Goal: Information Seeking & Learning: Learn about a topic

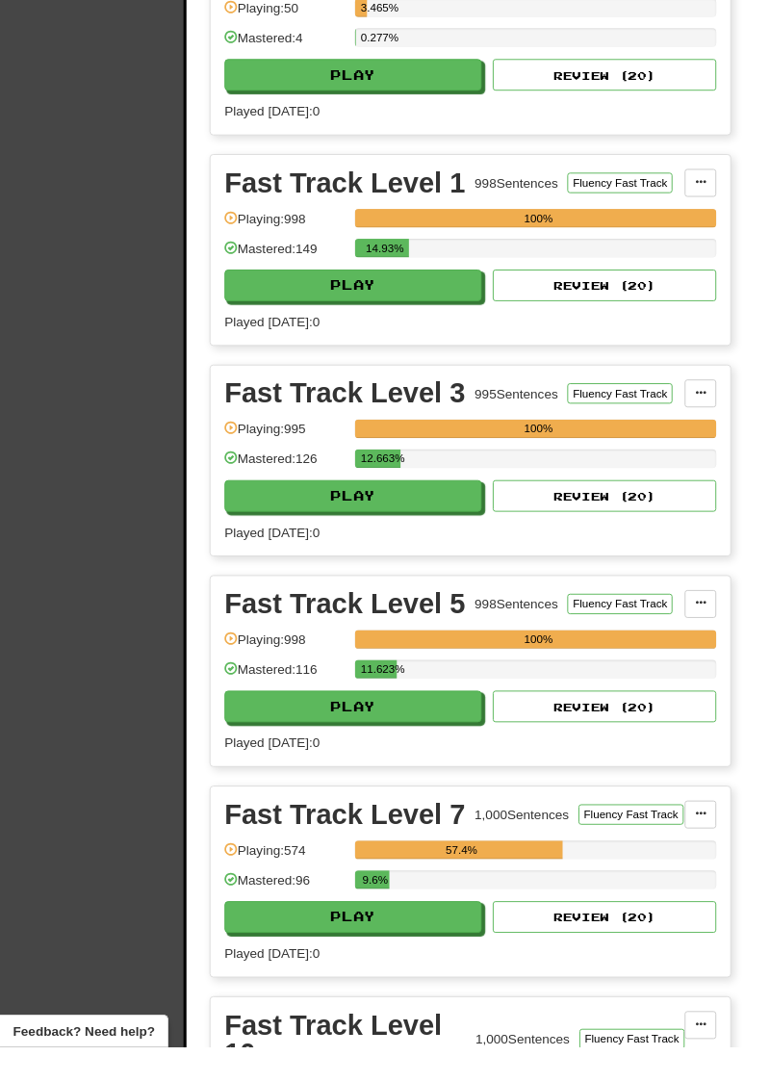
scroll to position [678, 0]
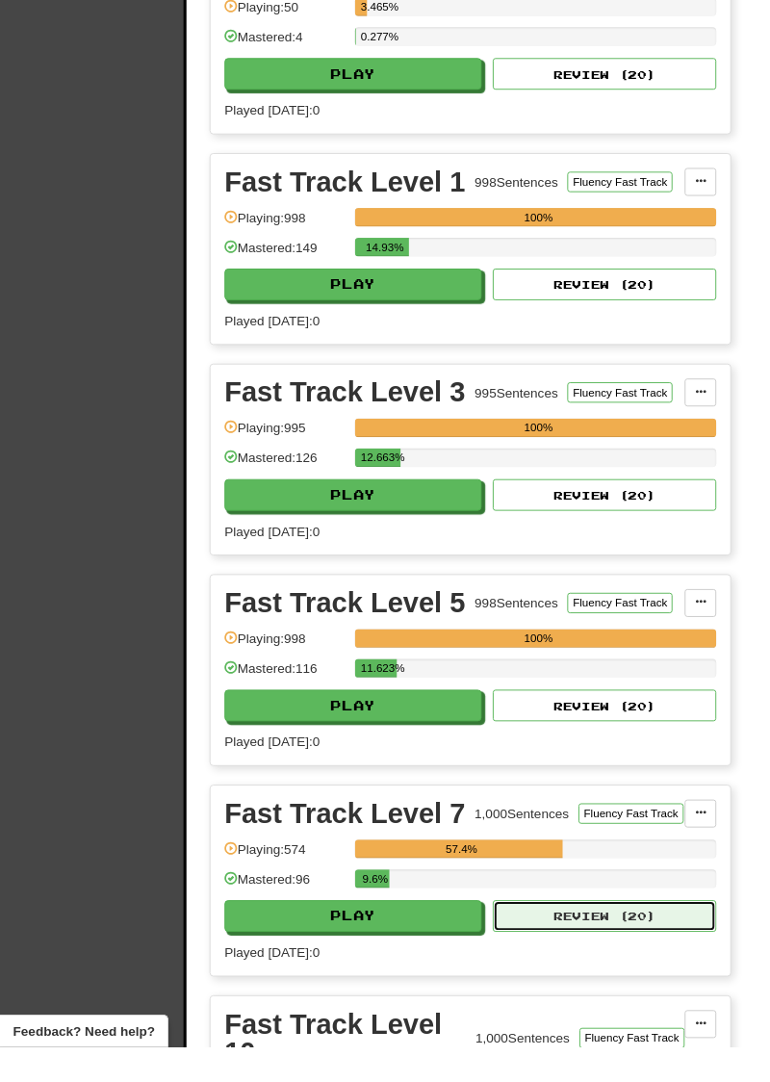
click at [672, 930] on button "Review ( 20 )" at bounding box center [624, 946] width 231 height 33
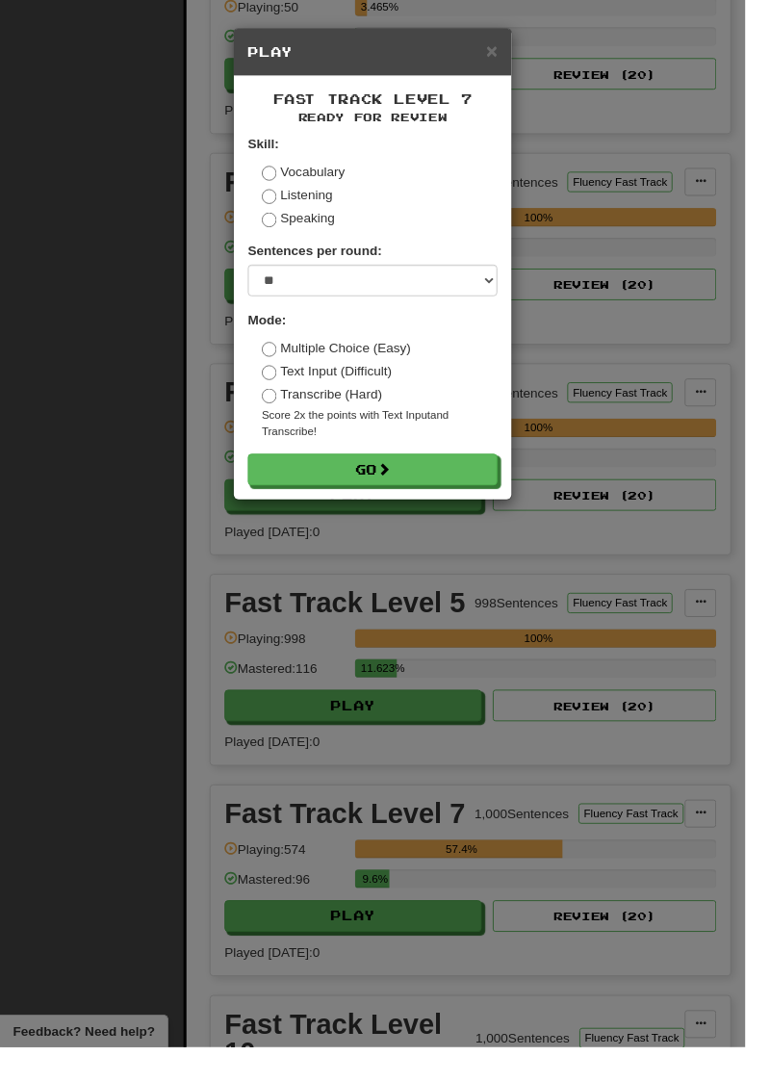
click at [434, 913] on div "× Play Fast Track Level 7 Ready for Review Skill: Vocabulary Listening Speaking…" at bounding box center [385, 541] width 770 height 1082
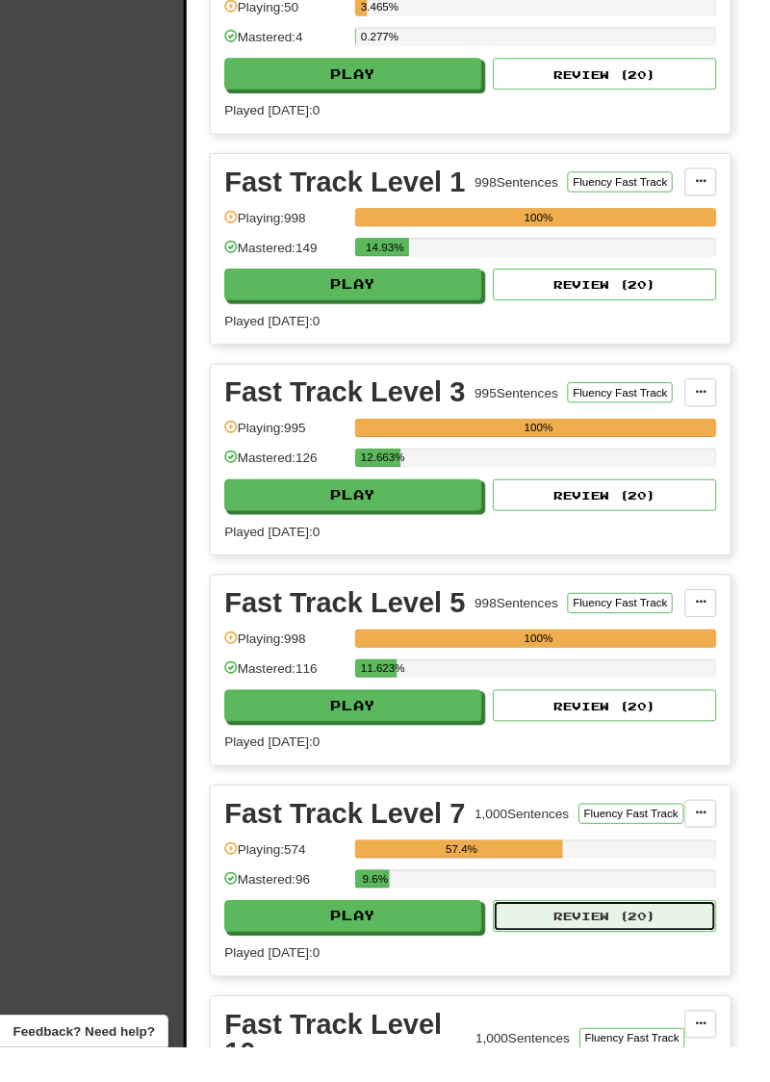
click at [664, 930] on button "Review ( 20 )" at bounding box center [624, 946] width 231 height 33
select select "**"
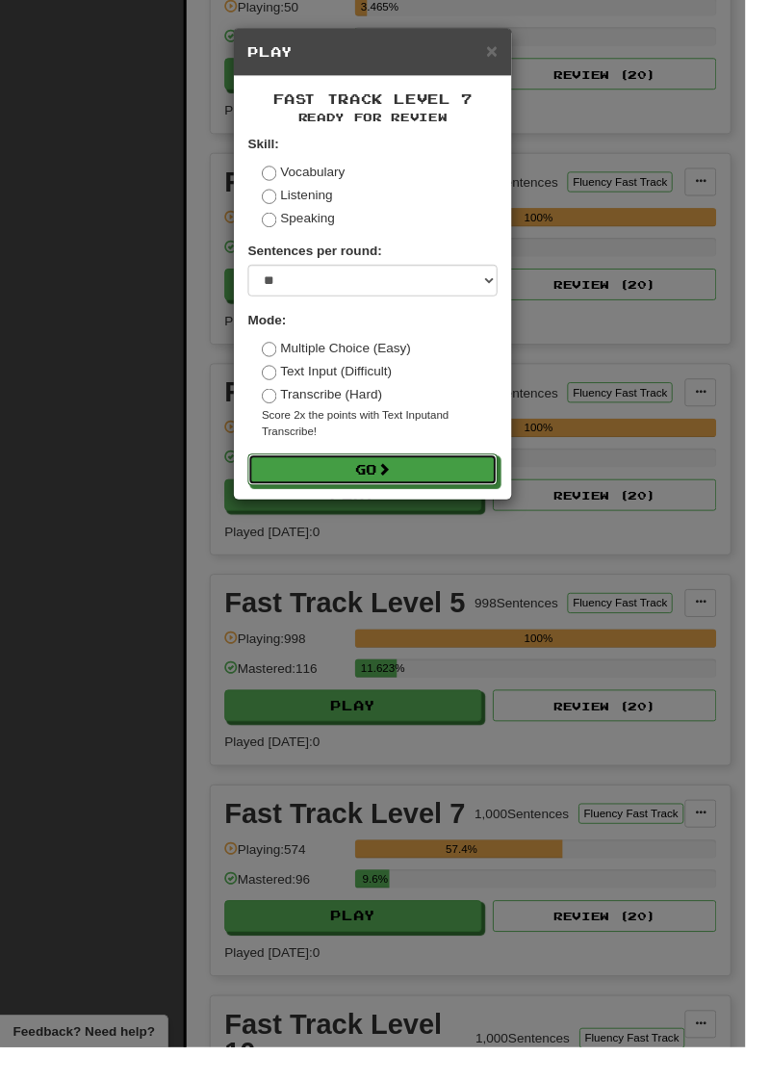
click at [456, 485] on button "Go" at bounding box center [385, 485] width 258 height 33
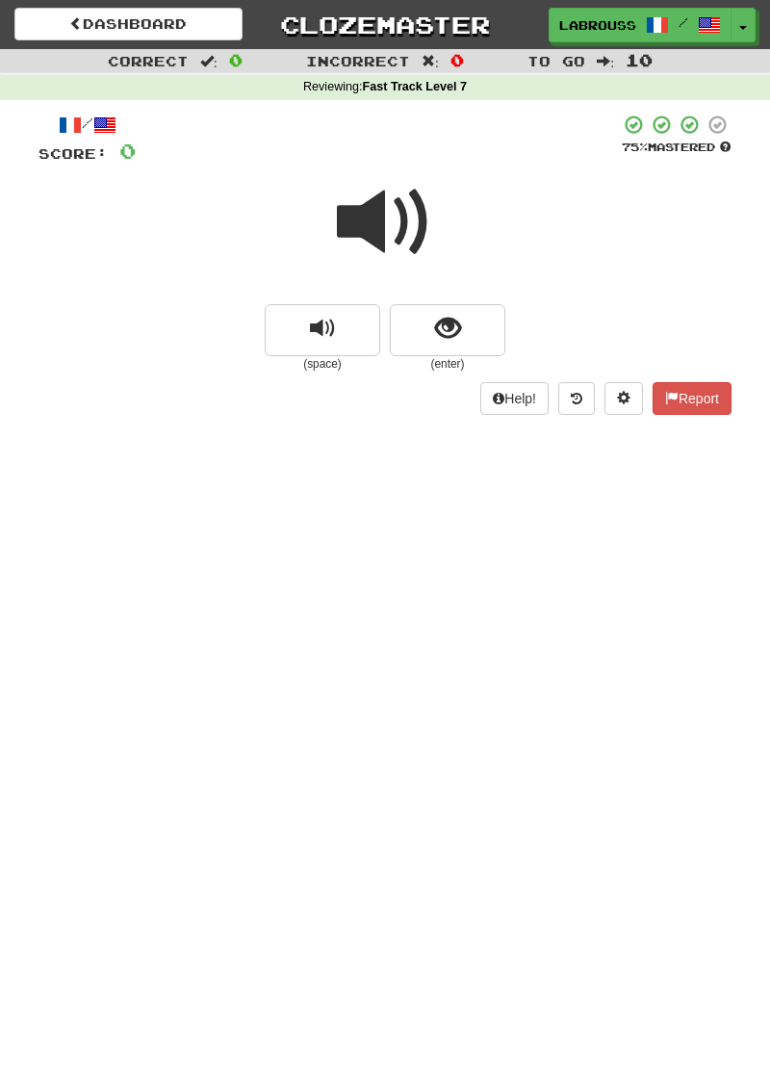
click at [392, 224] on span at bounding box center [385, 222] width 96 height 96
click at [456, 331] on span "show sentence" at bounding box center [448, 329] width 26 height 26
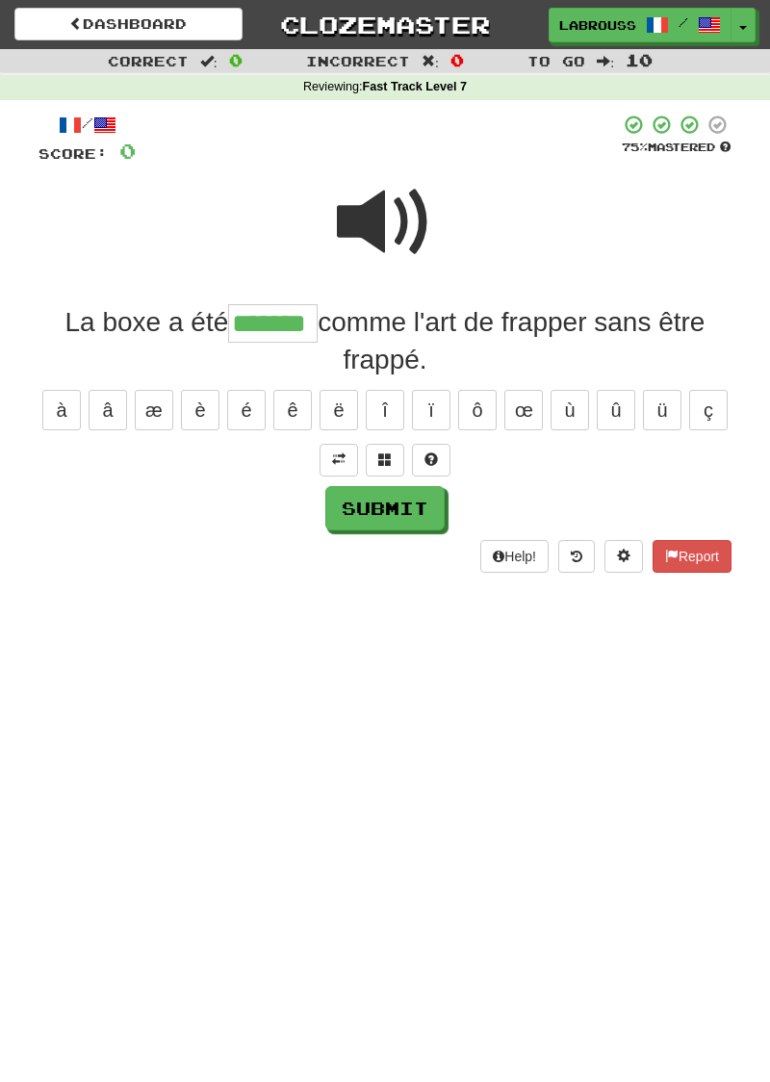
type input "*******"
click at [402, 506] on button "Submit" at bounding box center [384, 508] width 119 height 44
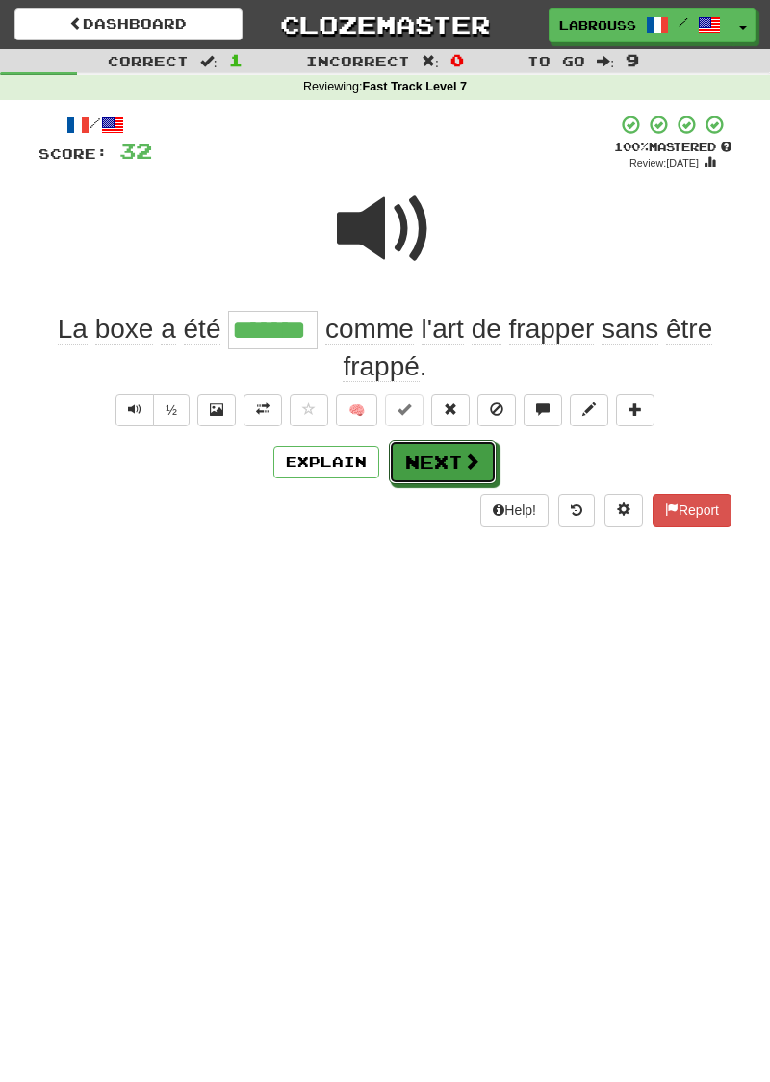
click at [462, 480] on button "Next" at bounding box center [443, 462] width 108 height 44
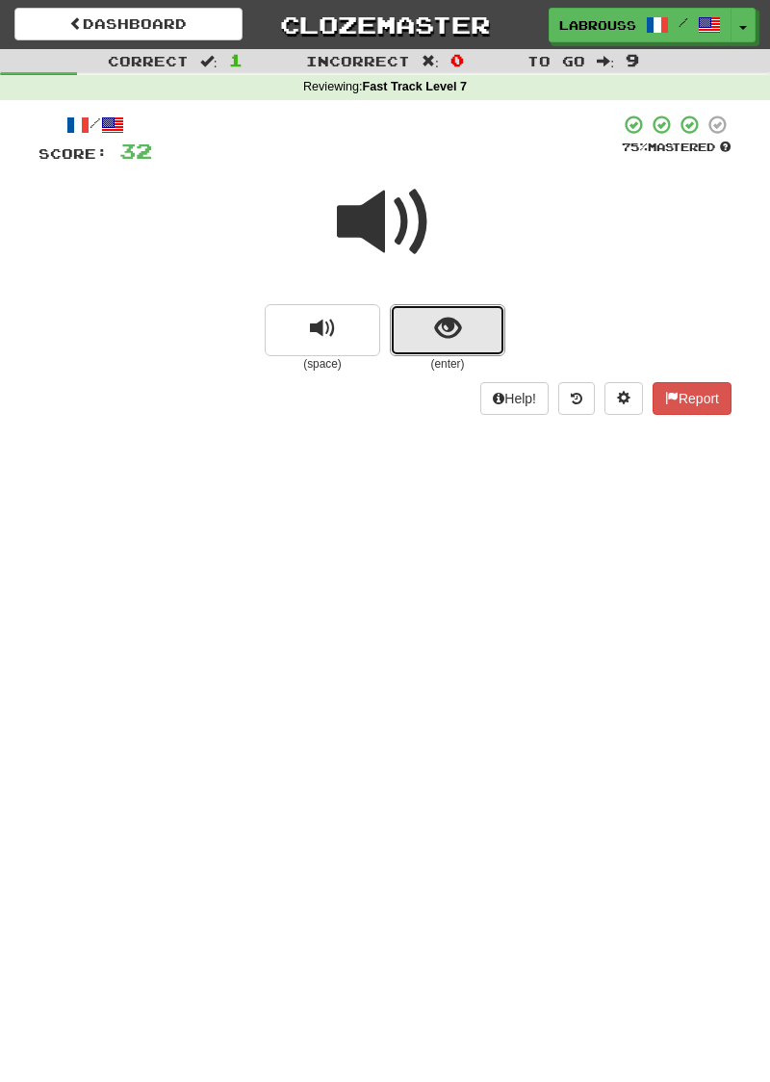
click at [441, 349] on button "show sentence" at bounding box center [448, 330] width 116 height 52
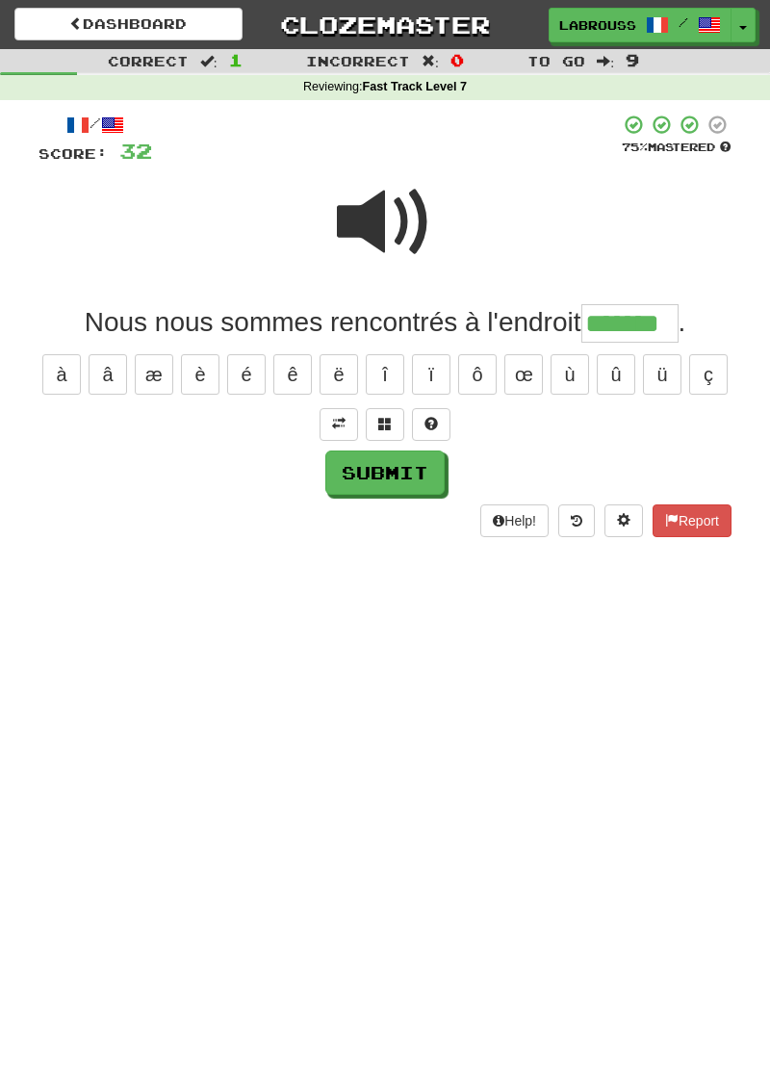
type input "*******"
click at [410, 474] on button "Submit" at bounding box center [384, 473] width 119 height 44
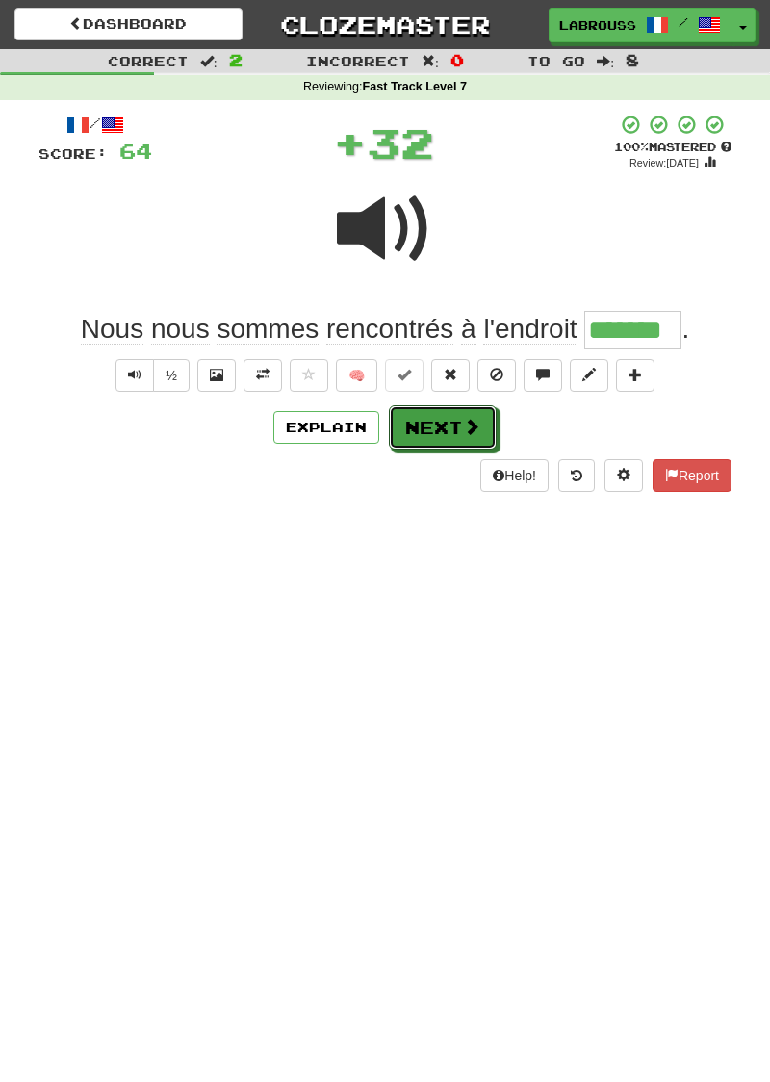
click at [456, 429] on button "Next" at bounding box center [443, 427] width 108 height 44
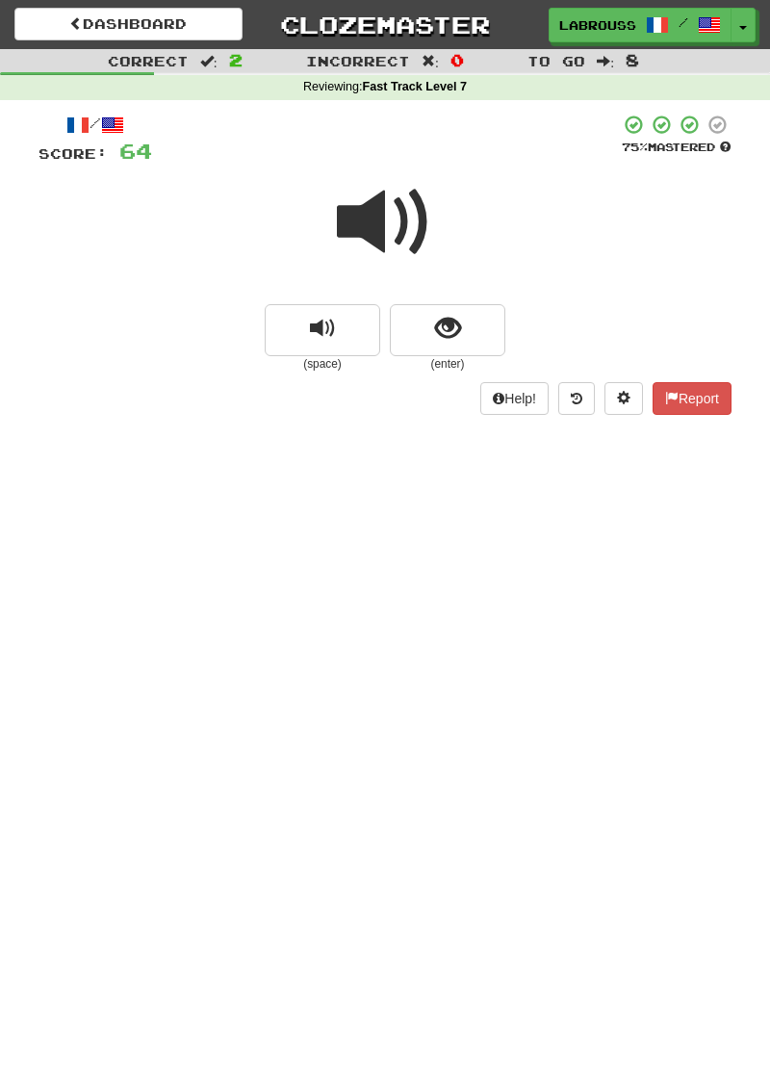
click at [383, 235] on span at bounding box center [385, 222] width 96 height 96
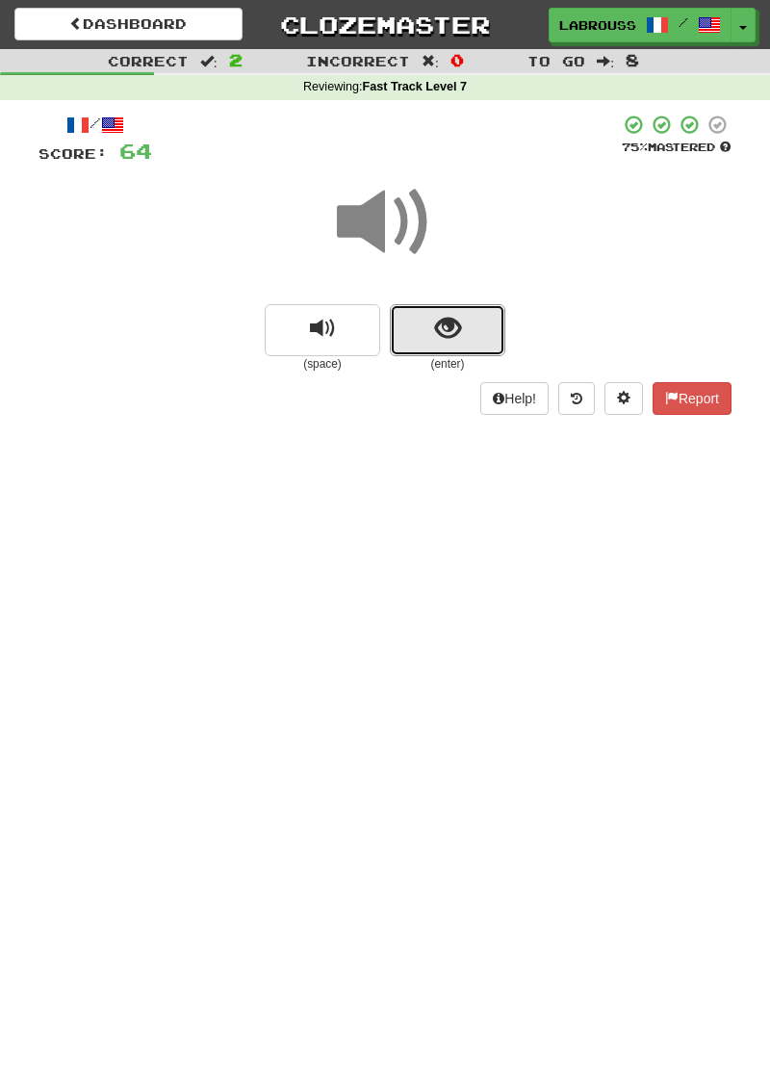
click at [450, 339] on span "show sentence" at bounding box center [448, 329] width 26 height 26
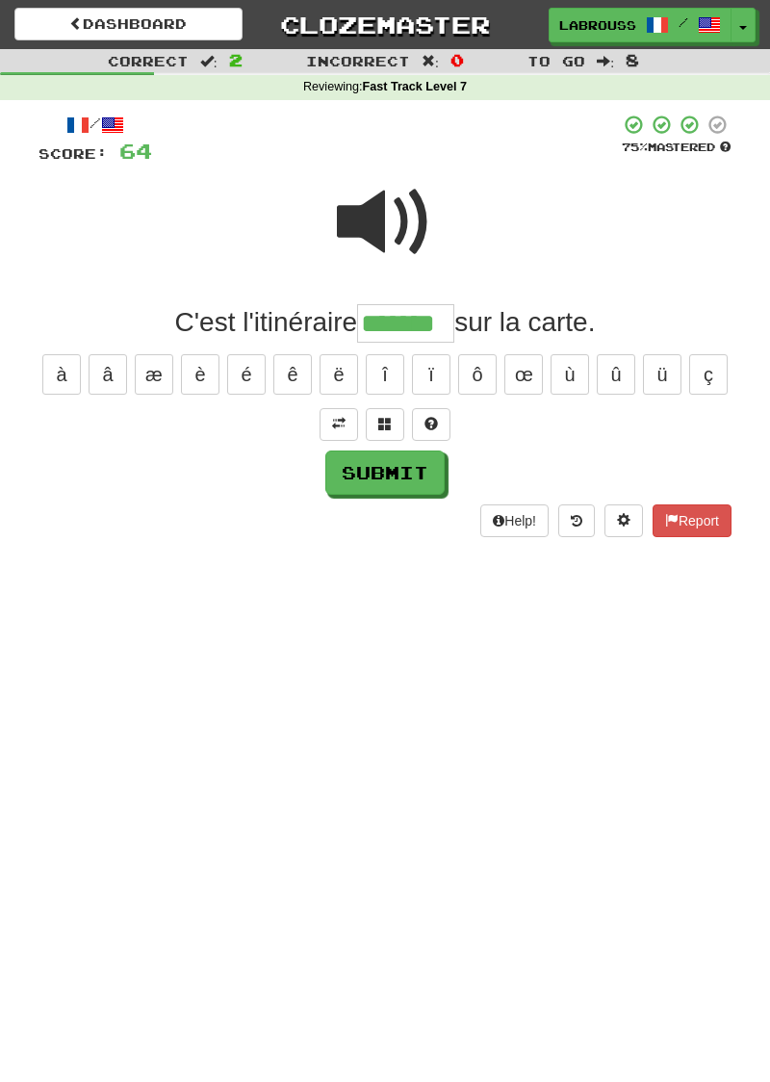
type input "*******"
click at [408, 469] on button "Submit" at bounding box center [384, 473] width 119 height 44
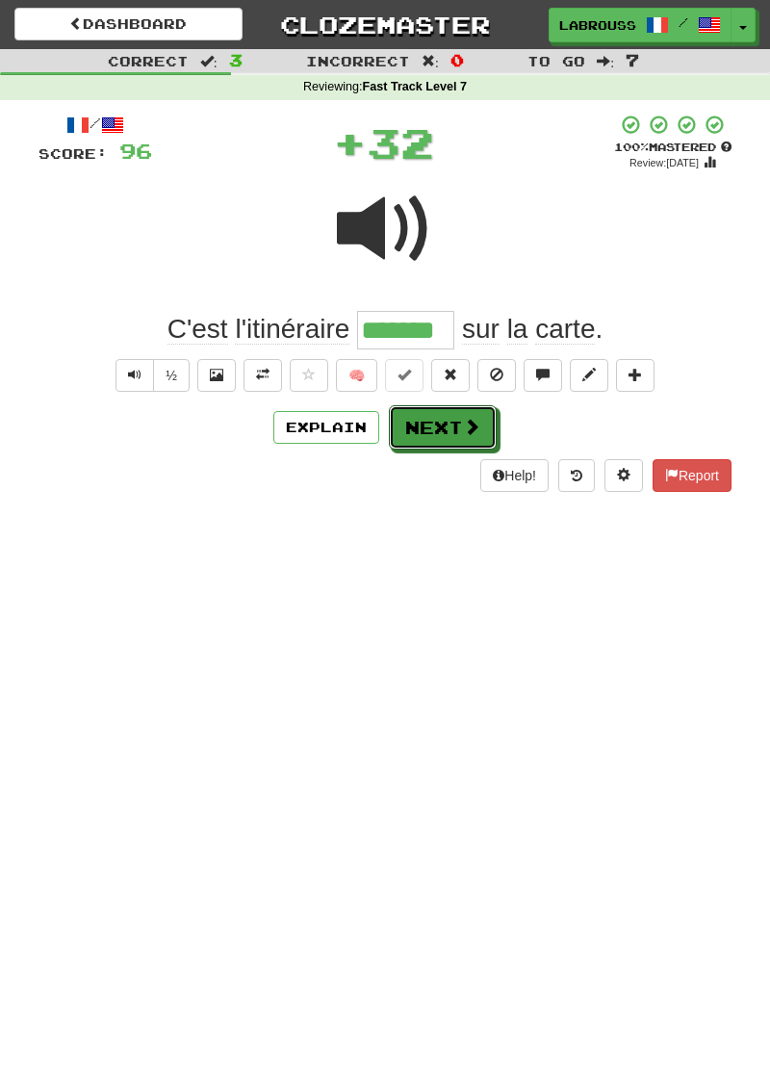
click at [481, 444] on button "Next" at bounding box center [443, 427] width 108 height 44
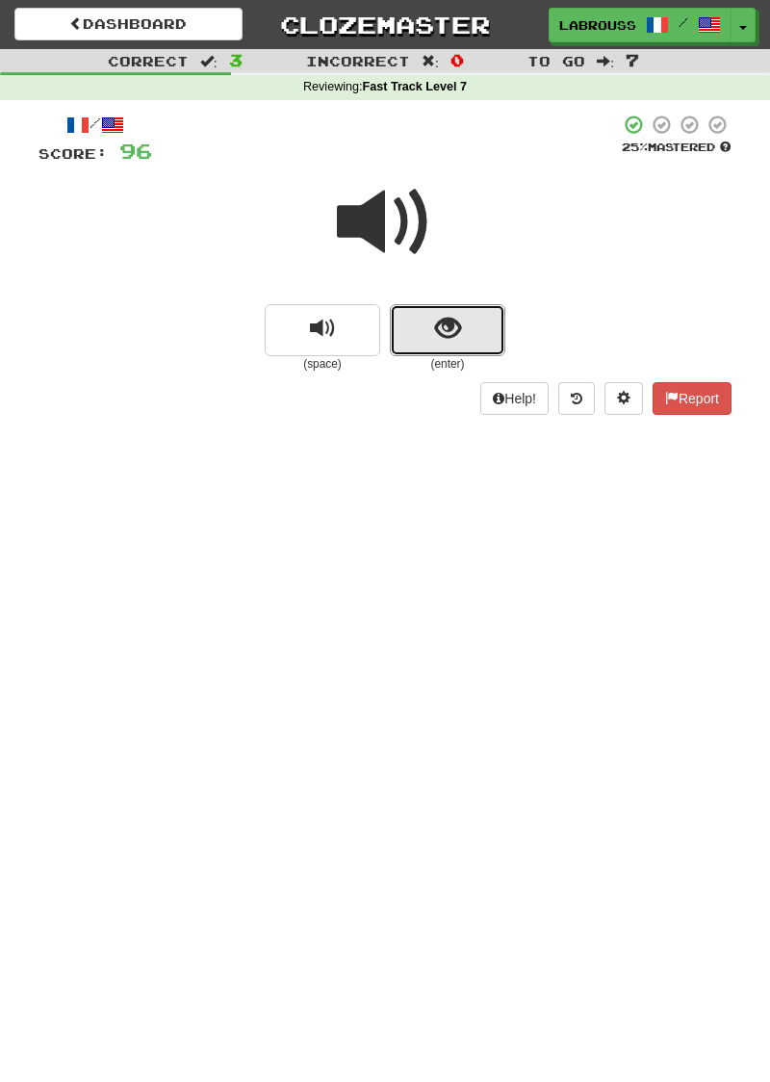
click at [449, 322] on span "show sentence" at bounding box center [448, 329] width 26 height 26
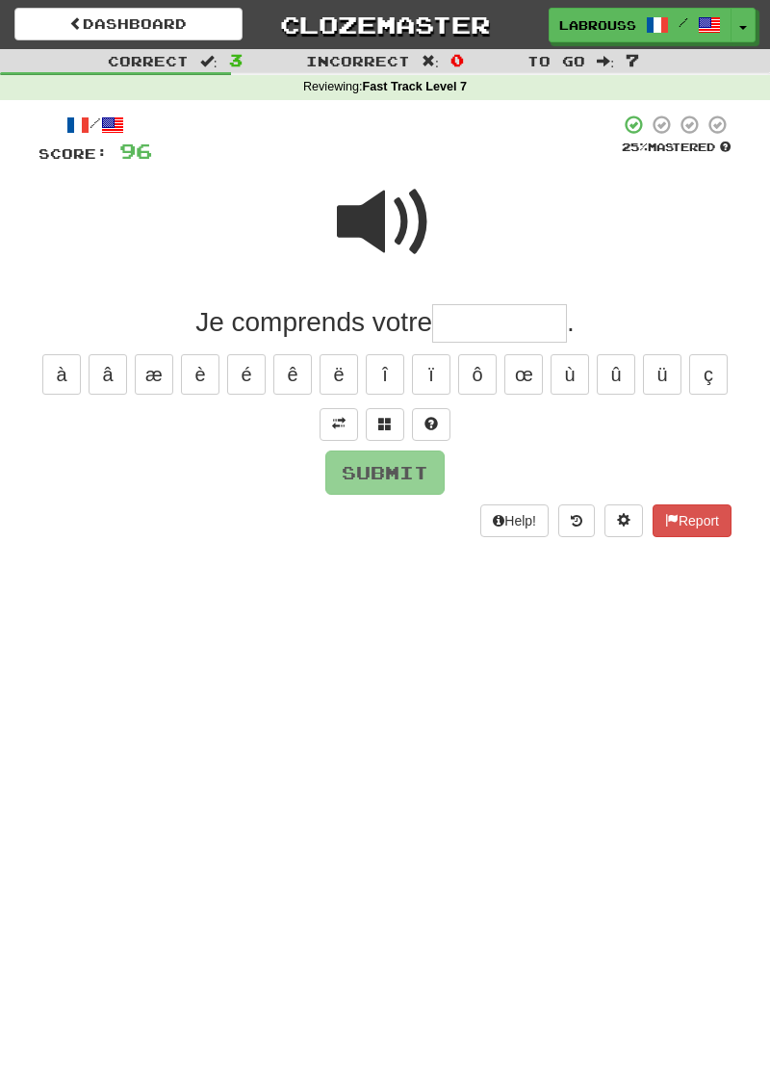
click at [376, 221] on span at bounding box center [385, 222] width 96 height 96
click at [497, 324] on input "text" at bounding box center [499, 323] width 135 height 39
type input "*"
click at [345, 423] on span at bounding box center [338, 423] width 13 height 13
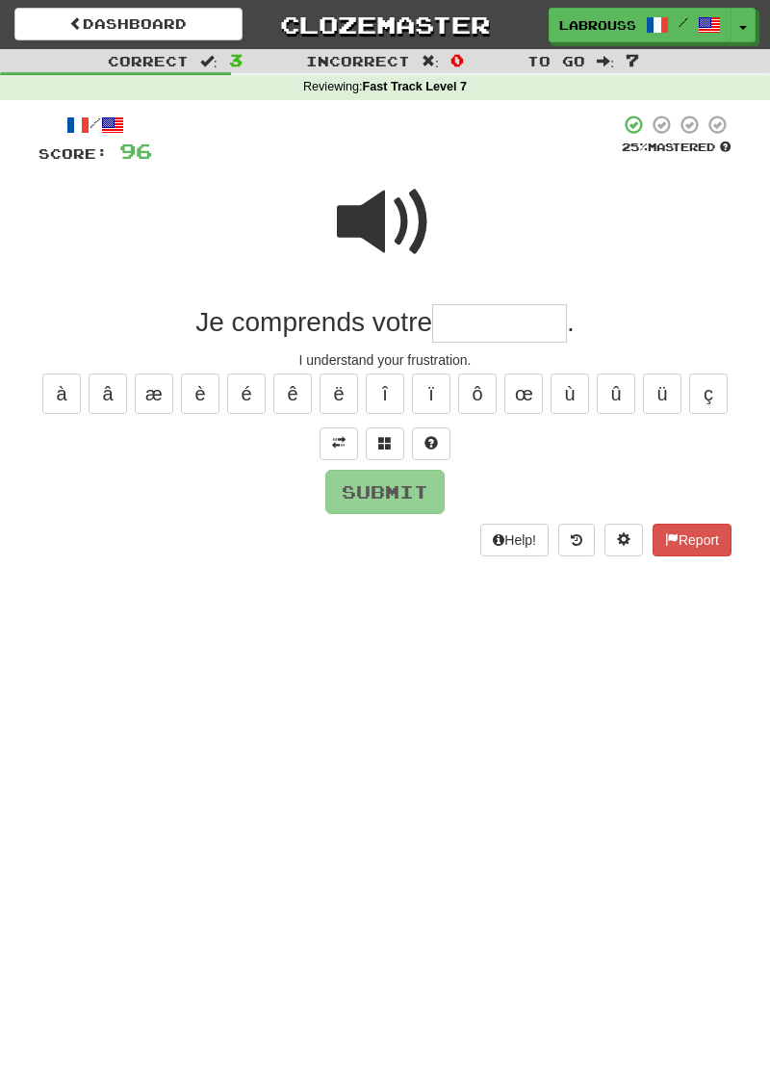
click at [393, 223] on span at bounding box center [385, 222] width 96 height 96
click at [512, 324] on input "text" at bounding box center [499, 323] width 135 height 39
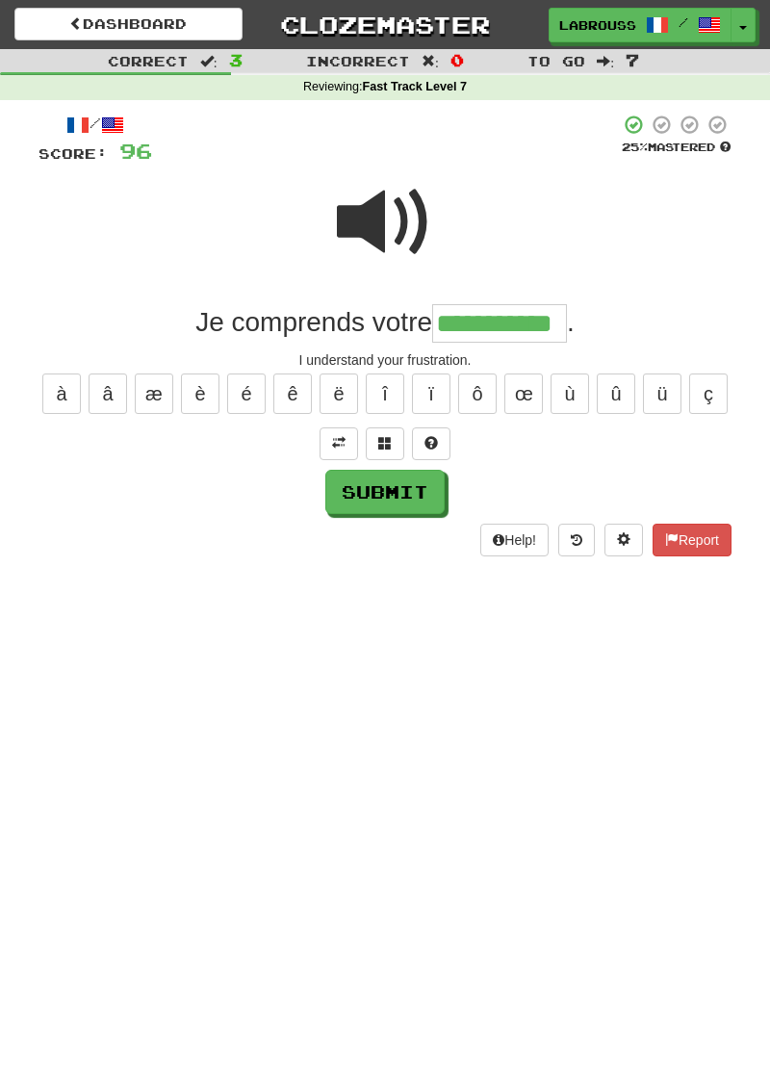
type input "**********"
click at [398, 490] on button "Submit" at bounding box center [384, 492] width 119 height 44
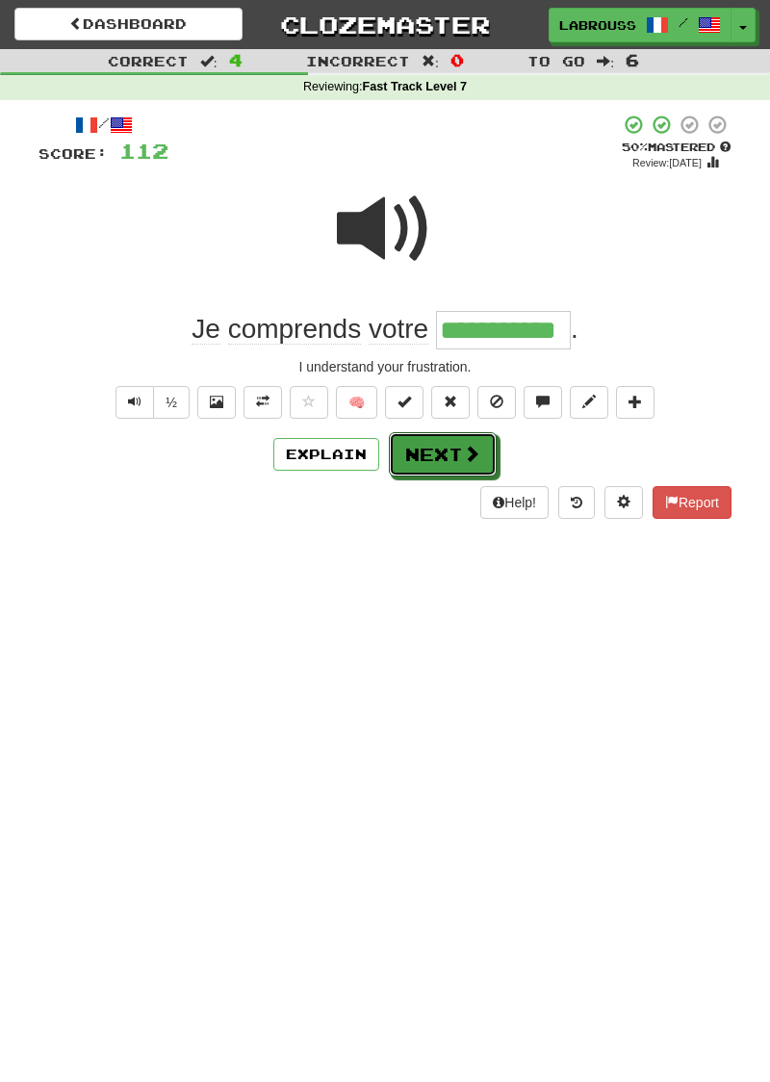
click at [458, 449] on button "Next" at bounding box center [443, 454] width 108 height 44
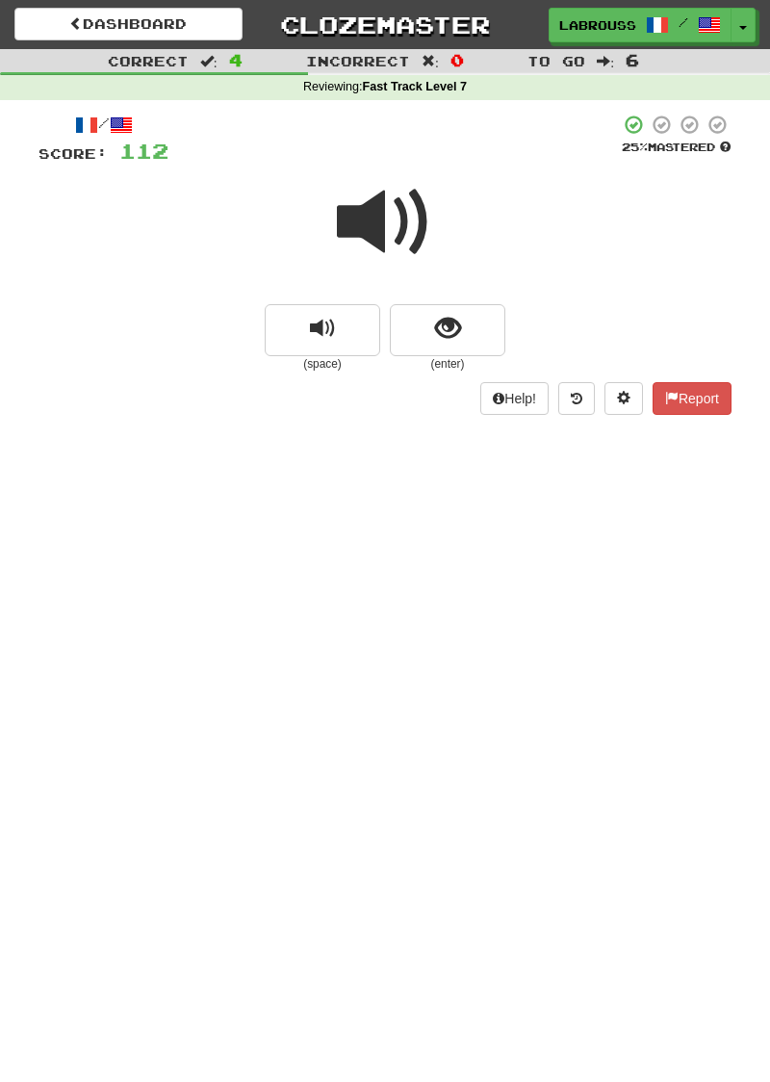
click at [395, 223] on span at bounding box center [385, 222] width 96 height 96
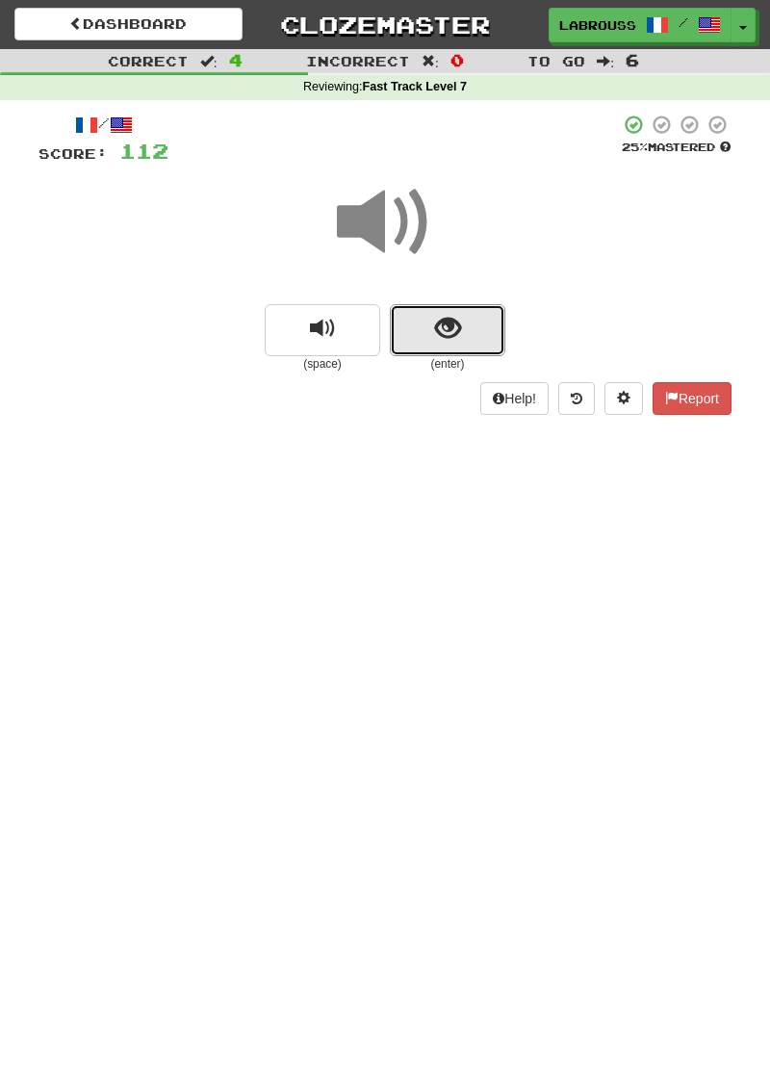
click at [437, 322] on span "show sentence" at bounding box center [448, 329] width 26 height 26
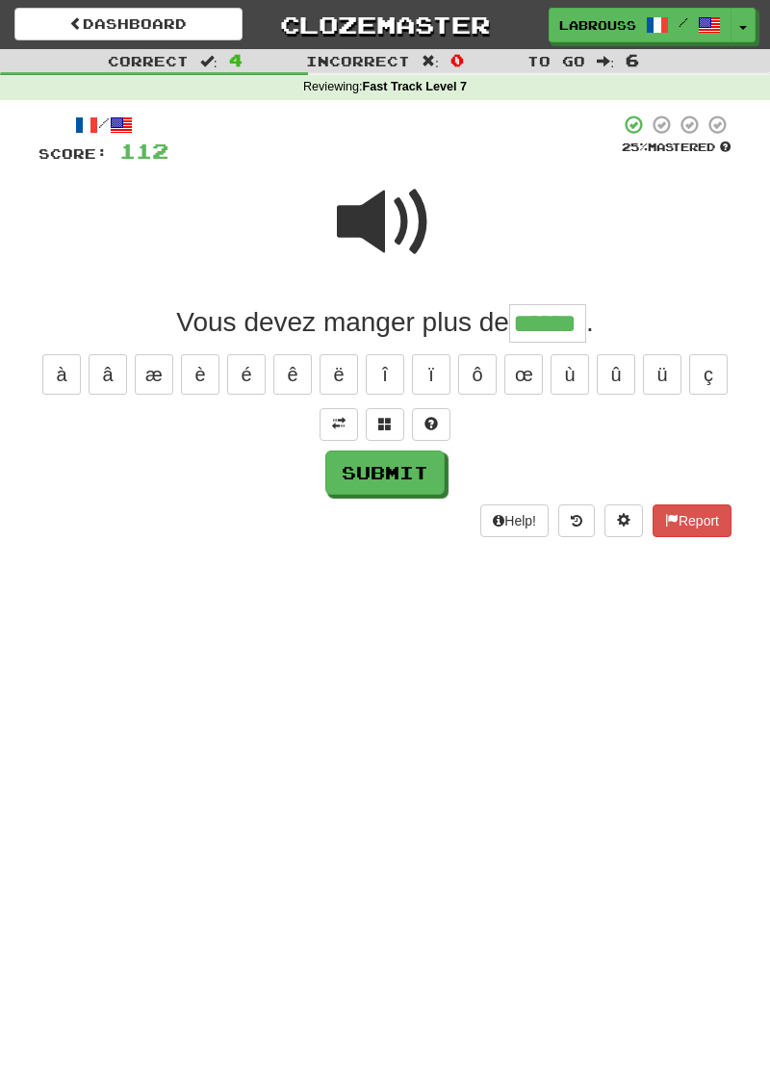
type input "******"
click at [398, 467] on button "Submit" at bounding box center [384, 473] width 119 height 44
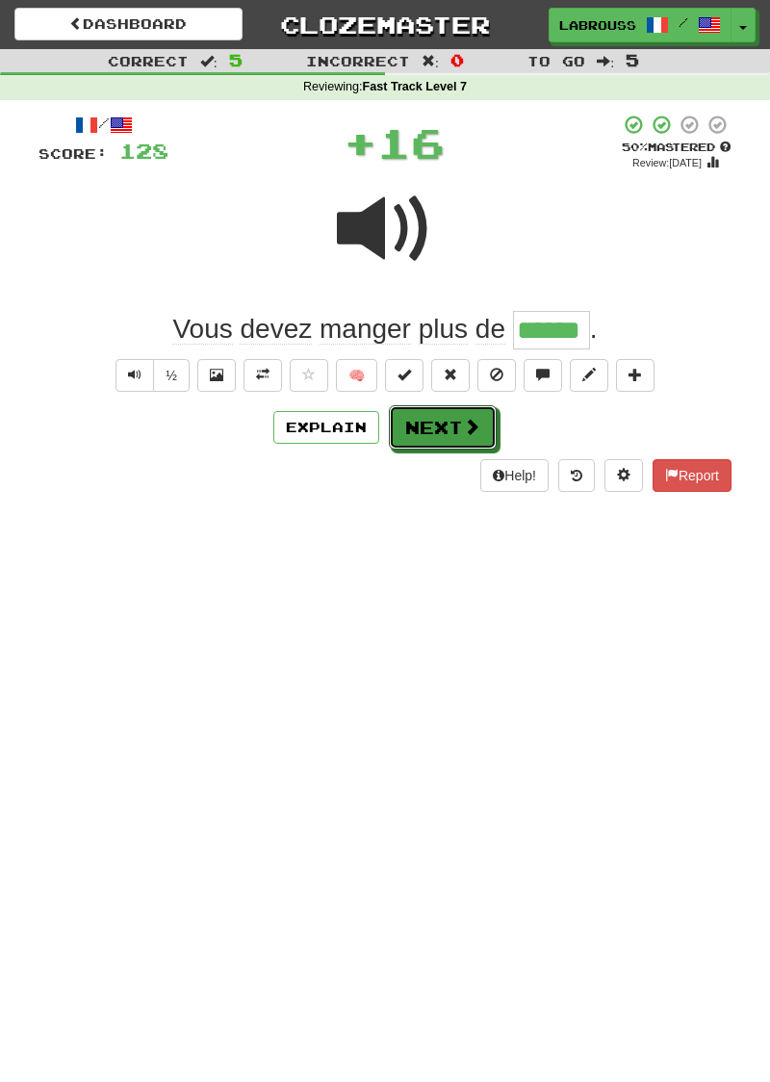
click at [459, 418] on button "Next" at bounding box center [443, 427] width 108 height 44
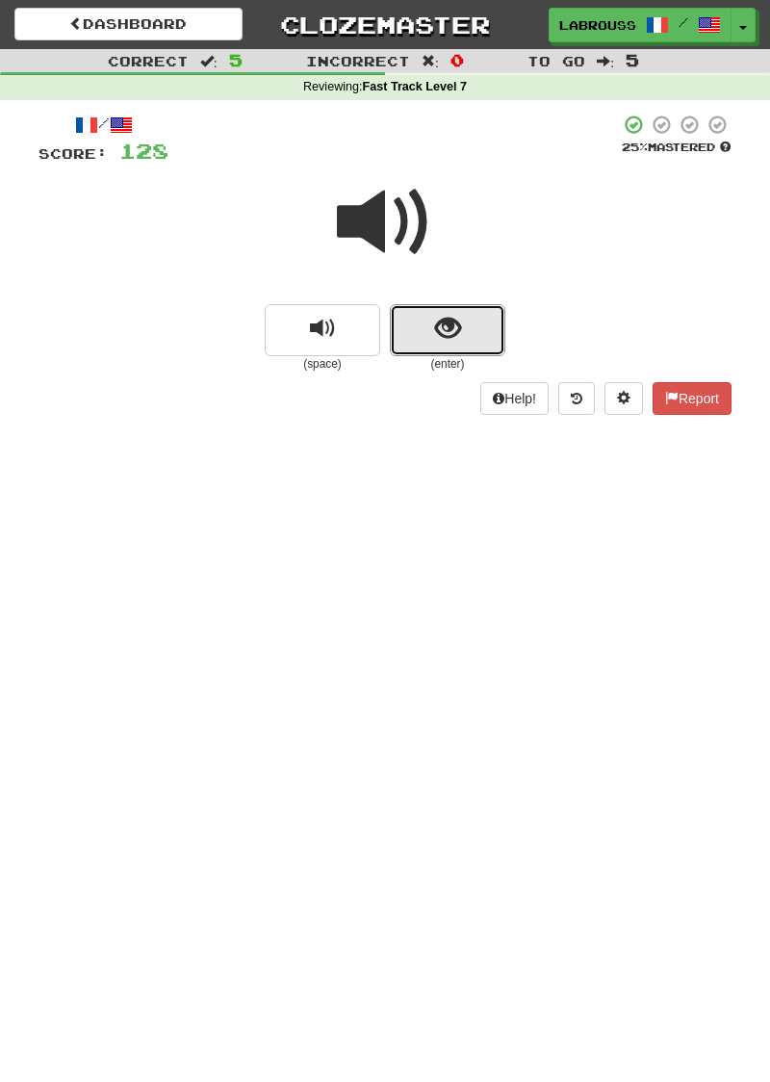
click at [451, 327] on span "show sentence" at bounding box center [448, 329] width 26 height 26
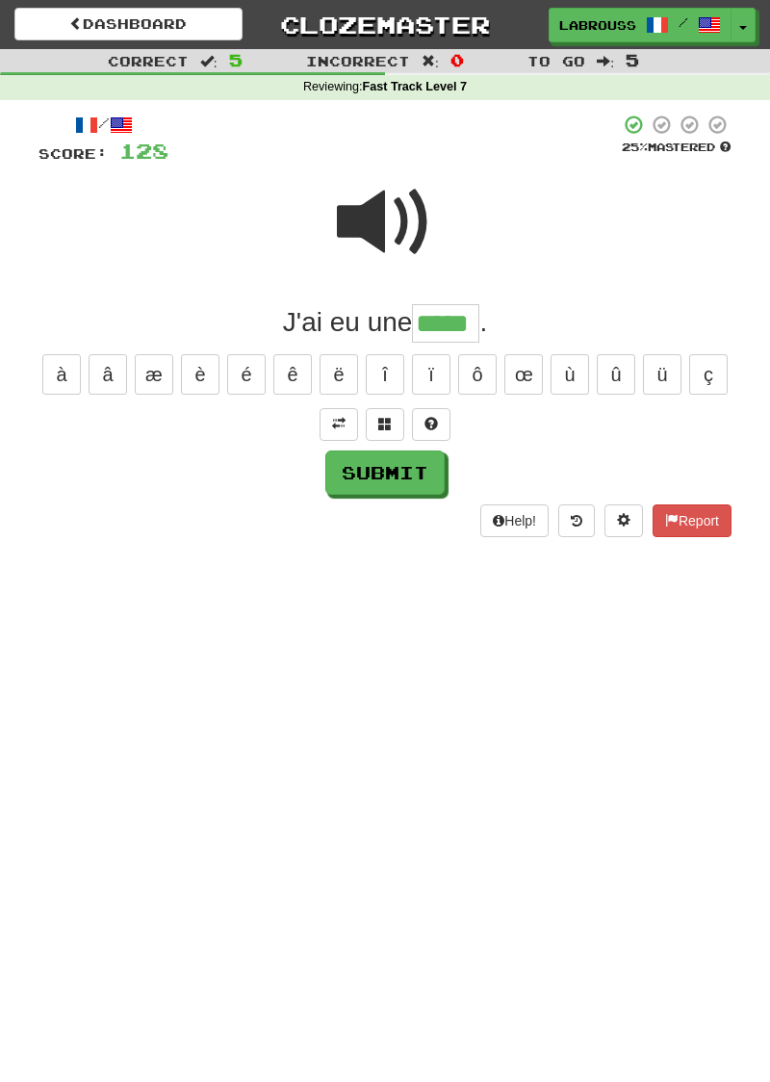
type input "*****"
click at [422, 466] on button "Submit" at bounding box center [384, 473] width 119 height 44
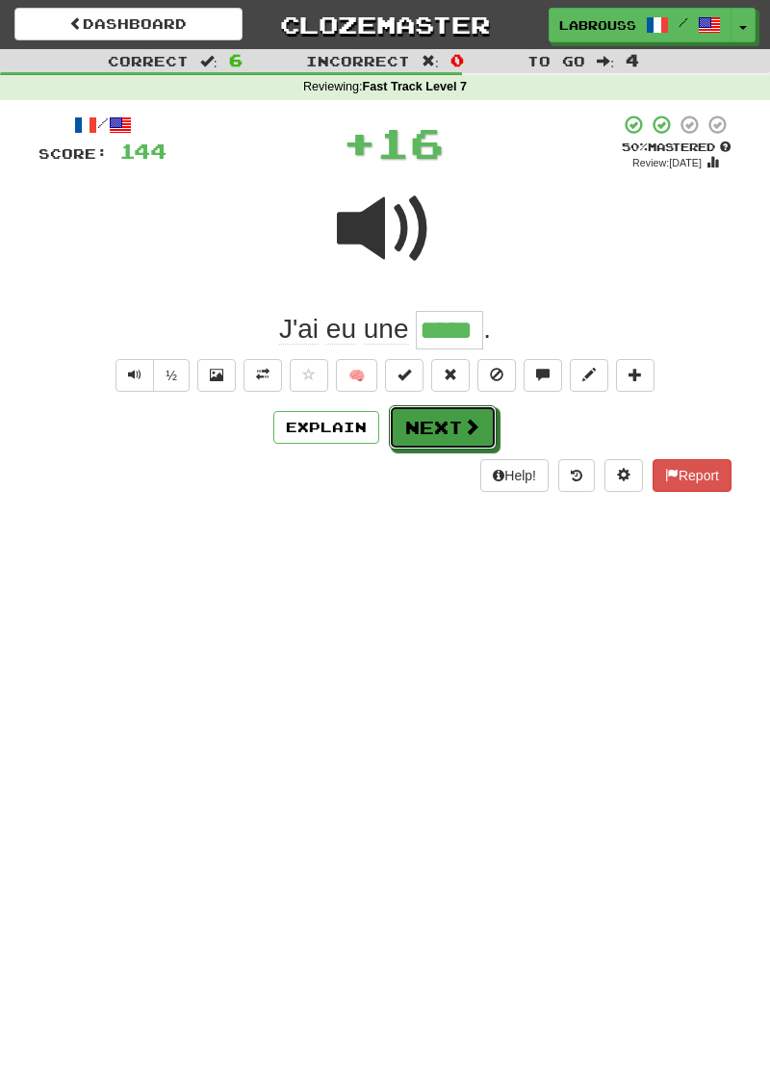
click at [459, 424] on button "Next" at bounding box center [443, 427] width 108 height 44
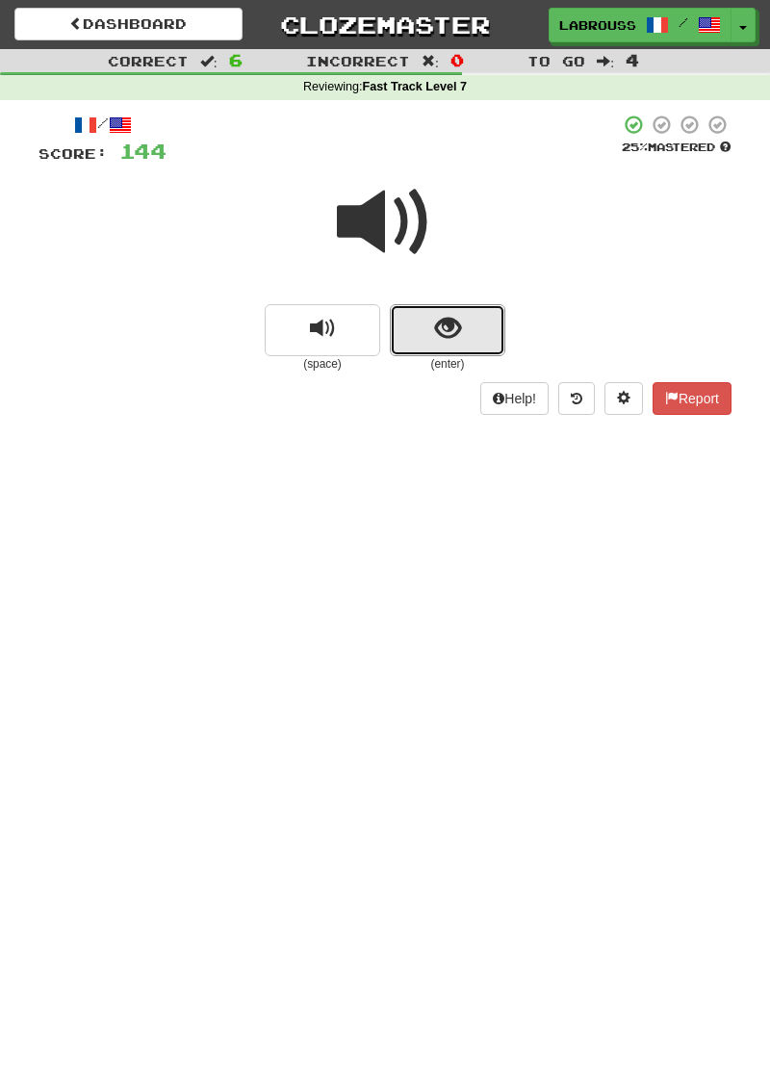
click at [446, 334] on span "show sentence" at bounding box center [448, 329] width 26 height 26
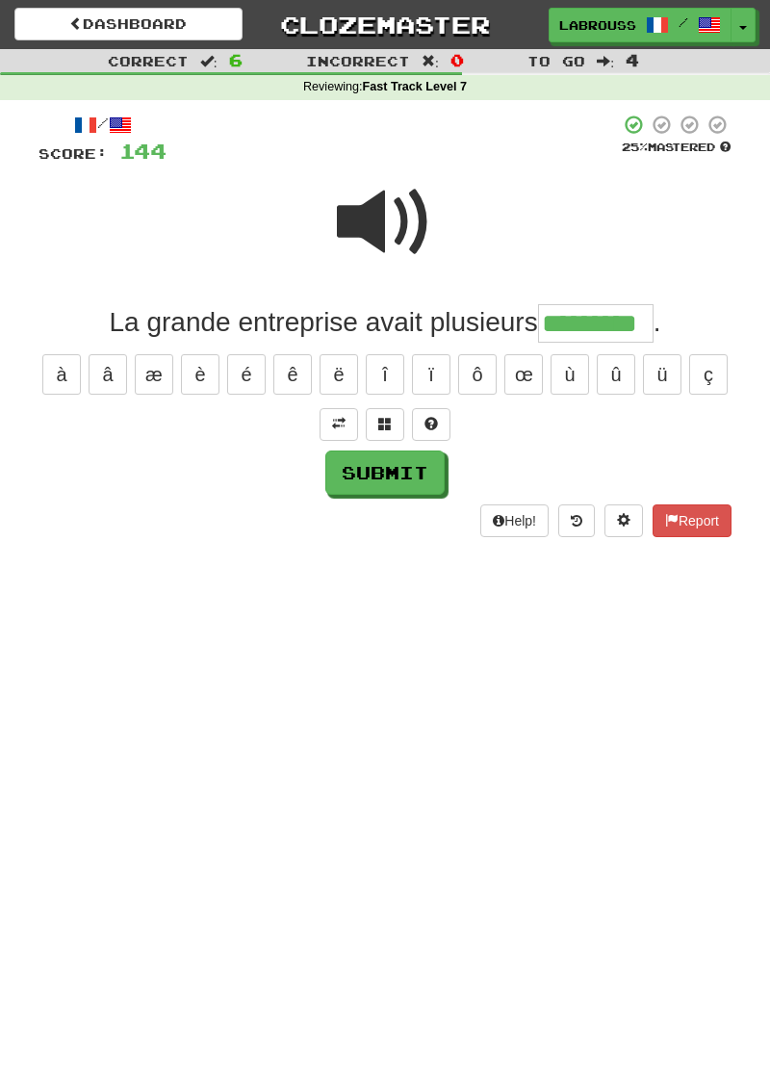
type input "*********"
click at [408, 470] on button "Submit" at bounding box center [384, 473] width 119 height 44
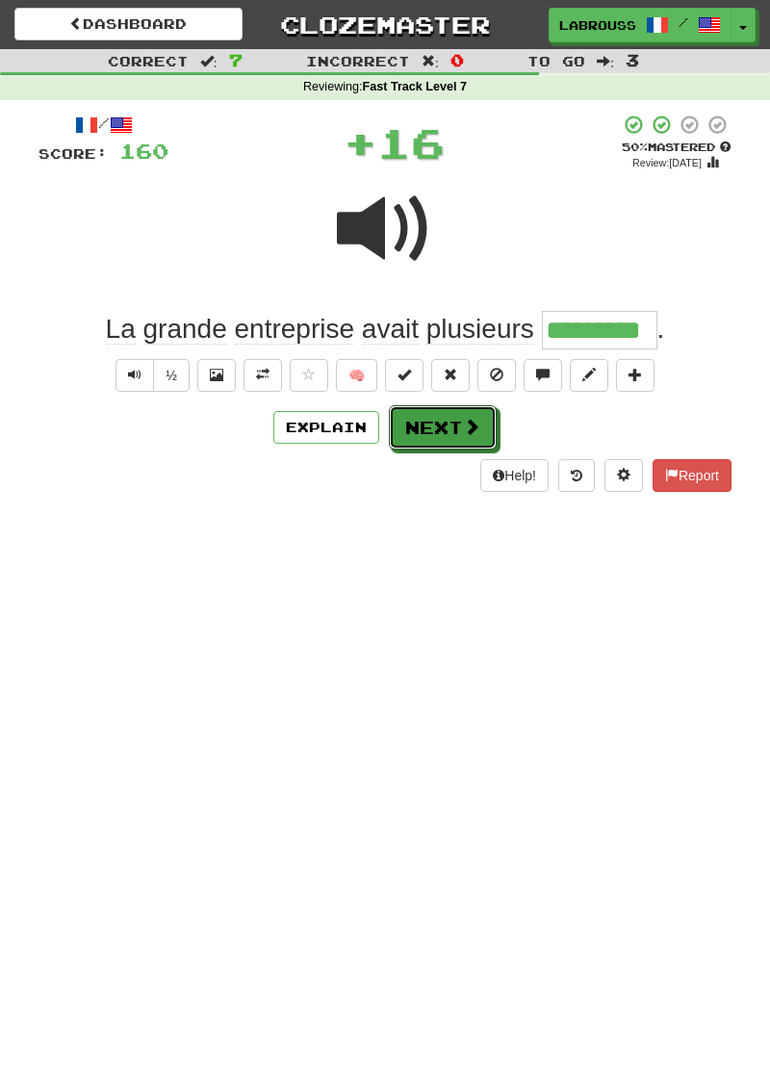
click at [456, 429] on button "Next" at bounding box center [443, 427] width 108 height 44
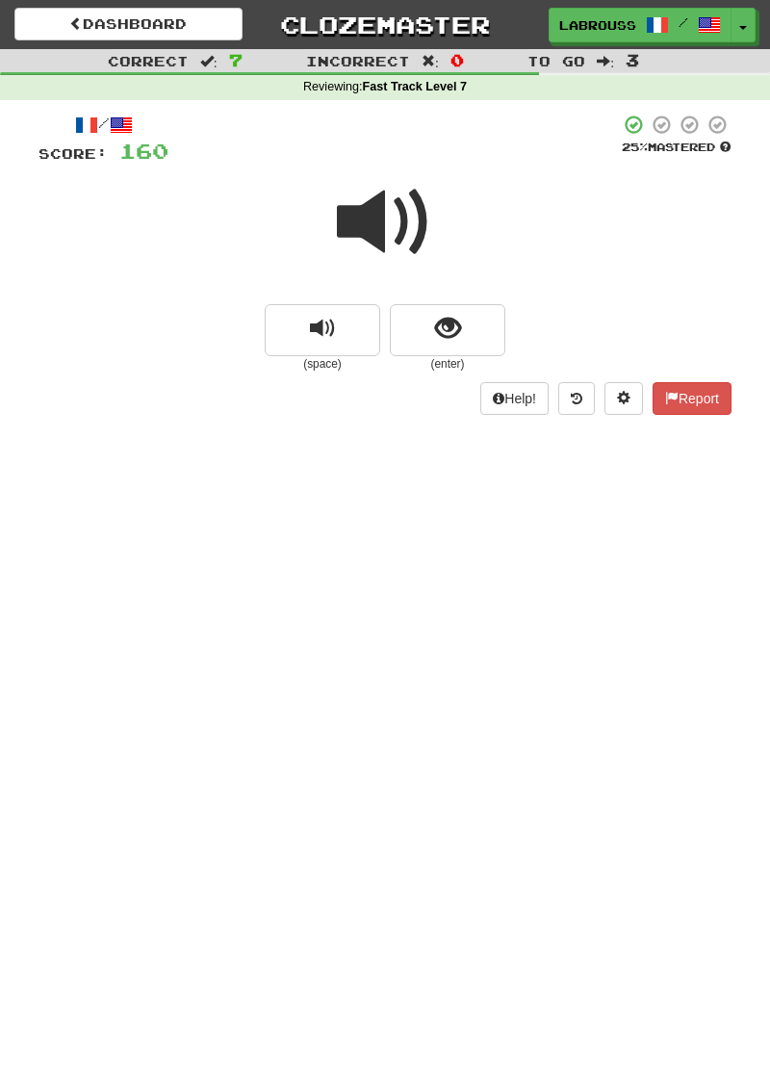
click at [392, 230] on span at bounding box center [385, 222] width 96 height 96
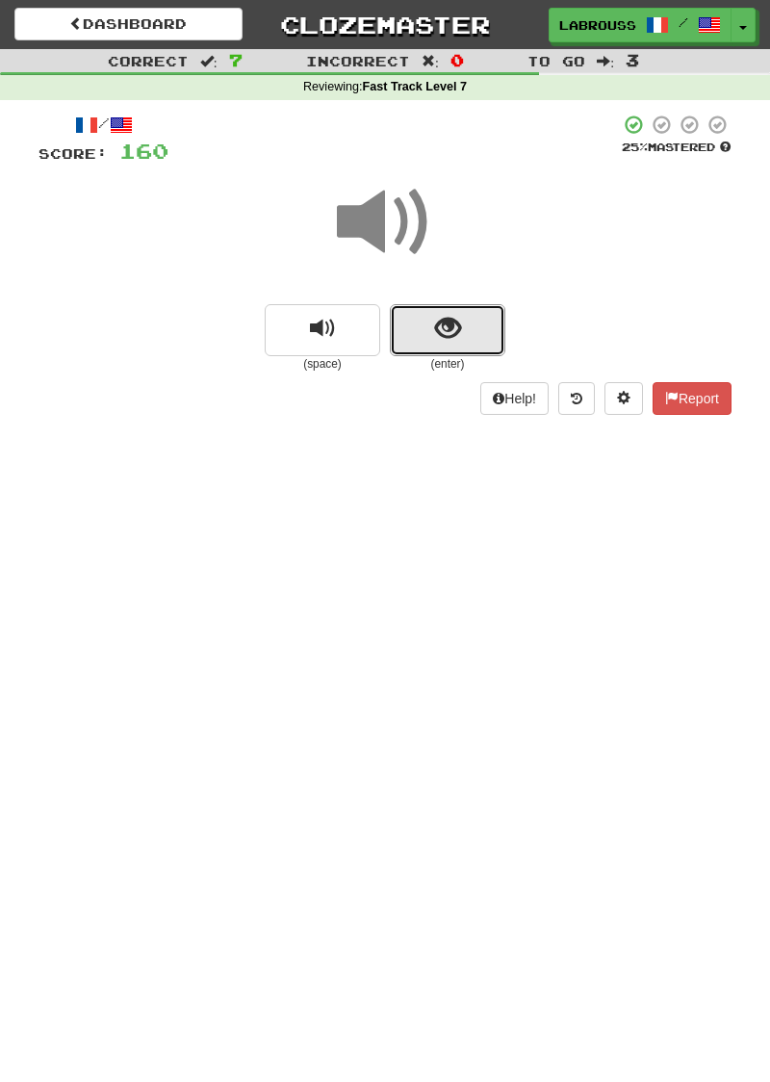
click at [474, 335] on button "show sentence" at bounding box center [448, 330] width 116 height 52
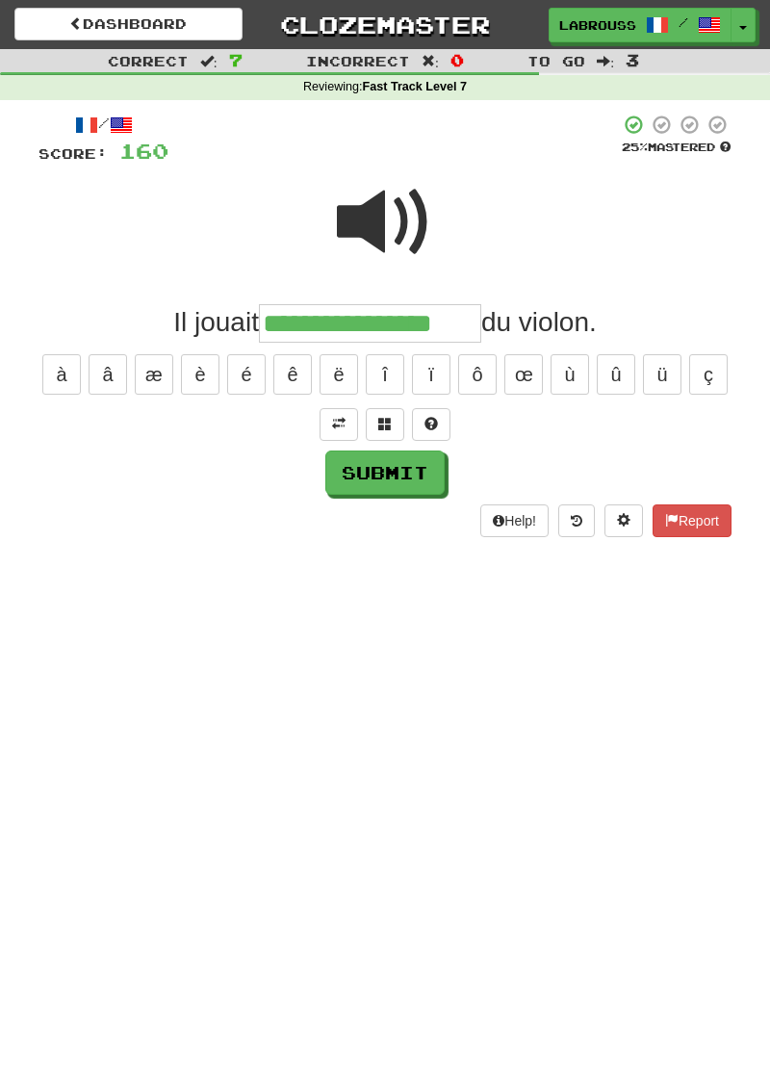
type input "**********"
click at [408, 475] on button "Submit" at bounding box center [384, 473] width 119 height 44
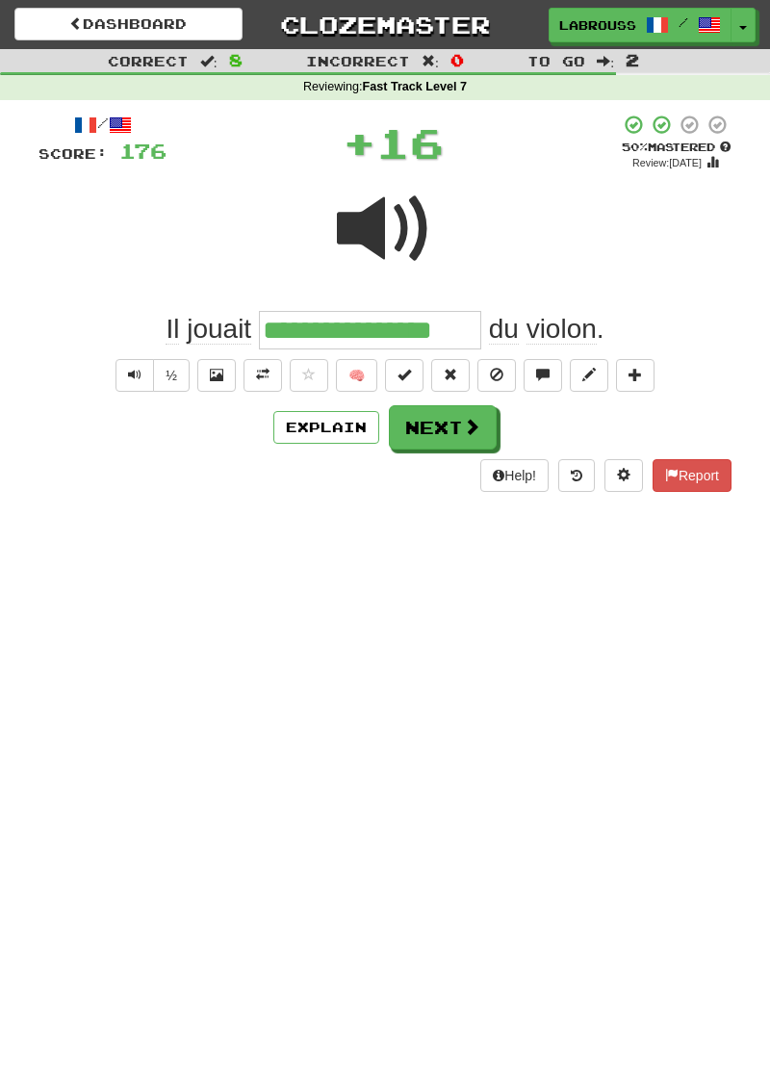
click at [505, 439] on div "Explain Next" at bounding box center [385, 427] width 693 height 44
click at [472, 418] on span at bounding box center [471, 426] width 17 height 17
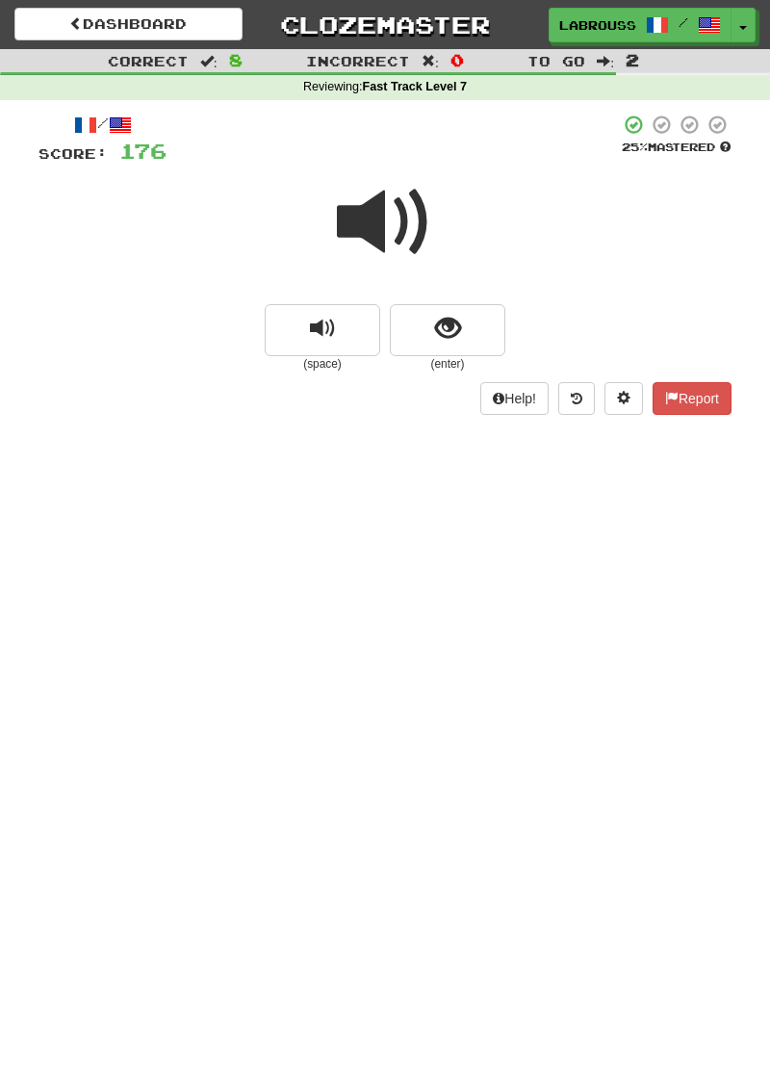
click at [390, 218] on span at bounding box center [385, 222] width 96 height 96
click at [445, 334] on span "show sentence" at bounding box center [448, 329] width 26 height 26
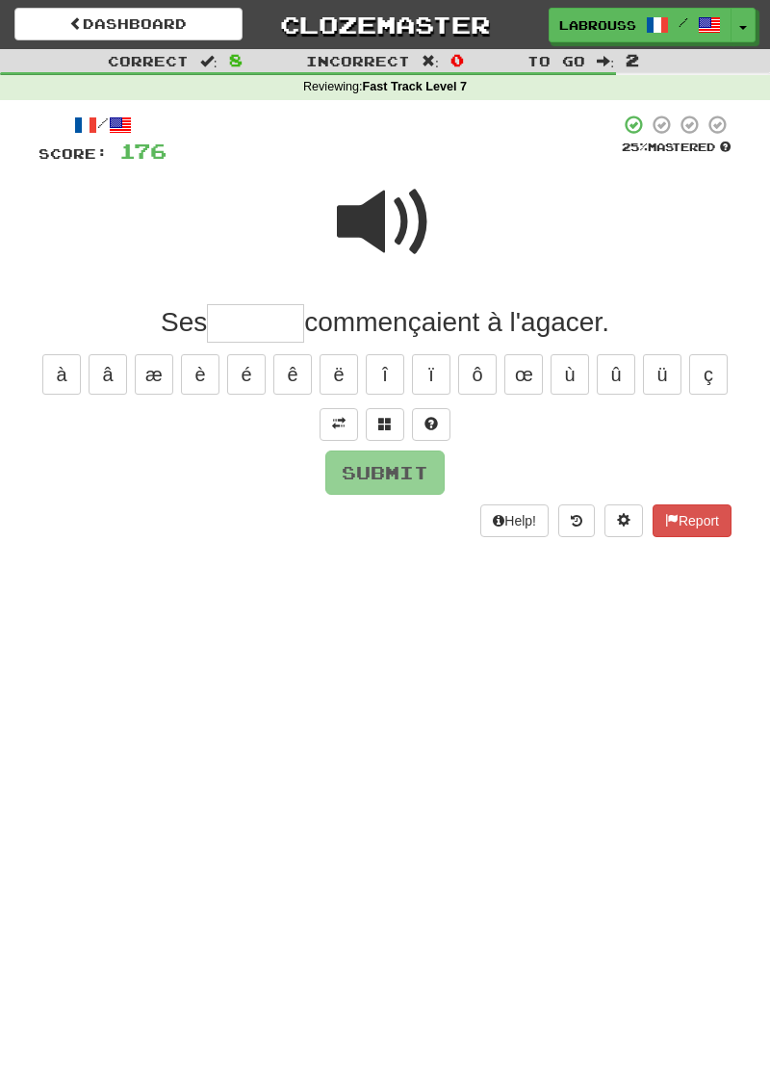
click at [405, 224] on span at bounding box center [385, 222] width 96 height 96
click at [345, 429] on button at bounding box center [339, 424] width 39 height 33
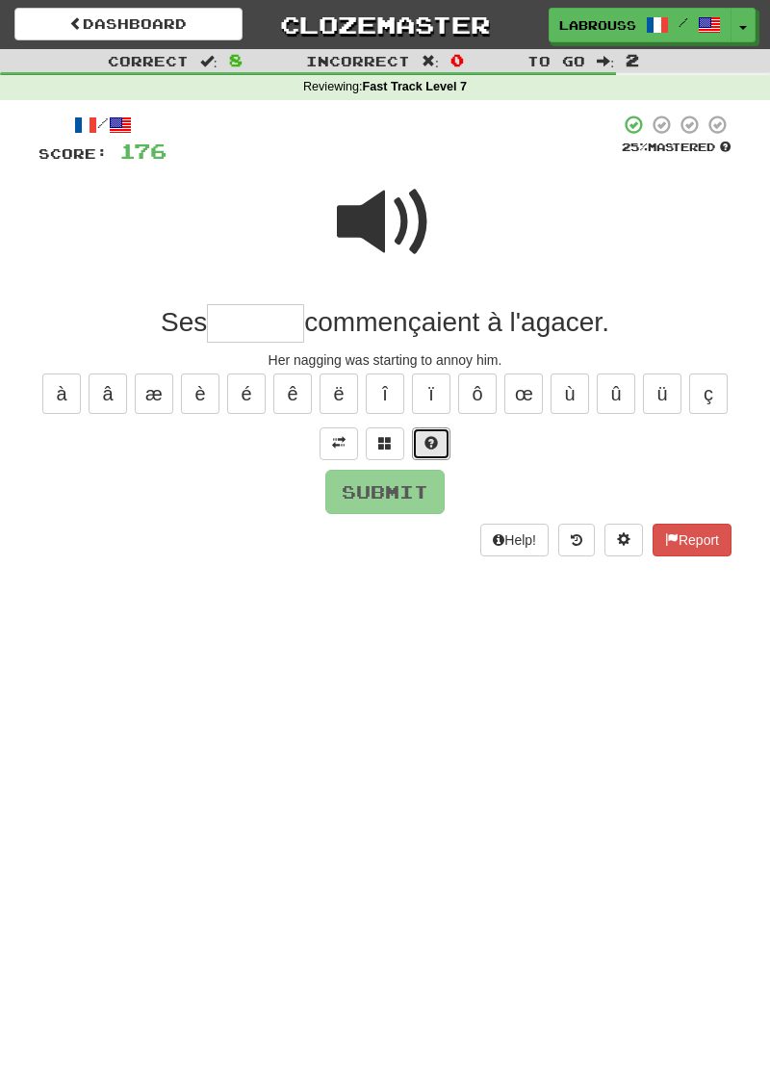
click at [449, 432] on button at bounding box center [431, 444] width 39 height 33
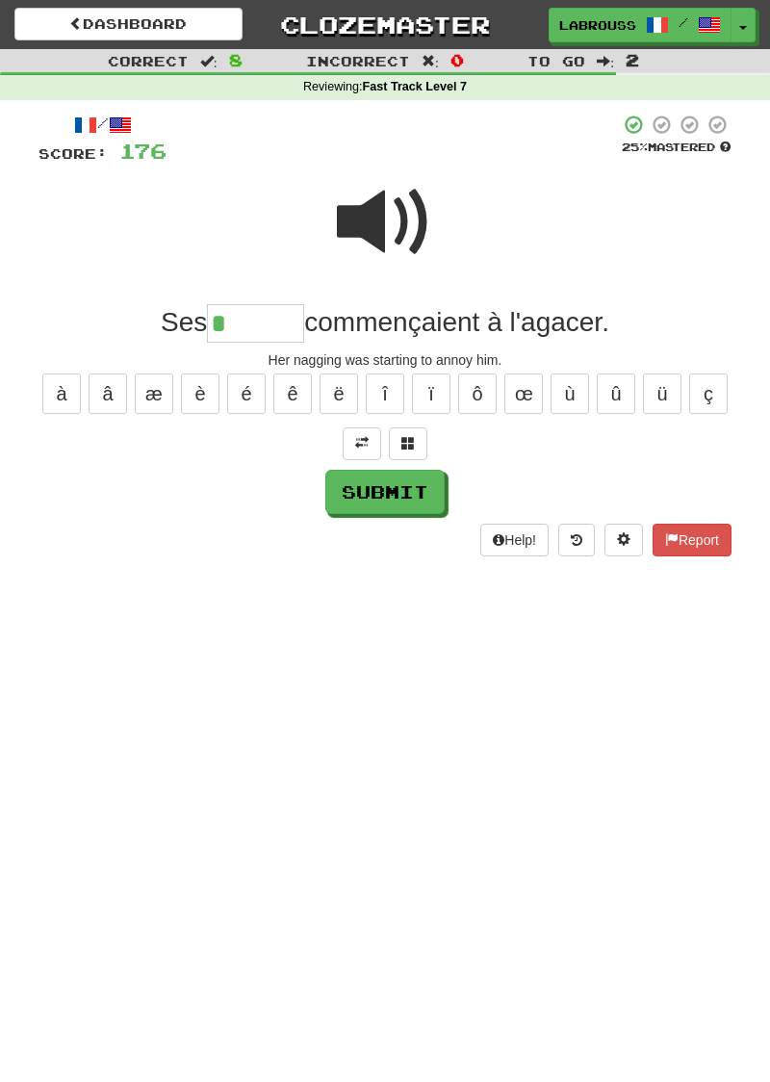
click at [387, 214] on span at bounding box center [385, 222] width 96 height 96
click at [237, 321] on input "*" at bounding box center [255, 323] width 97 height 39
click at [392, 441] on button at bounding box center [408, 444] width 39 height 33
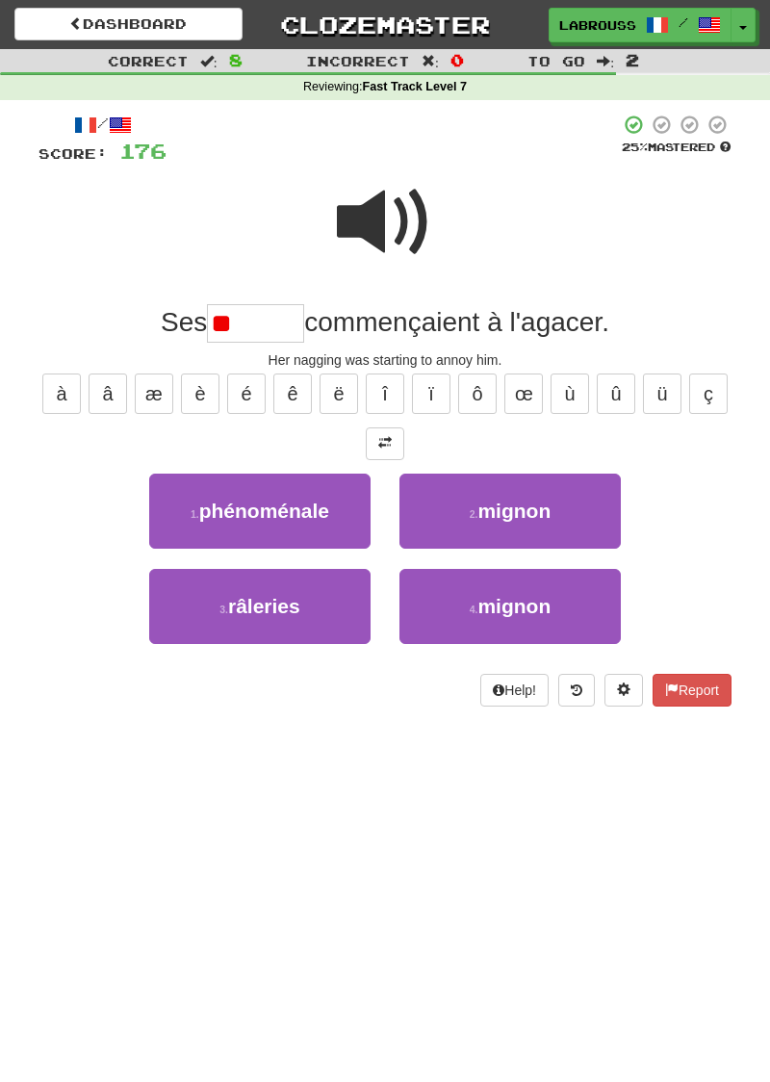
click at [374, 200] on span at bounding box center [385, 222] width 96 height 96
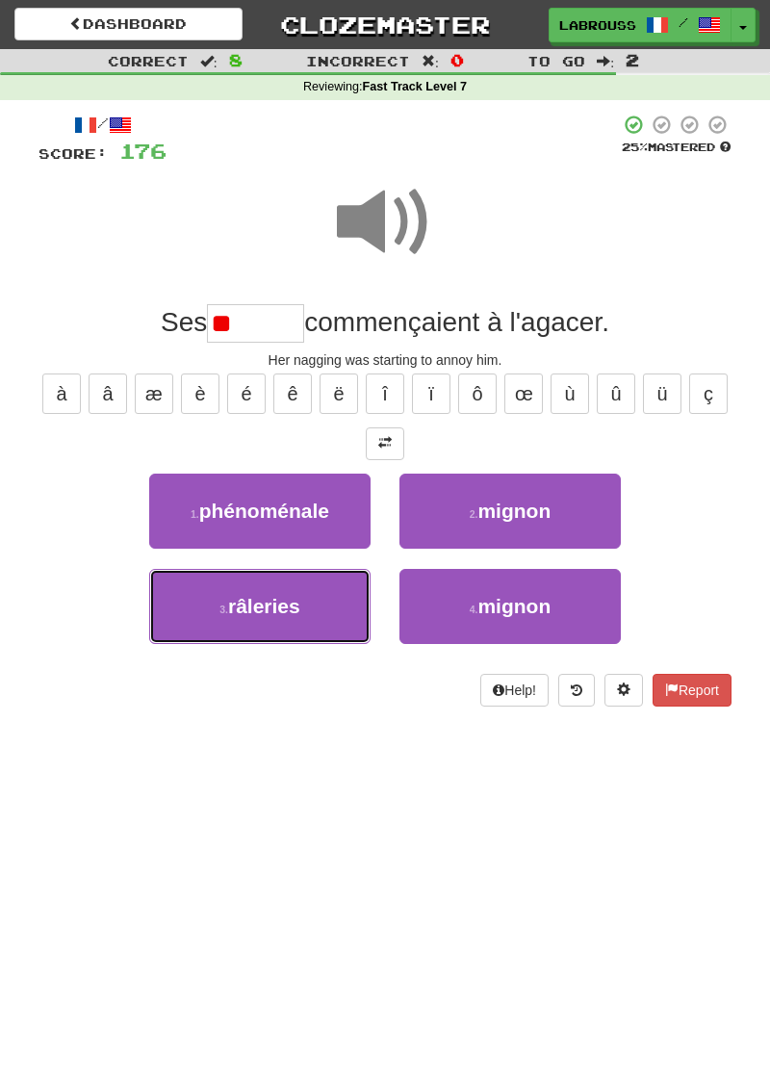
click at [193, 619] on button "3 . râleries" at bounding box center [259, 606] width 221 height 75
type input "********"
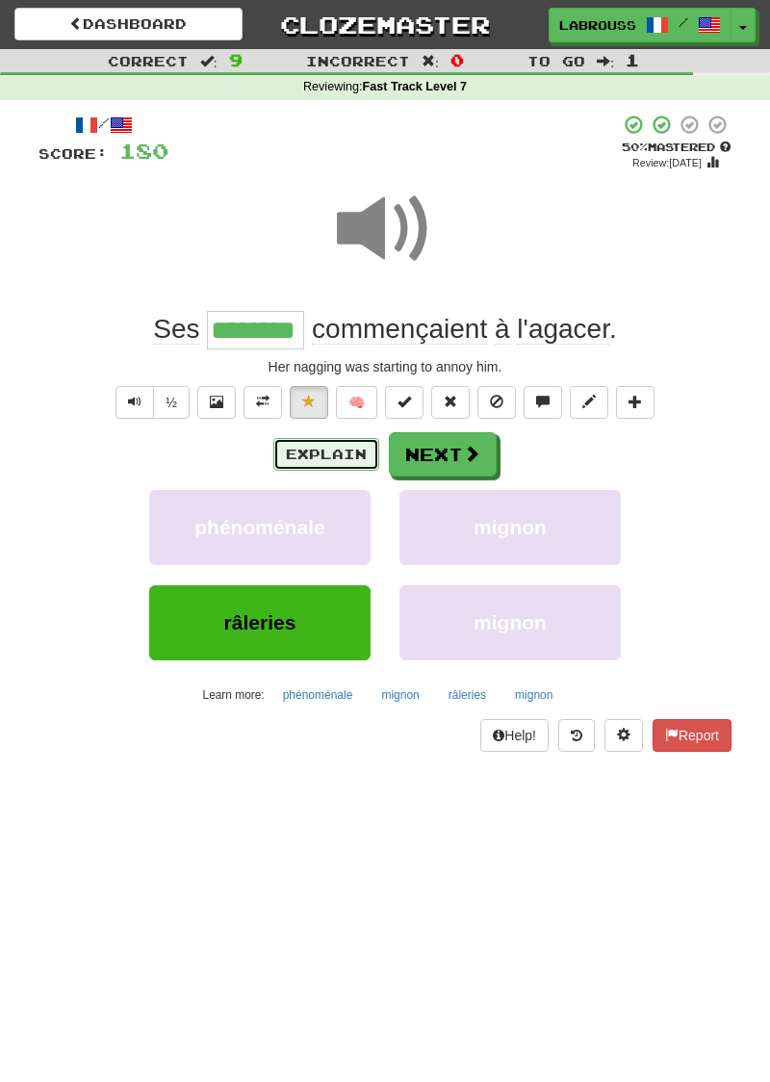
click at [323, 454] on button "Explain" at bounding box center [326, 454] width 106 height 33
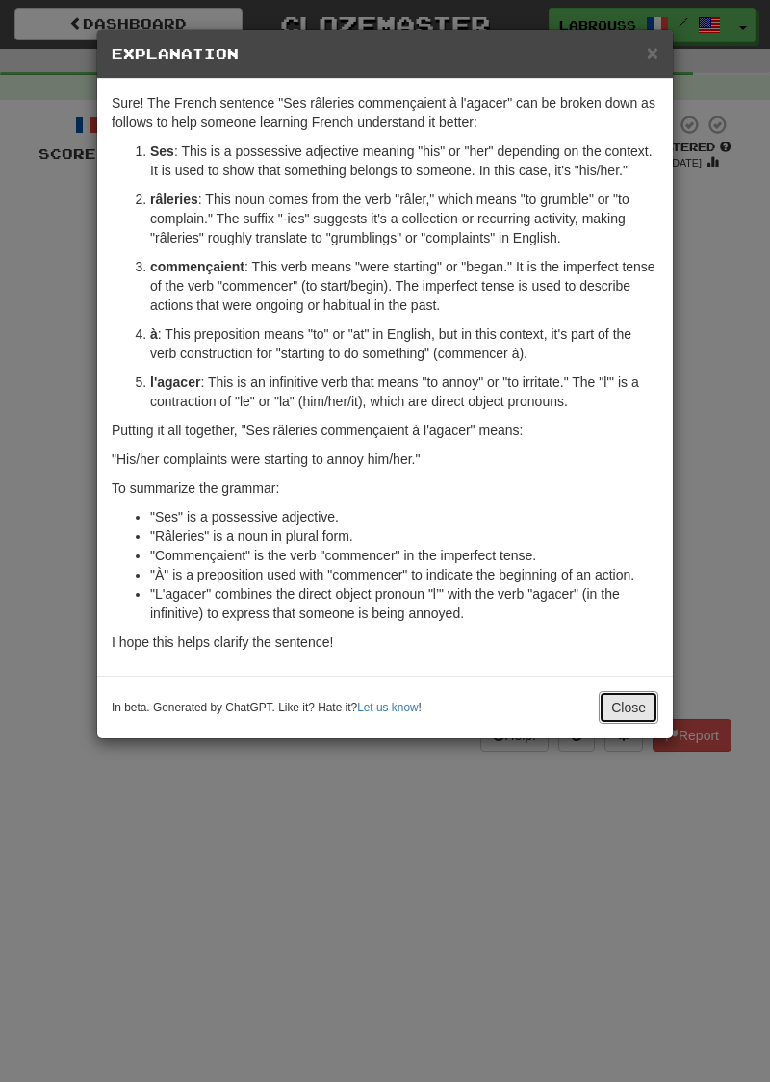
click at [632, 707] on button "Close" at bounding box center [629, 707] width 60 height 33
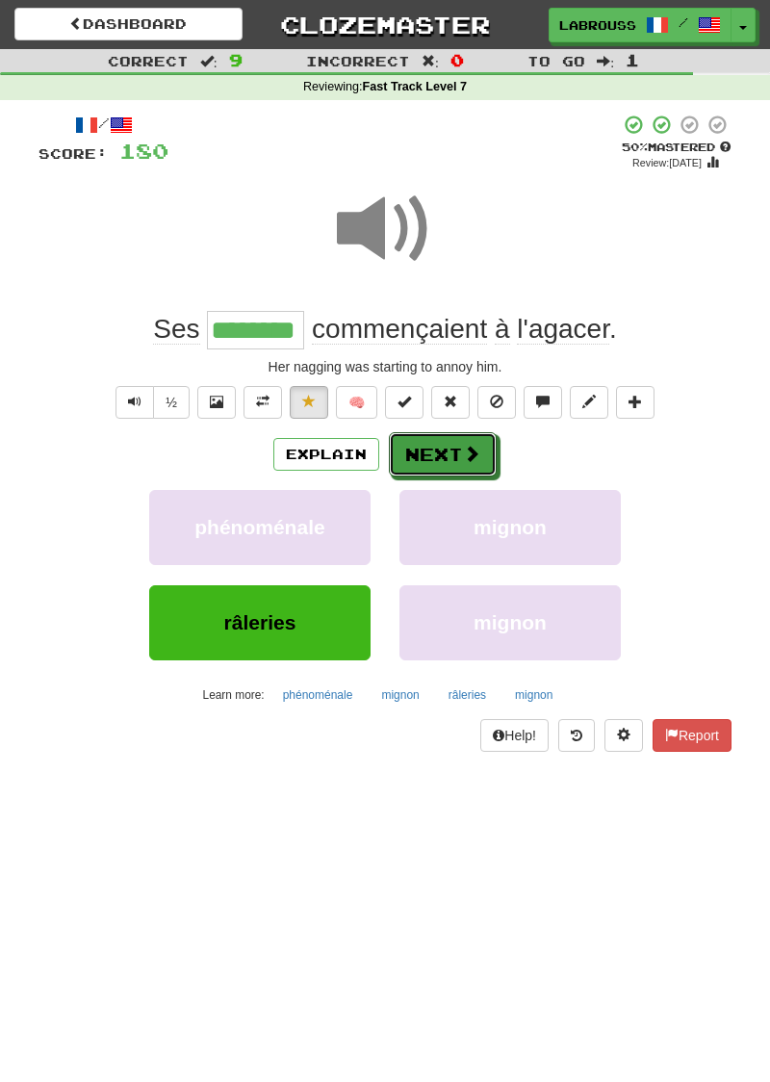
click at [429, 450] on button "Next" at bounding box center [443, 454] width 108 height 44
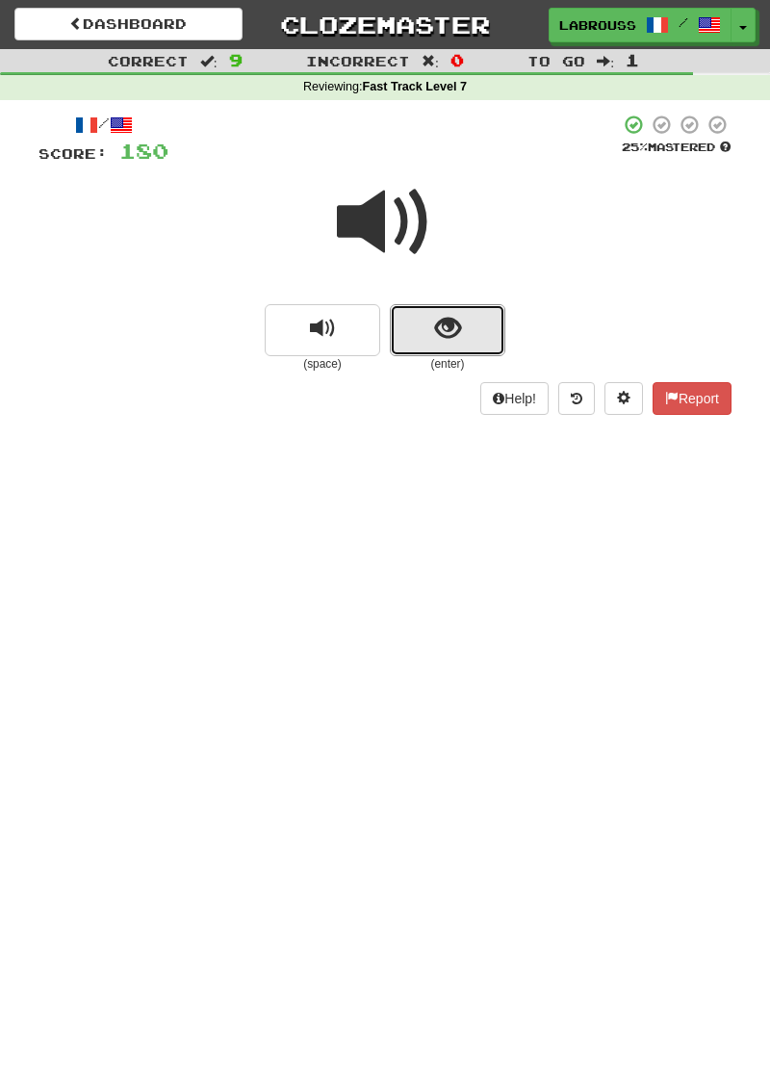
click at [435, 342] on span "show sentence" at bounding box center [448, 329] width 26 height 26
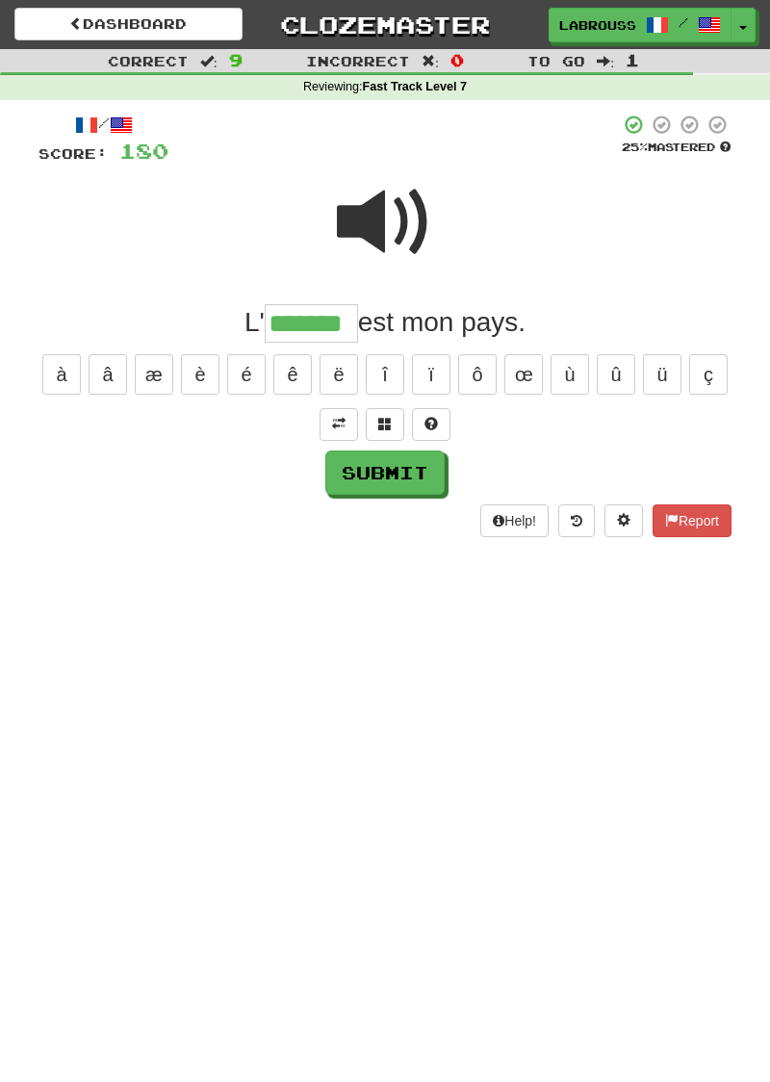
type input "*******"
click at [360, 472] on button "Submit" at bounding box center [384, 473] width 119 height 44
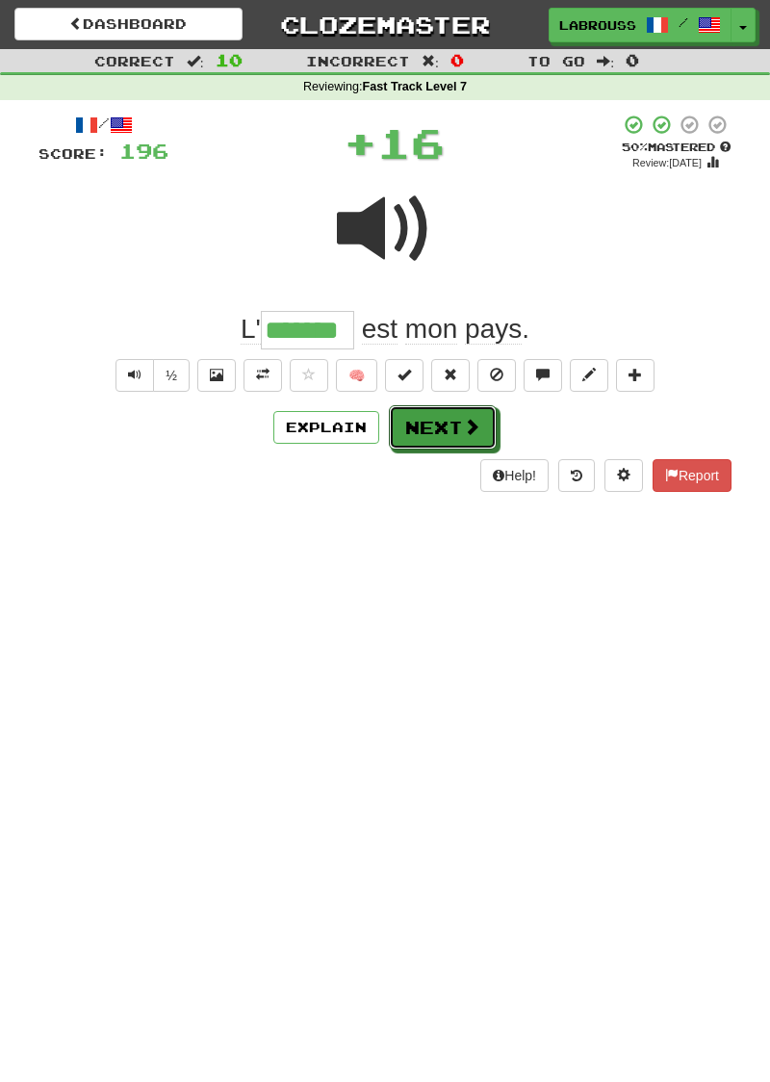
click at [391, 433] on button "Next" at bounding box center [443, 427] width 108 height 44
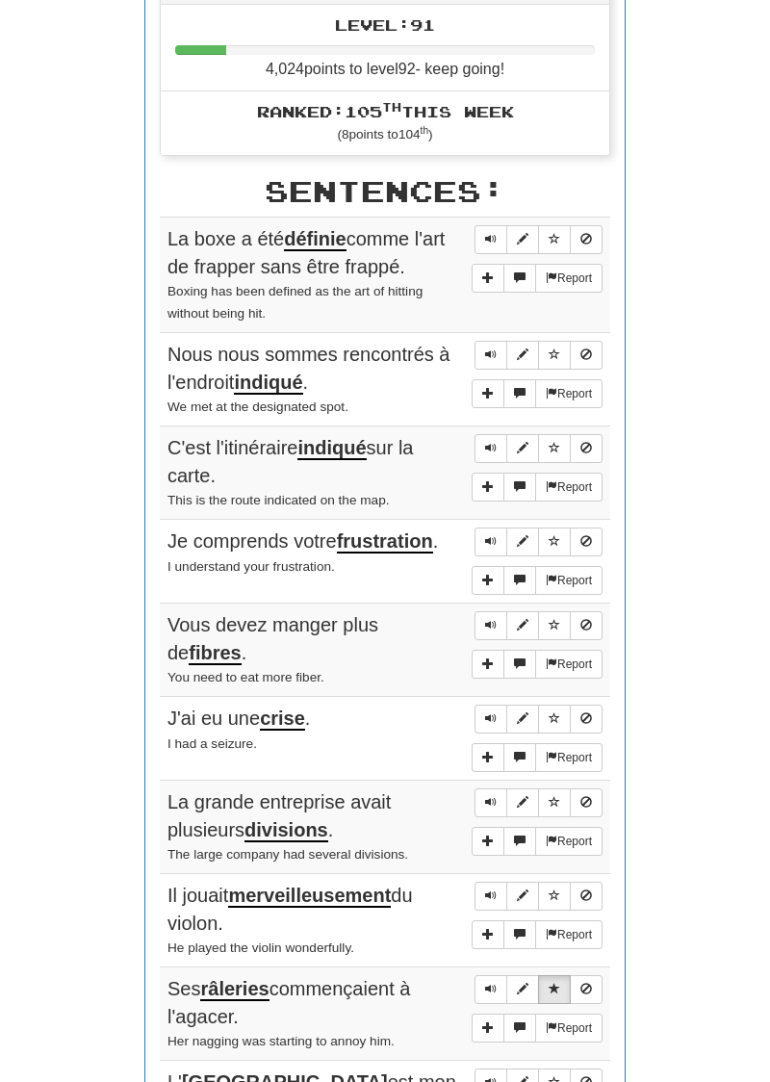
scroll to position [817, 0]
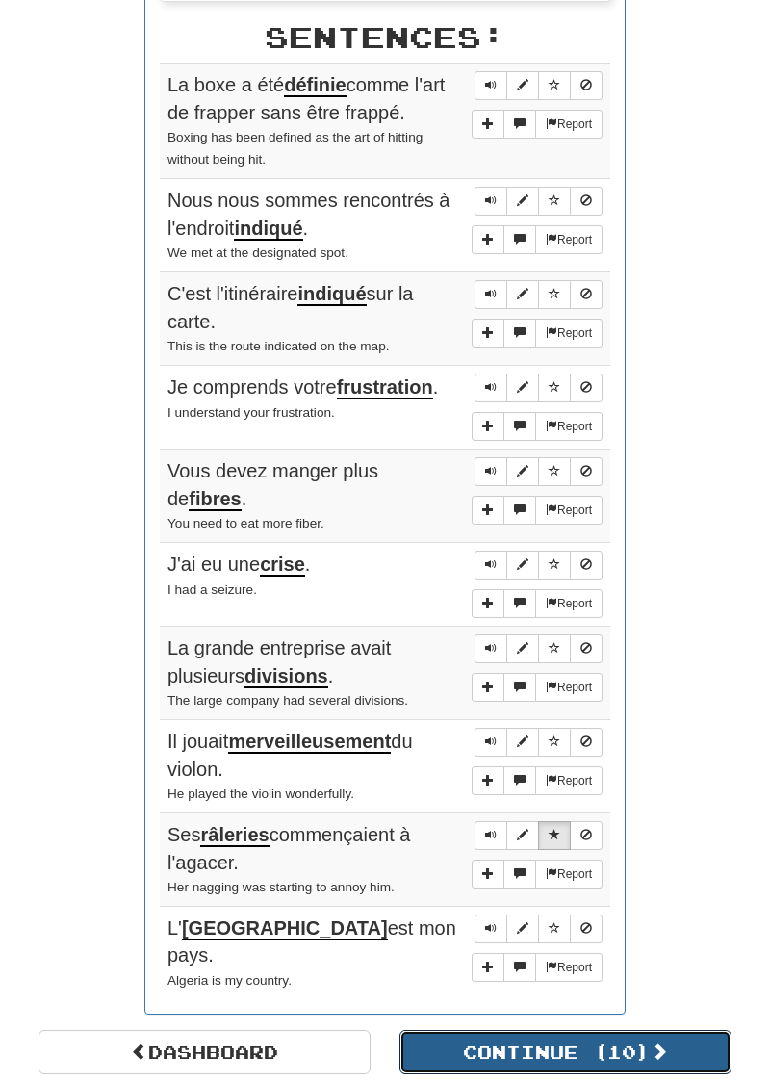
click at [483, 1030] on button "Continue ( 10 )" at bounding box center [566, 1052] width 332 height 44
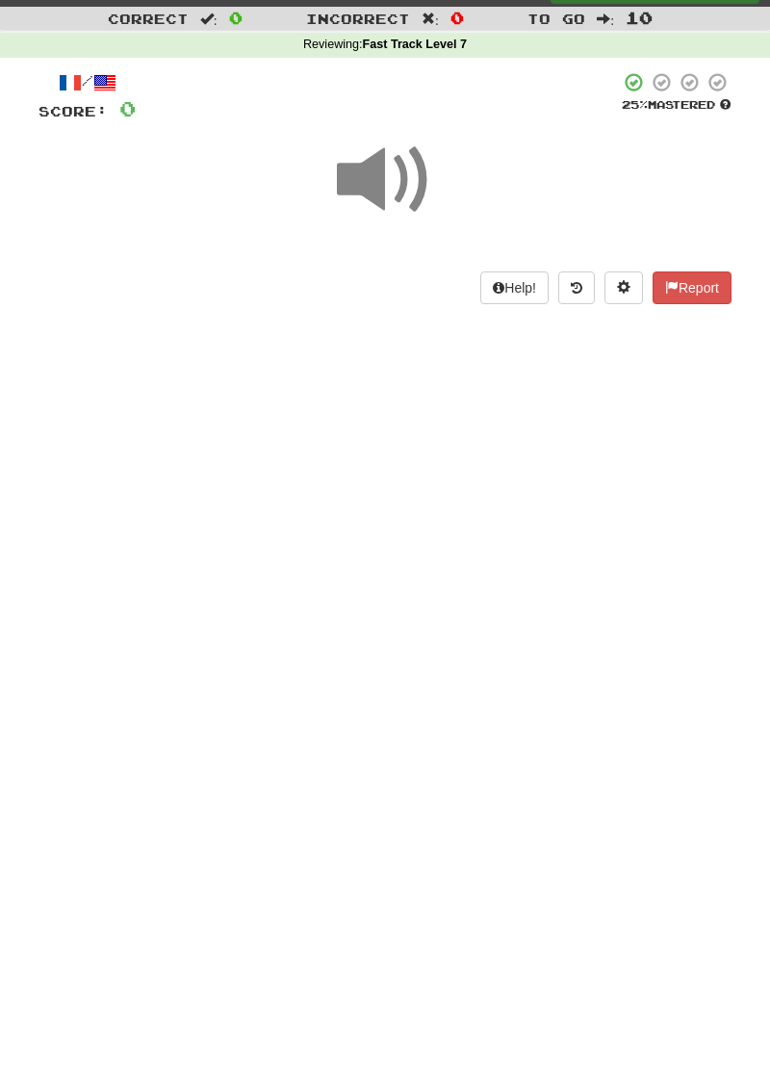
scroll to position [0, 0]
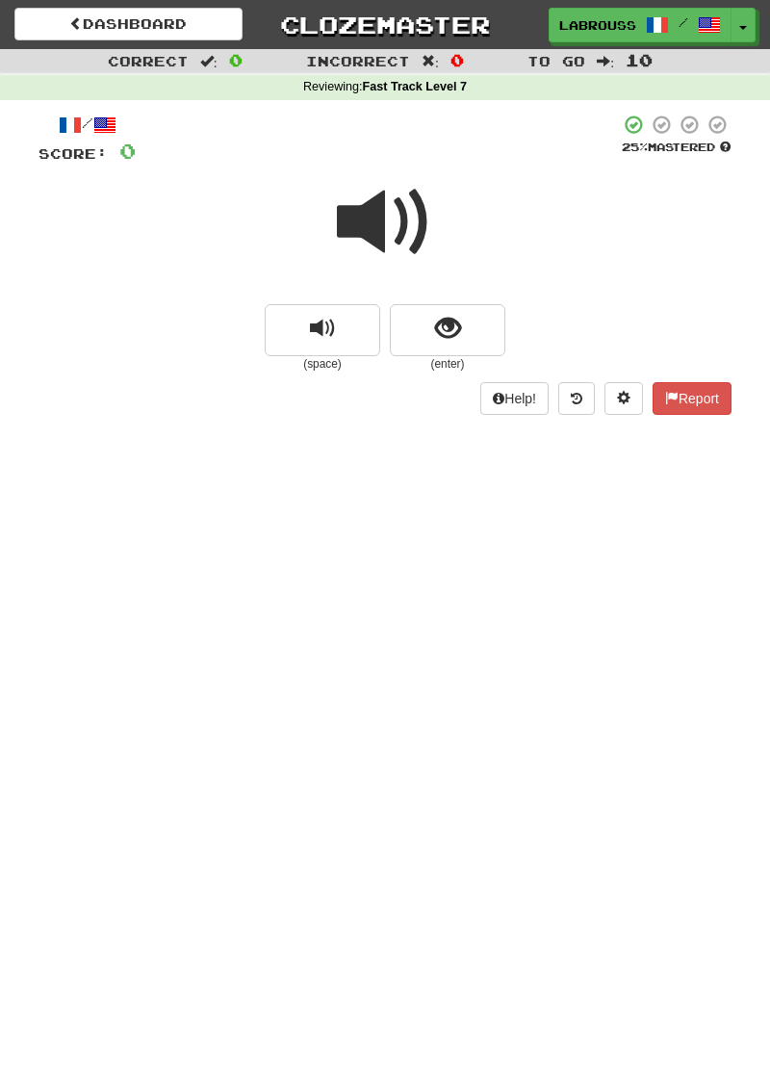
click at [368, 214] on span at bounding box center [385, 222] width 96 height 96
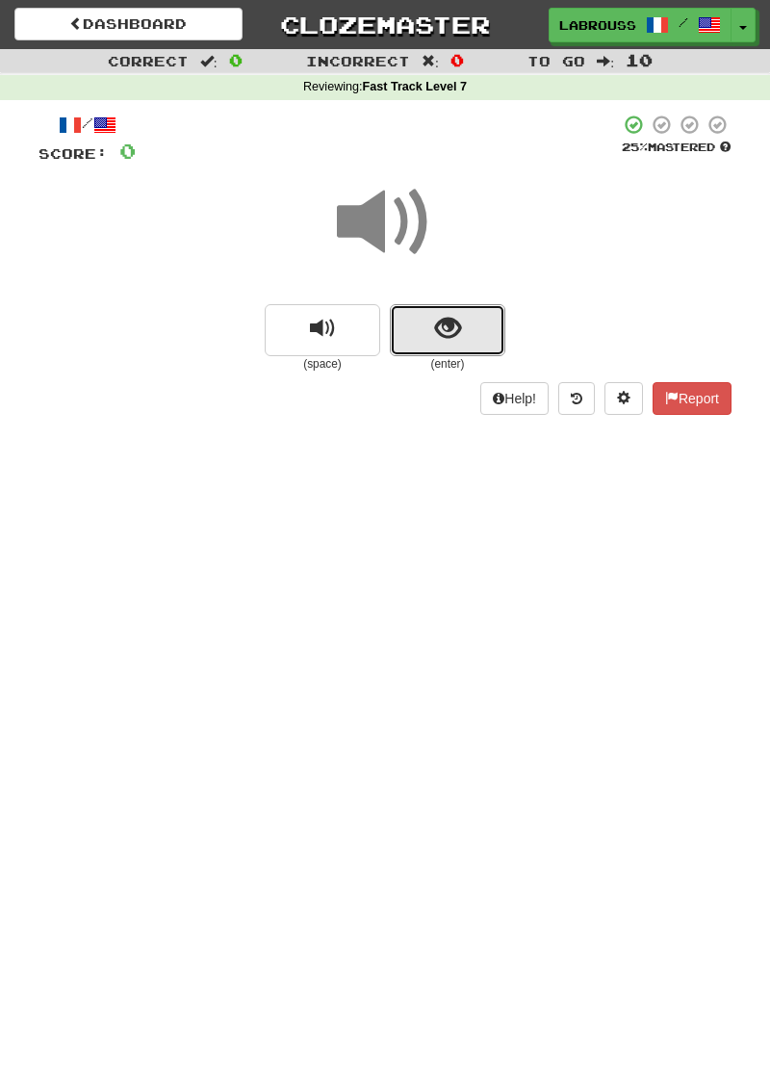
click at [424, 324] on button "show sentence" at bounding box center [448, 330] width 116 height 52
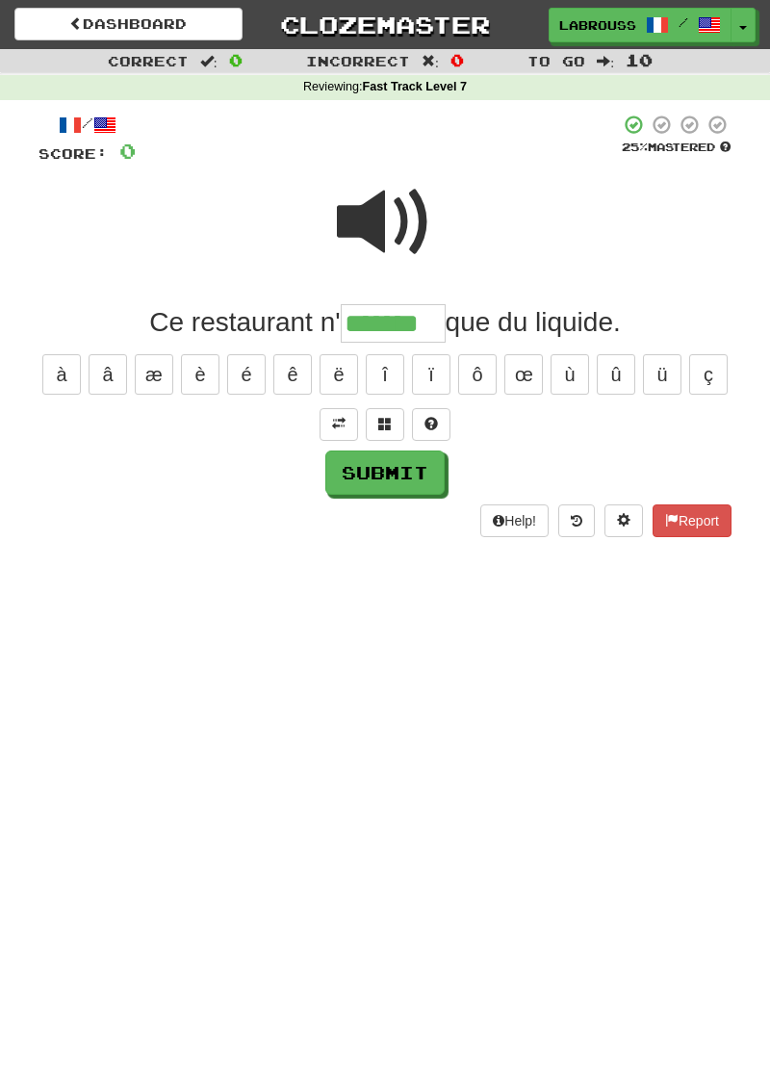
type input "*******"
click at [356, 474] on button "Submit" at bounding box center [384, 473] width 119 height 44
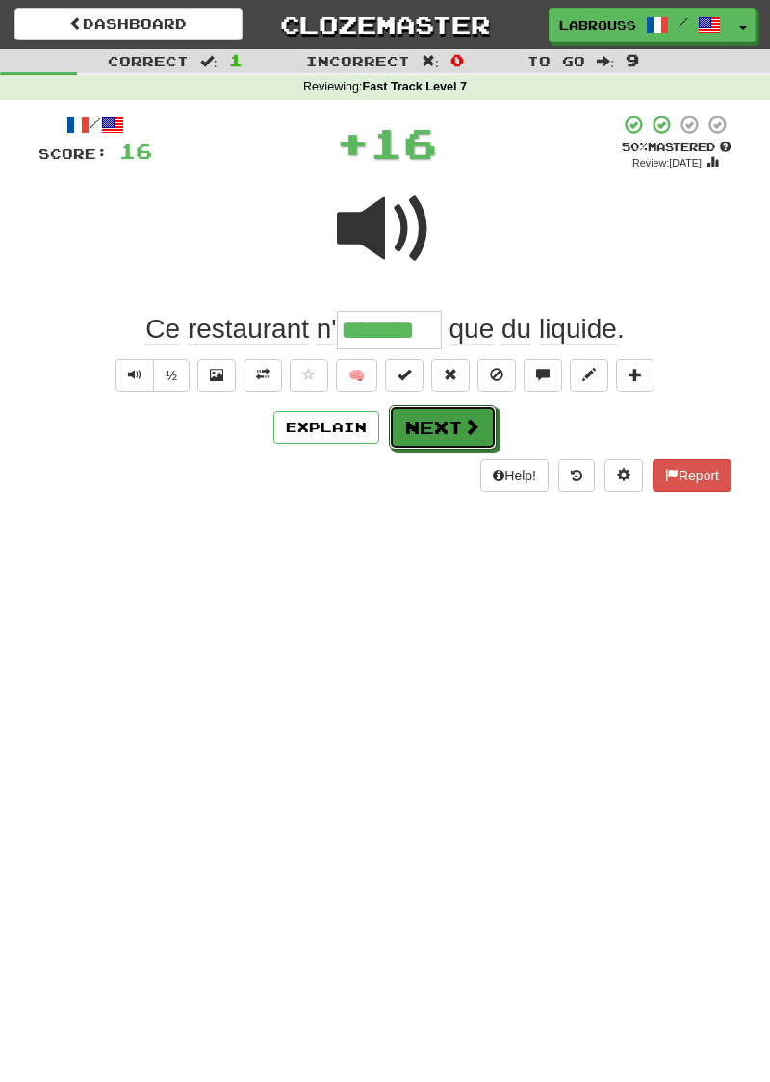
click at [408, 428] on button "Next" at bounding box center [443, 427] width 108 height 44
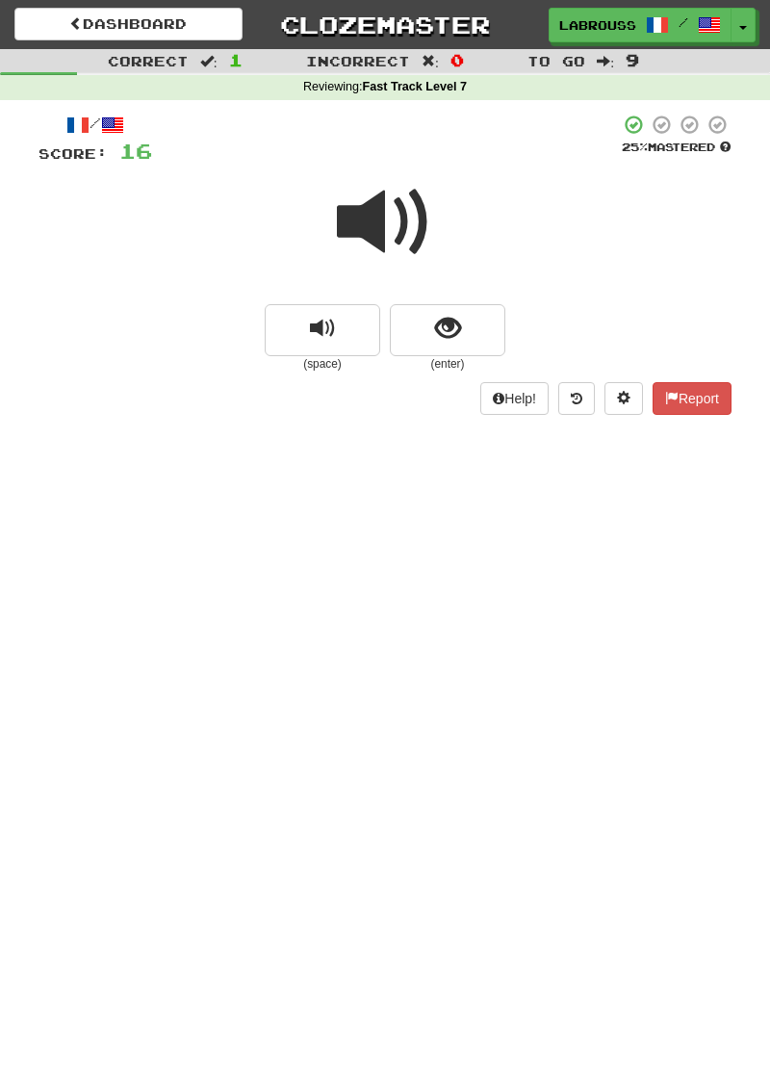
click at [389, 225] on span at bounding box center [385, 222] width 96 height 96
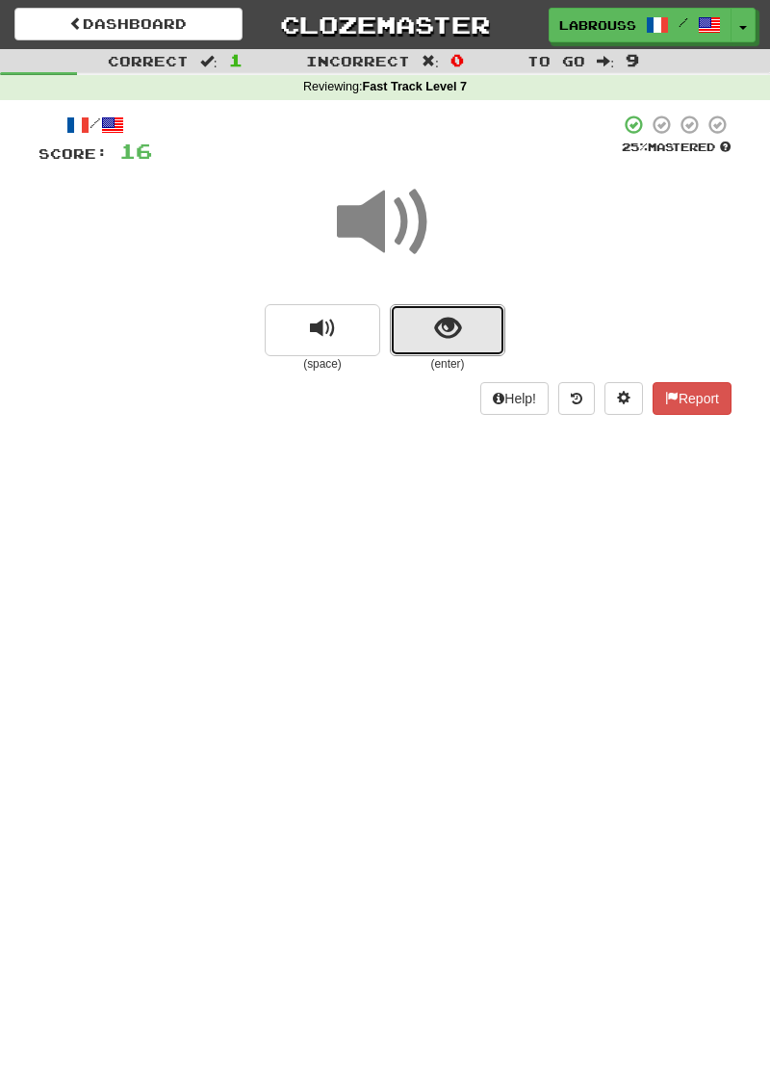
click at [429, 339] on button "show sentence" at bounding box center [448, 330] width 116 height 52
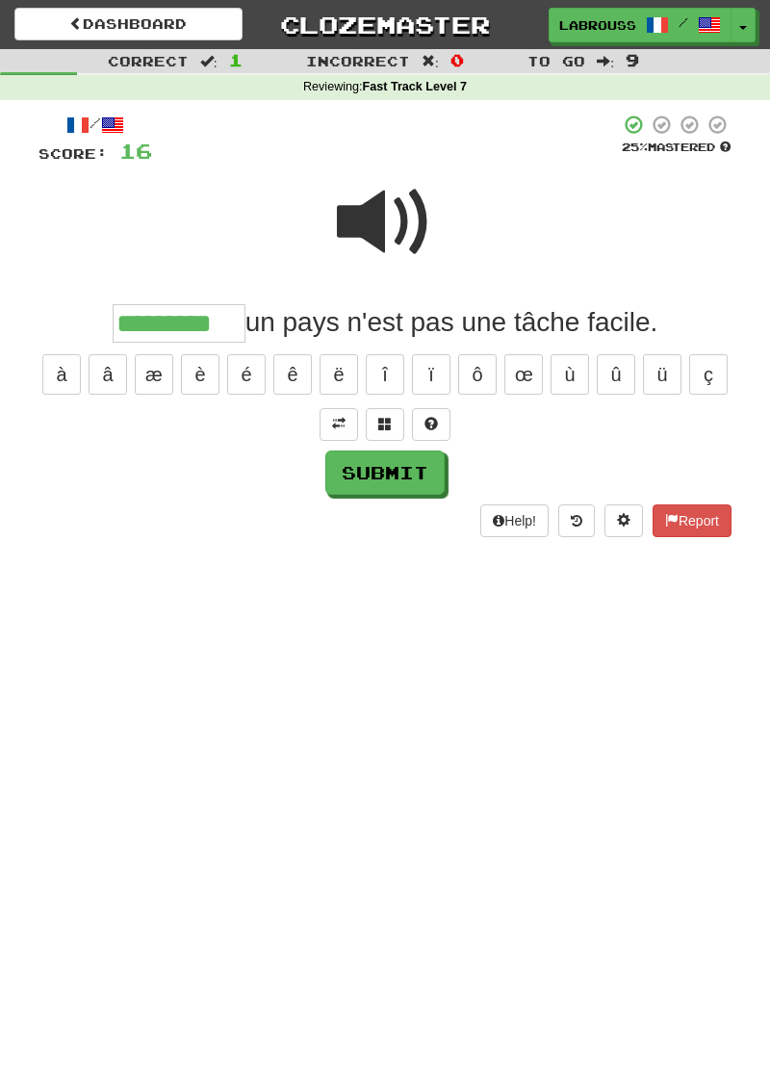
type input "*********"
click at [372, 478] on button "Submit" at bounding box center [384, 473] width 119 height 44
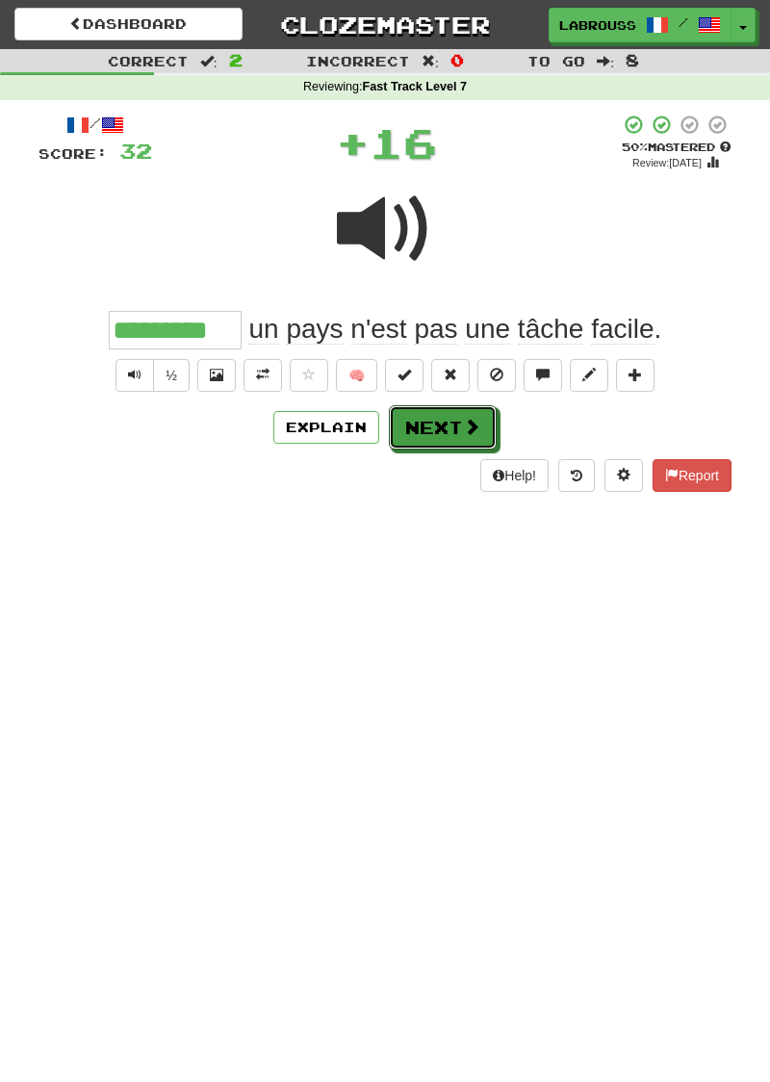
click at [428, 422] on button "Next" at bounding box center [443, 427] width 108 height 44
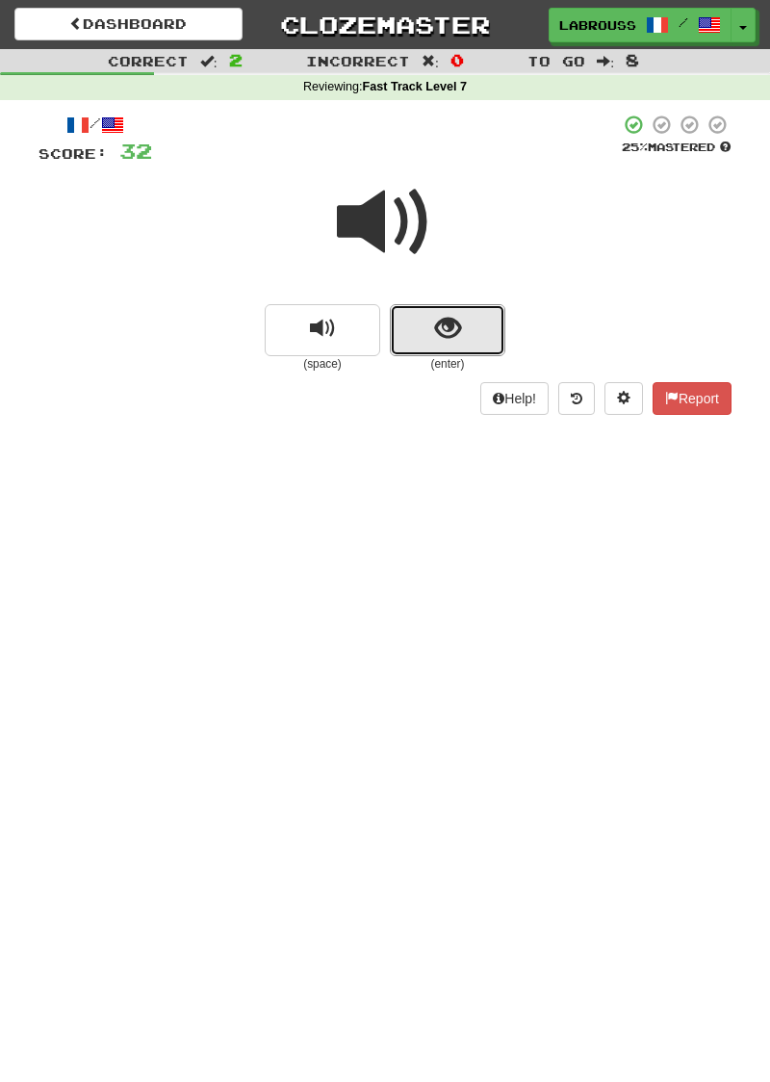
click at [414, 331] on button "show sentence" at bounding box center [448, 330] width 116 height 52
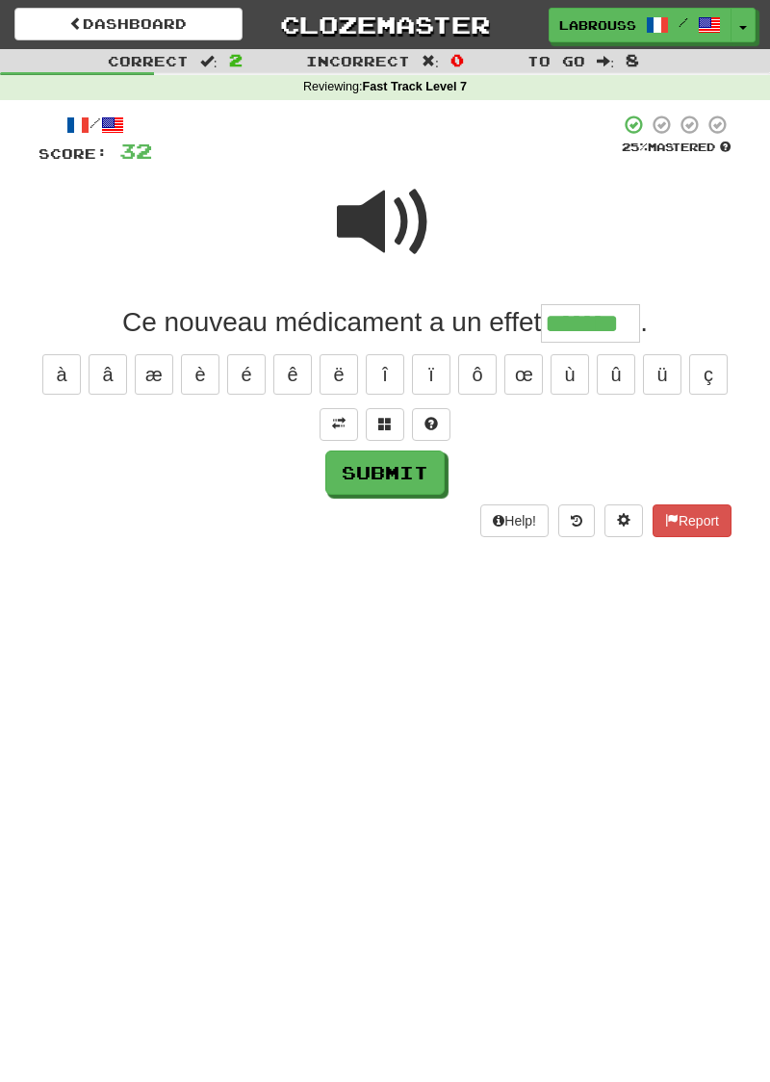
type input "*******"
click at [332, 475] on button "Submit" at bounding box center [384, 473] width 119 height 44
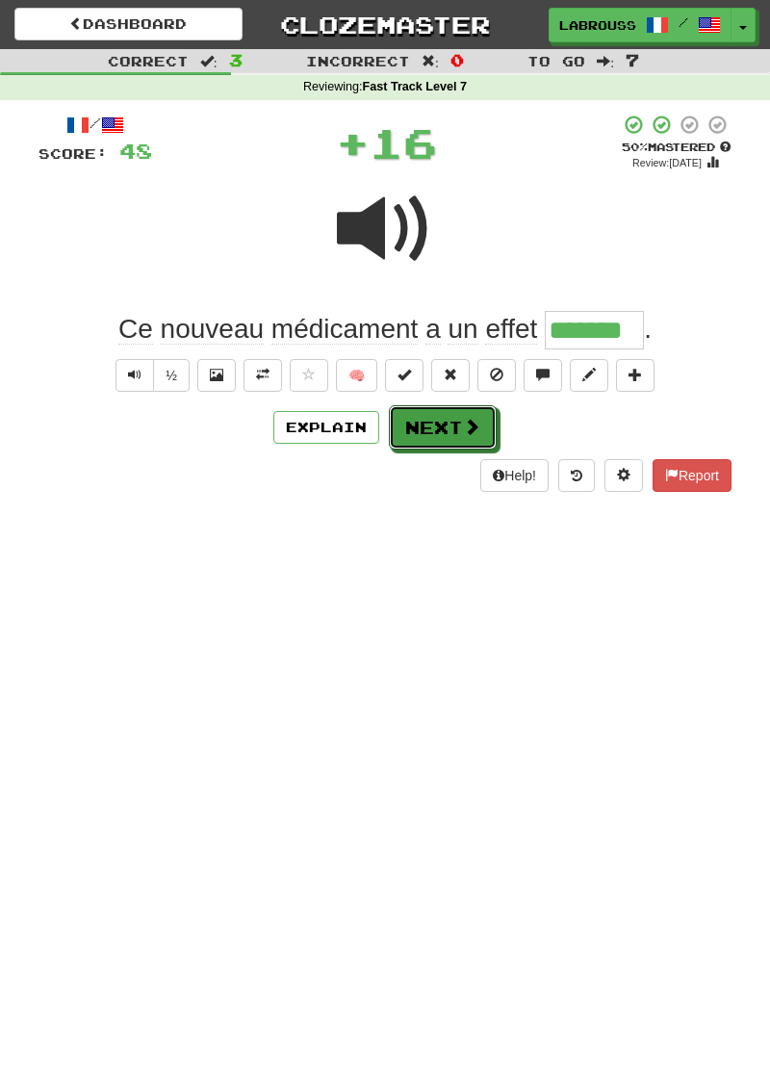
click at [424, 422] on button "Next" at bounding box center [443, 427] width 108 height 44
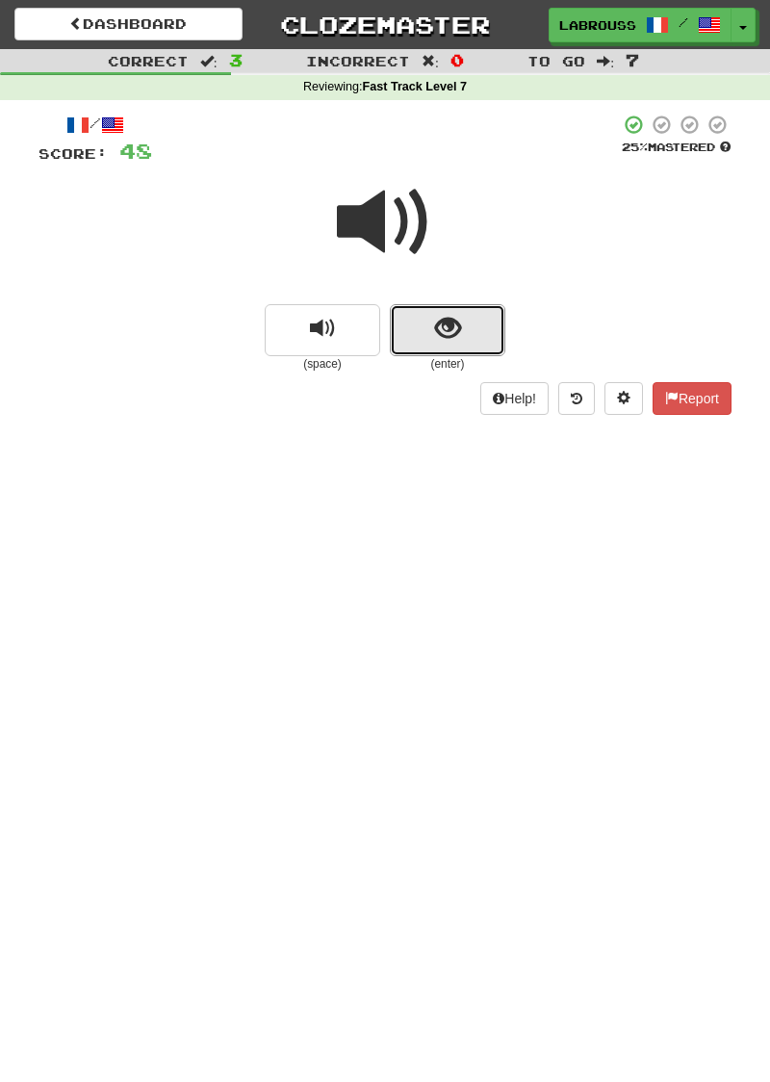
click at [415, 331] on button "show sentence" at bounding box center [448, 330] width 116 height 52
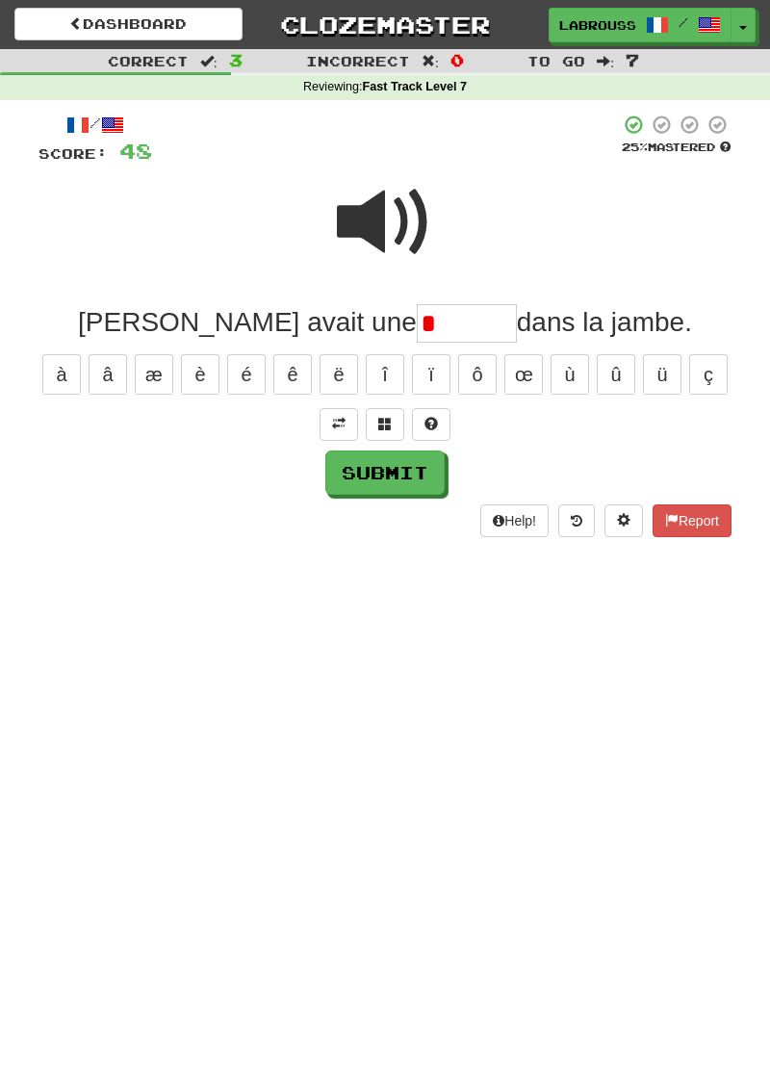
type input "*"
click at [376, 237] on span at bounding box center [385, 222] width 96 height 96
click at [371, 224] on span at bounding box center [385, 222] width 96 height 96
click at [417, 329] on input "*" at bounding box center [467, 323] width 100 height 39
click at [429, 418] on span at bounding box center [431, 423] width 13 height 13
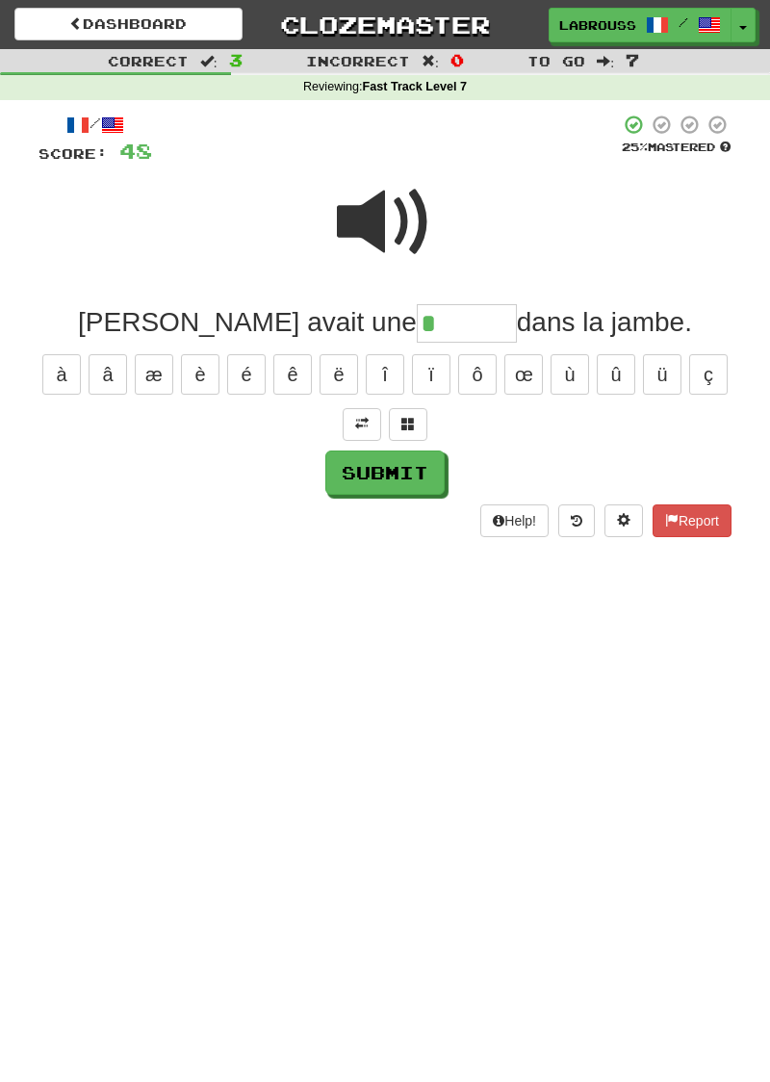
click at [375, 228] on span at bounding box center [385, 222] width 96 height 96
click at [417, 332] on input "*" at bounding box center [467, 323] width 100 height 39
click at [384, 225] on span at bounding box center [385, 222] width 96 height 96
click at [417, 331] on input "**" at bounding box center [467, 323] width 100 height 39
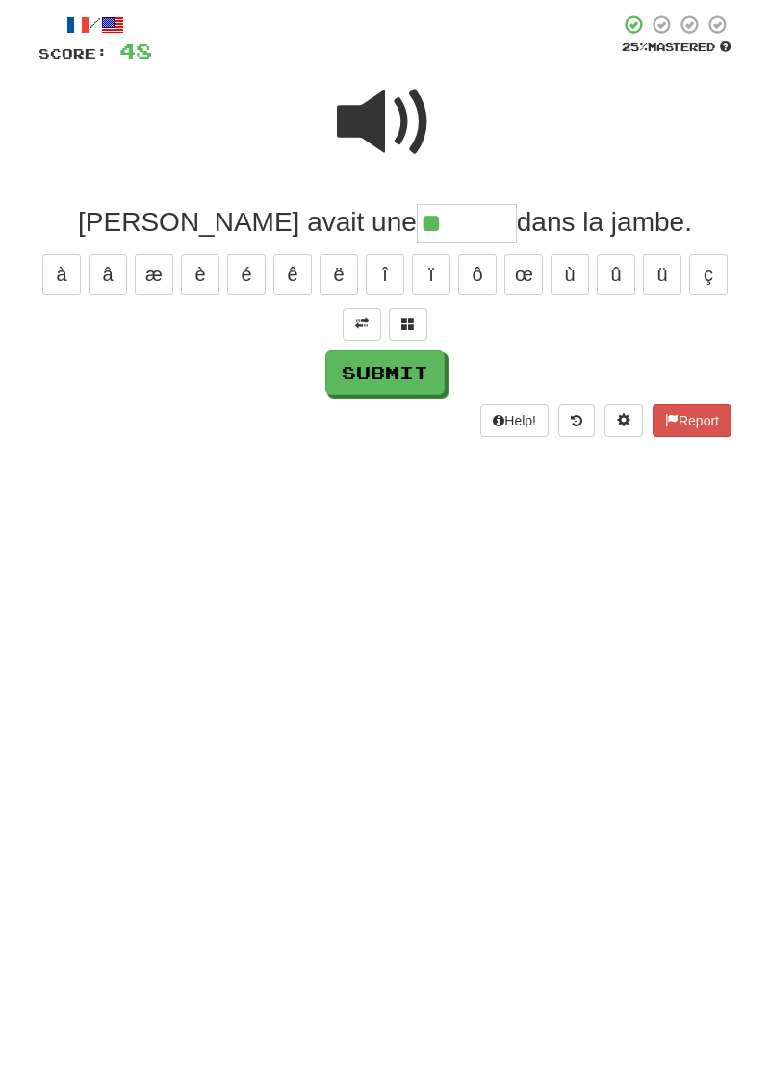
click at [372, 221] on span at bounding box center [385, 222] width 96 height 96
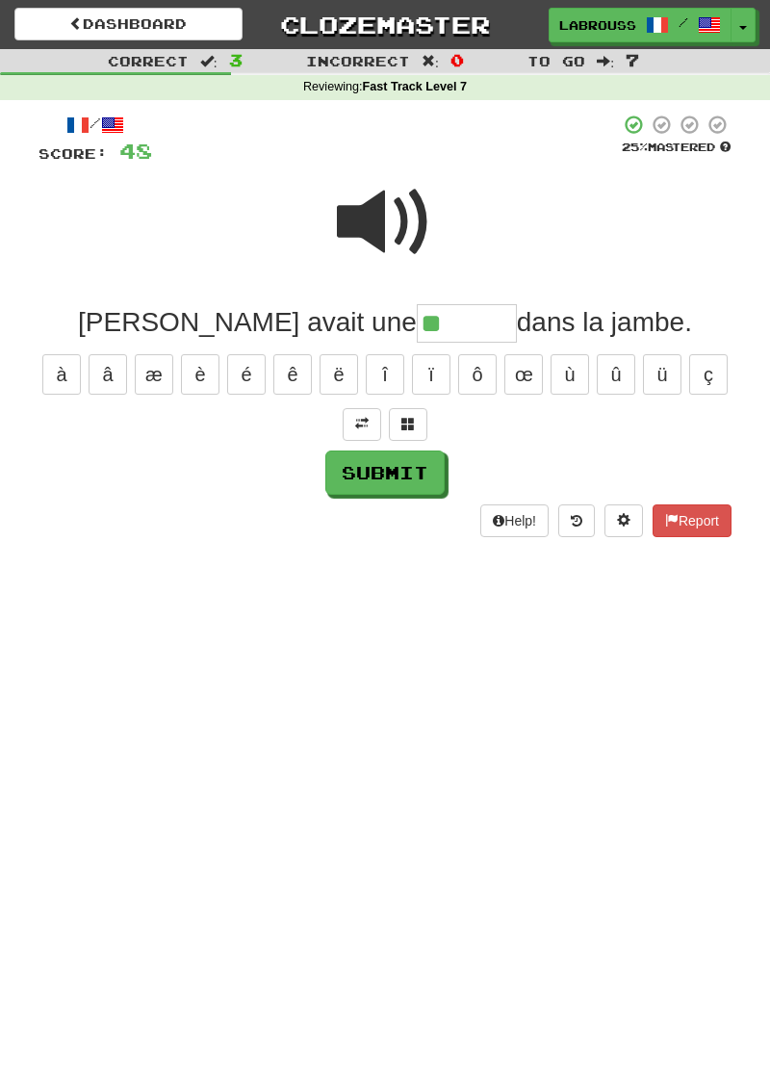
click at [417, 332] on input "**" at bounding box center [467, 323] width 100 height 39
type input "******"
click at [377, 478] on button "Submit" at bounding box center [384, 473] width 119 height 44
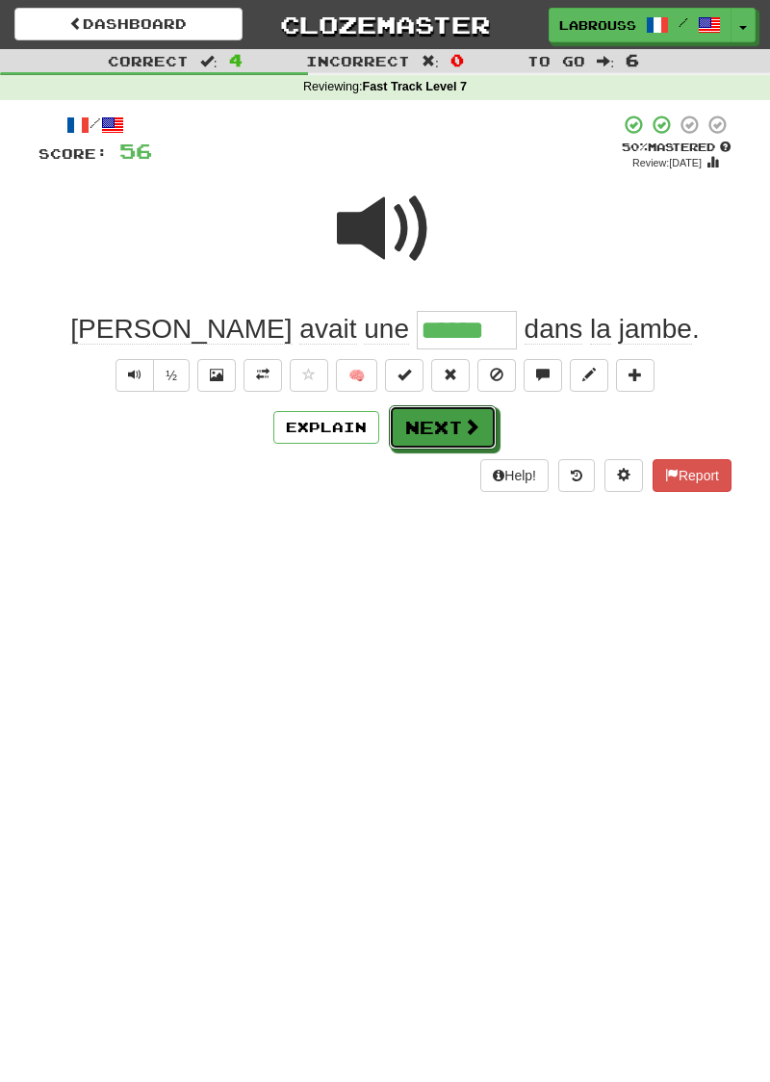
click at [426, 420] on button "Next" at bounding box center [443, 427] width 108 height 44
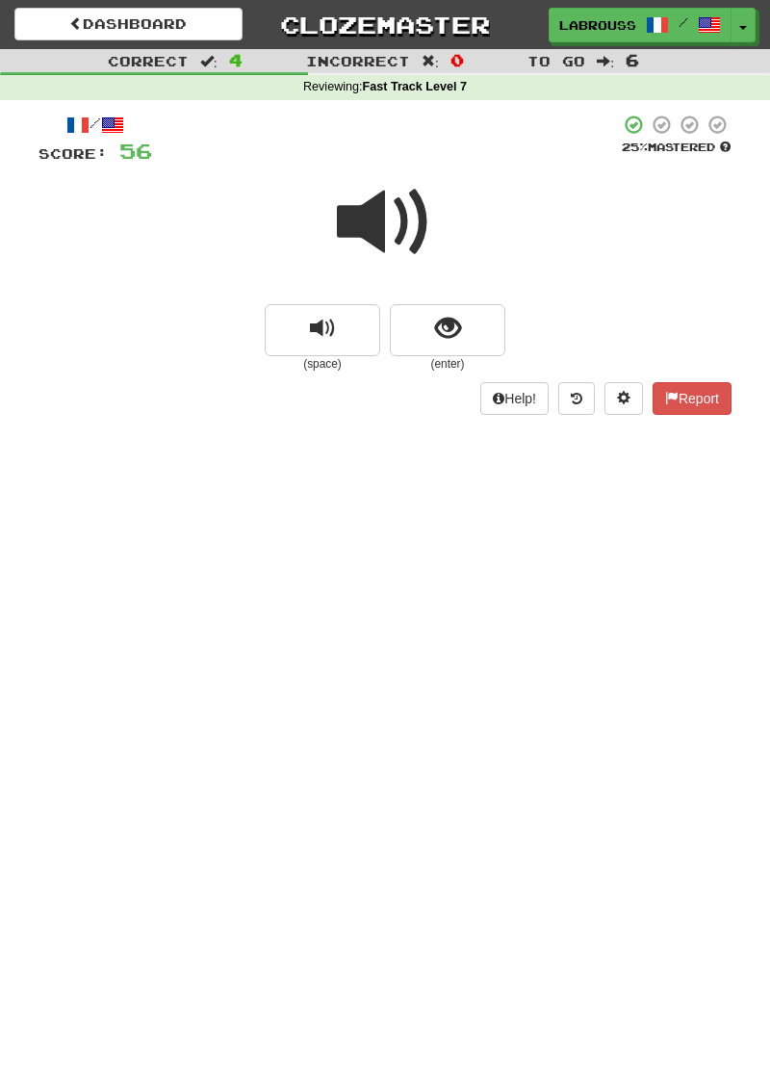
click at [388, 233] on span at bounding box center [385, 222] width 96 height 96
click at [430, 335] on button "show sentence" at bounding box center [448, 330] width 116 height 52
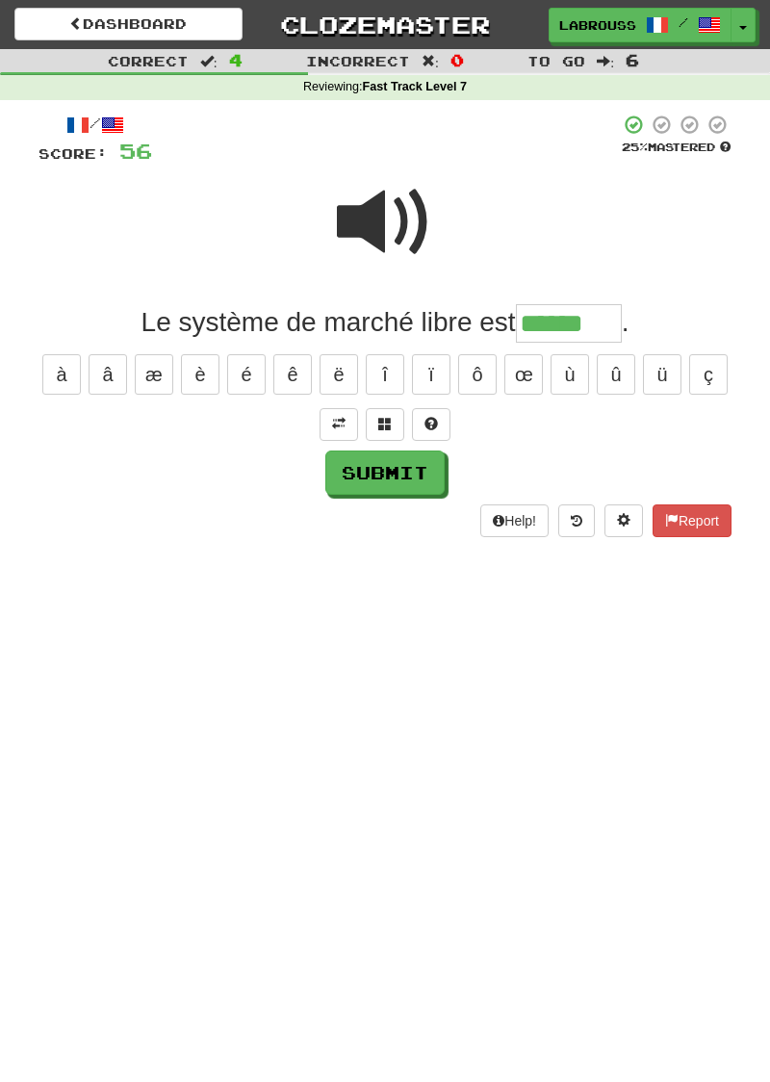
type input "******"
click at [364, 476] on button "Submit" at bounding box center [384, 473] width 119 height 44
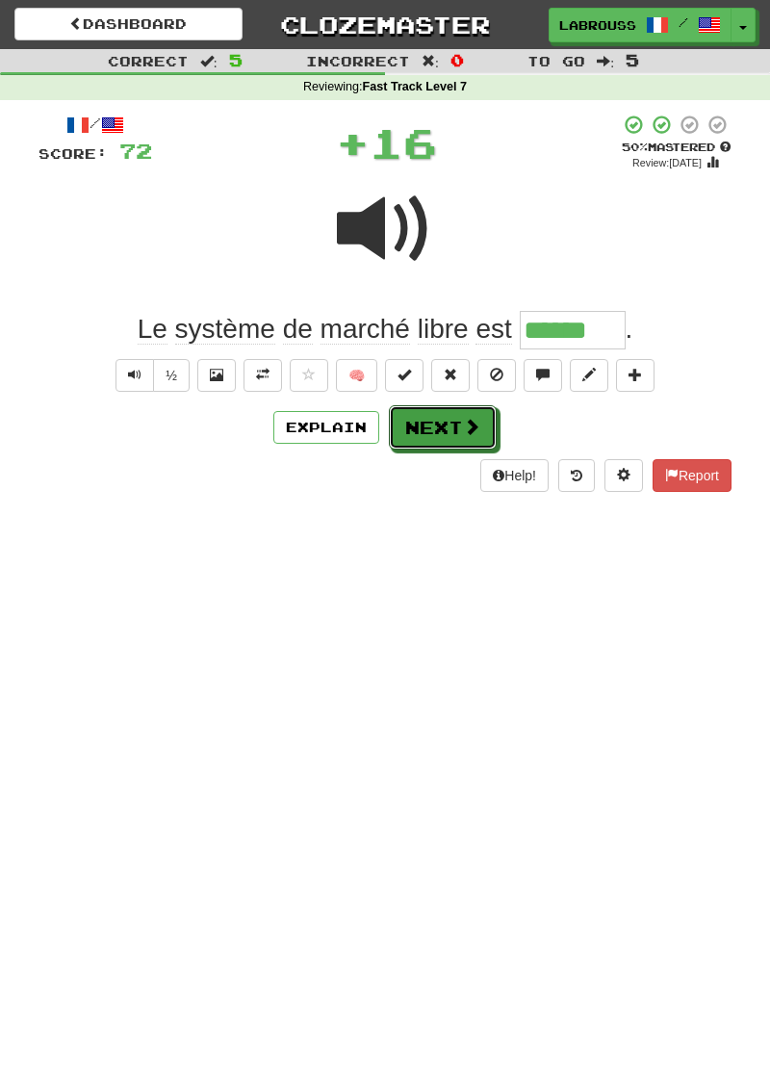
click at [414, 423] on button "Next" at bounding box center [443, 427] width 108 height 44
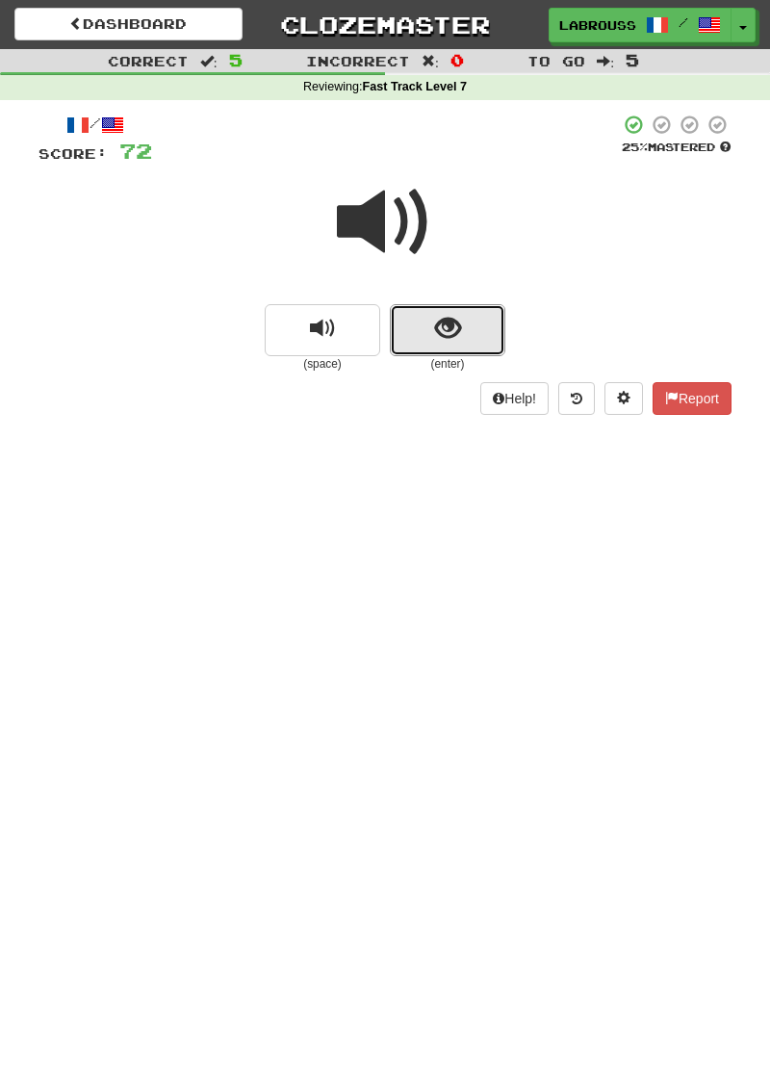
click at [440, 339] on span "show sentence" at bounding box center [448, 329] width 26 height 26
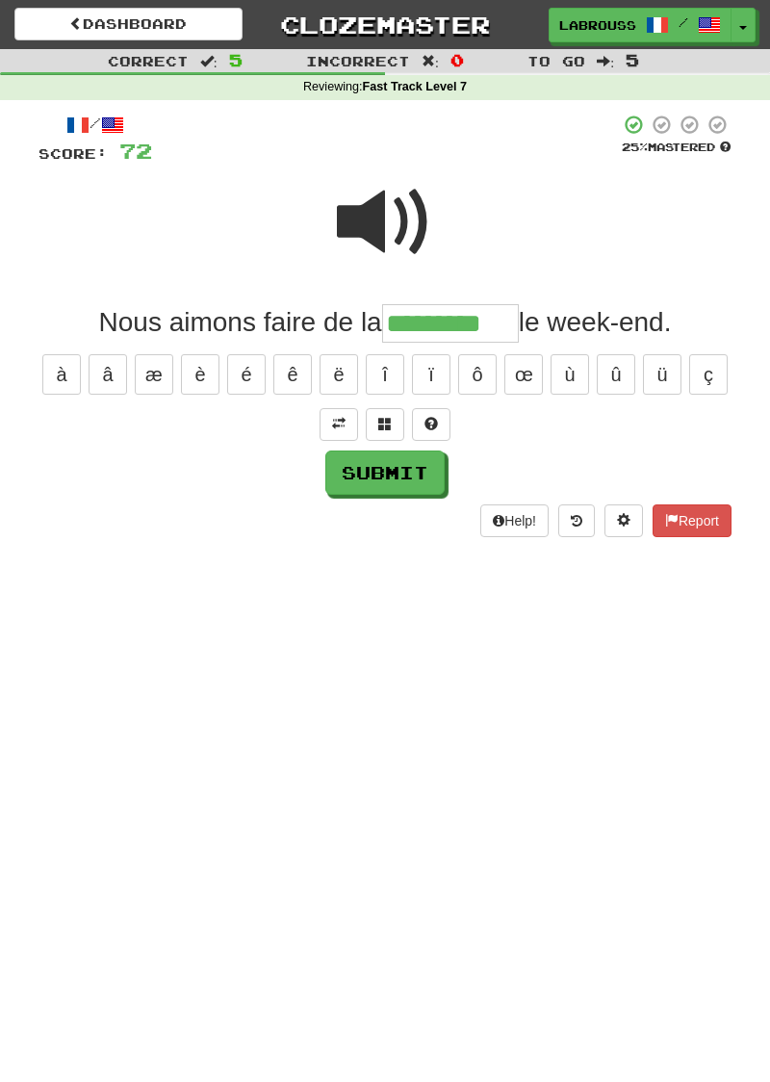
type input "*********"
click at [365, 476] on button "Submit" at bounding box center [384, 473] width 119 height 44
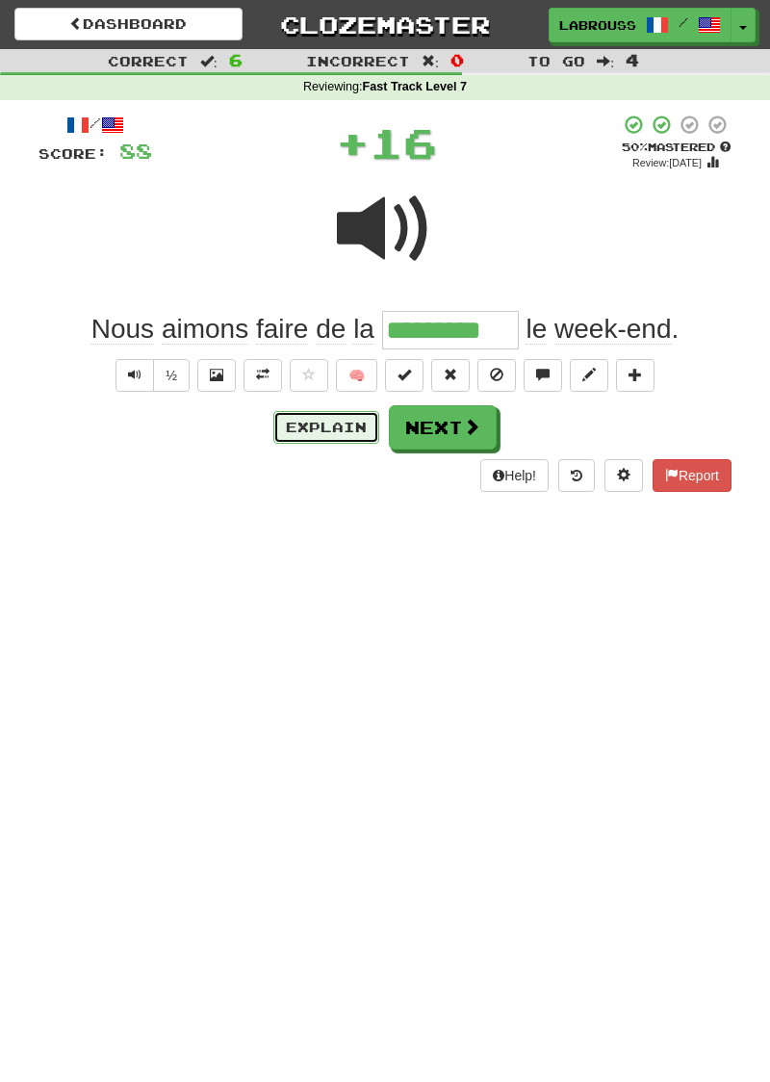
click at [304, 430] on button "Explain" at bounding box center [326, 427] width 106 height 33
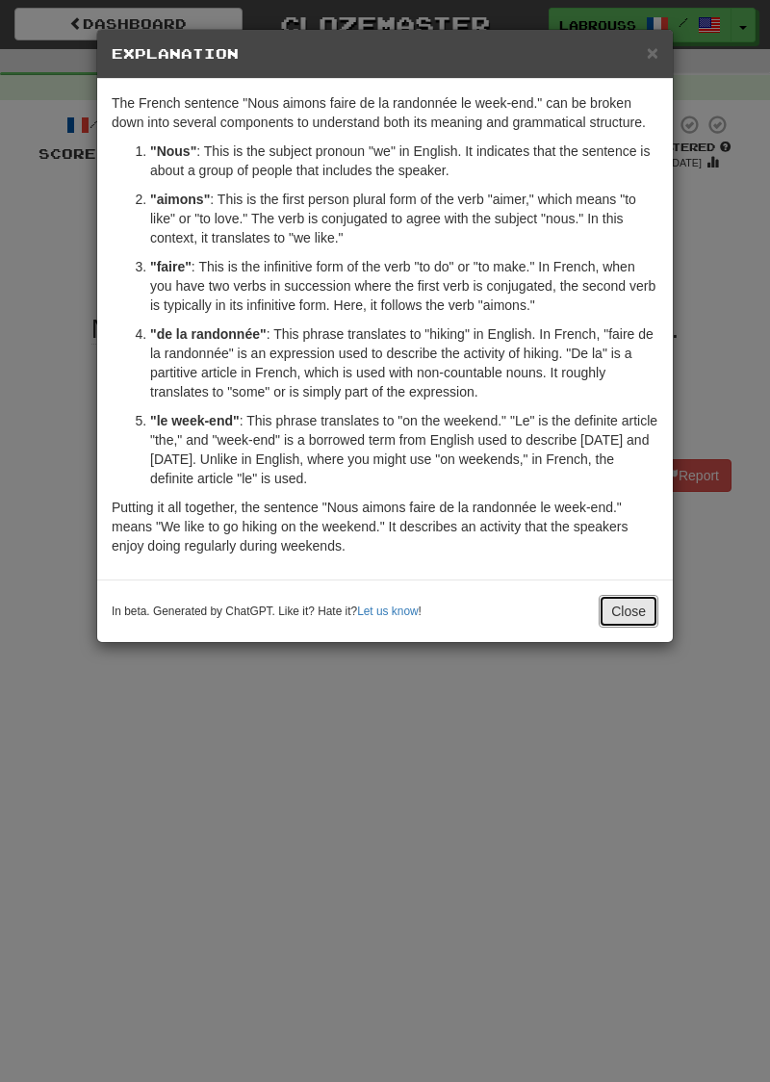
click at [632, 610] on button "Close" at bounding box center [629, 611] width 60 height 33
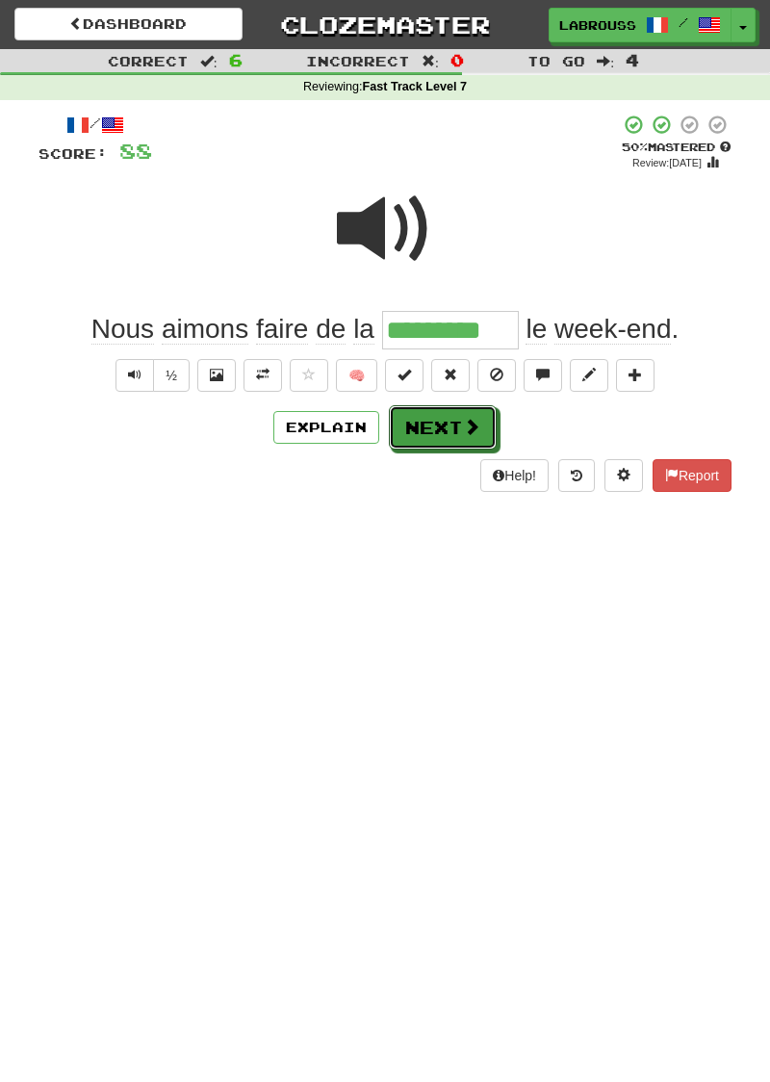
click at [431, 420] on button "Next" at bounding box center [443, 427] width 108 height 44
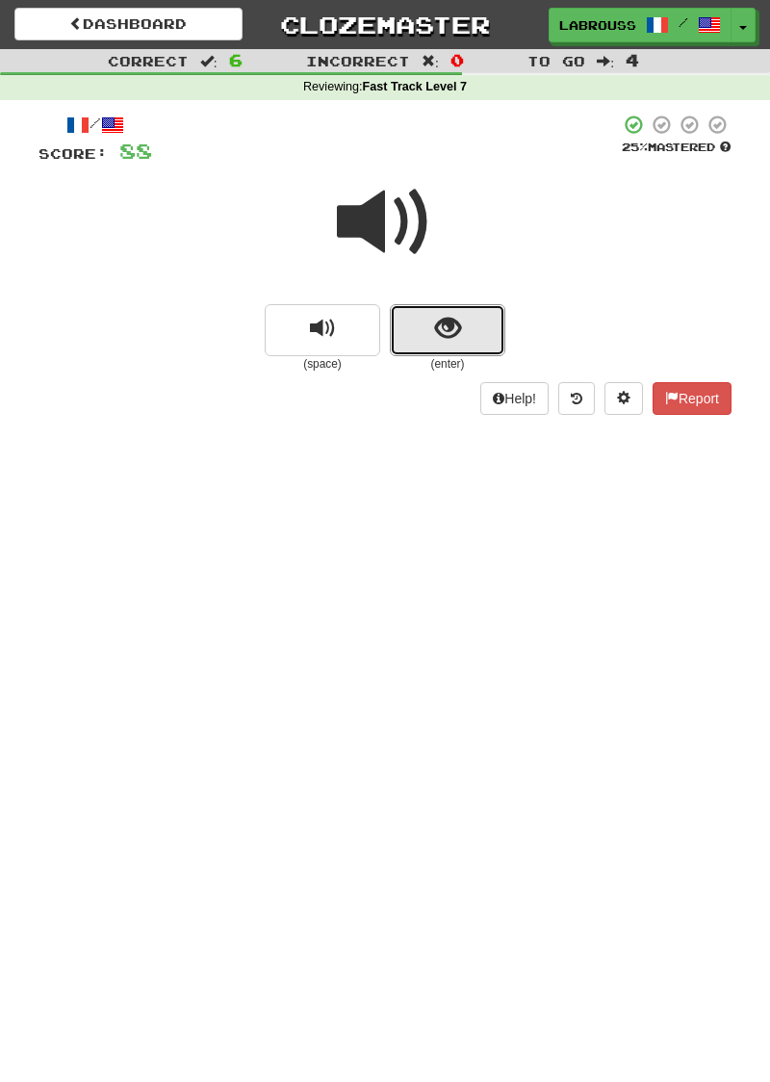
click at [437, 329] on span "show sentence" at bounding box center [448, 329] width 26 height 26
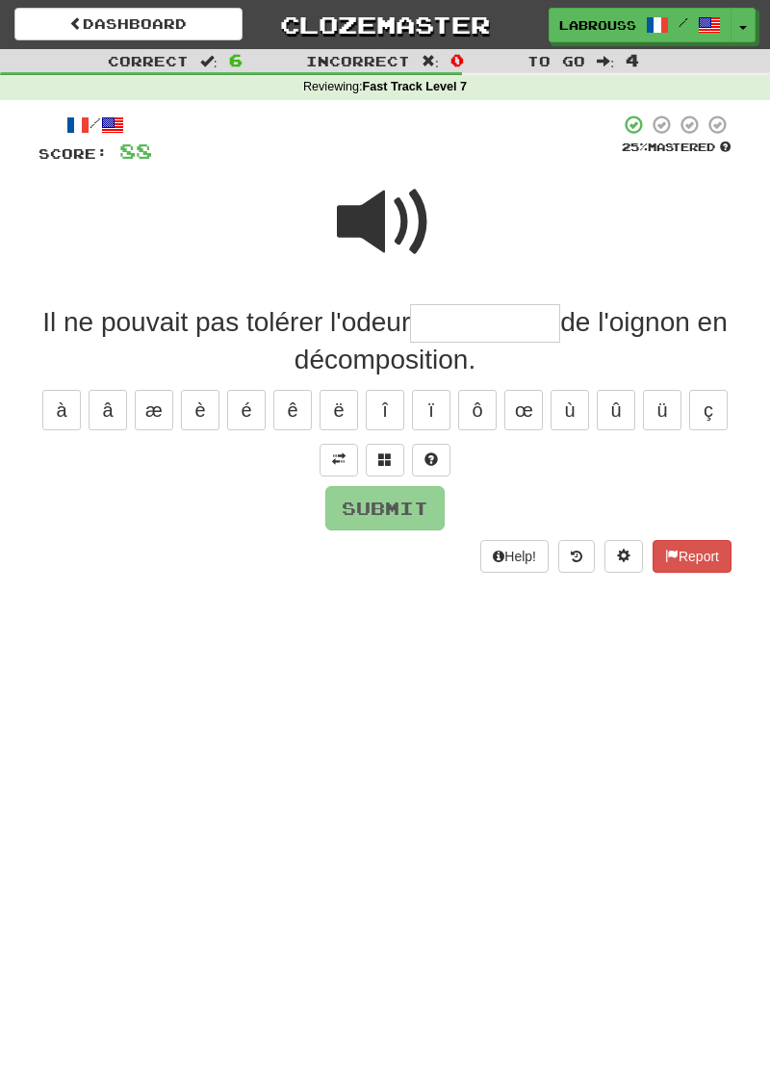
click at [374, 211] on span at bounding box center [385, 222] width 96 height 96
click at [453, 316] on input "text" at bounding box center [485, 323] width 150 height 39
click at [370, 220] on span at bounding box center [385, 222] width 96 height 96
click at [491, 329] on input "***" at bounding box center [485, 323] width 150 height 39
click at [375, 223] on span at bounding box center [385, 222] width 96 height 96
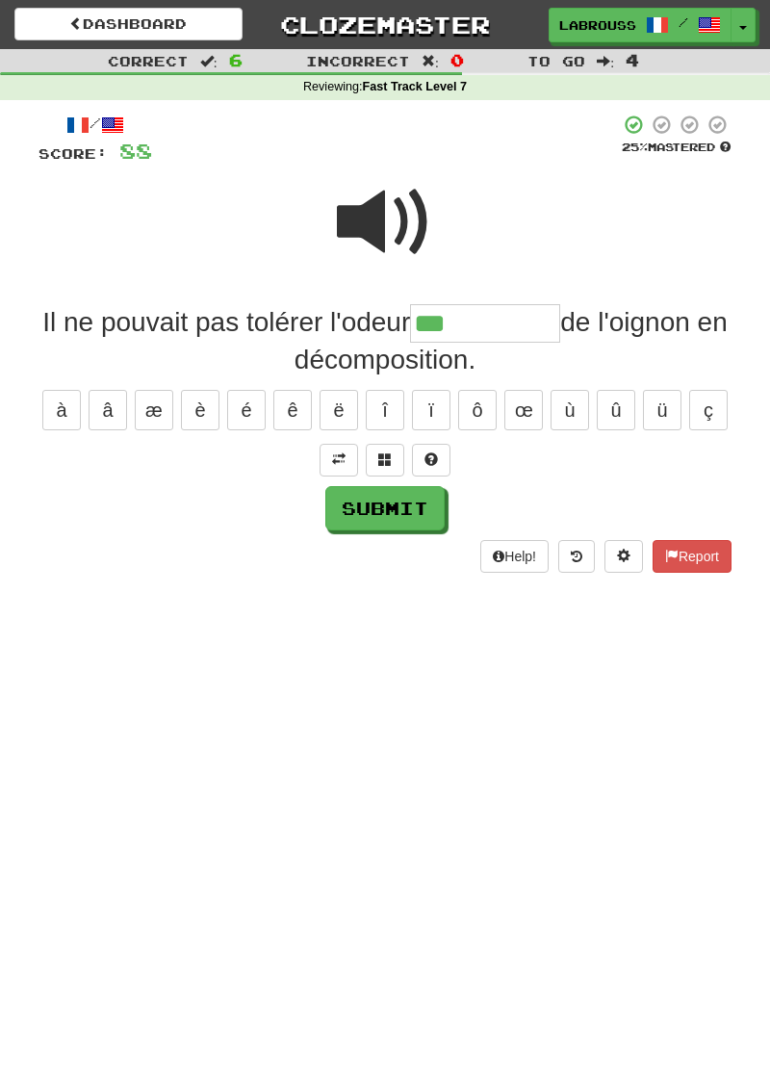
click at [376, 231] on span at bounding box center [385, 222] width 96 height 96
click at [507, 331] on input "***" at bounding box center [485, 323] width 150 height 39
type input "**********"
click at [365, 499] on button "Submit" at bounding box center [384, 508] width 119 height 44
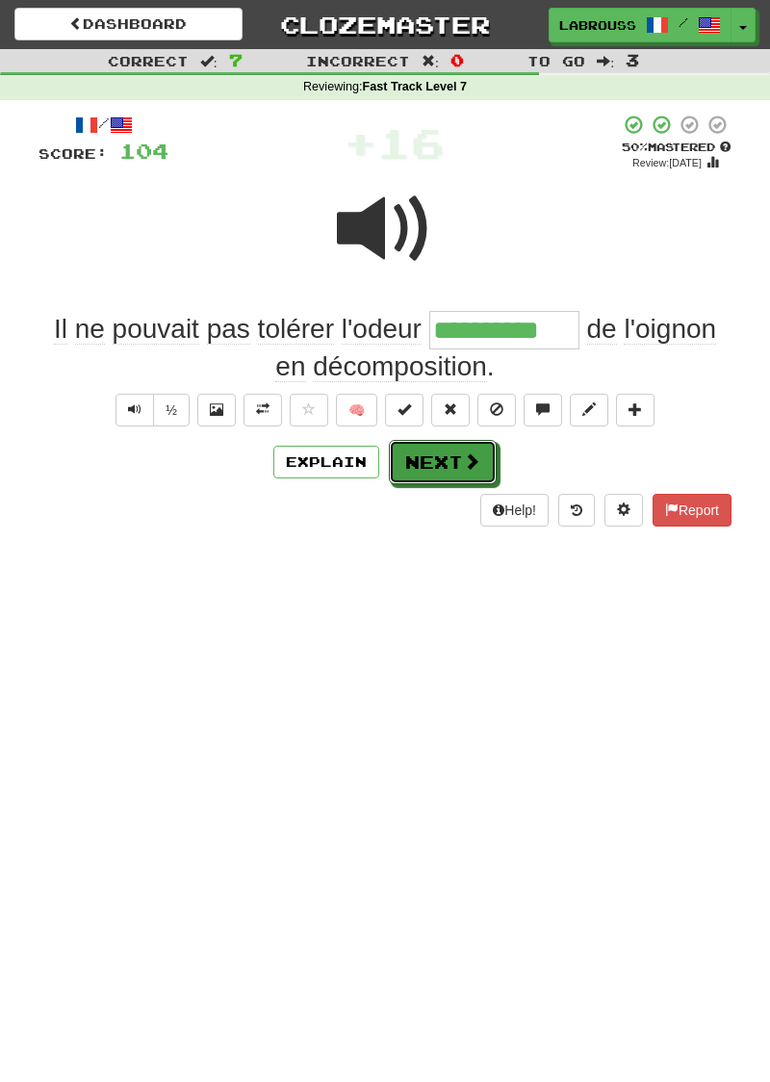
click at [420, 465] on button "Next" at bounding box center [443, 462] width 108 height 44
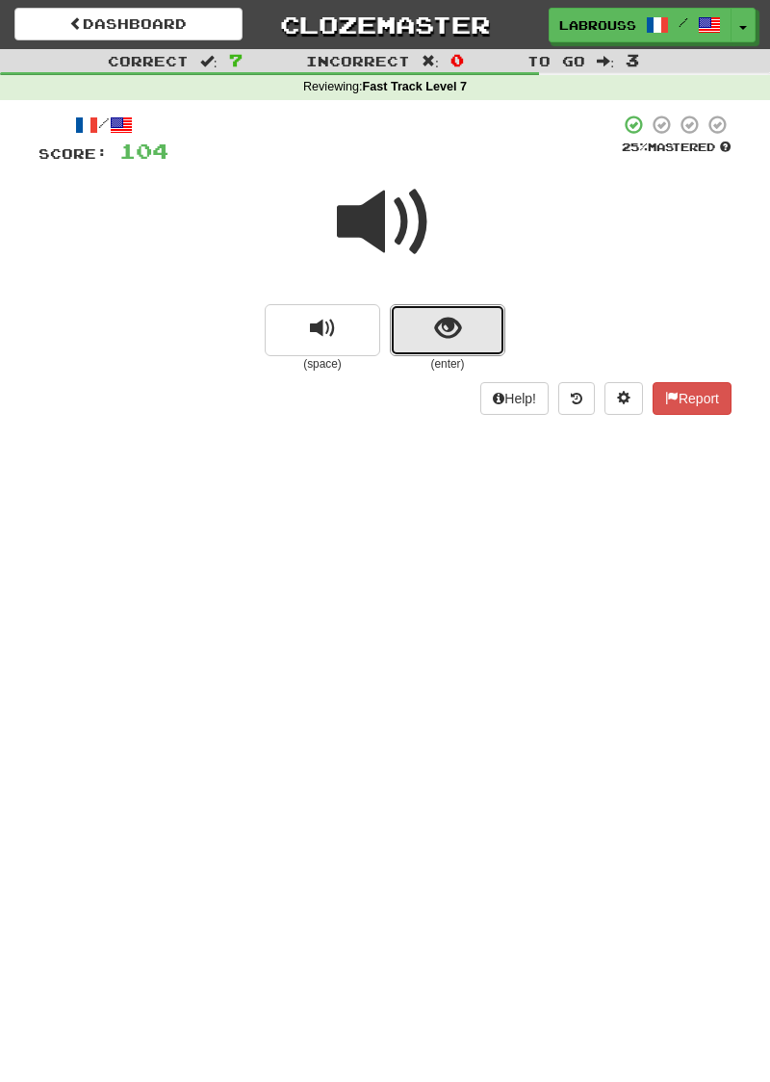
click at [424, 330] on button "show sentence" at bounding box center [448, 330] width 116 height 52
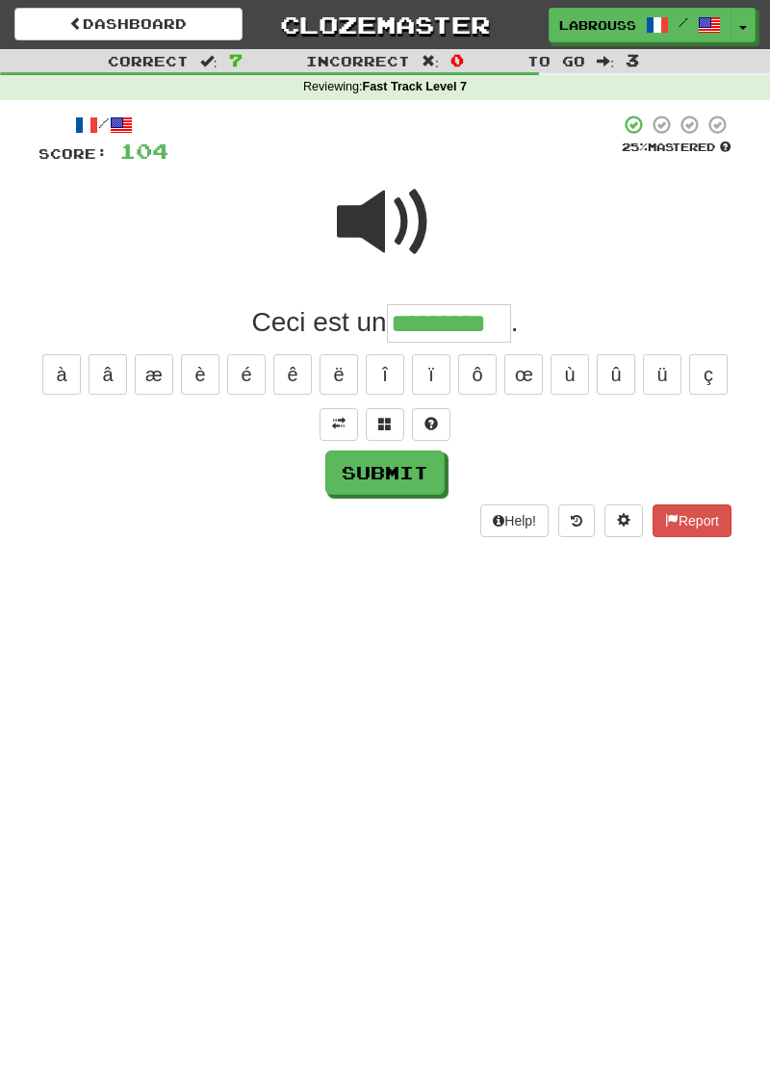
type input "*********"
click at [346, 462] on button "Submit" at bounding box center [384, 473] width 119 height 44
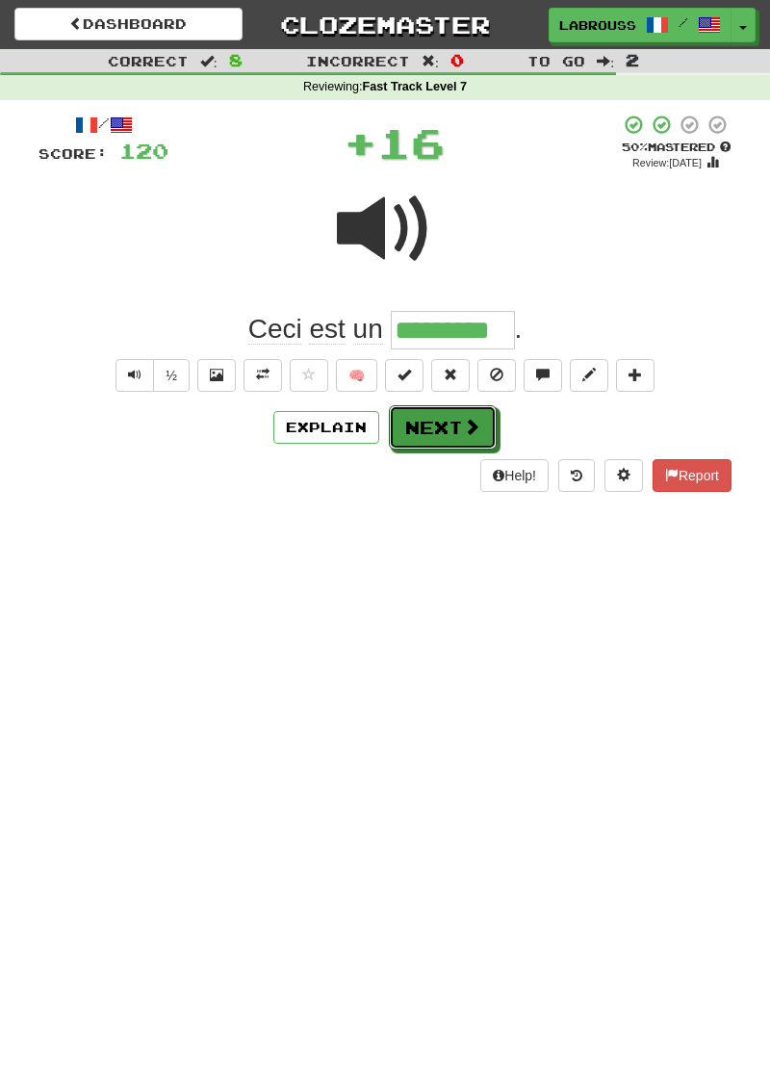
click at [414, 418] on button "Next" at bounding box center [443, 427] width 108 height 44
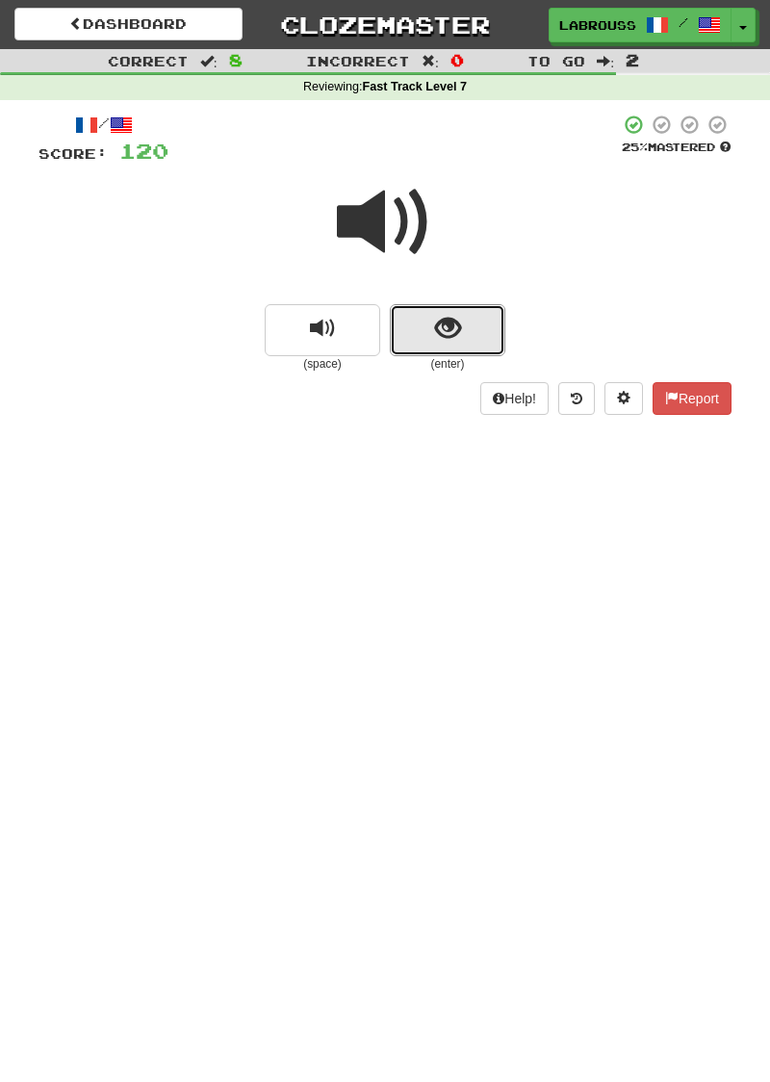
click at [457, 325] on span "show sentence" at bounding box center [448, 329] width 26 height 26
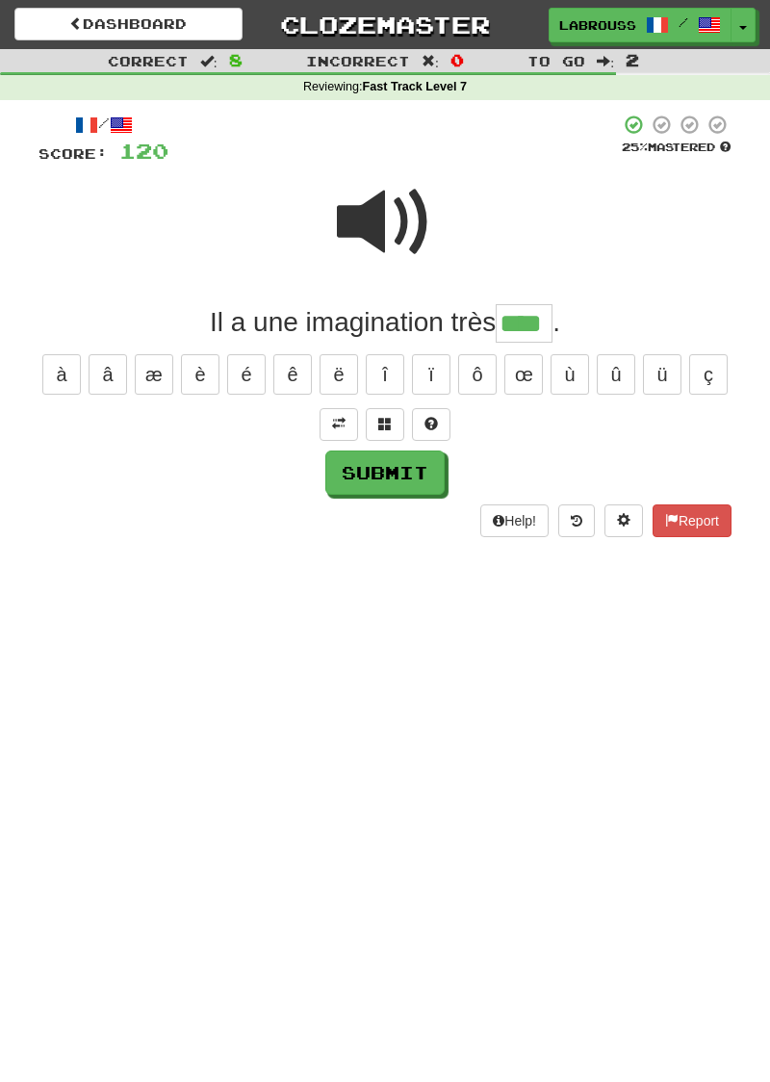
type input "****"
click at [345, 472] on button "Submit" at bounding box center [384, 473] width 119 height 44
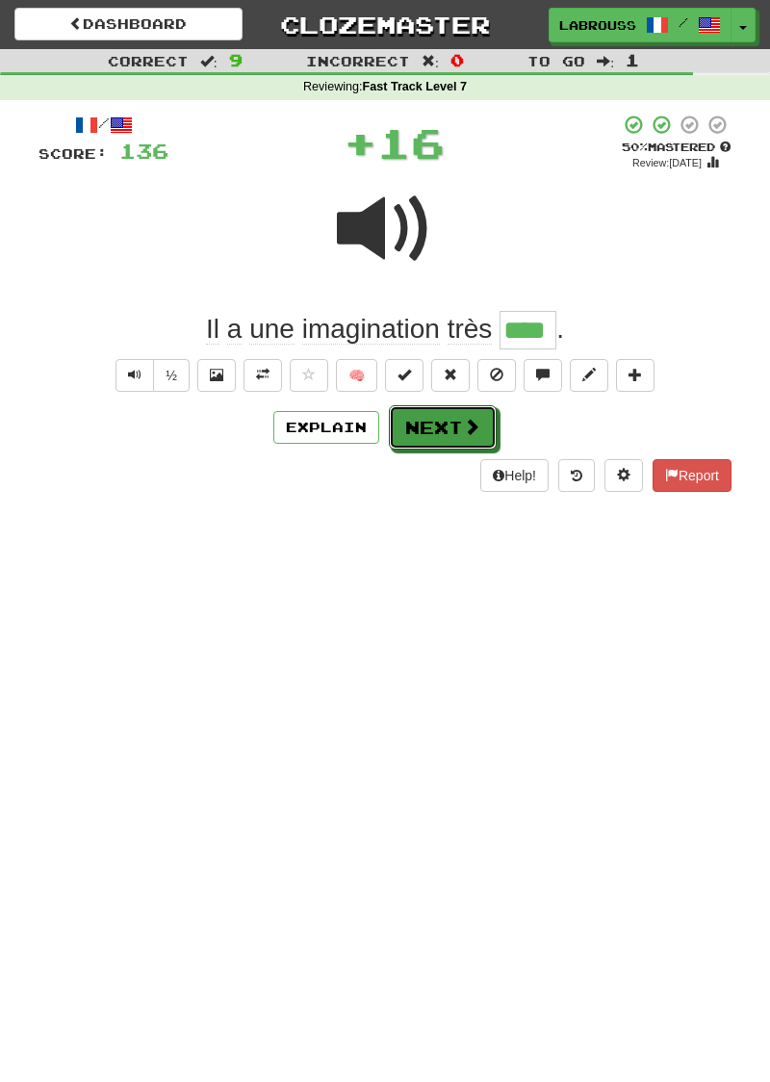
click at [408, 429] on button "Next" at bounding box center [443, 427] width 108 height 44
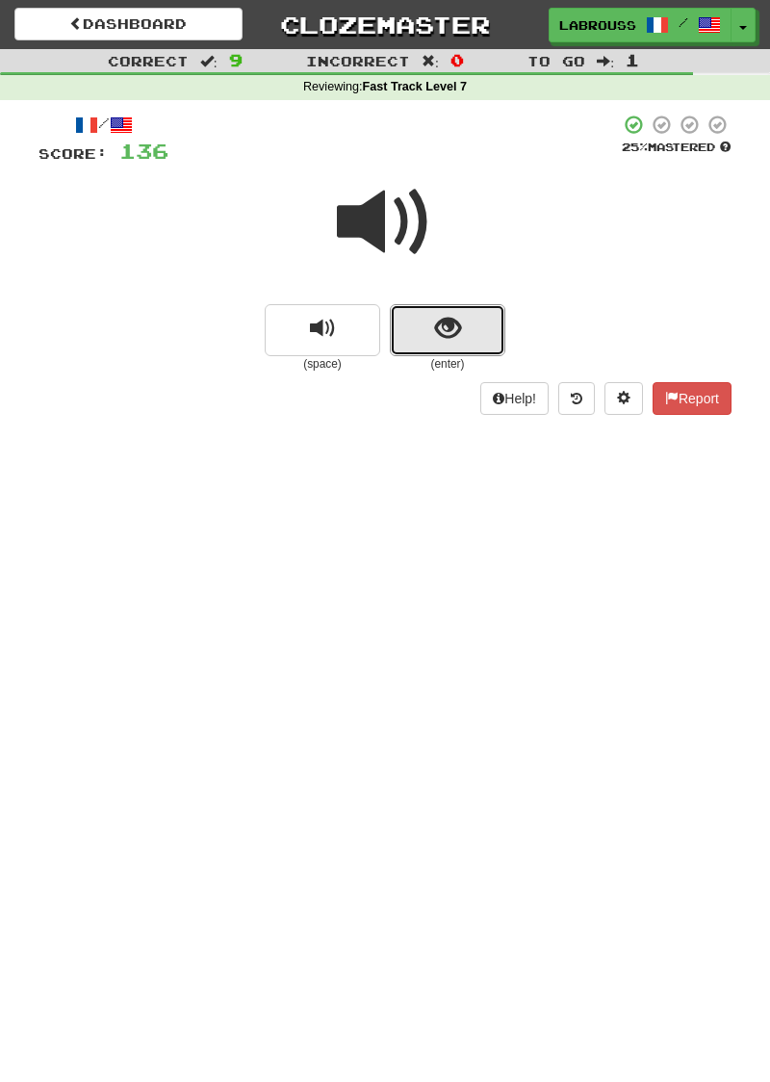
click at [422, 325] on button "show sentence" at bounding box center [448, 330] width 116 height 52
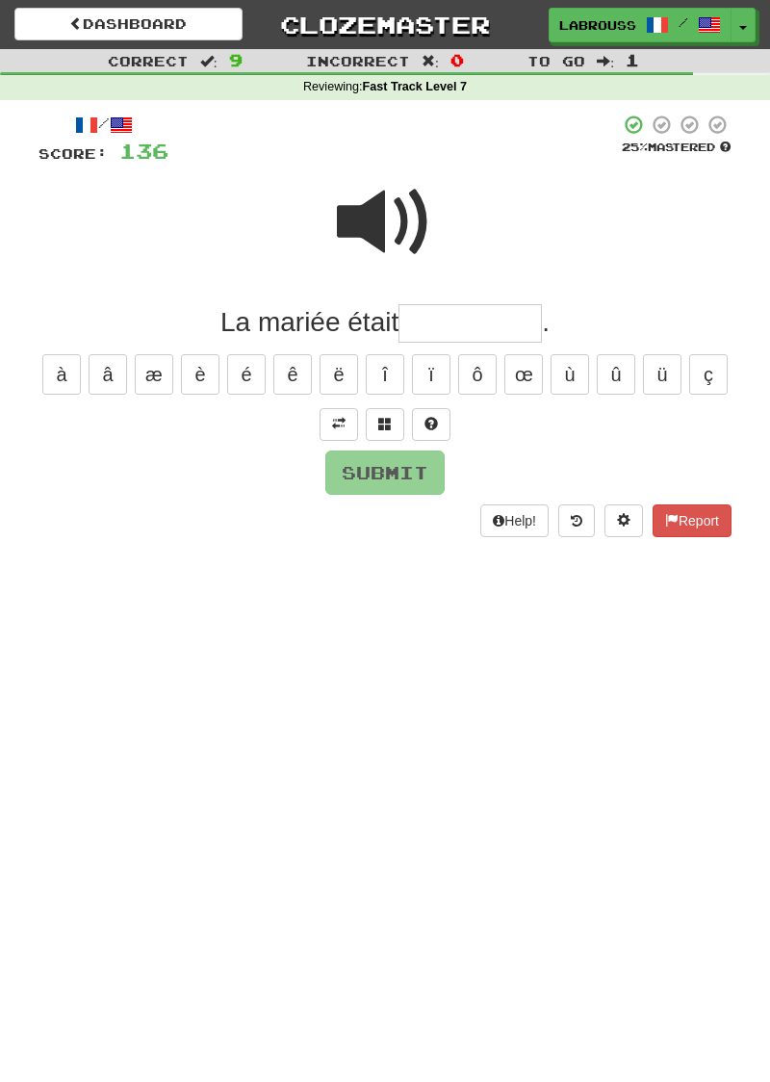
click at [379, 223] on span at bounding box center [385, 222] width 96 height 96
click at [368, 225] on span at bounding box center [385, 222] width 96 height 96
click at [441, 335] on input "text" at bounding box center [470, 323] width 143 height 39
type input "*"
click at [428, 418] on span at bounding box center [431, 423] width 13 height 13
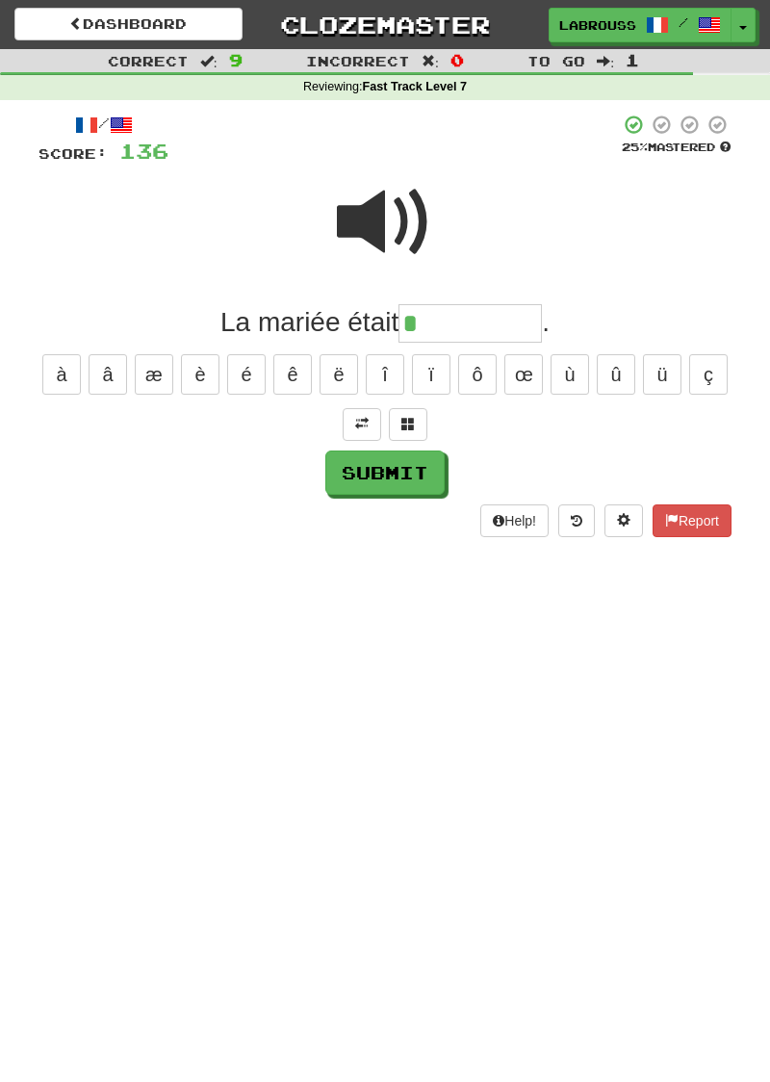
click at [368, 214] on span at bounding box center [385, 222] width 96 height 96
click at [433, 324] on input "*" at bounding box center [470, 323] width 143 height 39
click at [351, 212] on span at bounding box center [385, 222] width 96 height 96
click at [346, 412] on button at bounding box center [362, 424] width 39 height 33
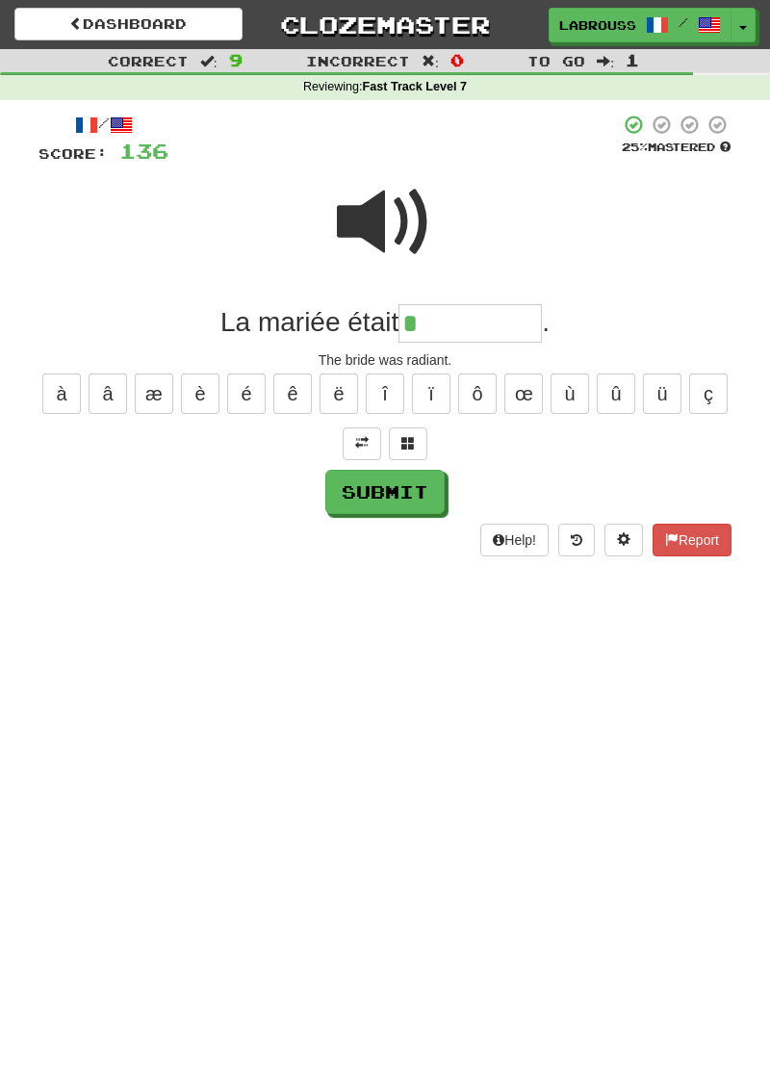
click at [472, 331] on input "*" at bounding box center [470, 323] width 143 height 39
click at [377, 231] on span at bounding box center [385, 222] width 96 height 96
click at [462, 327] on input "**" at bounding box center [470, 323] width 143 height 39
click at [370, 228] on span at bounding box center [385, 222] width 96 height 96
click at [448, 330] on input "**" at bounding box center [470, 323] width 143 height 39
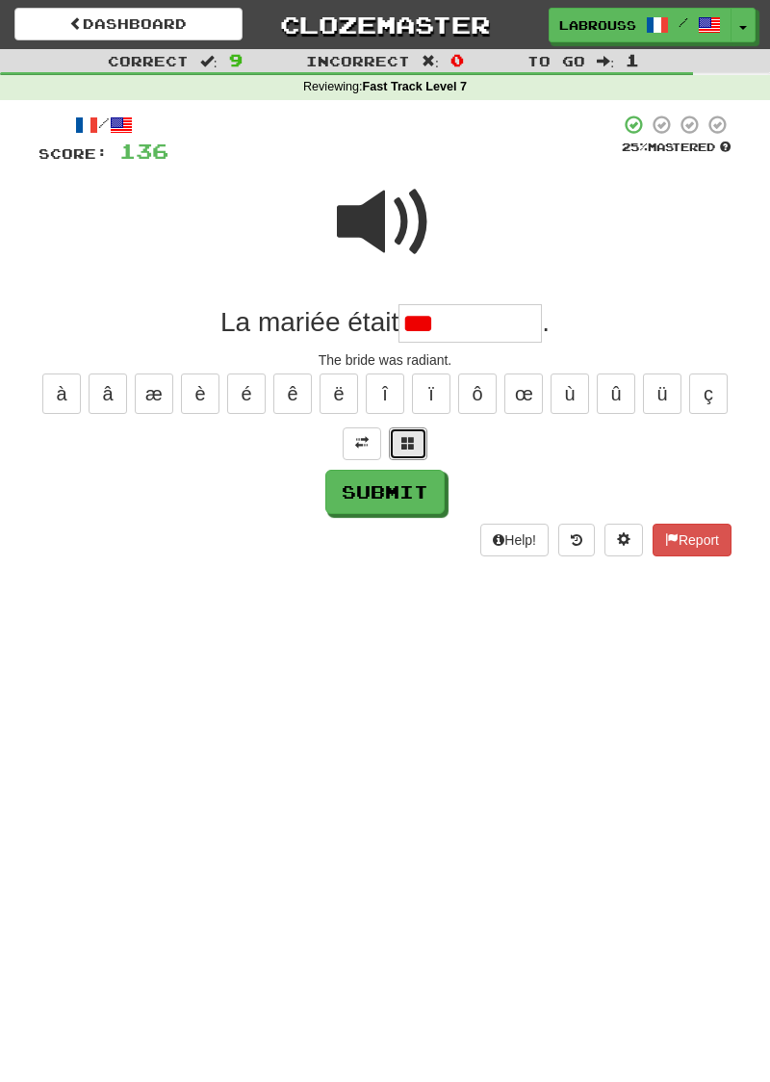
click at [403, 445] on span at bounding box center [408, 442] width 13 height 13
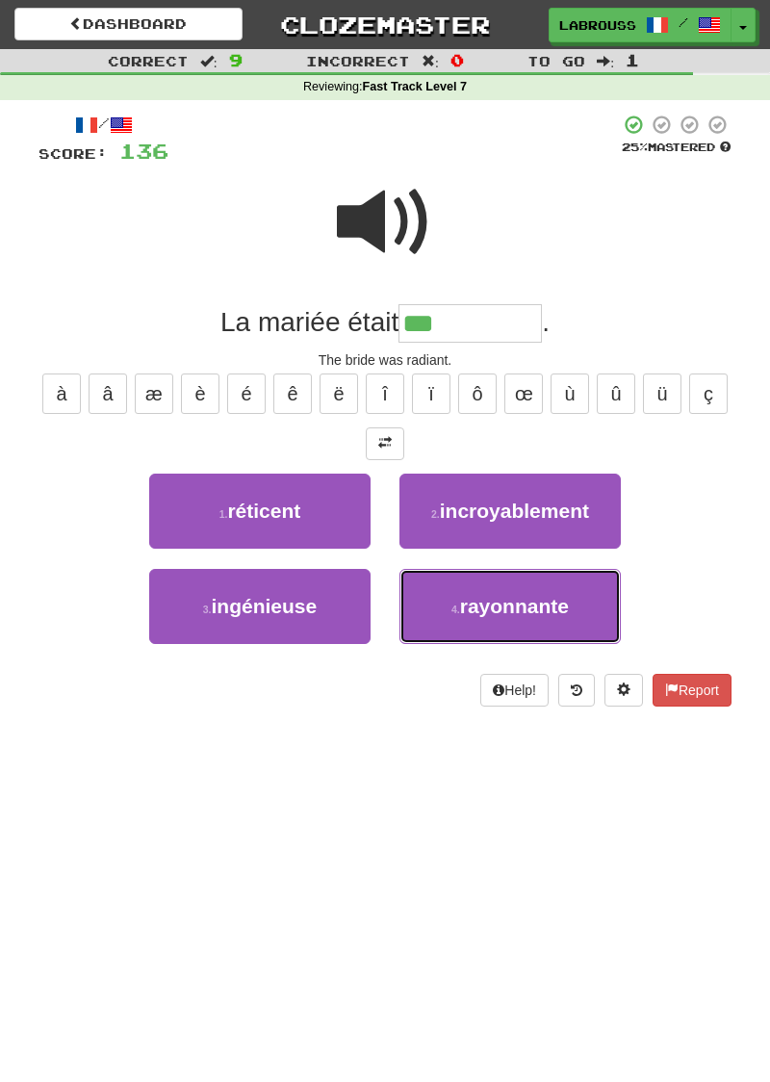
click at [466, 601] on span "rayonnante" at bounding box center [514, 606] width 109 height 22
type input "**********"
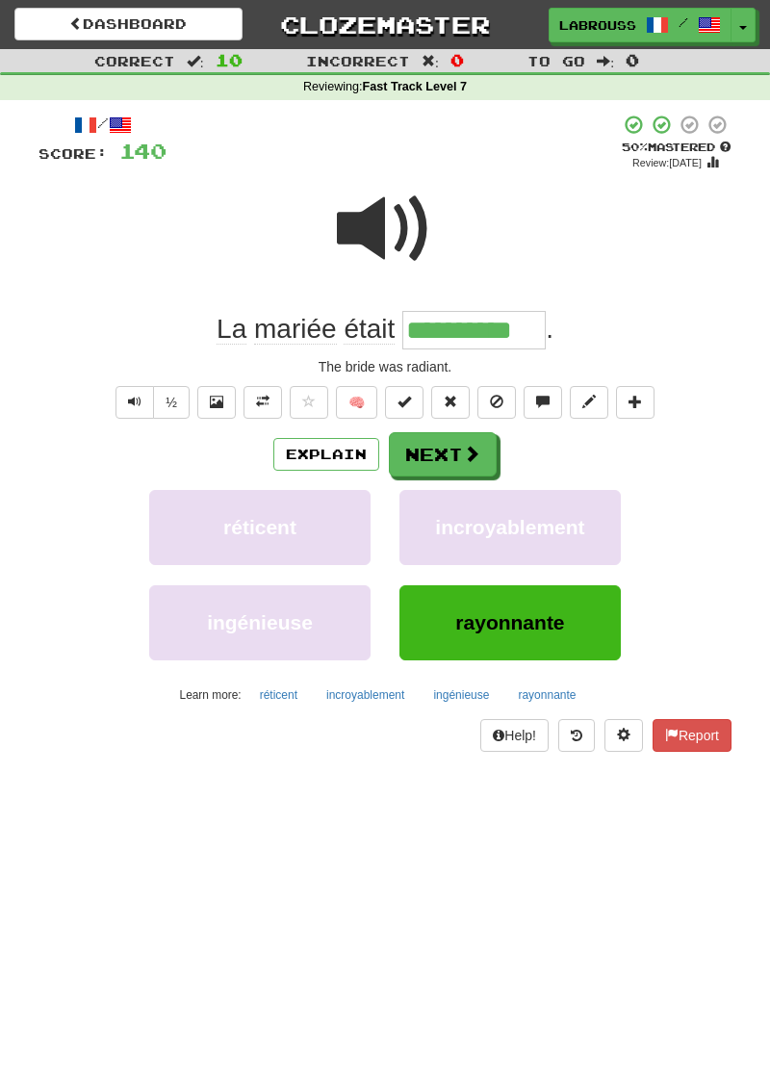
click at [369, 229] on span at bounding box center [385, 229] width 96 height 96
click at [441, 460] on button "Next" at bounding box center [443, 454] width 108 height 44
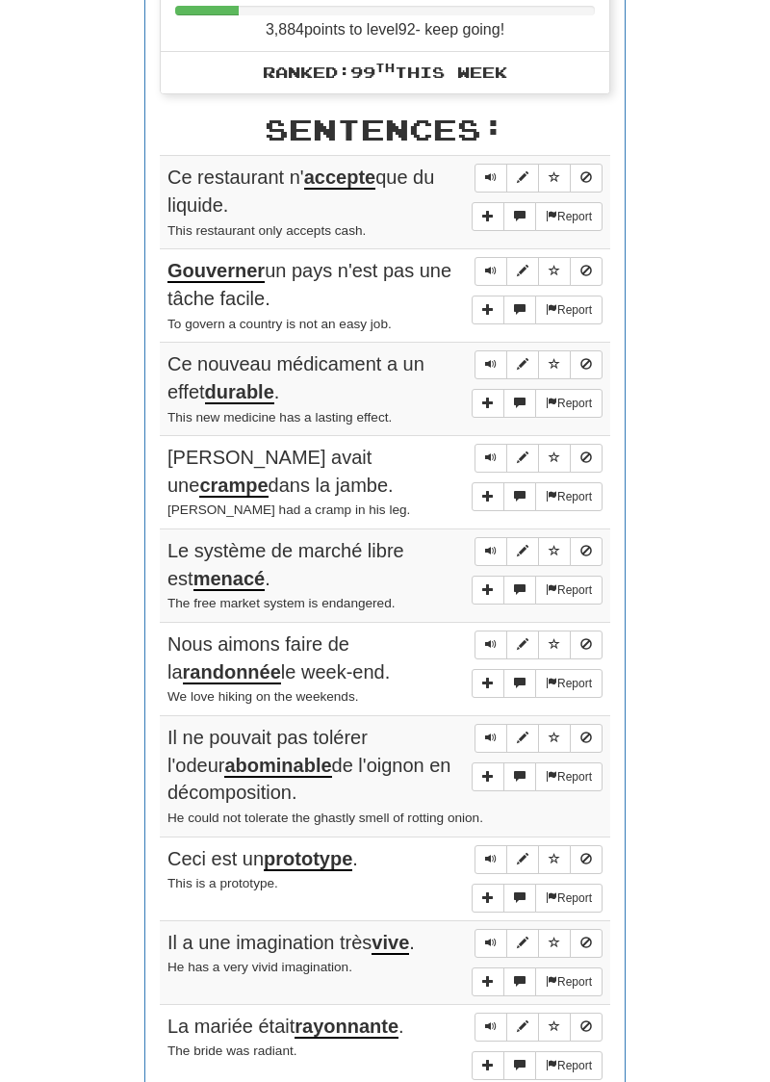
scroll to position [853, 0]
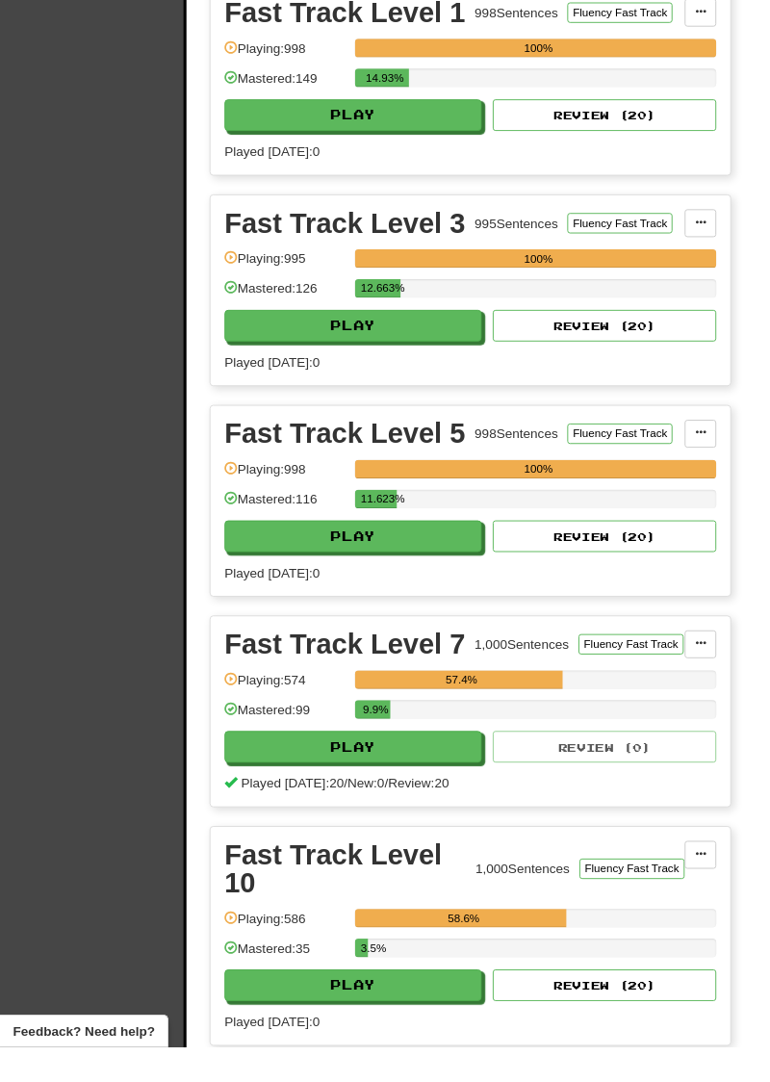
scroll to position [822, 0]
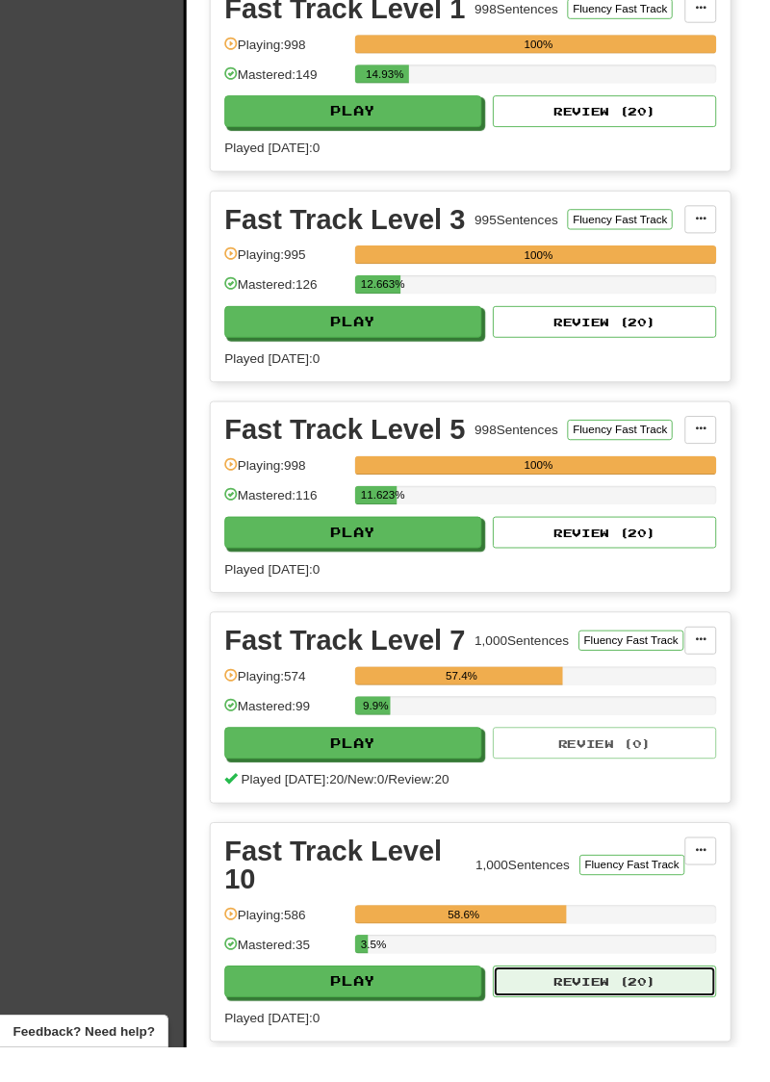
click at [560, 998] on button "Review ( 20 )" at bounding box center [624, 1014] width 231 height 33
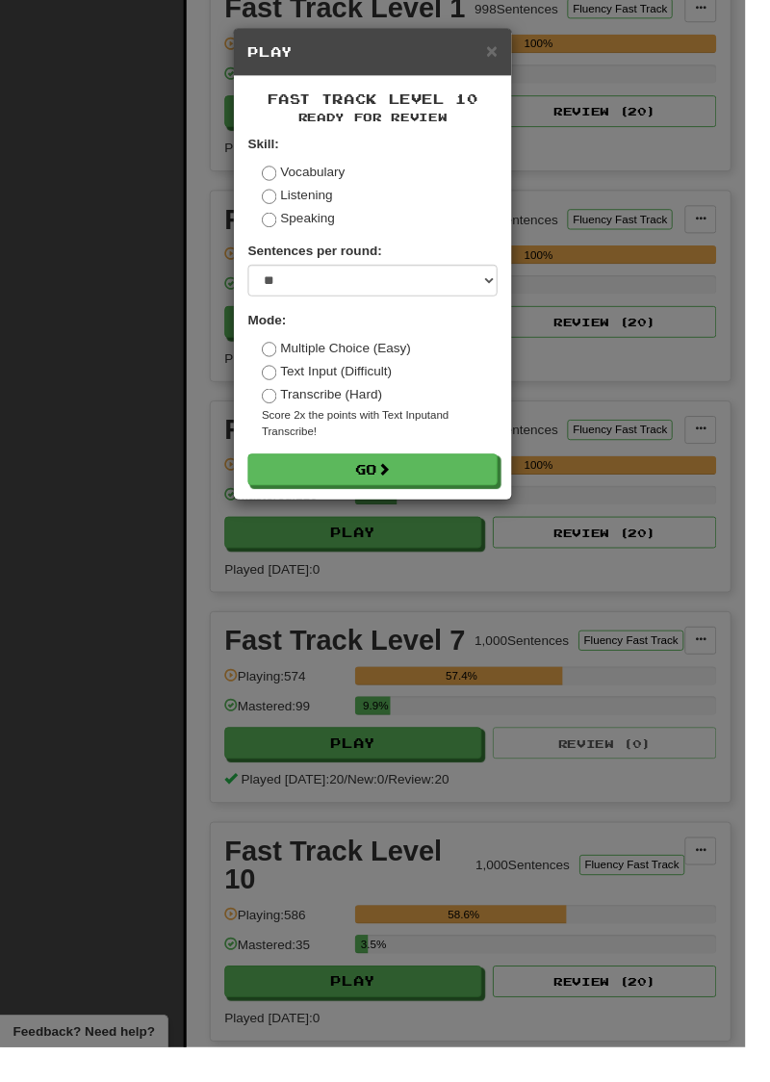
click at [343, 949] on div "× Play Fast Track Level 10 Ready for Review Skill: Vocabulary Listening Speakin…" at bounding box center [385, 541] width 770 height 1082
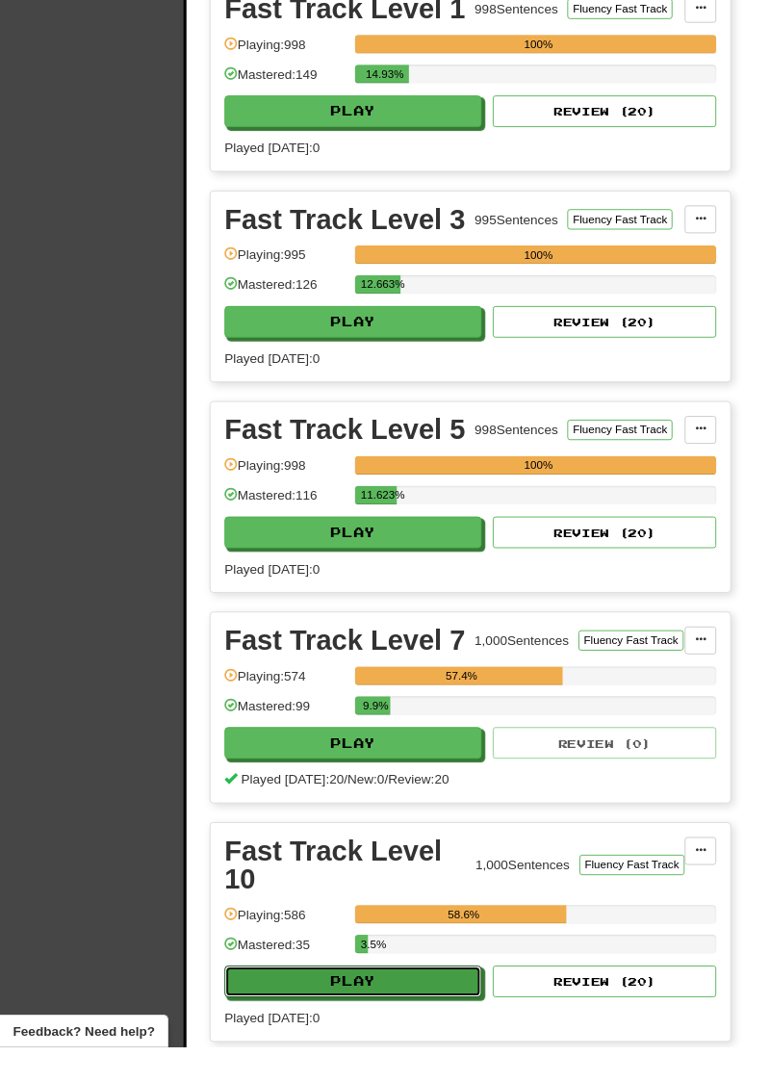
click at [292, 998] on button "Play" at bounding box center [365, 1014] width 266 height 33
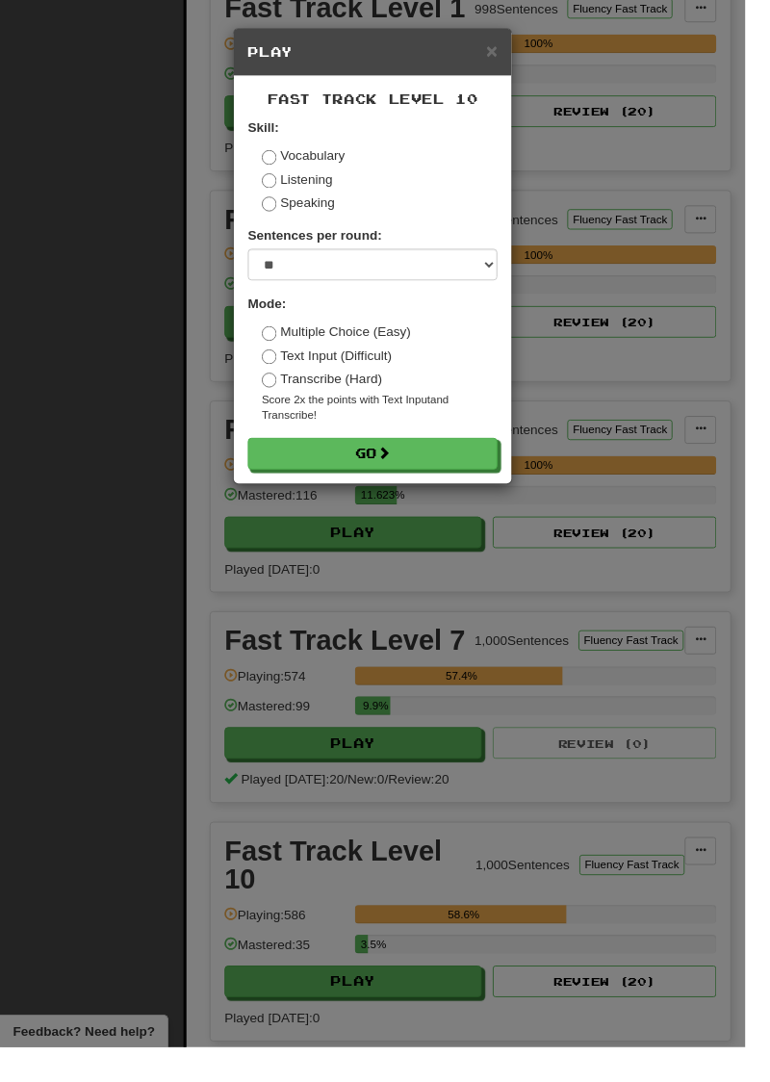
click at [293, 949] on div "× Play Fast Track Level 10 Skill: Vocabulary Listening Speaking Sentences per r…" at bounding box center [385, 541] width 770 height 1082
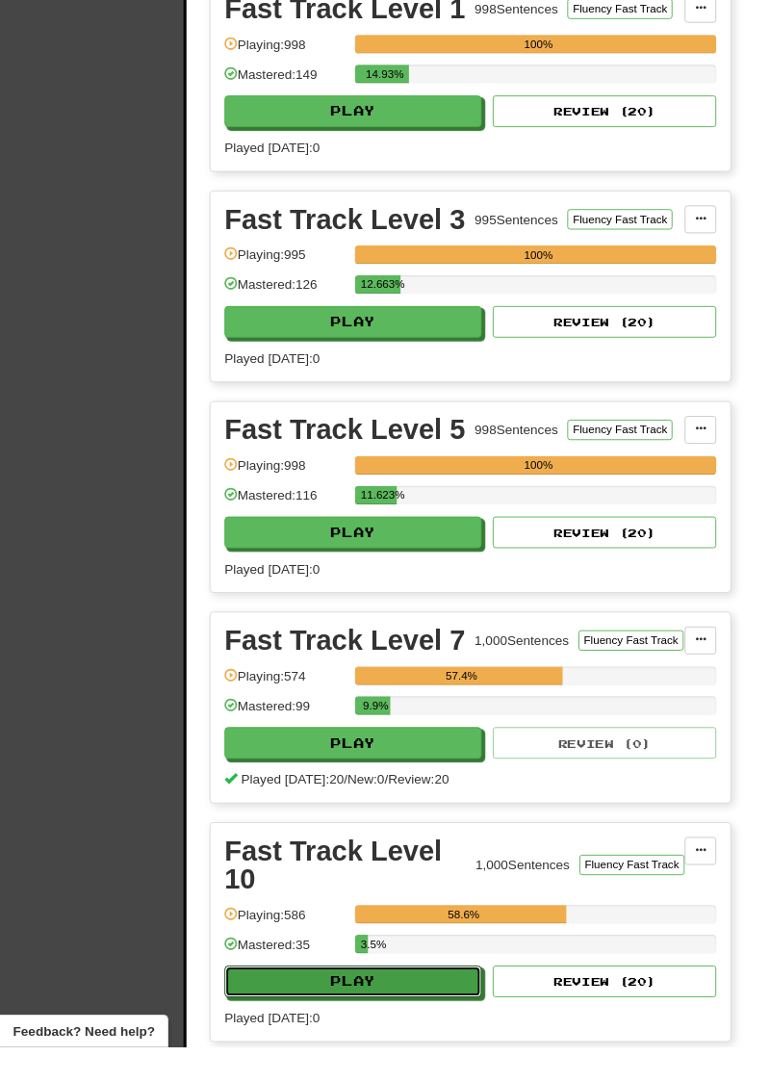
click at [287, 998] on button "Play" at bounding box center [365, 1014] width 266 height 33
select select "**"
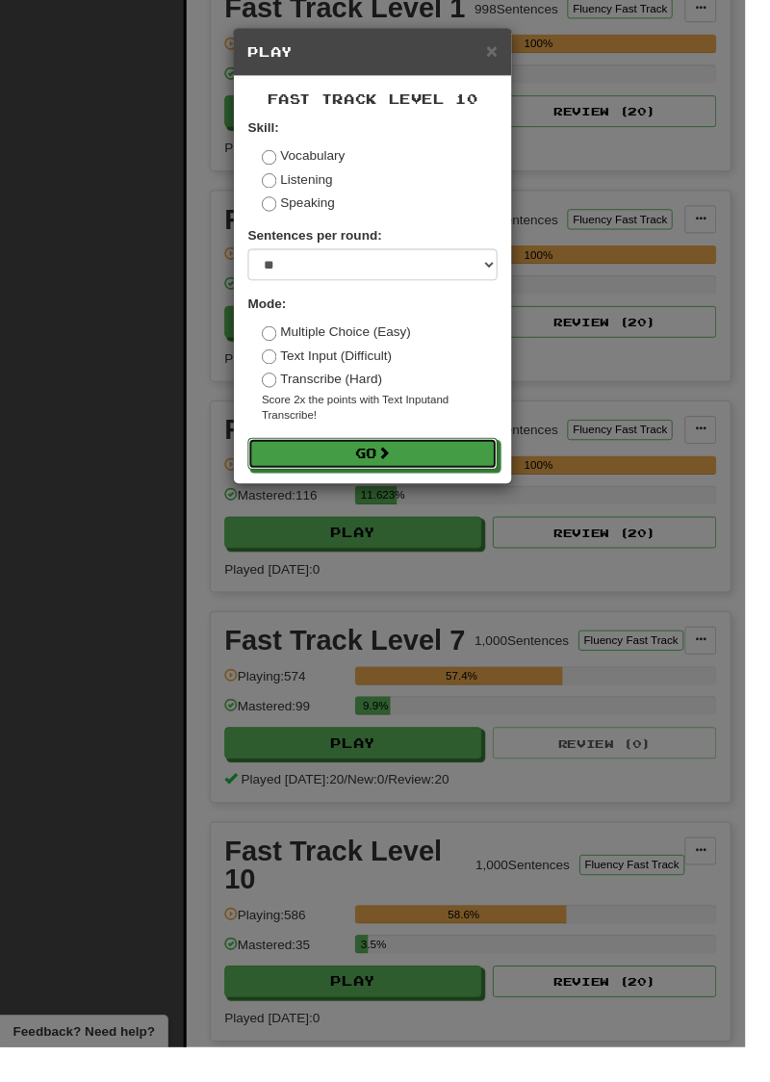
click at [314, 480] on button "Go" at bounding box center [385, 469] width 258 height 33
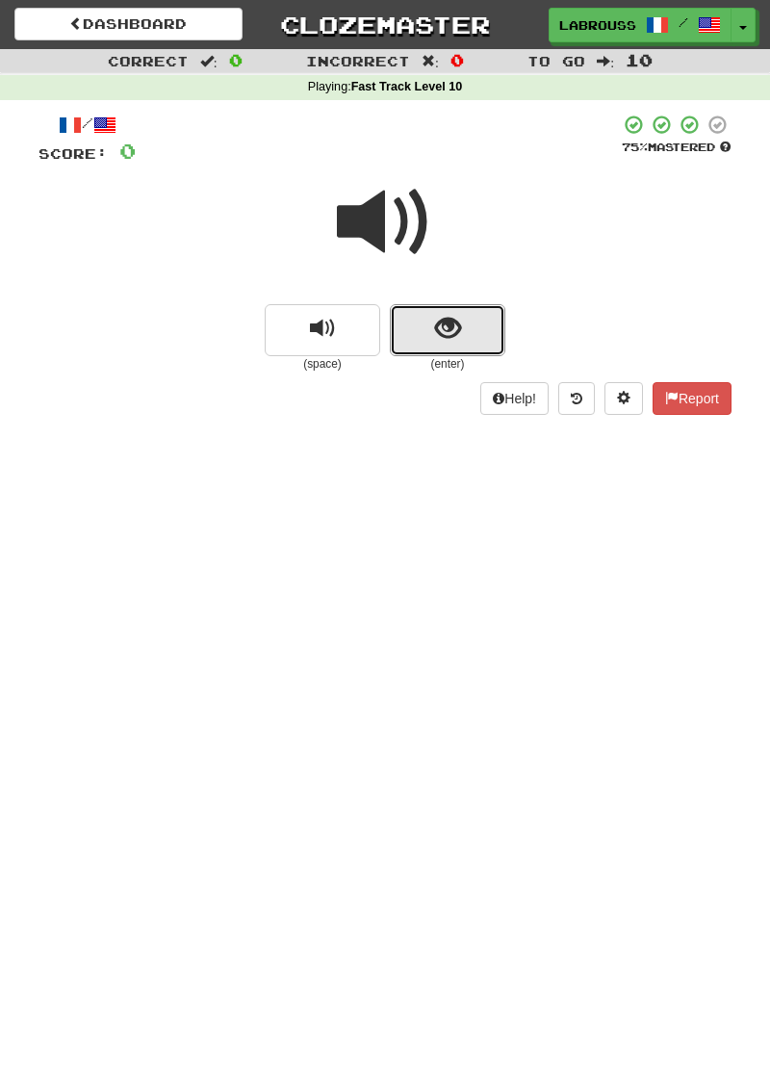
click at [440, 317] on span "show sentence" at bounding box center [448, 329] width 26 height 26
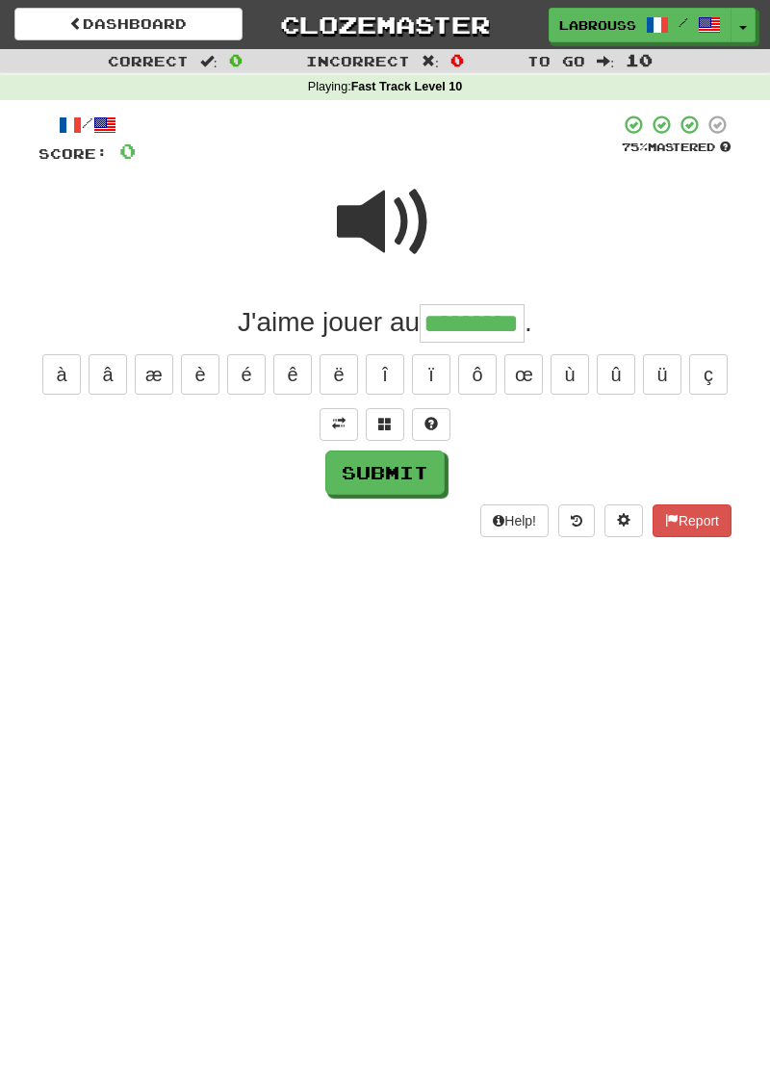
type input "*********"
click at [354, 464] on button "Submit" at bounding box center [384, 473] width 119 height 44
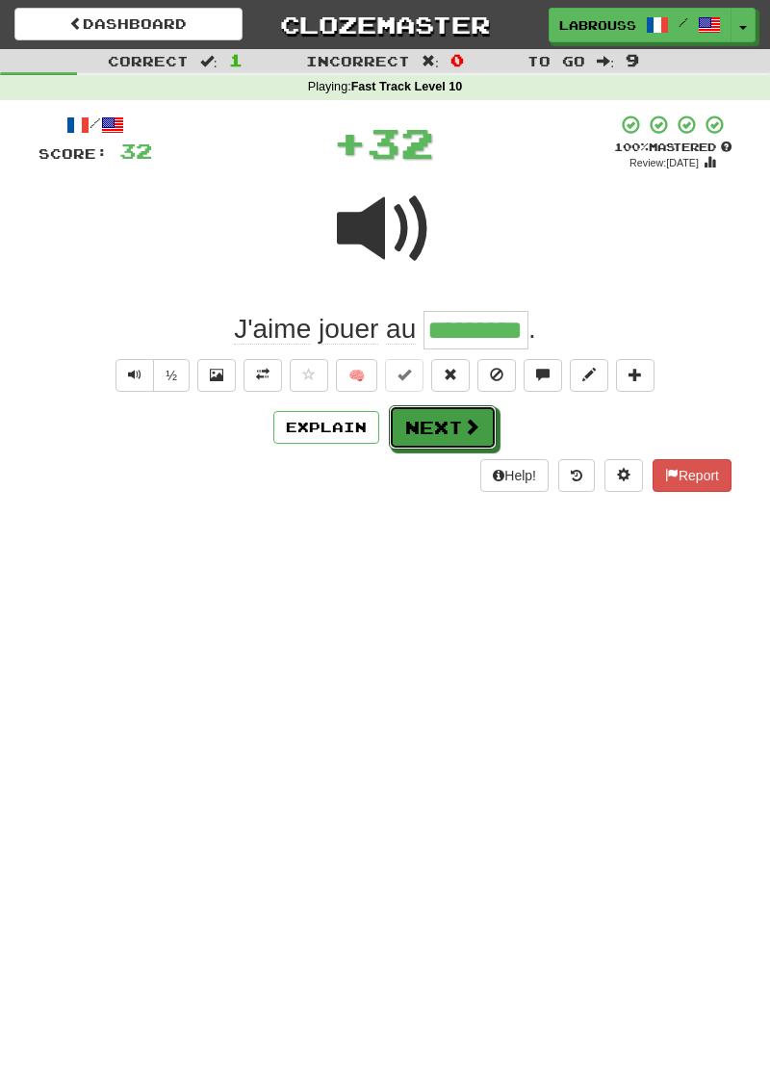
click at [407, 428] on button "Next" at bounding box center [443, 427] width 108 height 44
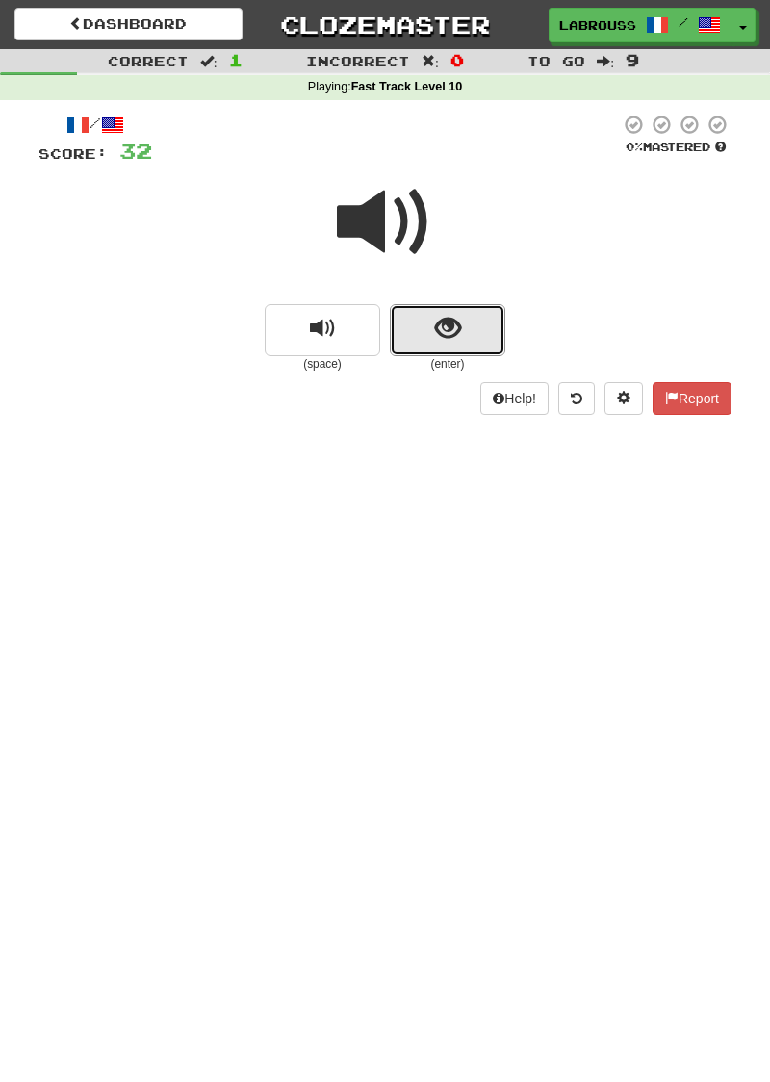
click at [445, 329] on span "show sentence" at bounding box center [448, 329] width 26 height 26
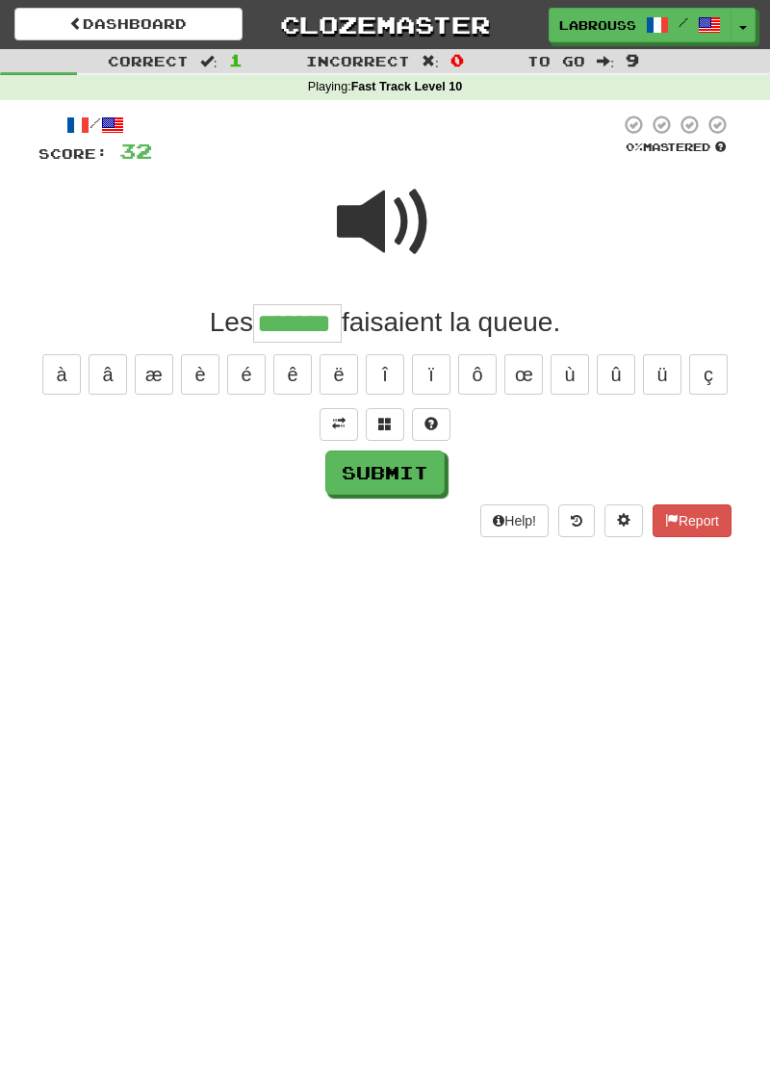
type input "*******"
click at [365, 480] on button "Submit" at bounding box center [384, 473] width 119 height 44
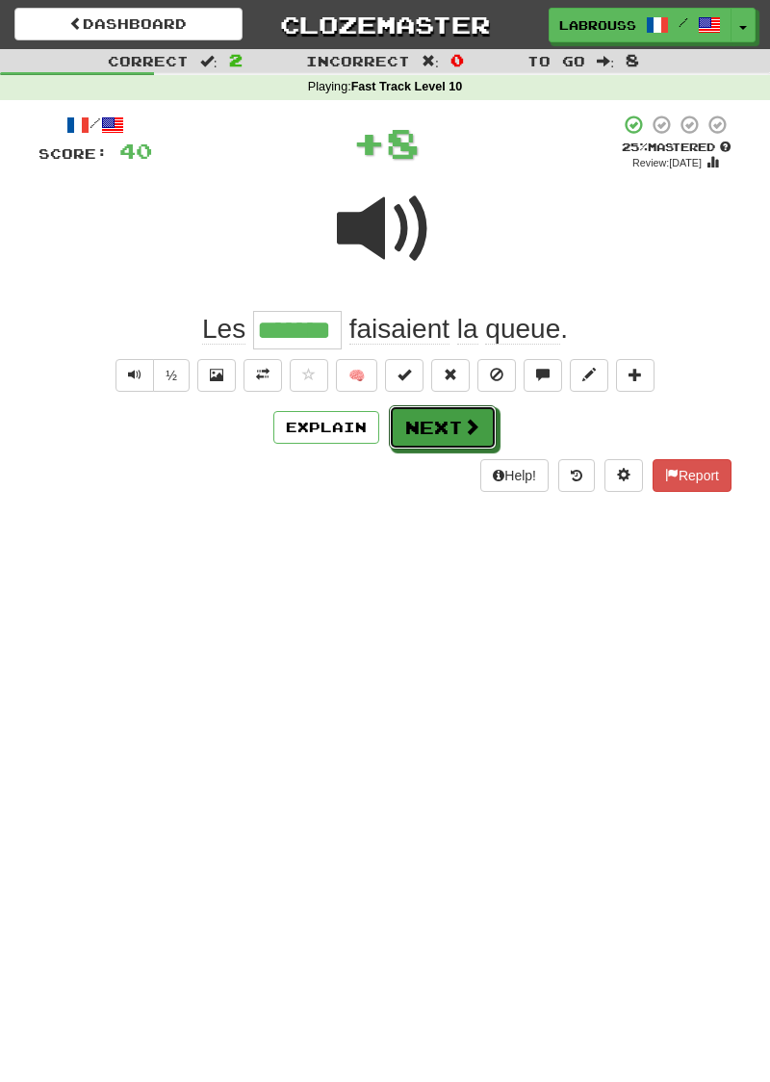
click at [411, 433] on button "Next" at bounding box center [443, 427] width 108 height 44
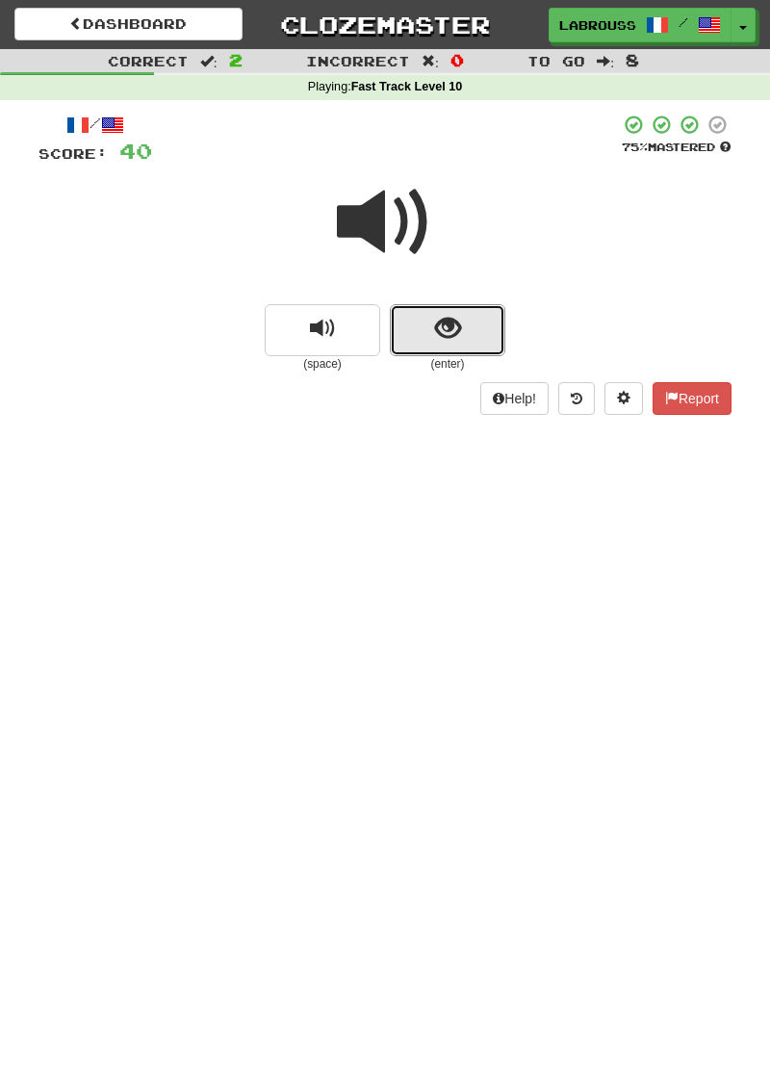
click at [439, 324] on span "show sentence" at bounding box center [448, 329] width 26 height 26
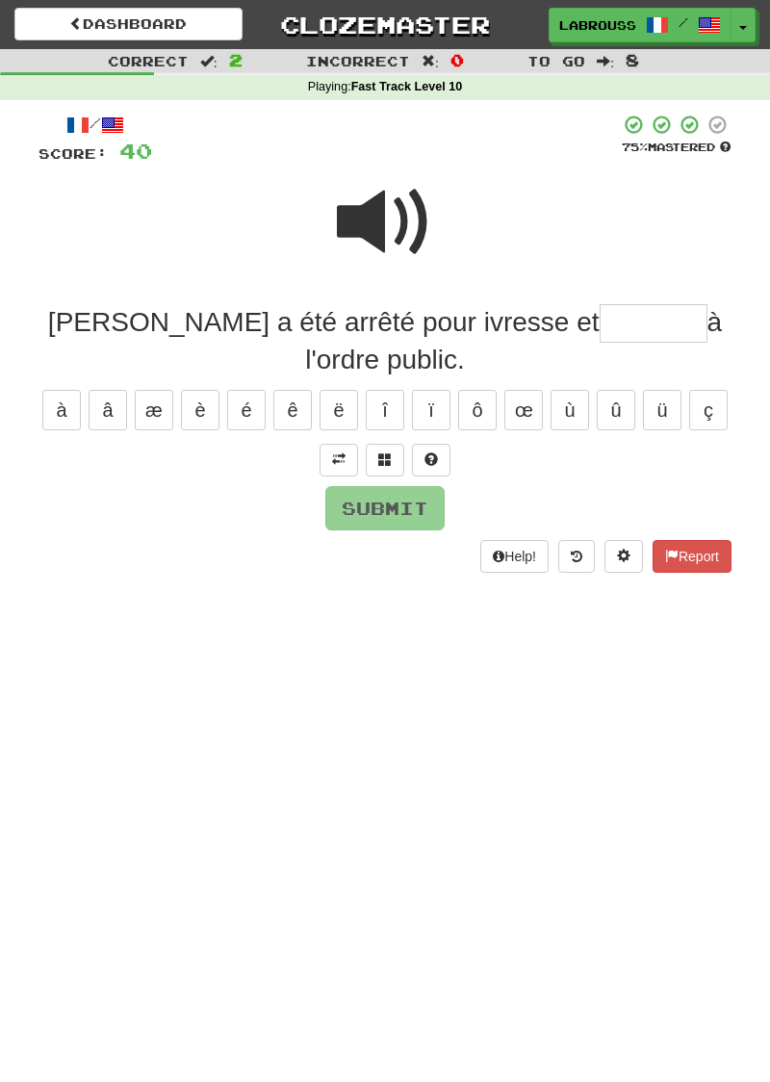
type input "*"
click at [356, 231] on span at bounding box center [385, 222] width 96 height 96
click at [372, 214] on span at bounding box center [385, 222] width 96 height 96
click at [326, 444] on button at bounding box center [339, 460] width 39 height 33
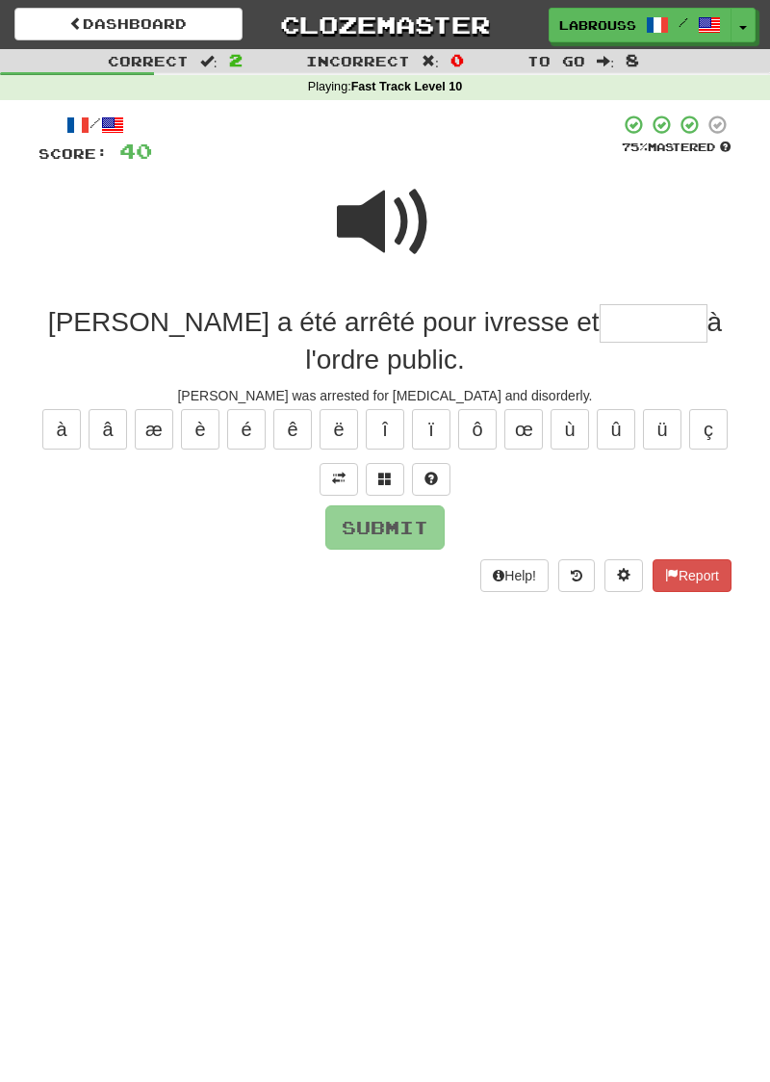
click at [382, 210] on span at bounding box center [385, 222] width 96 height 96
click at [600, 327] on input "text" at bounding box center [654, 323] width 108 height 39
type input "*"
click at [428, 463] on button at bounding box center [431, 479] width 39 height 33
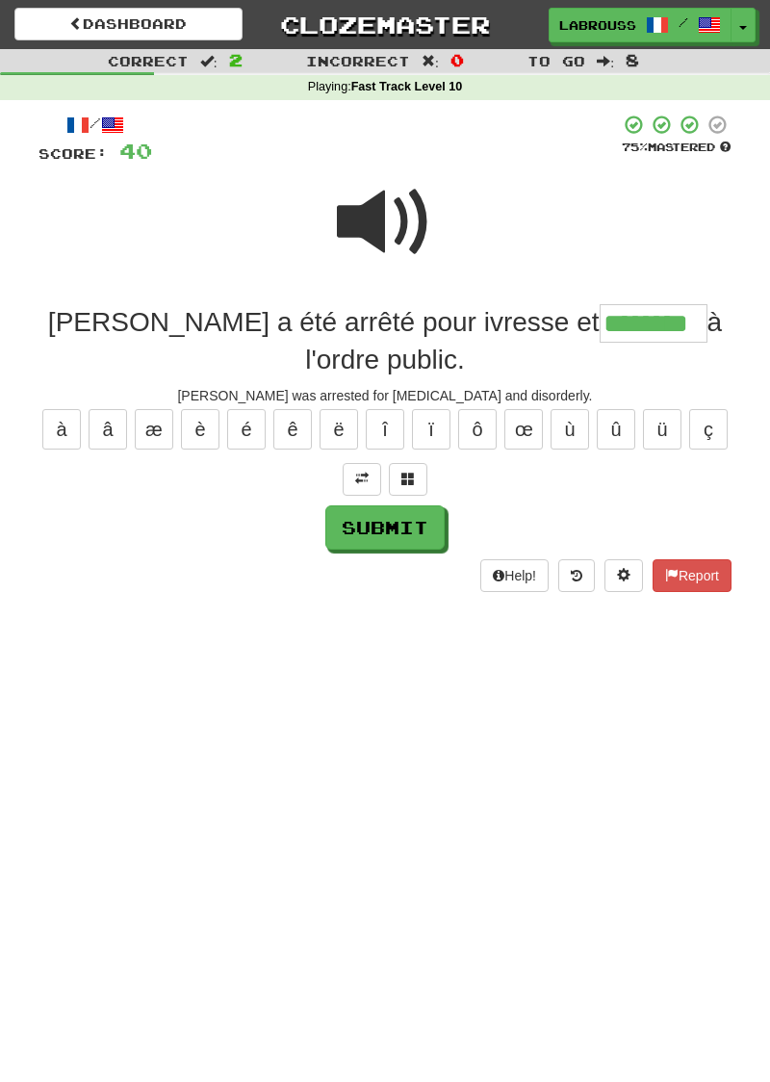
type input "********"
click at [391, 231] on span at bounding box center [385, 222] width 96 height 96
click at [364, 506] on button "Submit" at bounding box center [384, 528] width 119 height 44
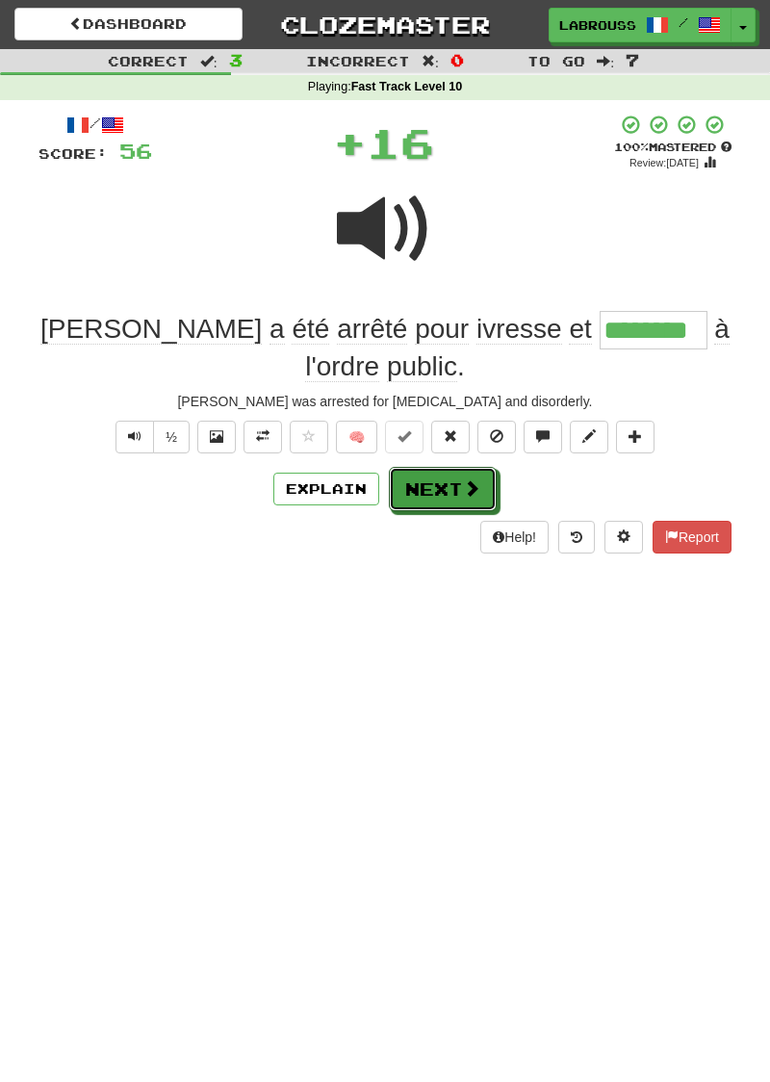
click at [432, 467] on button "Next" at bounding box center [443, 489] width 108 height 44
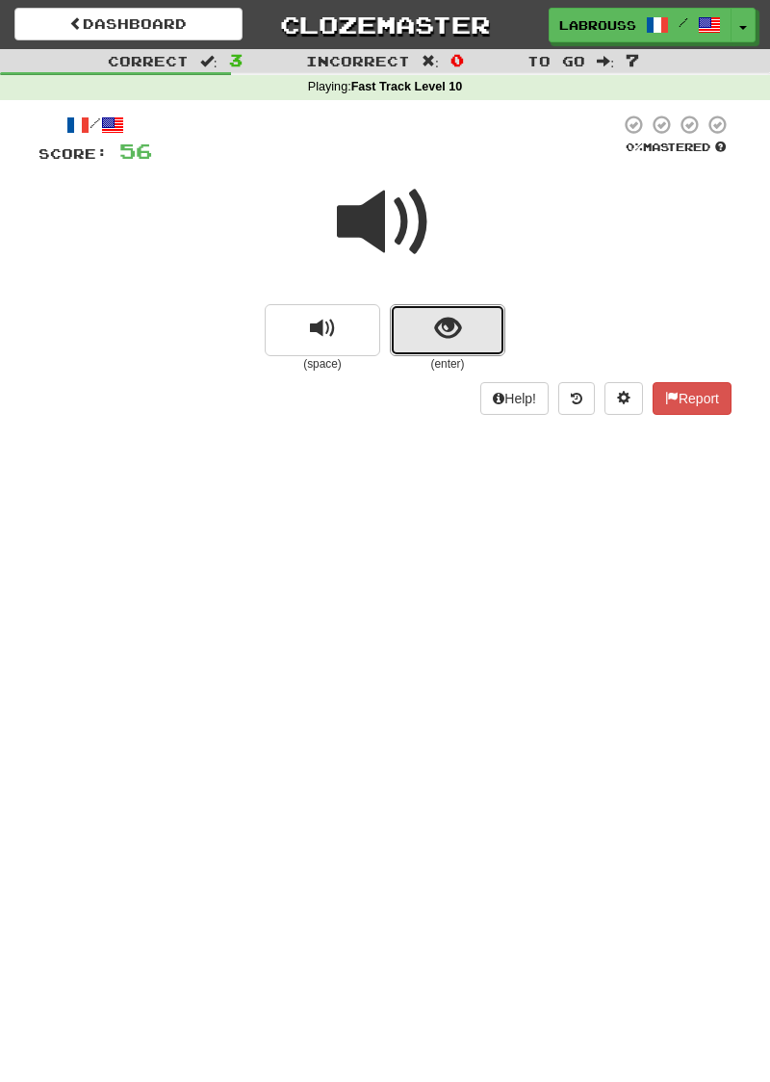
click at [425, 329] on button "show sentence" at bounding box center [448, 330] width 116 height 52
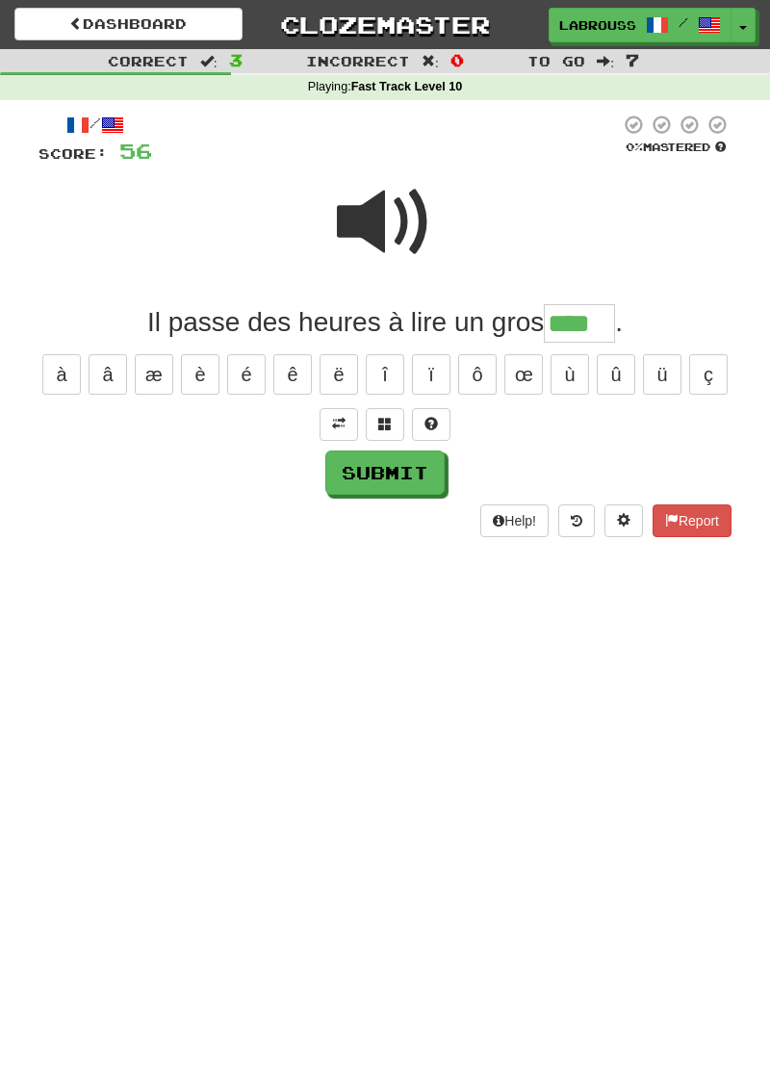
type input "****"
click at [352, 474] on button "Submit" at bounding box center [384, 473] width 119 height 44
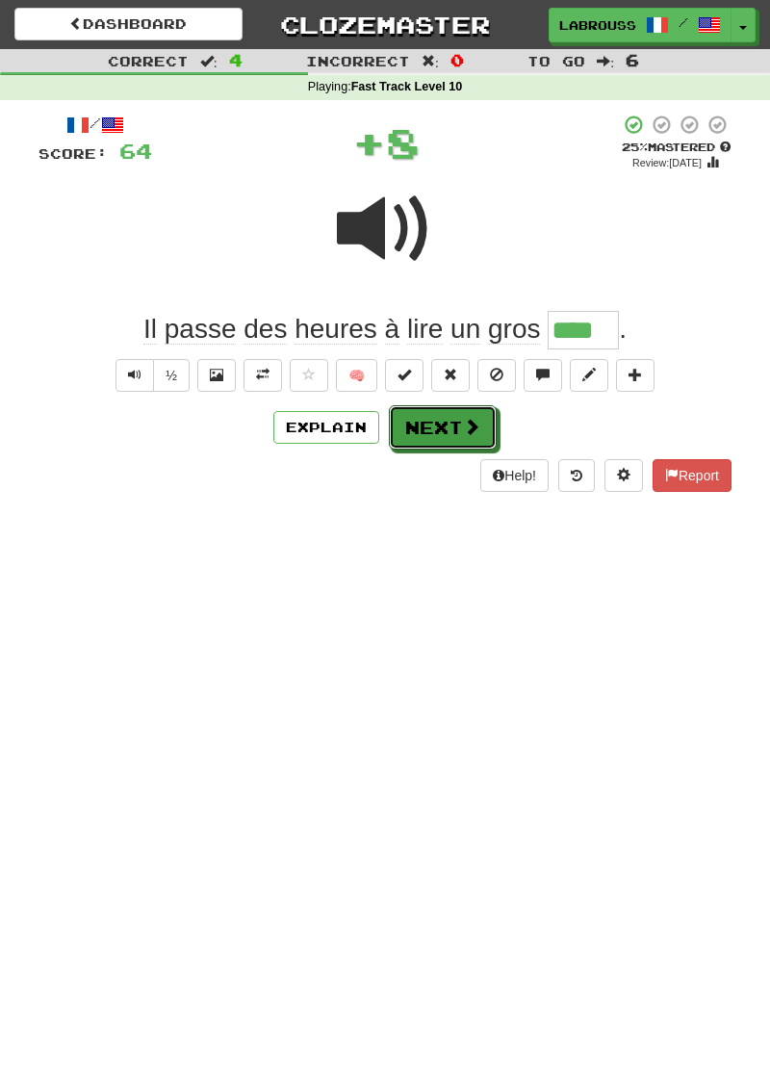
click at [408, 429] on button "Next" at bounding box center [443, 427] width 108 height 44
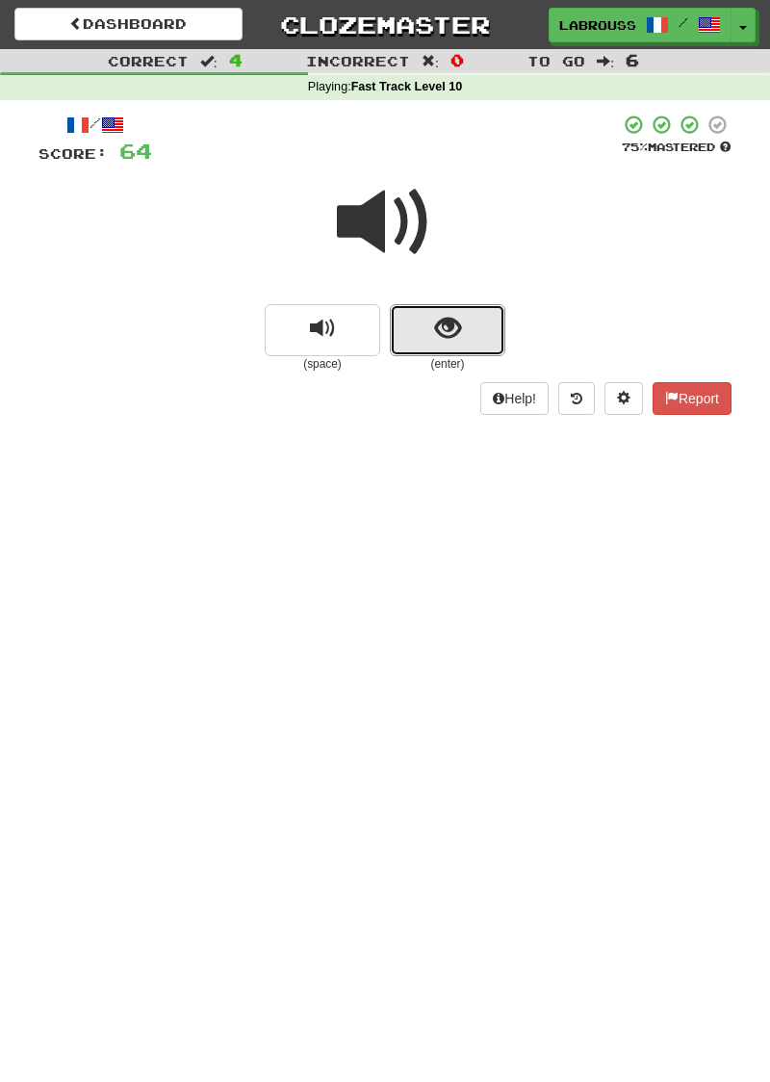
click at [416, 324] on button "show sentence" at bounding box center [448, 330] width 116 height 52
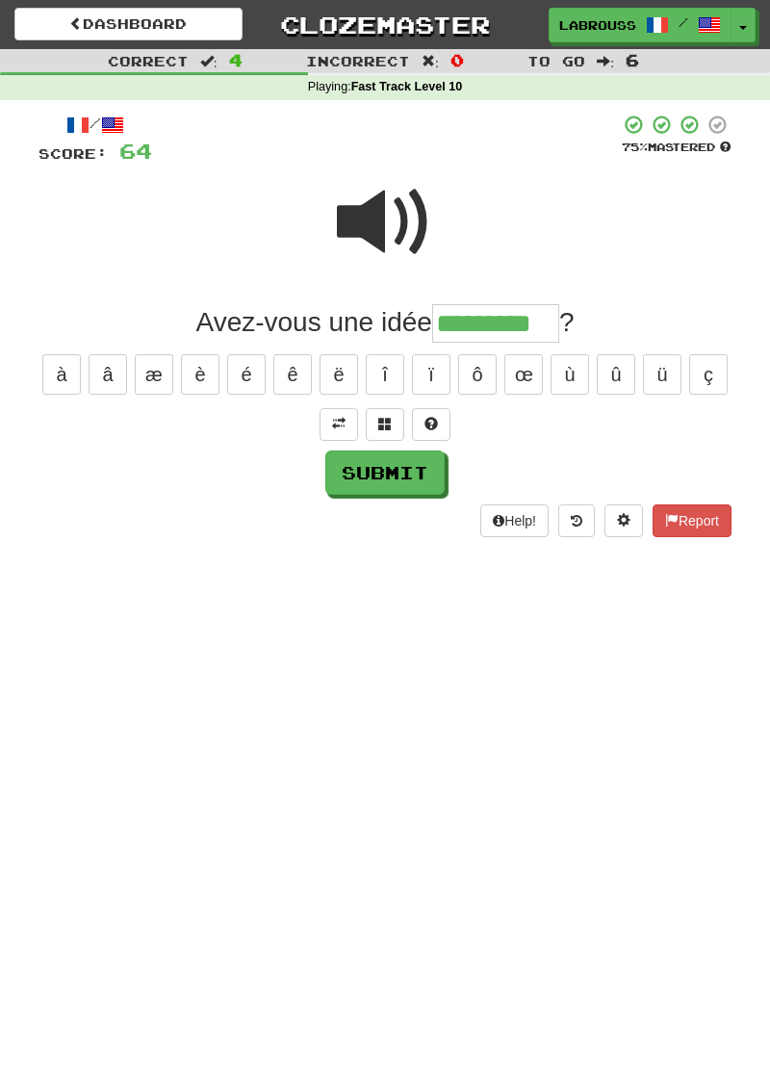
type input "*********"
click at [354, 464] on button "Submit" at bounding box center [384, 473] width 119 height 44
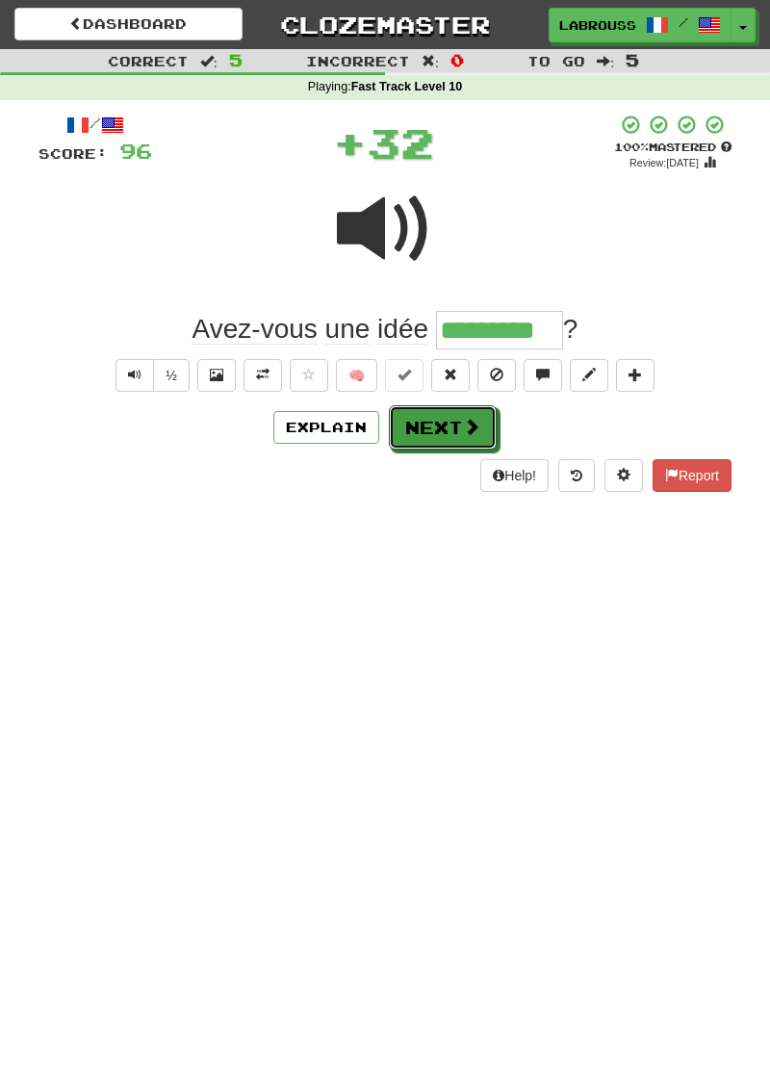
click at [394, 425] on button "Next" at bounding box center [443, 427] width 108 height 44
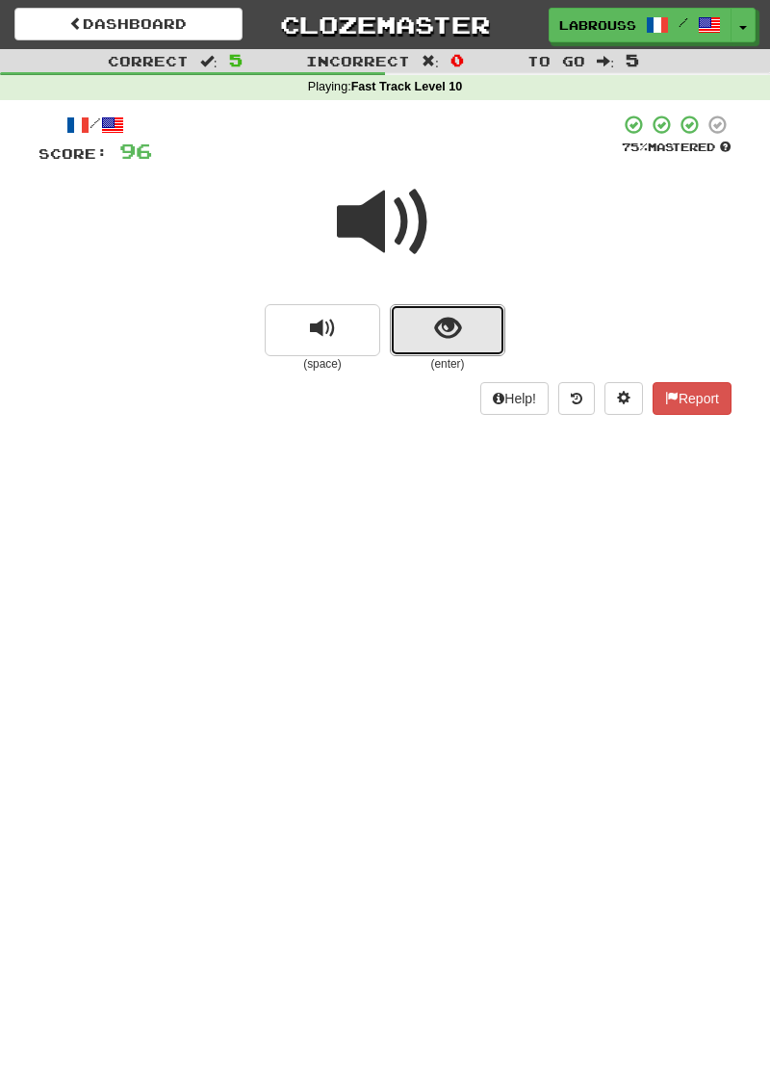
click at [426, 333] on button "show sentence" at bounding box center [448, 330] width 116 height 52
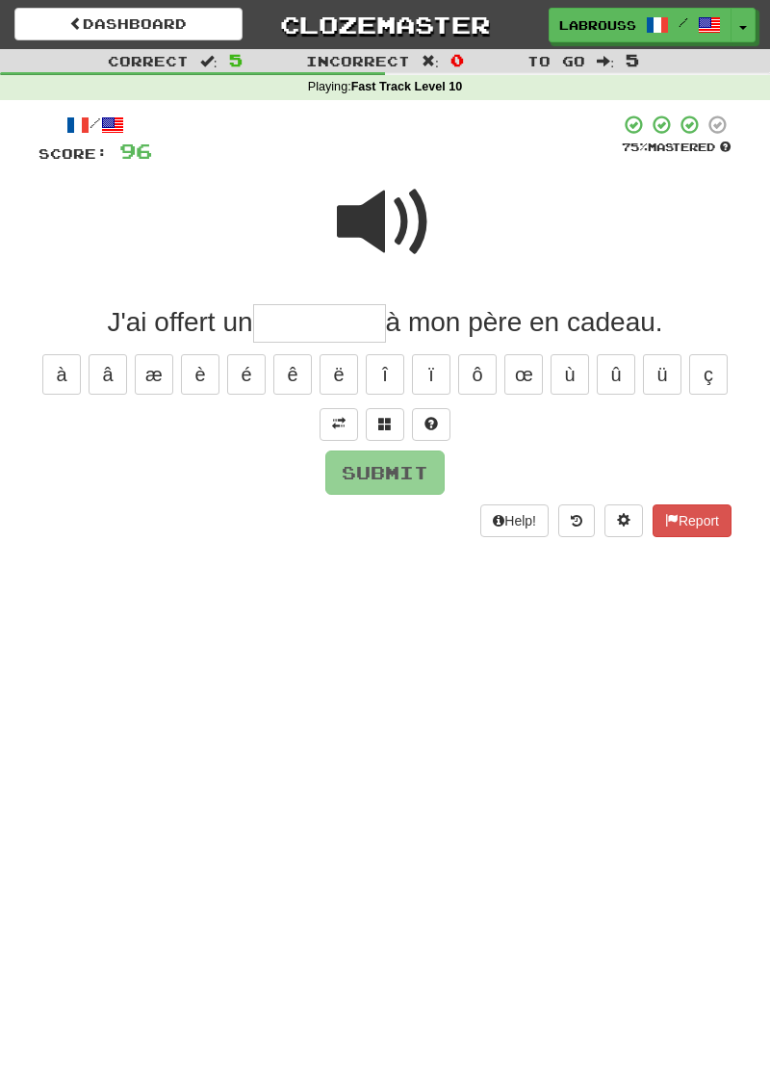
click at [274, 331] on input "text" at bounding box center [319, 323] width 133 height 39
click at [280, 337] on input "text" at bounding box center [319, 323] width 133 height 39
type input "*********"
click at [346, 460] on button "Submit" at bounding box center [384, 473] width 119 height 44
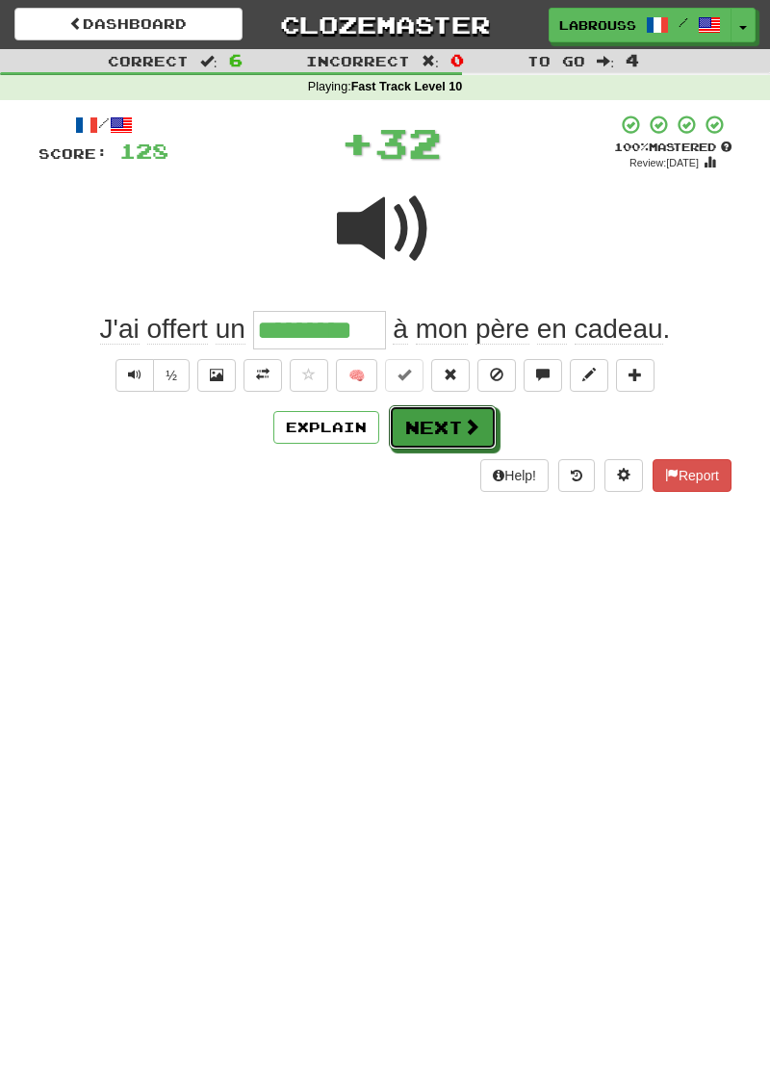
click at [406, 426] on button "Next" at bounding box center [443, 427] width 108 height 44
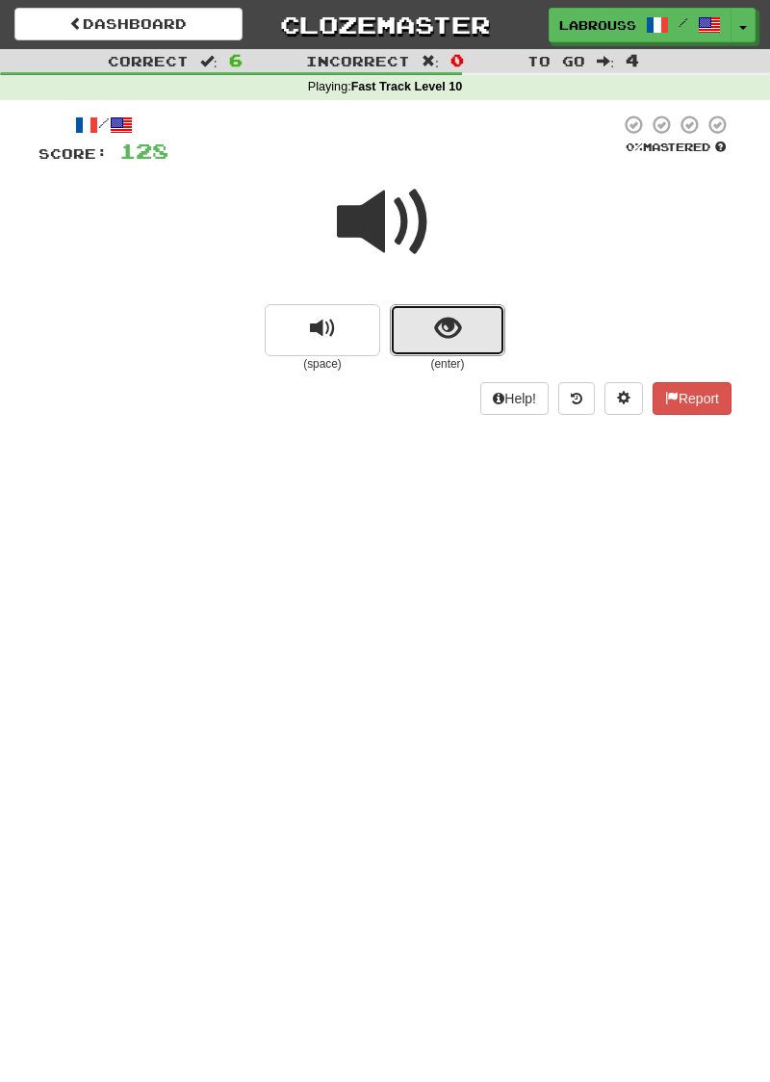
click at [441, 320] on span "show sentence" at bounding box center [448, 329] width 26 height 26
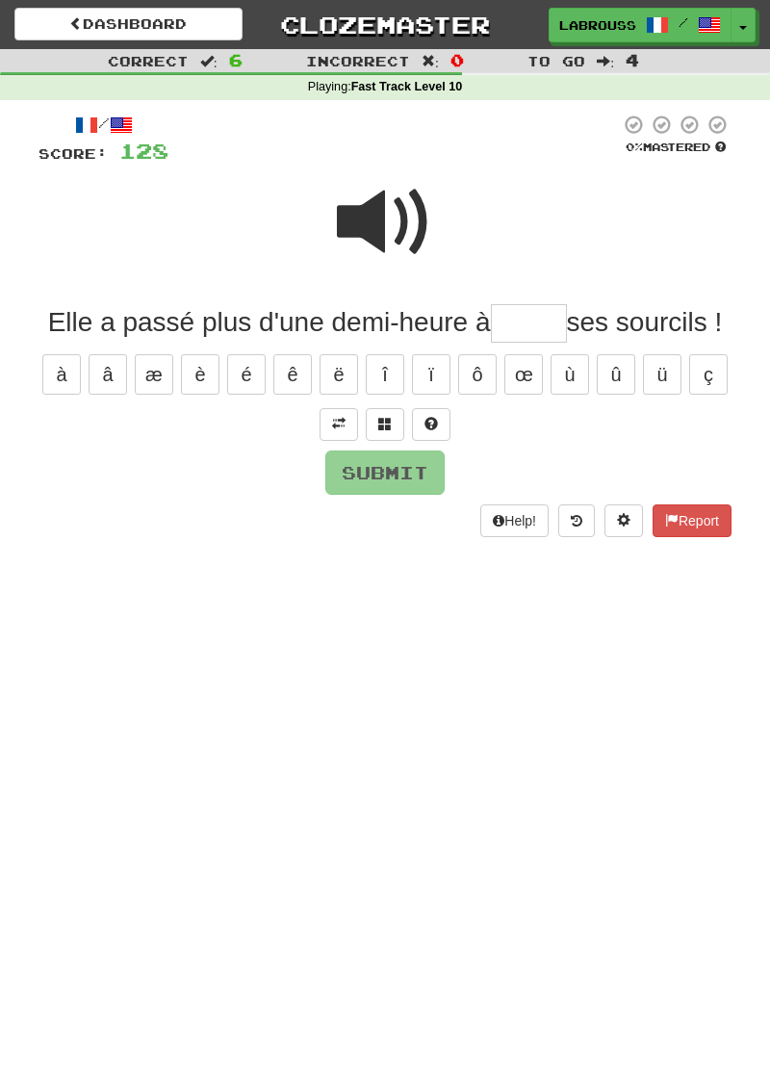
click at [372, 221] on span at bounding box center [385, 222] width 96 height 96
click at [508, 322] on input "text" at bounding box center [529, 323] width 76 height 39
type input "*"
type input "******"
click at [351, 472] on button "Submit" at bounding box center [384, 473] width 119 height 44
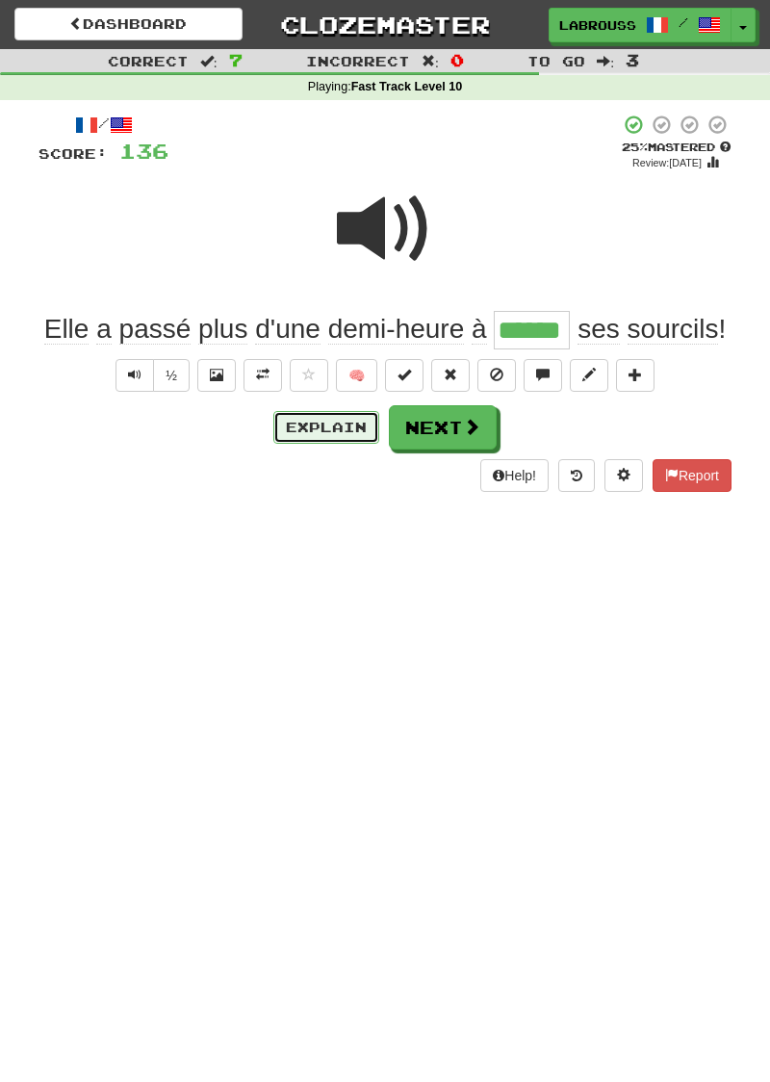
click at [302, 431] on button "Explain" at bounding box center [326, 427] width 106 height 33
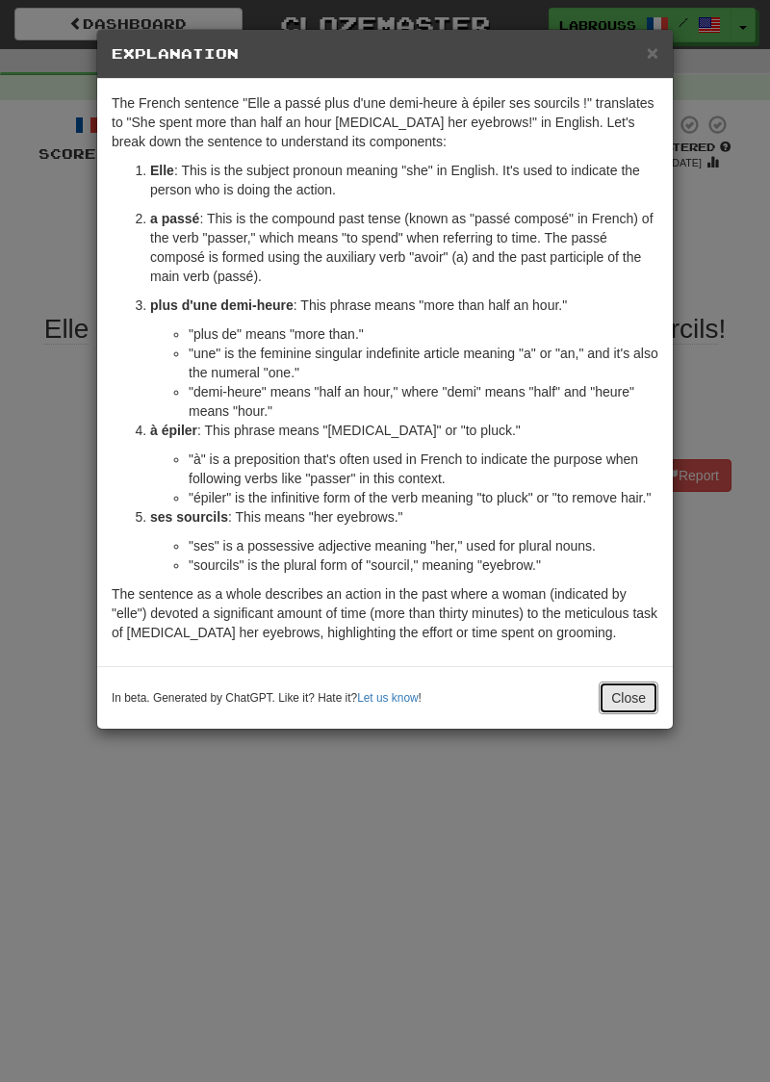
click at [623, 691] on button "Close" at bounding box center [629, 698] width 60 height 33
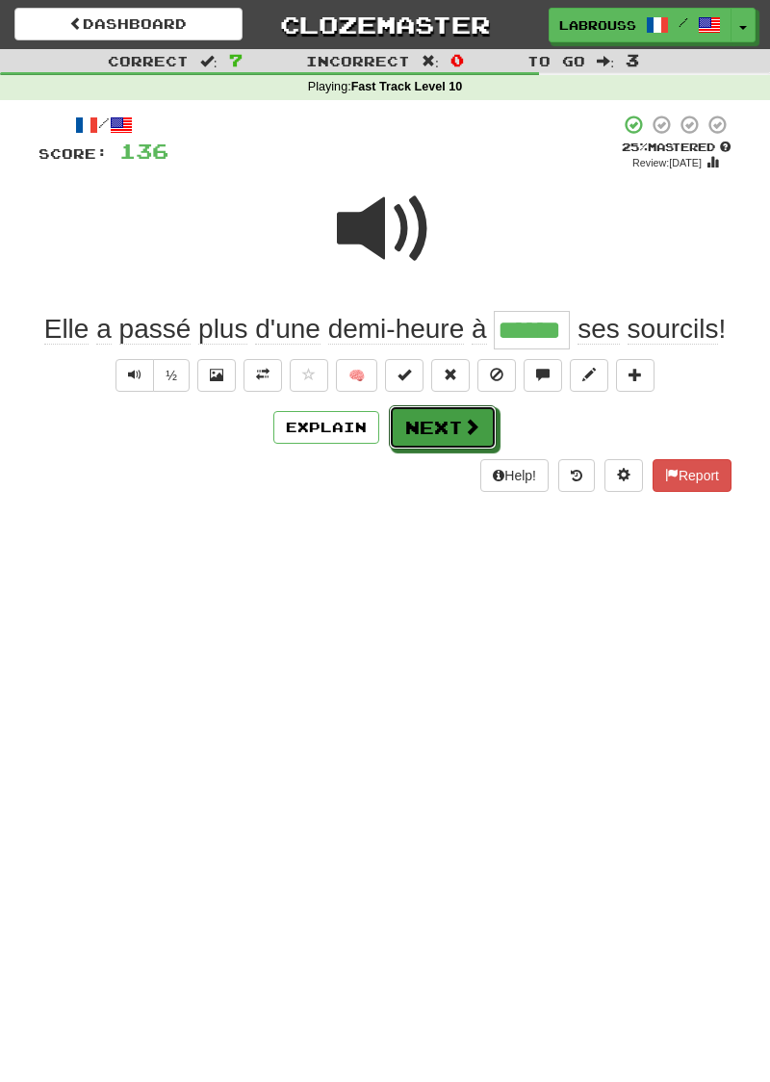
click at [425, 429] on button "Next" at bounding box center [443, 427] width 108 height 44
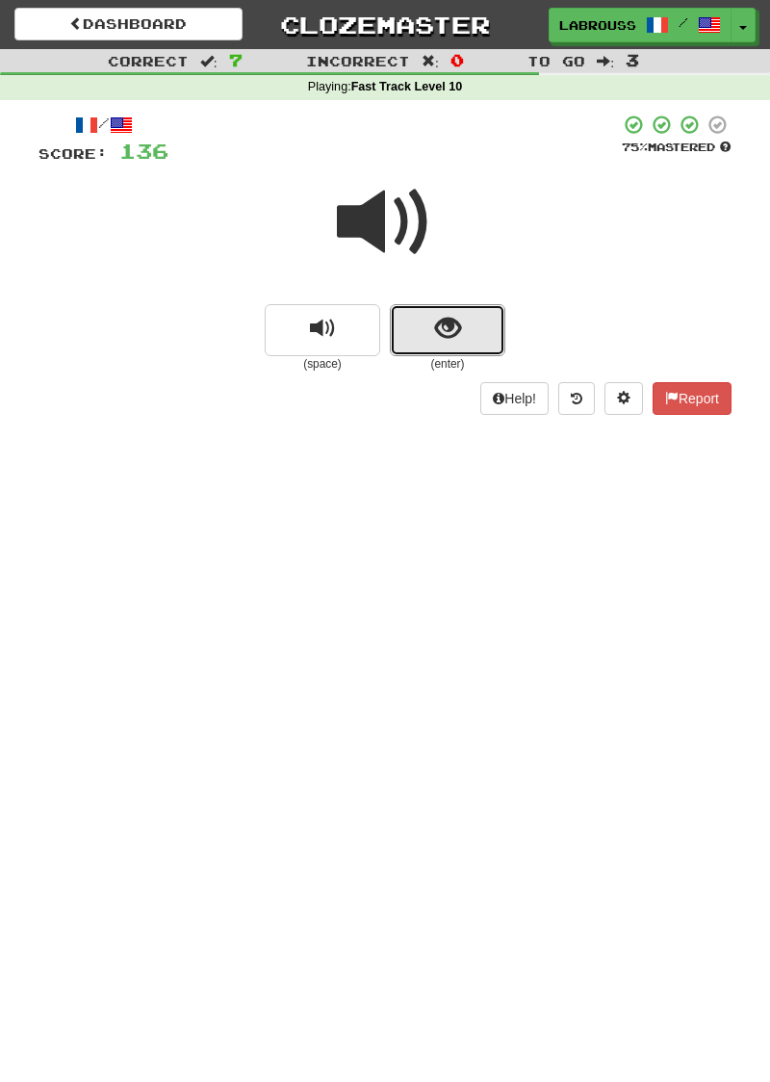
click at [440, 332] on span "show sentence" at bounding box center [448, 329] width 26 height 26
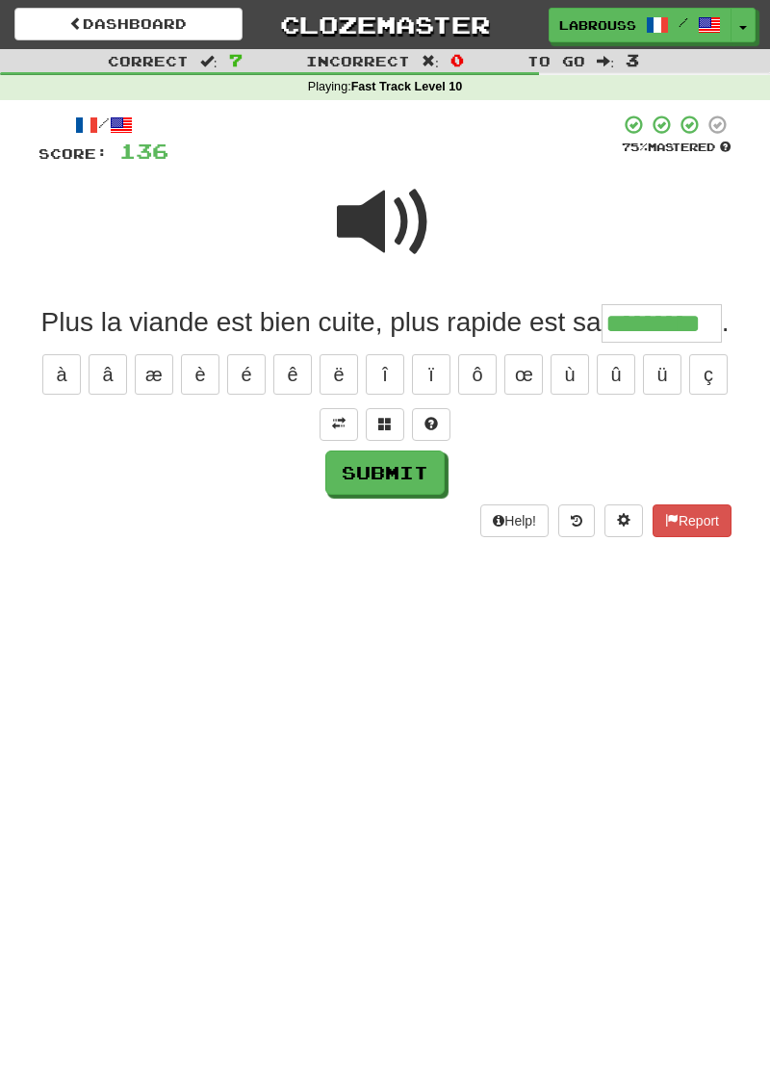
type input "*********"
click at [354, 468] on button "Submit" at bounding box center [384, 473] width 119 height 44
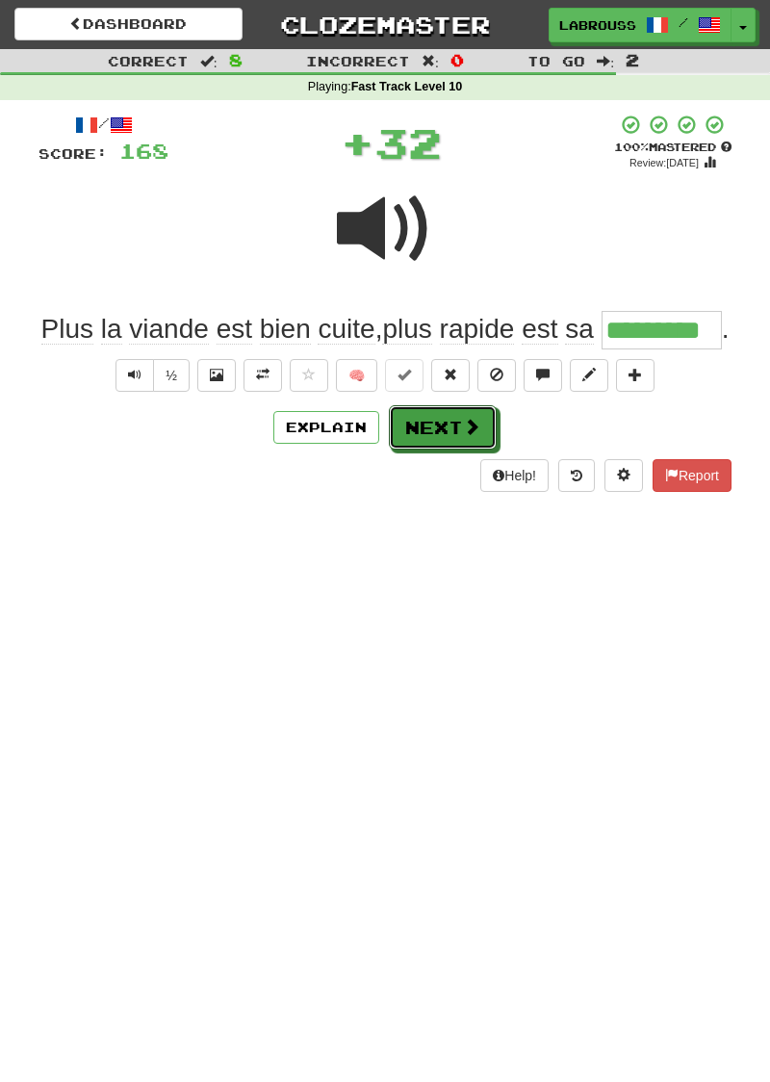
click at [418, 428] on button "Next" at bounding box center [443, 427] width 108 height 44
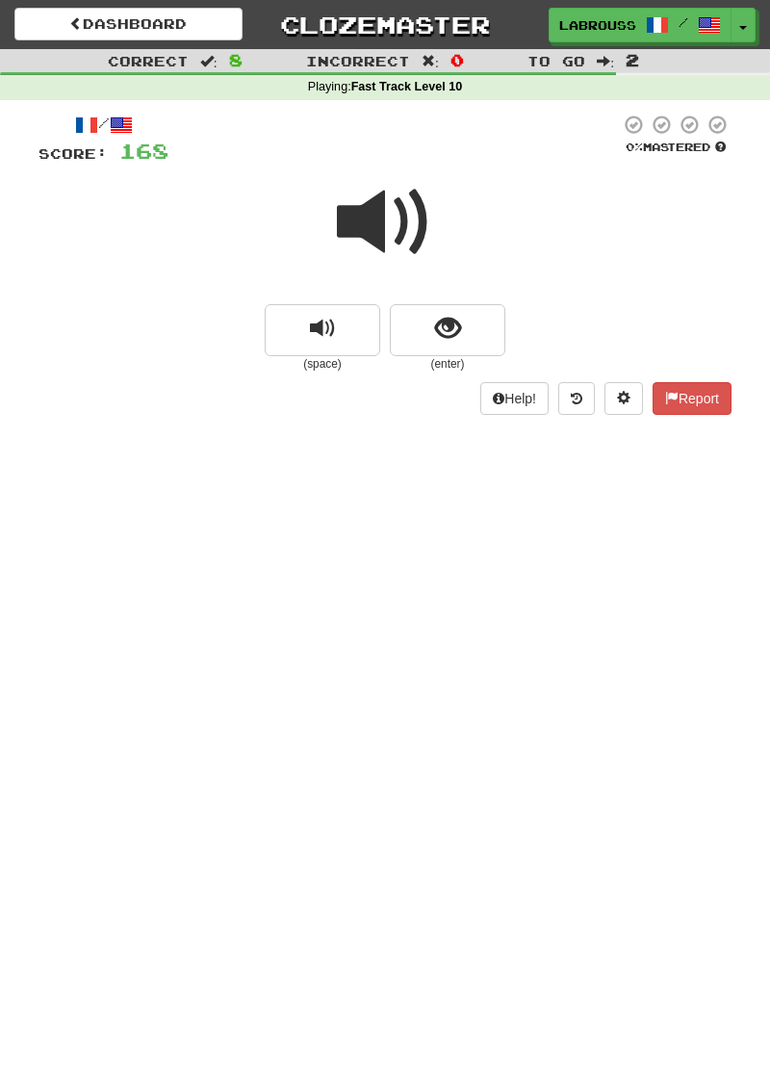
click at [380, 227] on span at bounding box center [385, 222] width 96 height 96
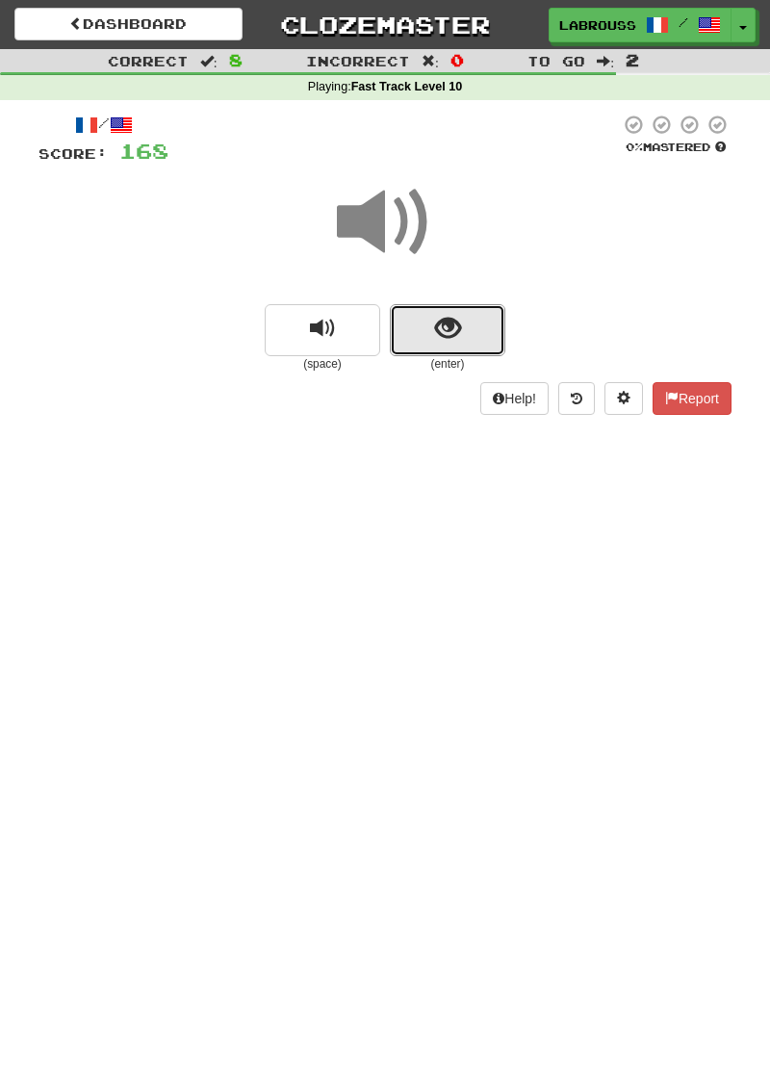
click at [427, 332] on button "show sentence" at bounding box center [448, 330] width 116 height 52
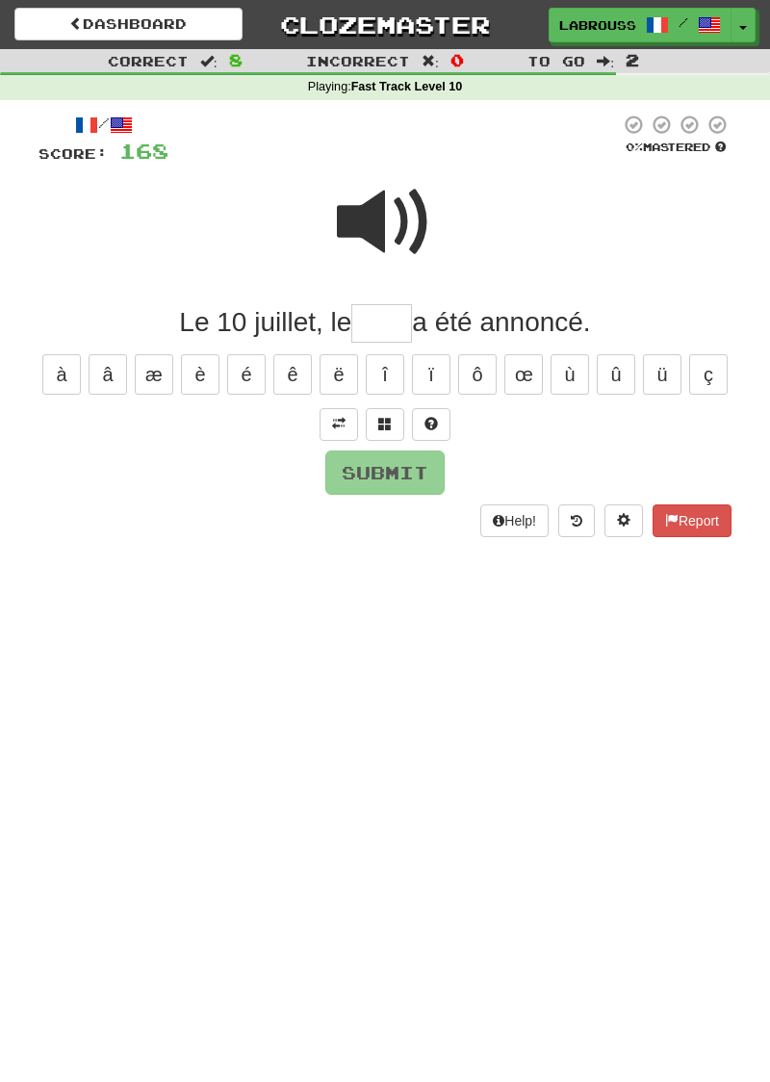
click at [370, 240] on span at bounding box center [385, 222] width 96 height 96
click at [377, 329] on input "text" at bounding box center [381, 323] width 61 height 39
type input "****"
click at [343, 479] on button "Submit" at bounding box center [384, 473] width 119 height 44
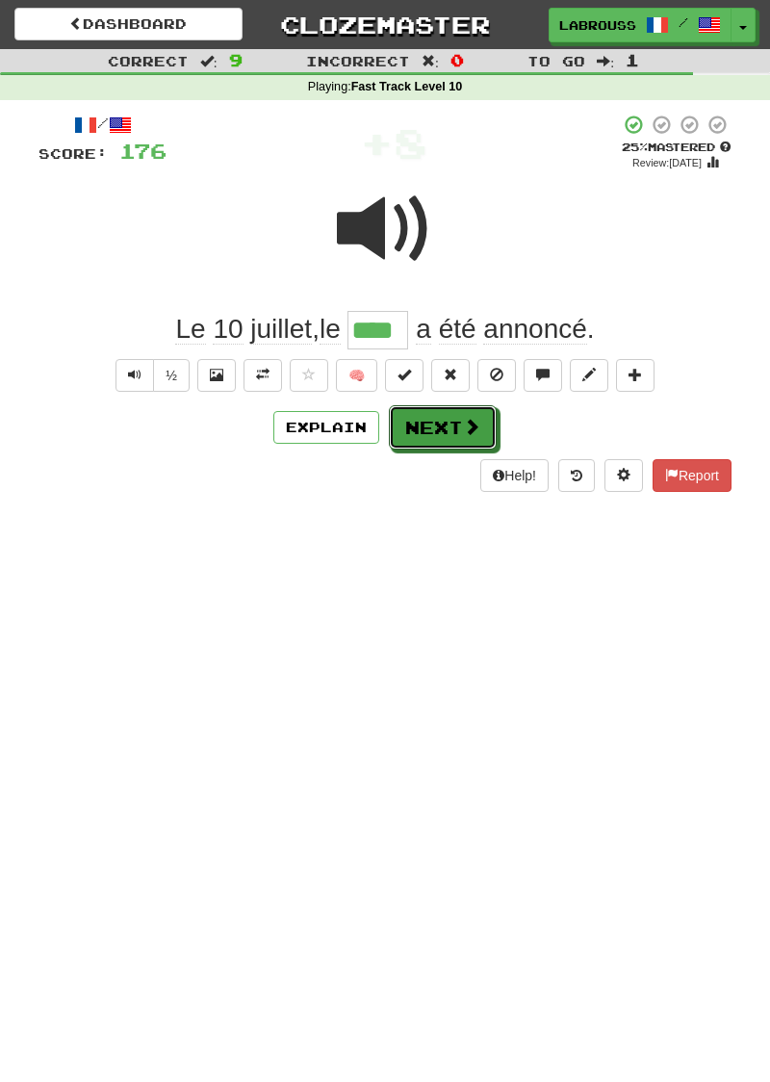
click at [424, 428] on button "Next" at bounding box center [443, 427] width 108 height 44
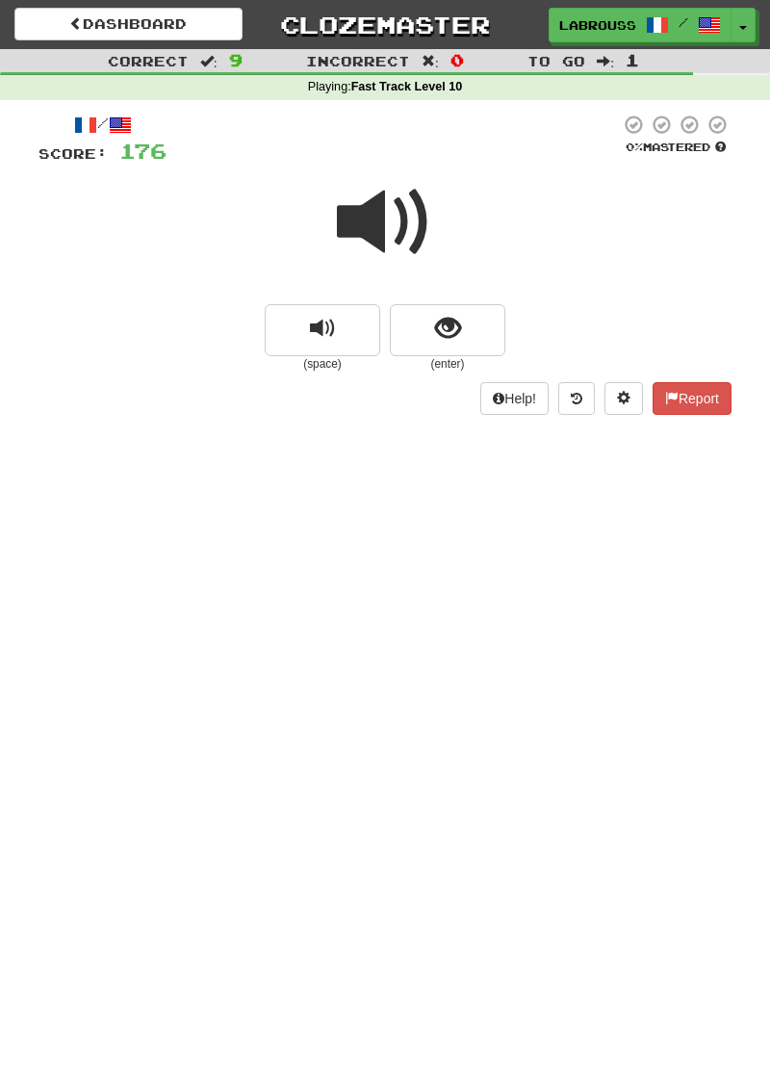
click at [374, 235] on span at bounding box center [385, 222] width 96 height 96
click at [431, 319] on button "show sentence" at bounding box center [448, 330] width 116 height 52
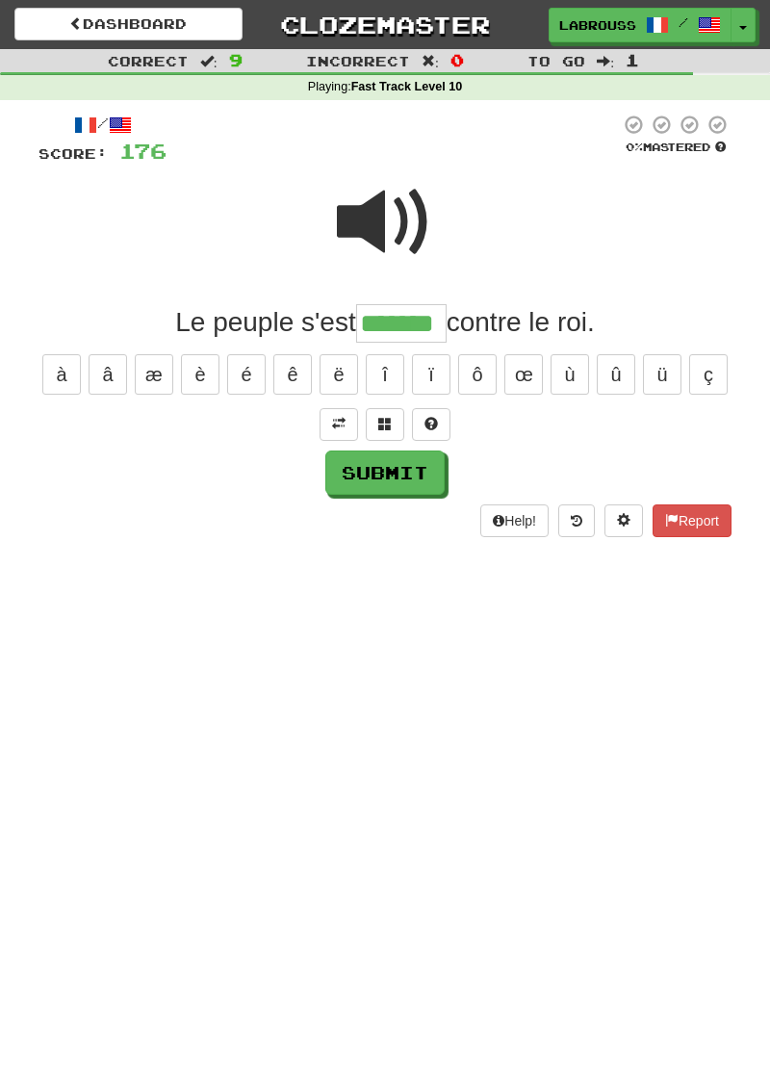
type input "*******"
click at [352, 480] on button "Submit" at bounding box center [384, 473] width 119 height 44
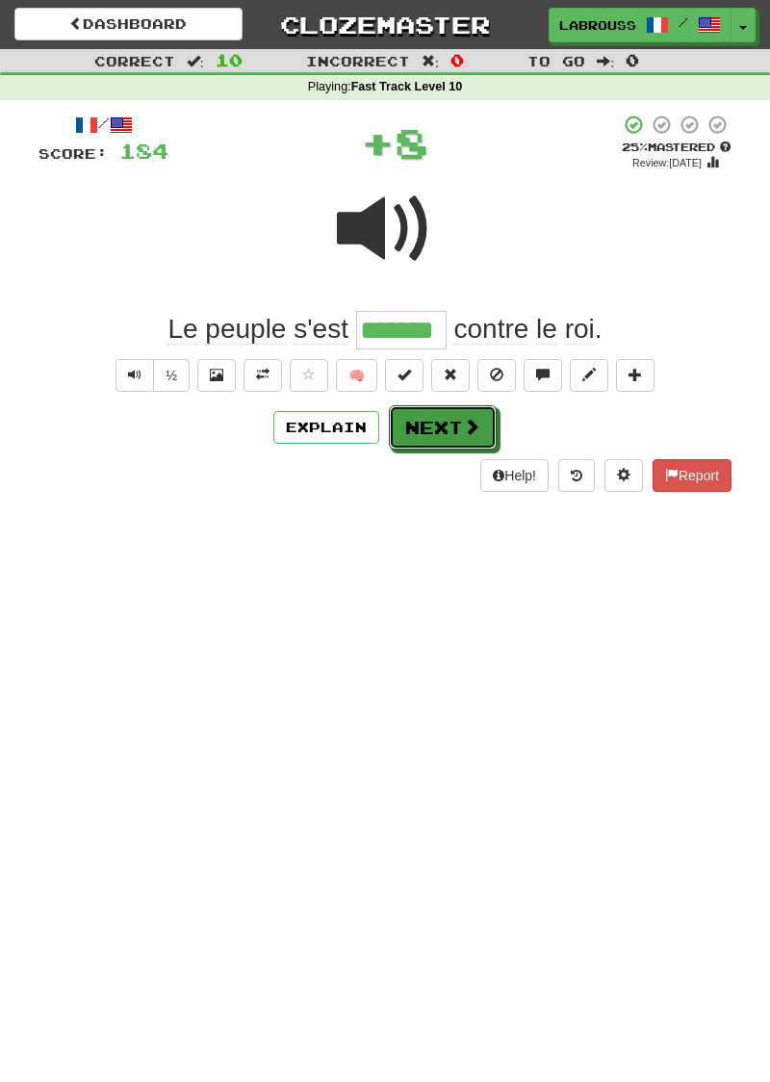
click at [391, 424] on button "Next" at bounding box center [443, 427] width 108 height 44
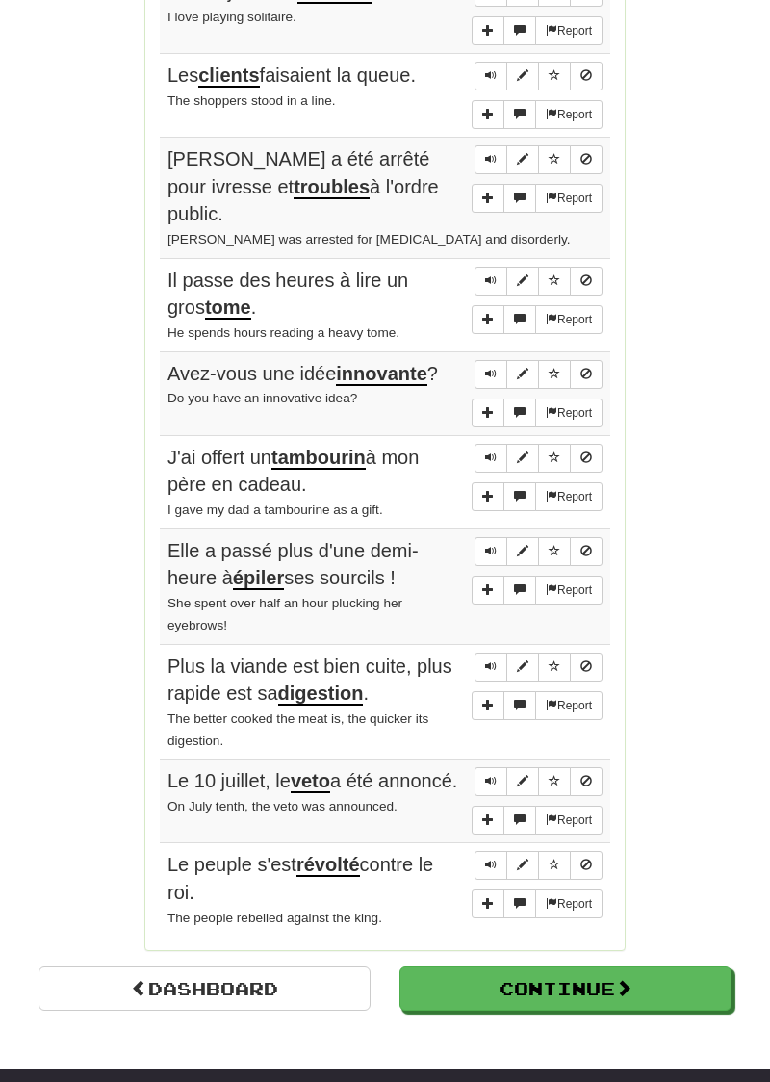
scroll to position [1061, 0]
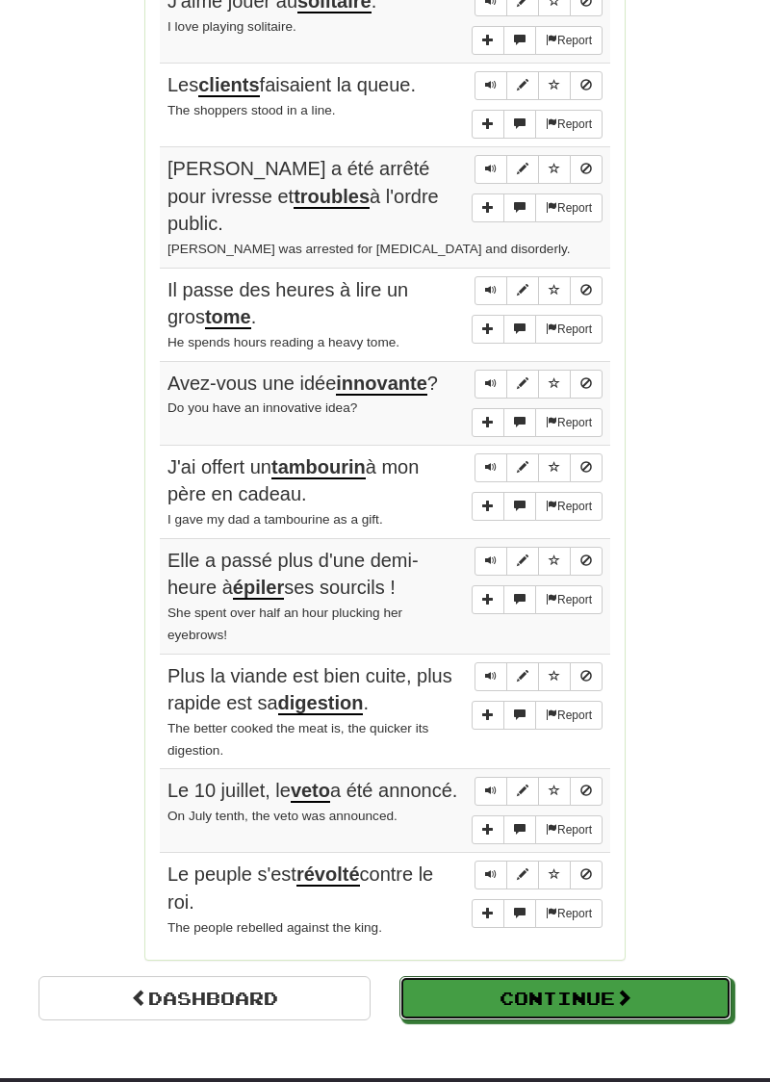
click at [494, 976] on button "Continue" at bounding box center [566, 998] width 332 height 44
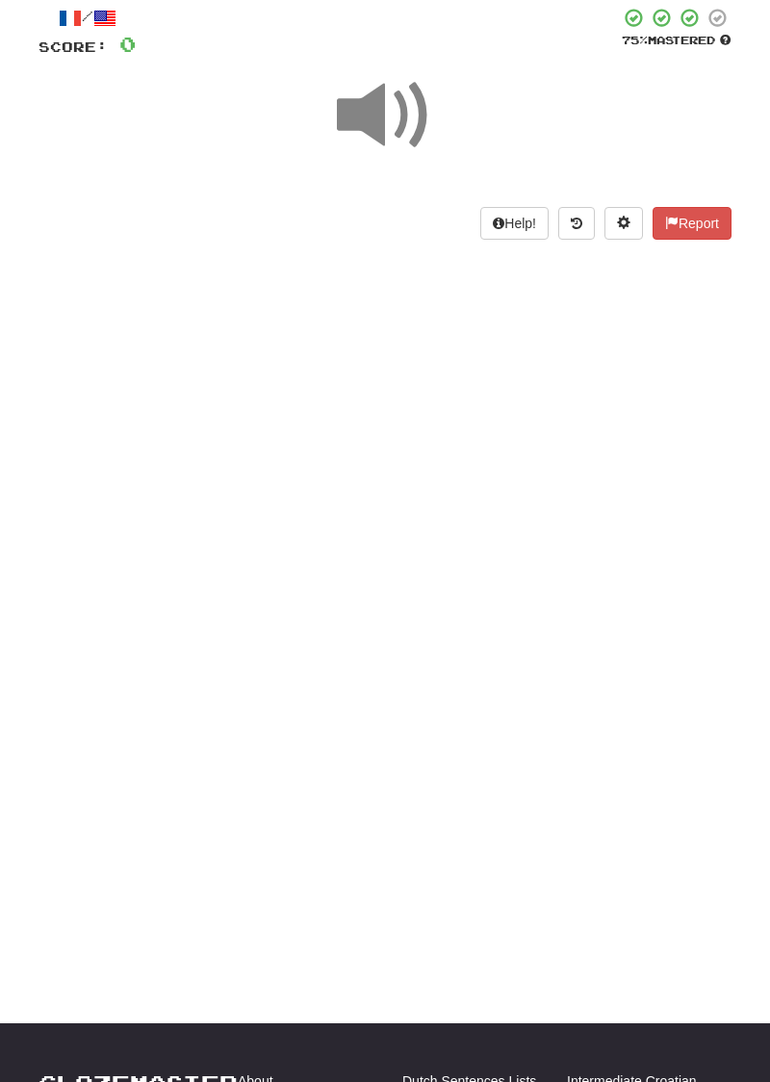
scroll to position [0, 0]
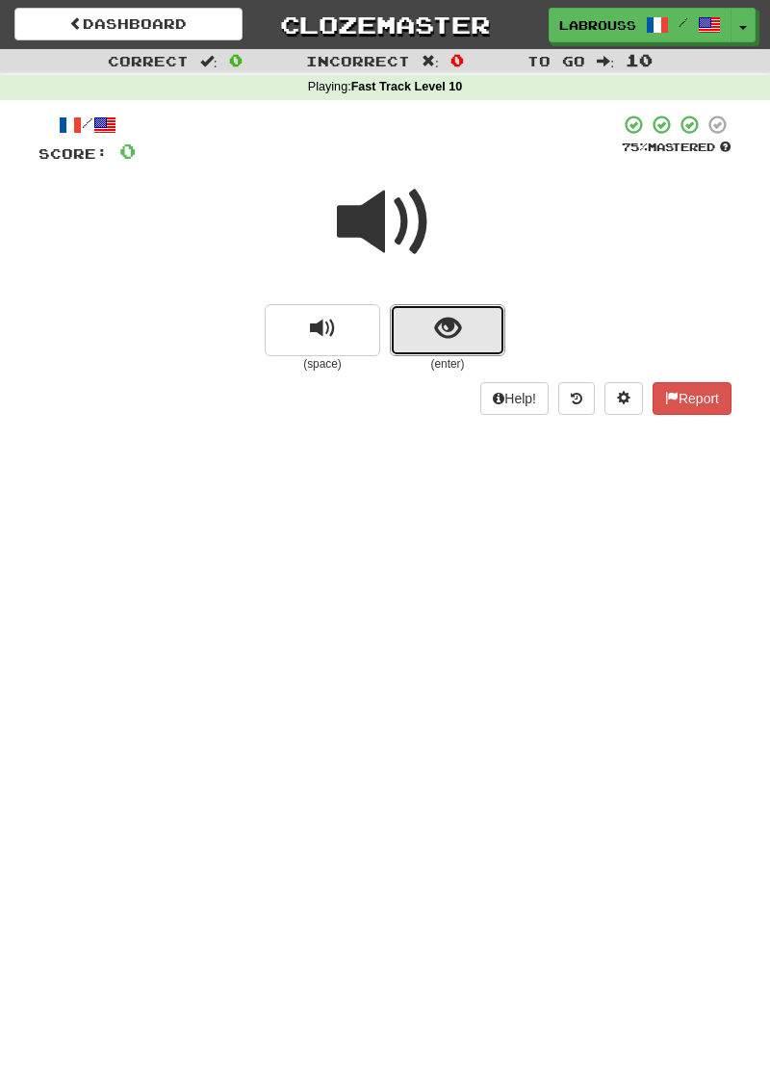
click at [418, 334] on button "show sentence" at bounding box center [448, 330] width 116 height 52
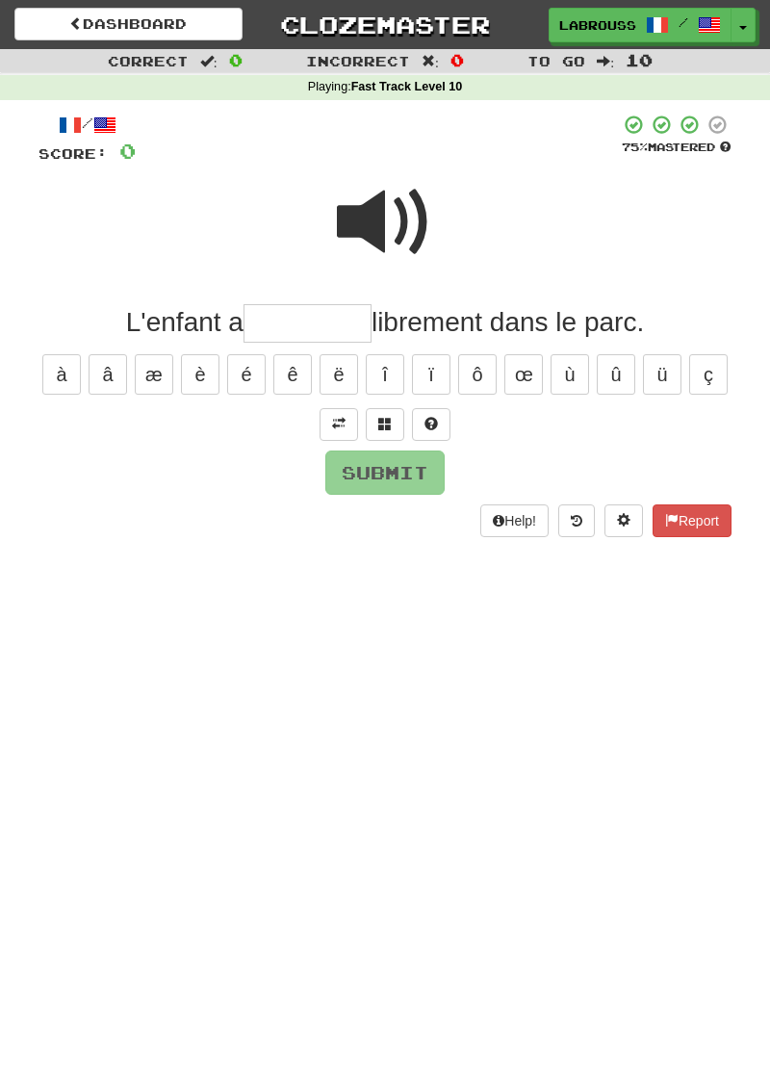
click at [373, 225] on span at bounding box center [385, 222] width 96 height 96
click at [267, 326] on input "text" at bounding box center [308, 323] width 128 height 39
type input "********"
click at [352, 472] on button "Submit" at bounding box center [384, 473] width 119 height 44
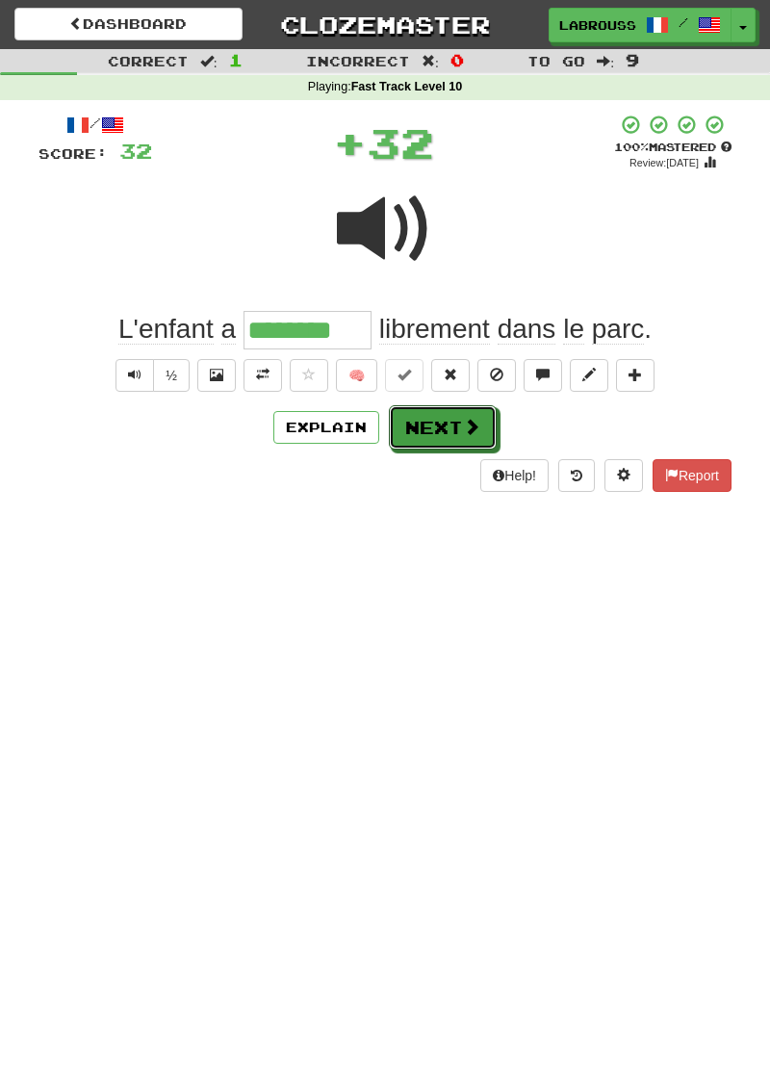
click at [412, 422] on button "Next" at bounding box center [443, 427] width 108 height 44
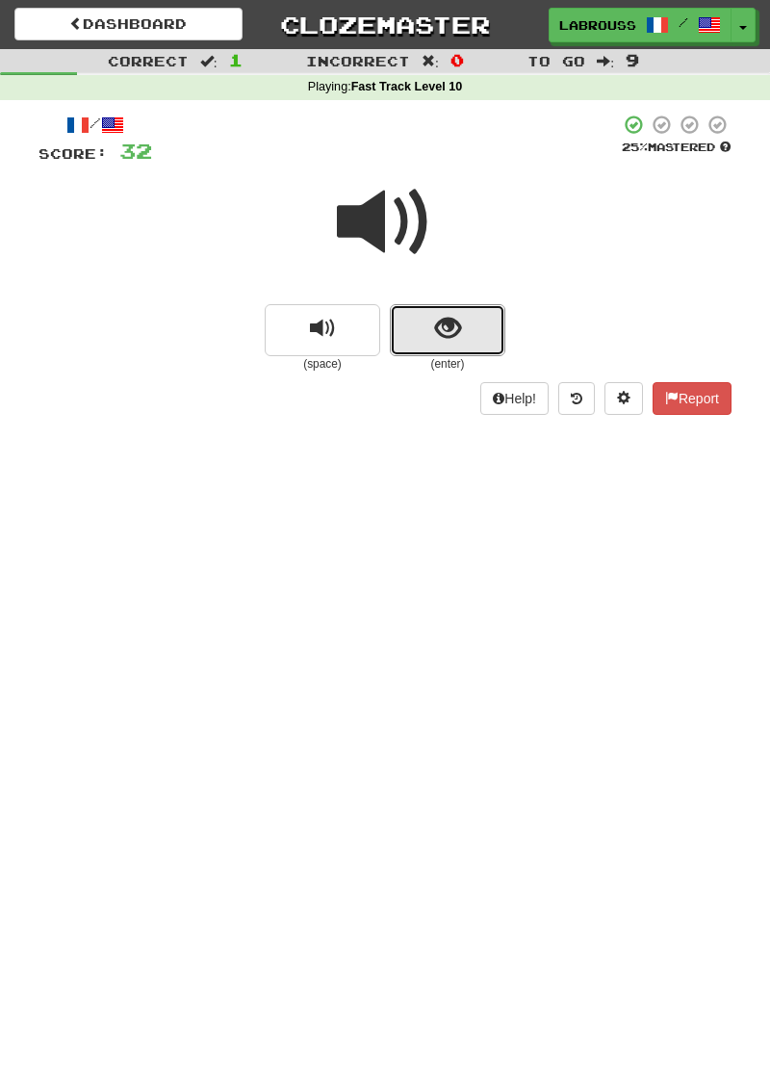
click at [435, 334] on span "show sentence" at bounding box center [448, 329] width 26 height 26
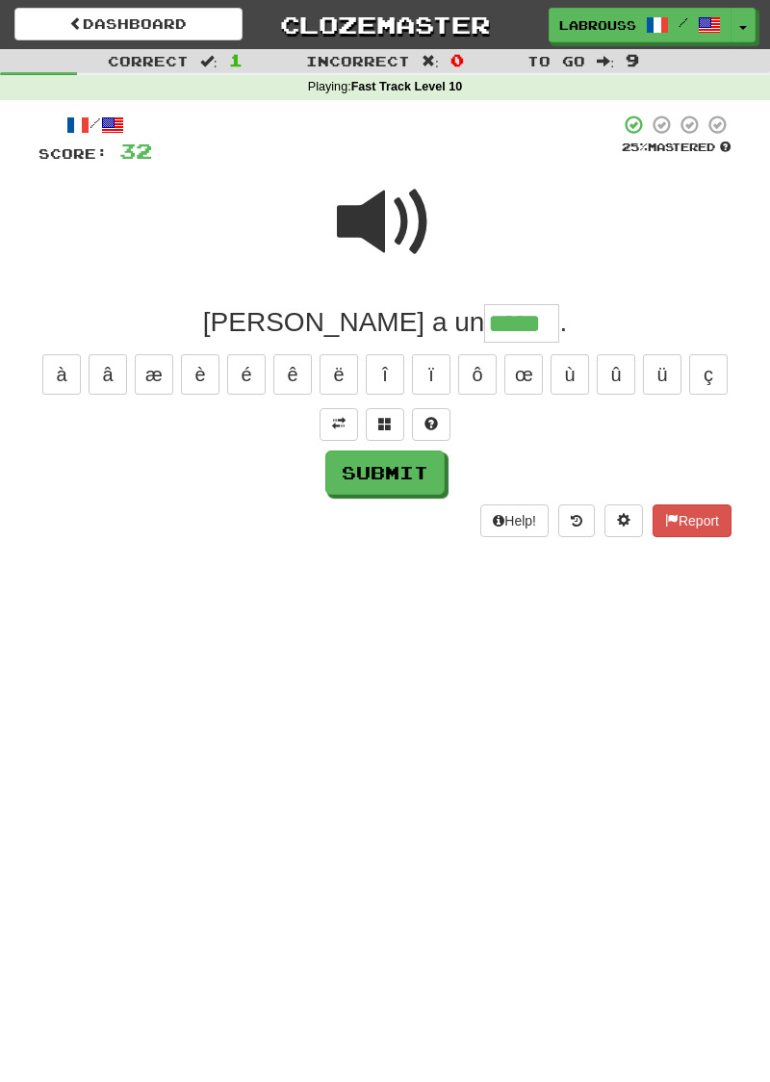
type input "*****"
click at [350, 473] on button "Submit" at bounding box center [384, 473] width 119 height 44
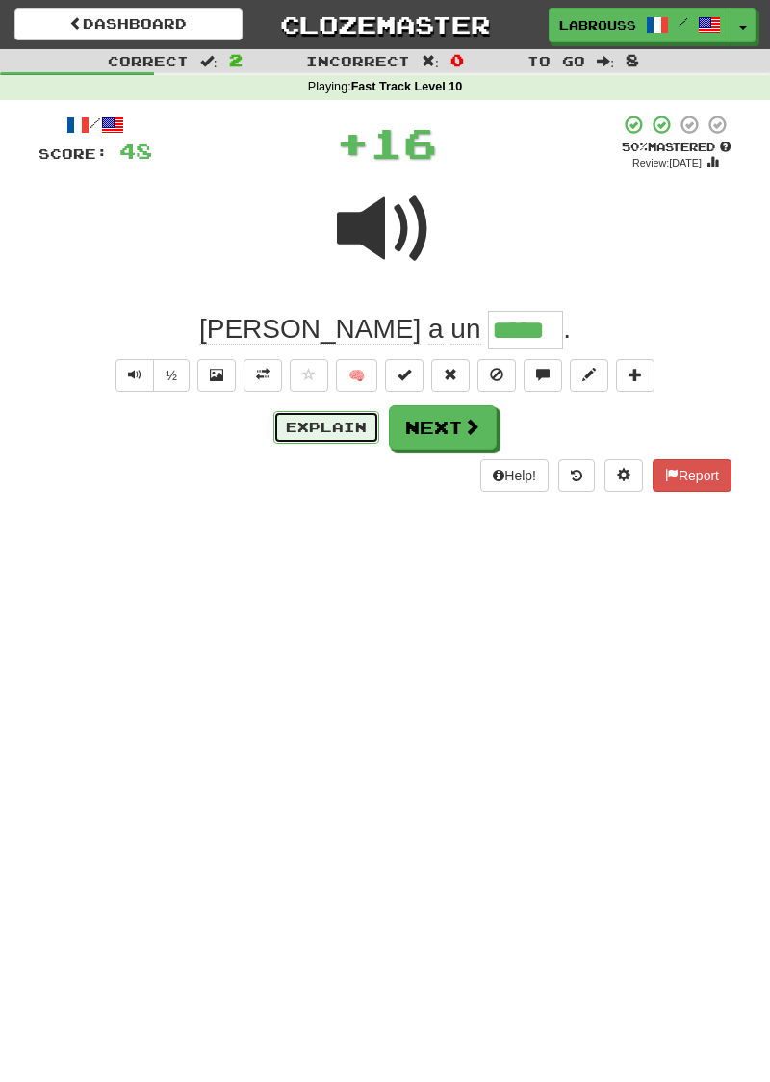
click at [306, 424] on button "Explain" at bounding box center [326, 427] width 106 height 33
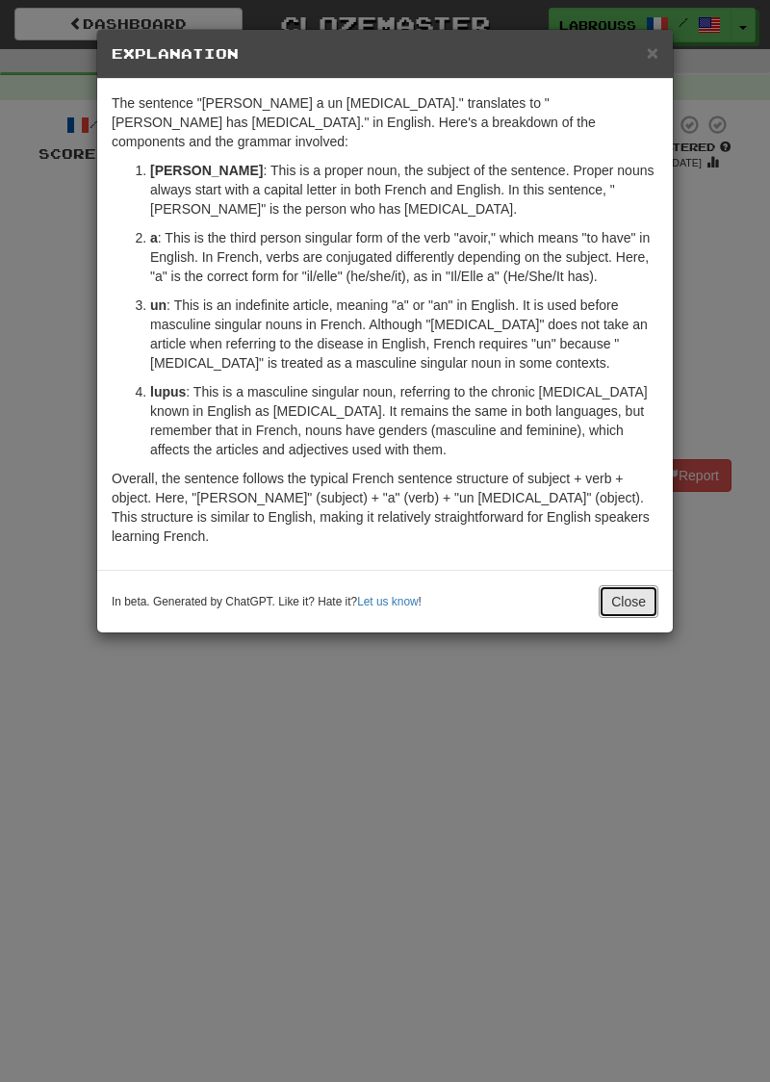
click at [612, 585] on button "Close" at bounding box center [629, 601] width 60 height 33
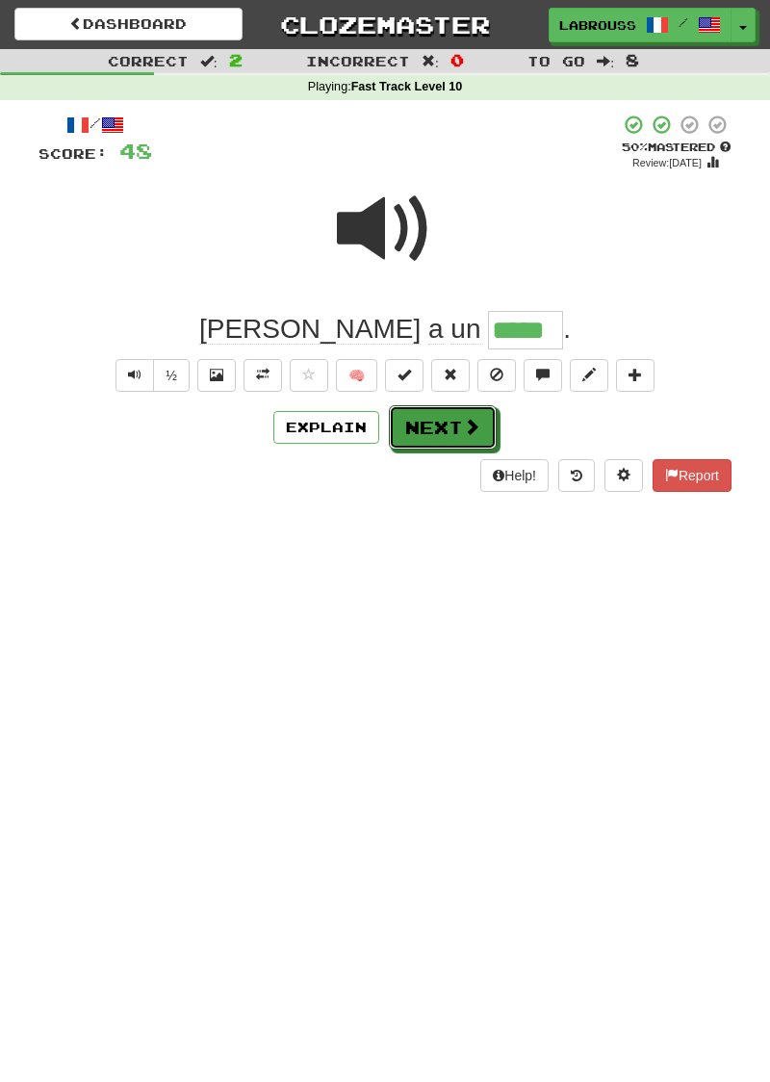
click at [422, 428] on button "Next" at bounding box center [443, 427] width 108 height 44
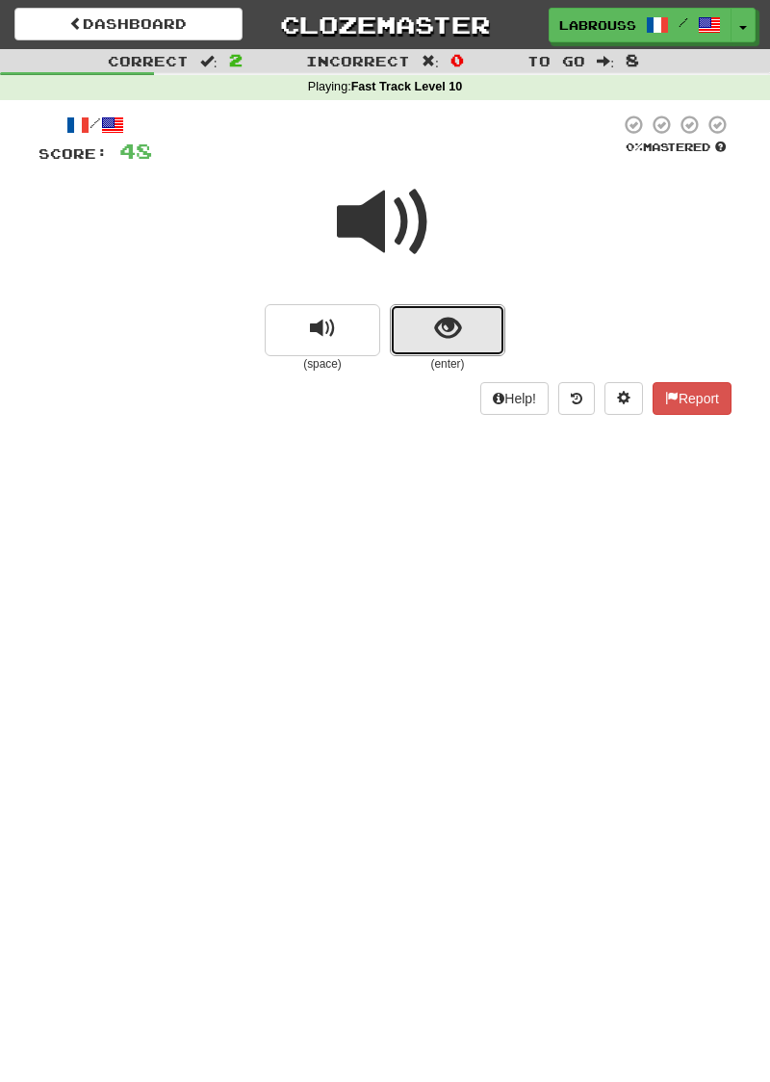
click at [421, 330] on button "show sentence" at bounding box center [448, 330] width 116 height 52
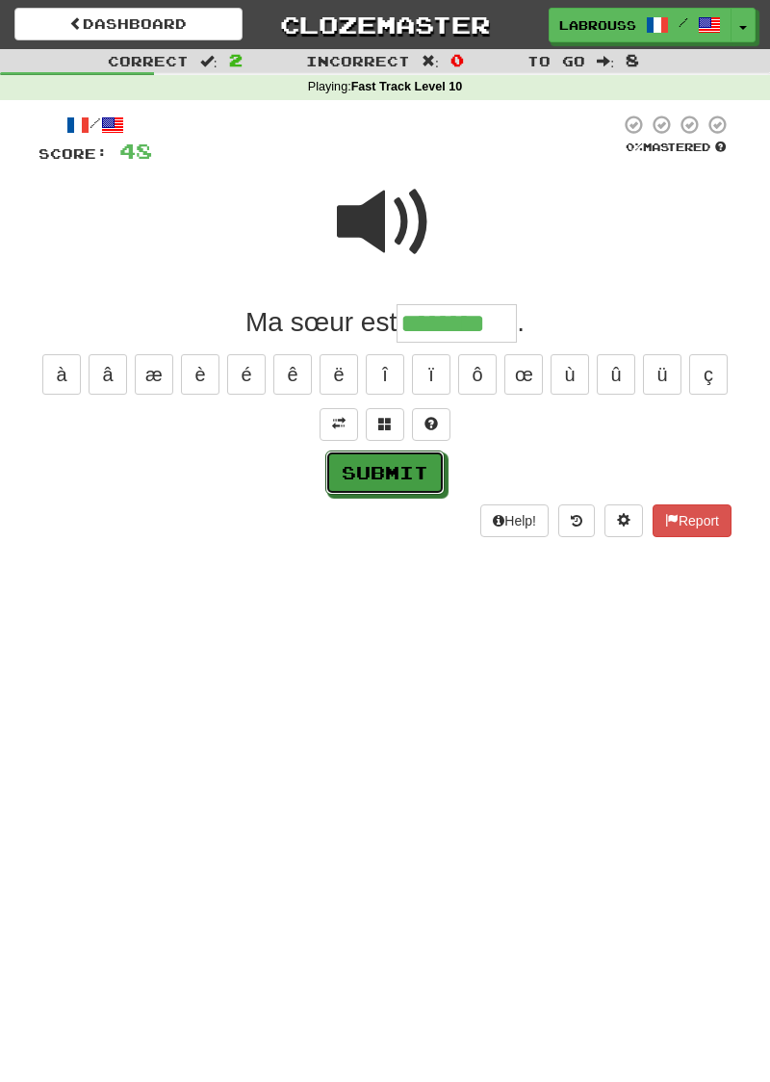
click at [350, 461] on button "Submit" at bounding box center [384, 473] width 119 height 44
type input "********"
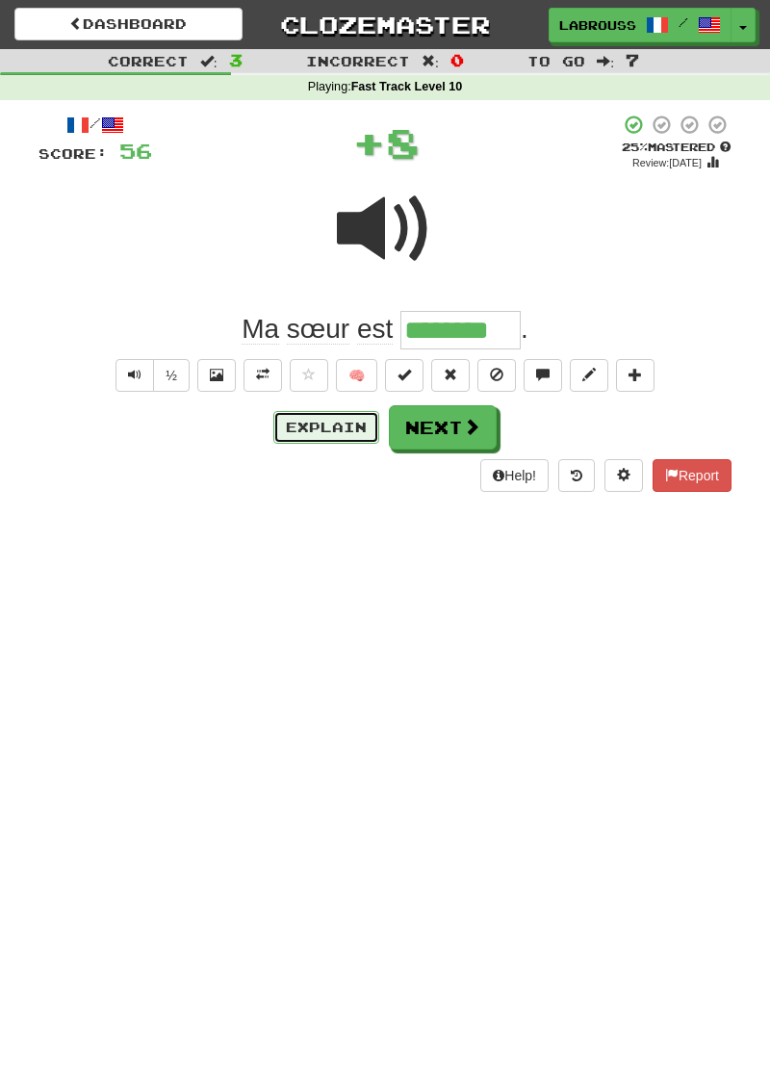
click at [306, 431] on button "Explain" at bounding box center [326, 427] width 106 height 33
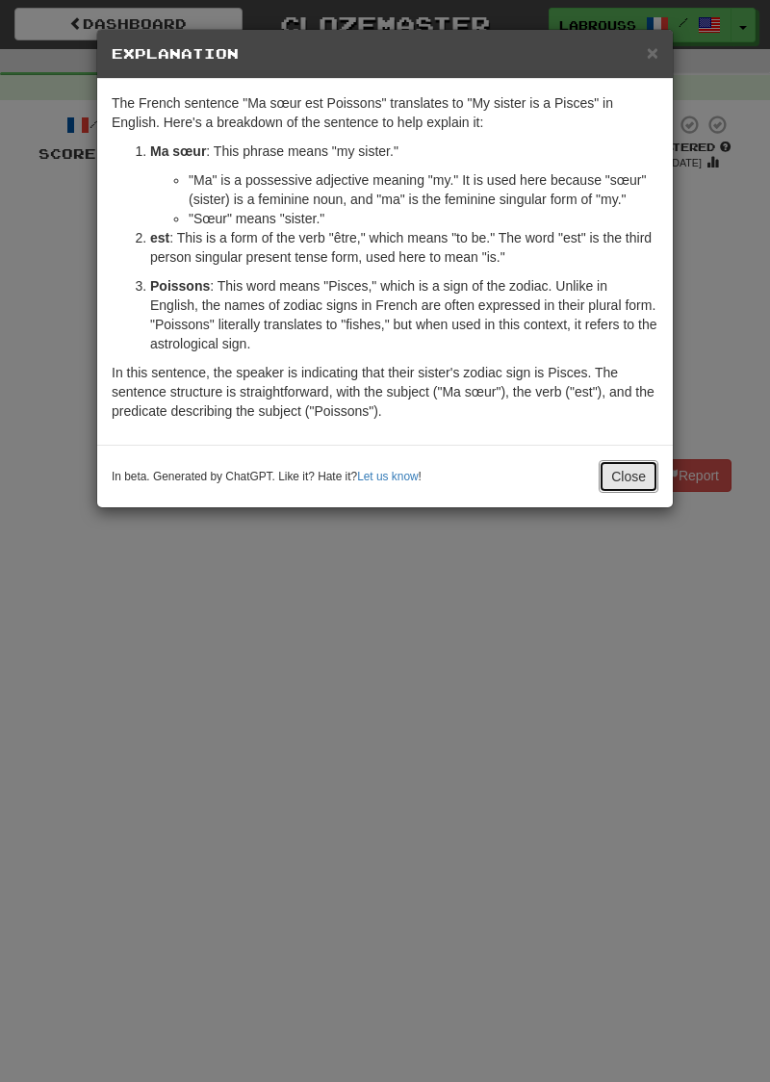
click at [616, 481] on button "Close" at bounding box center [629, 476] width 60 height 33
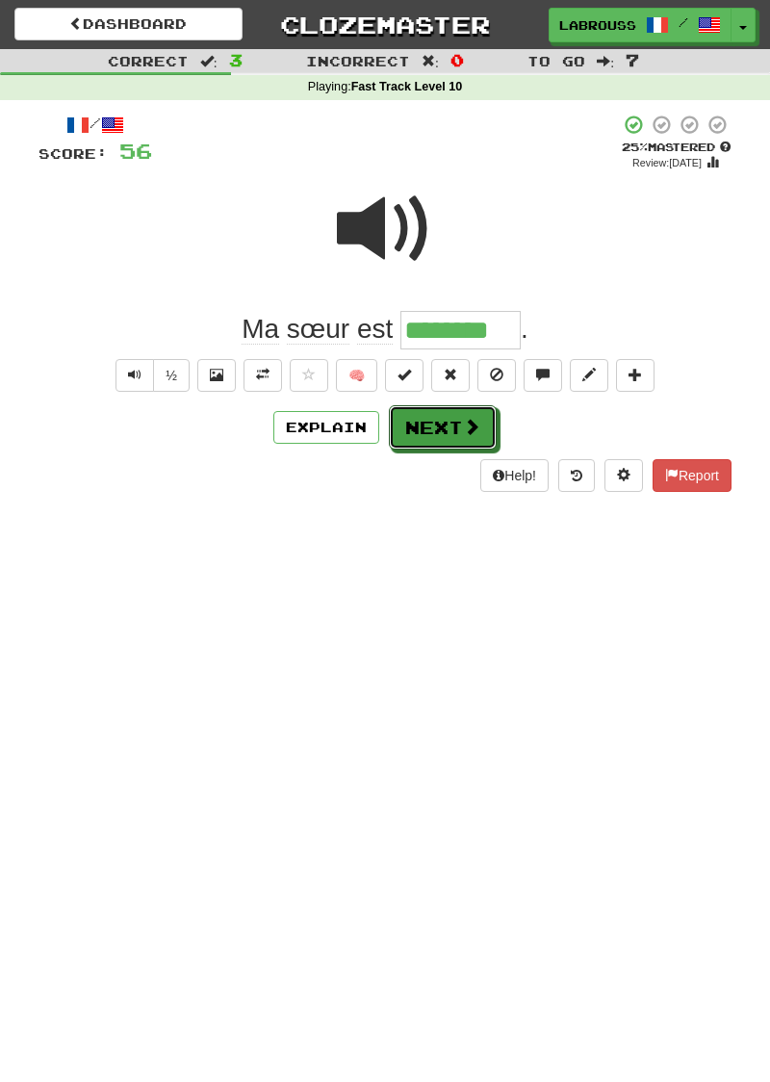
click at [425, 416] on button "Next" at bounding box center [443, 427] width 108 height 44
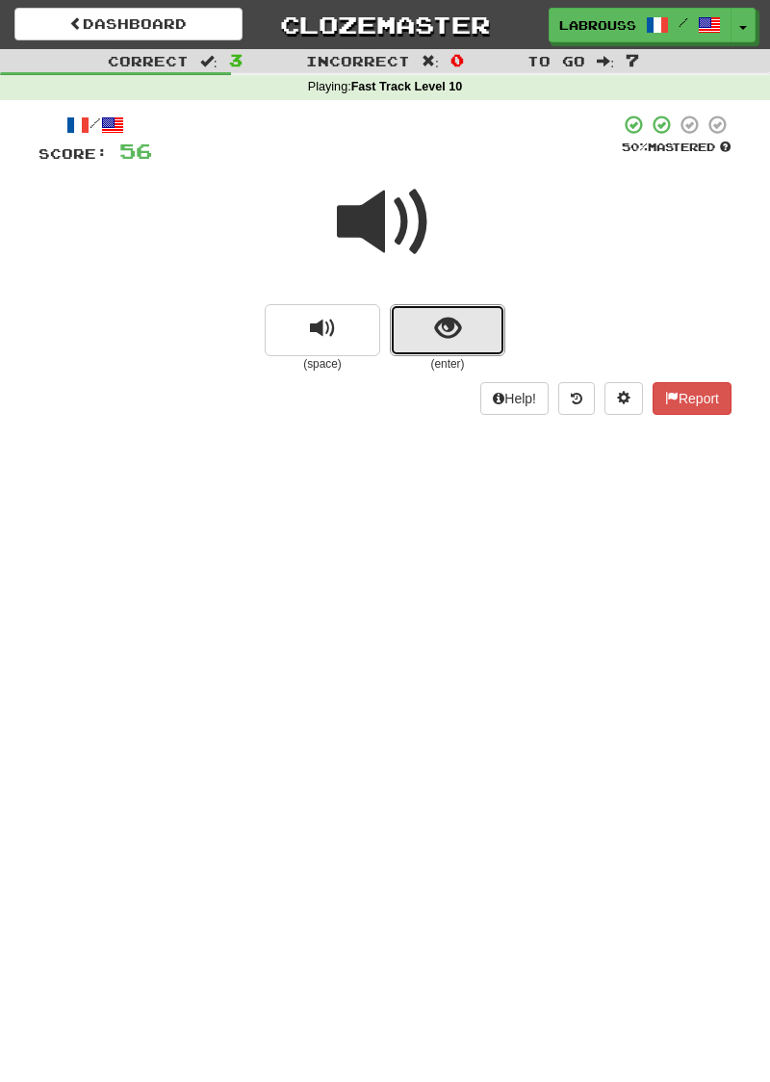
click at [441, 329] on span "show sentence" at bounding box center [448, 329] width 26 height 26
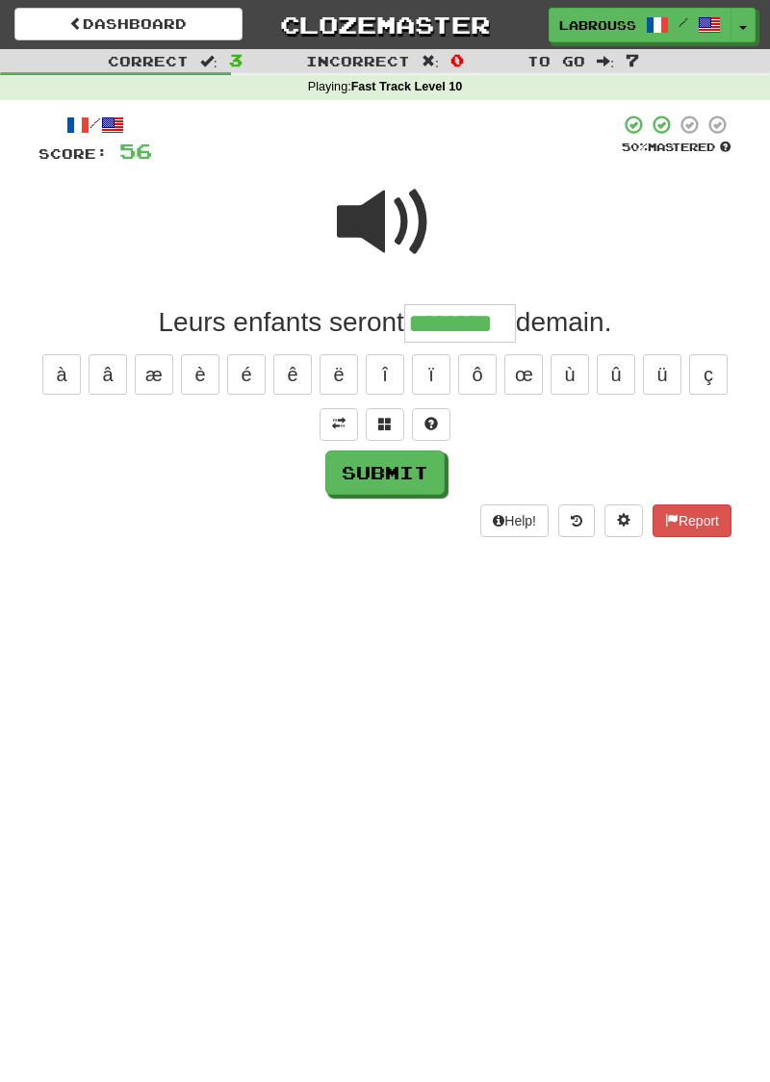
type input "********"
click at [344, 480] on button "Submit" at bounding box center [384, 473] width 119 height 44
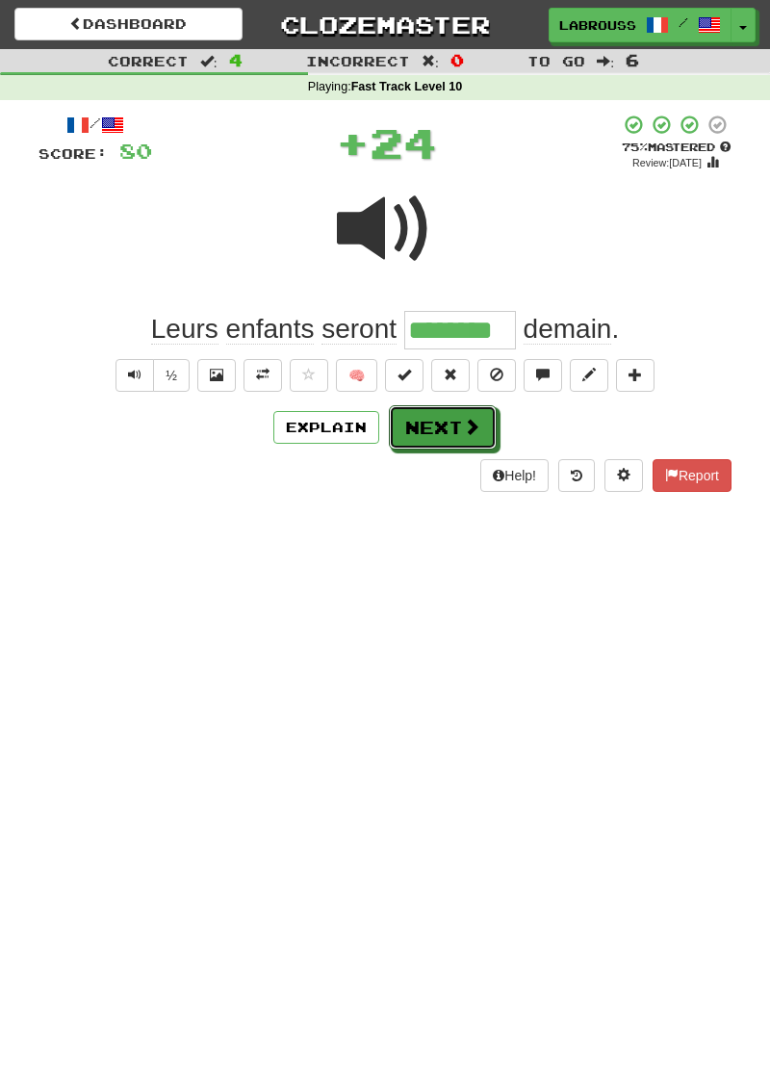
click at [404, 428] on button "Next" at bounding box center [443, 427] width 108 height 44
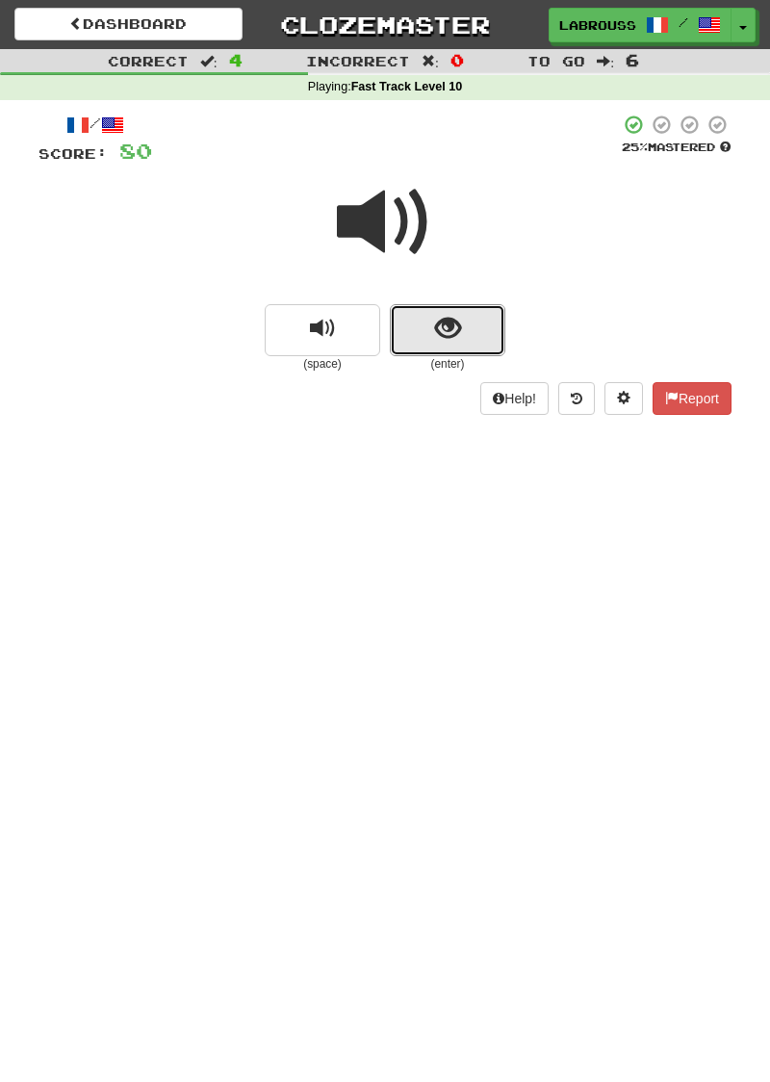
click at [435, 328] on span "show sentence" at bounding box center [448, 329] width 26 height 26
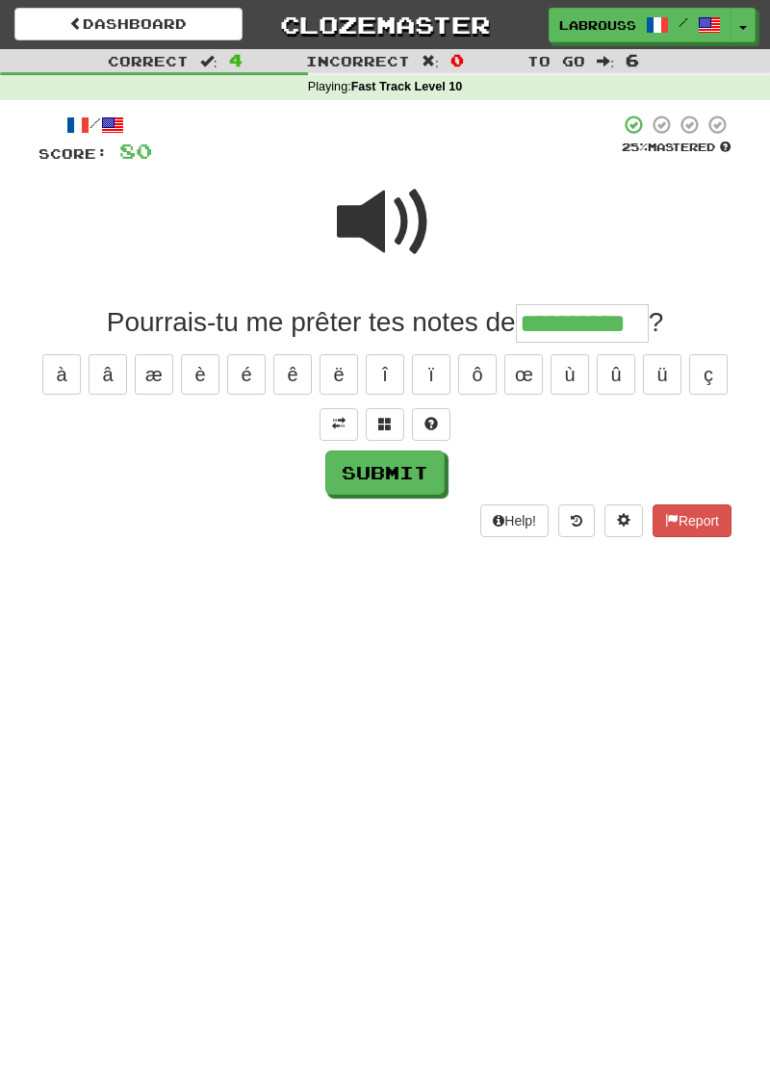
type input "**********"
click at [348, 474] on button "Submit" at bounding box center [384, 473] width 119 height 44
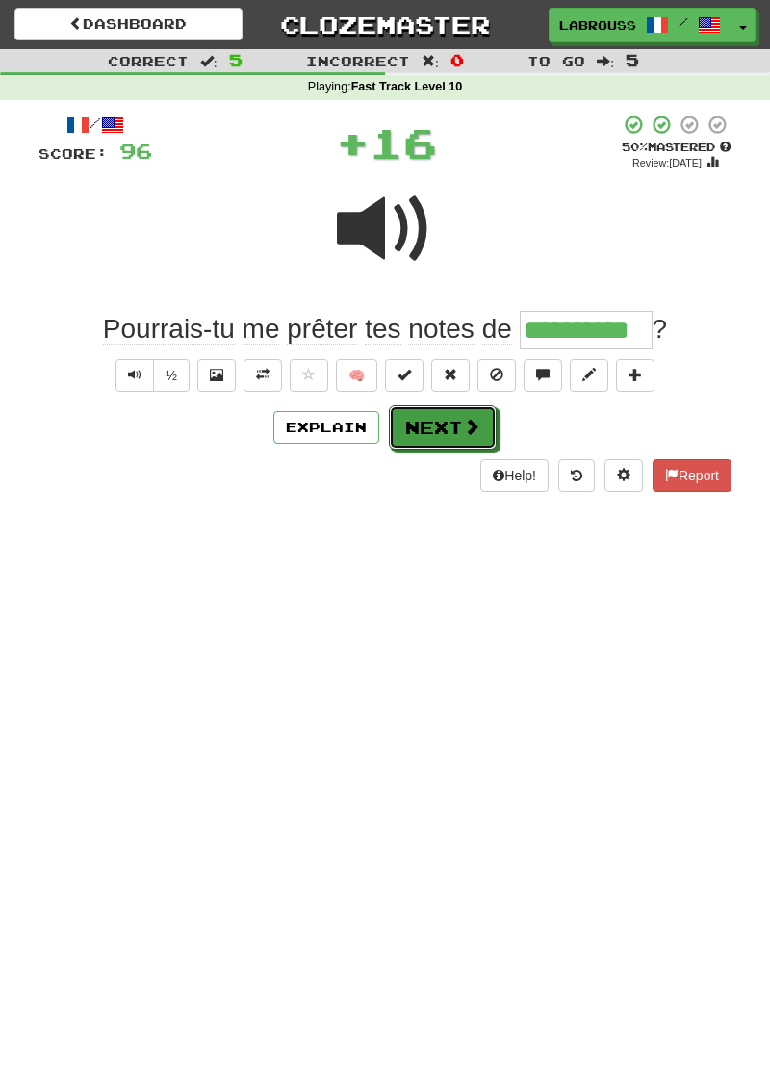
click at [414, 433] on button "Next" at bounding box center [443, 427] width 108 height 44
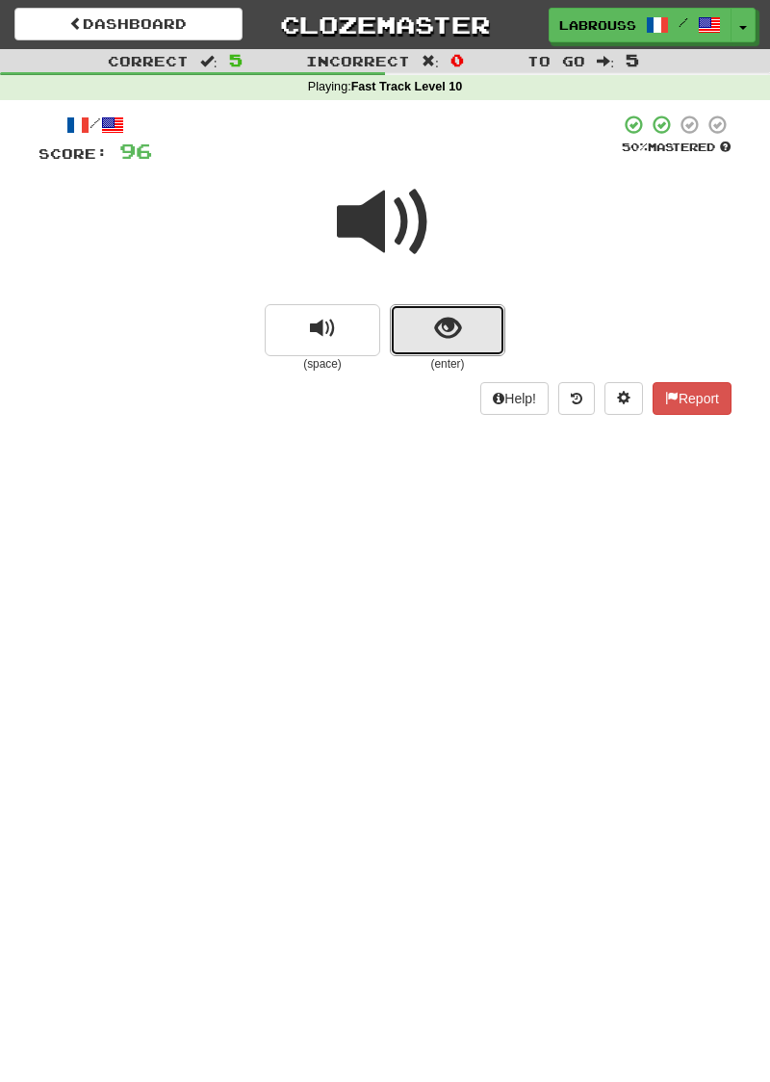
click at [426, 324] on button "show sentence" at bounding box center [448, 330] width 116 height 52
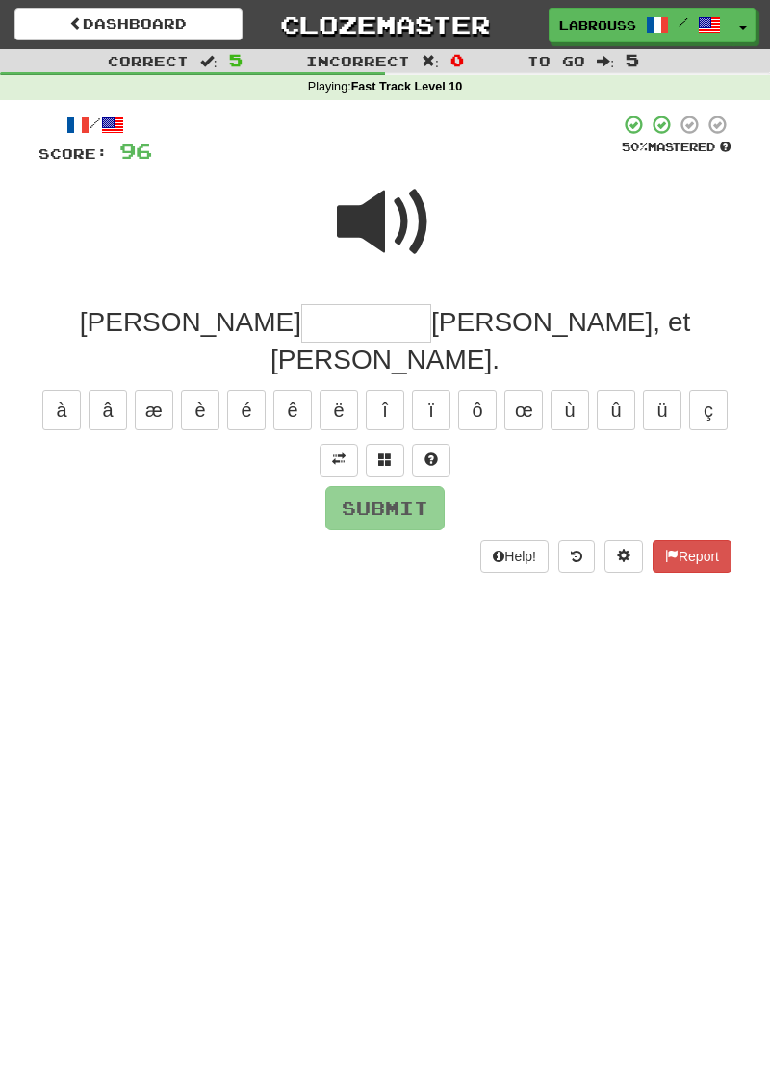
click at [367, 218] on span at bounding box center [385, 222] width 96 height 96
click at [301, 331] on input "text" at bounding box center [366, 323] width 130 height 39
type input "*********"
click at [351, 486] on button "Submit" at bounding box center [384, 508] width 119 height 44
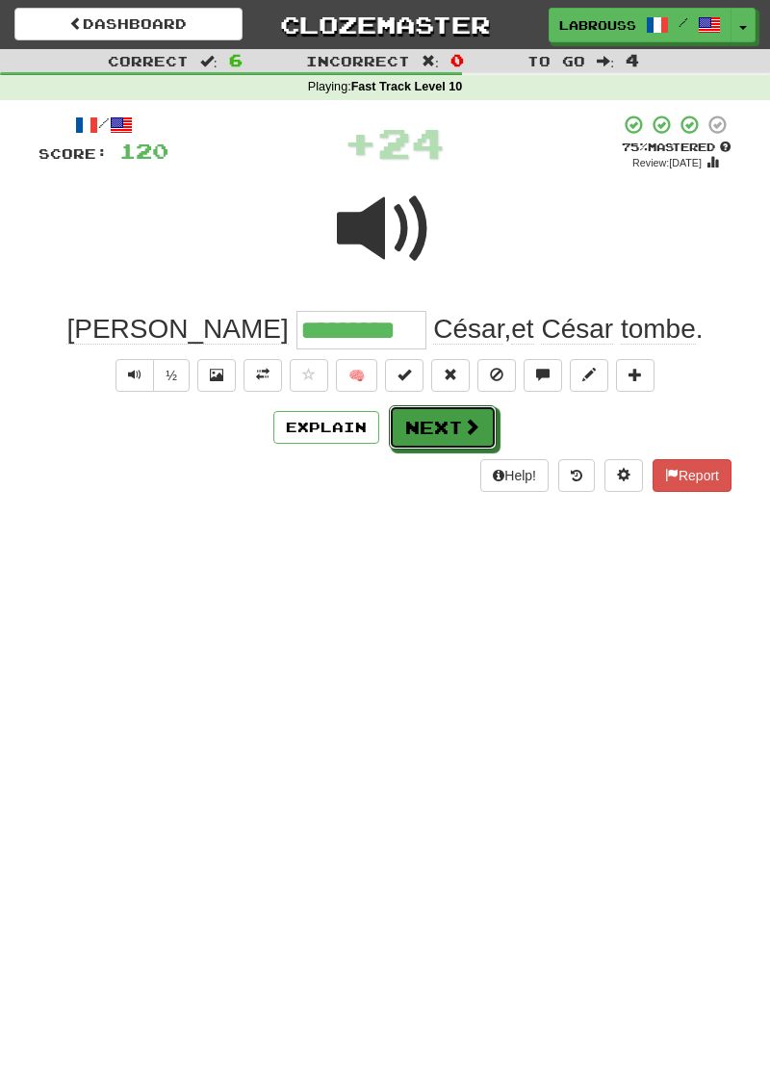
click at [406, 425] on button "Next" at bounding box center [443, 427] width 108 height 44
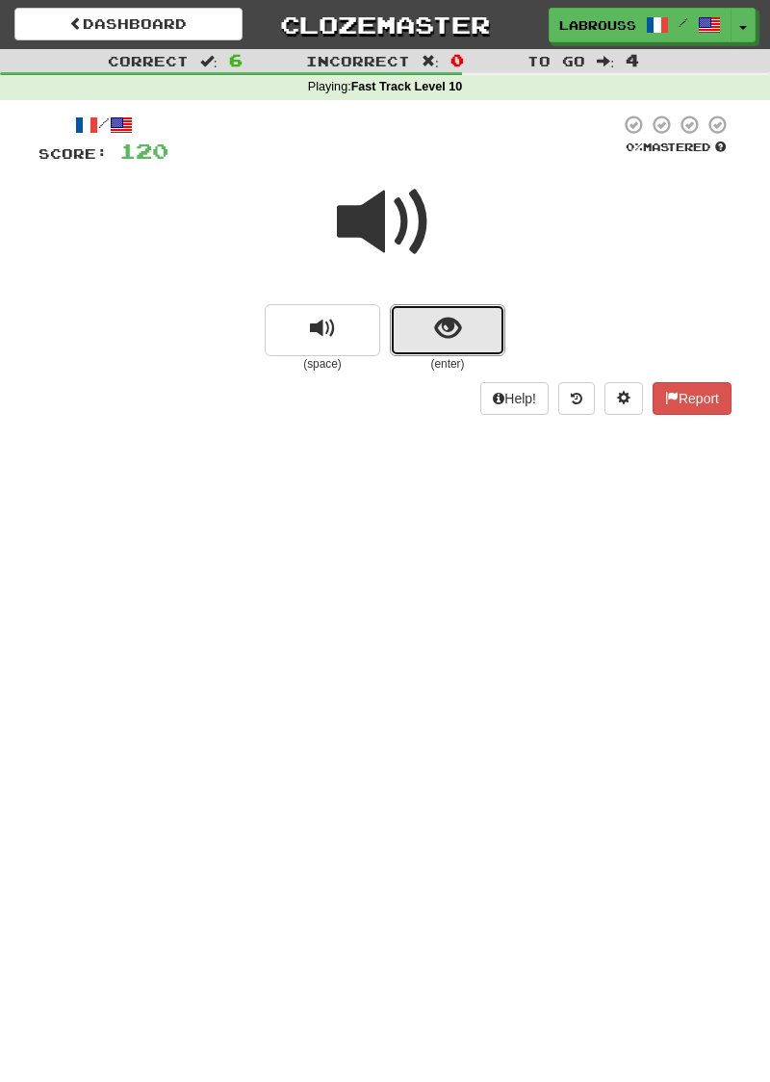
click at [425, 327] on button "show sentence" at bounding box center [448, 330] width 116 height 52
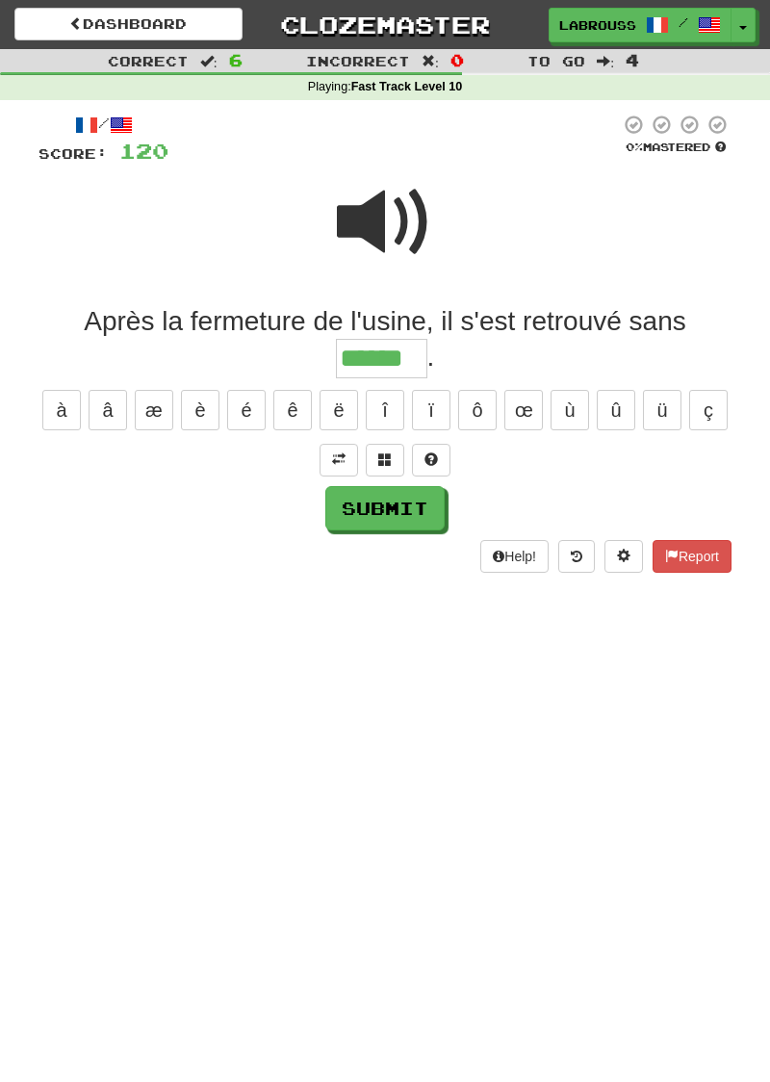
type input "******"
click at [364, 504] on button "Submit" at bounding box center [384, 508] width 119 height 44
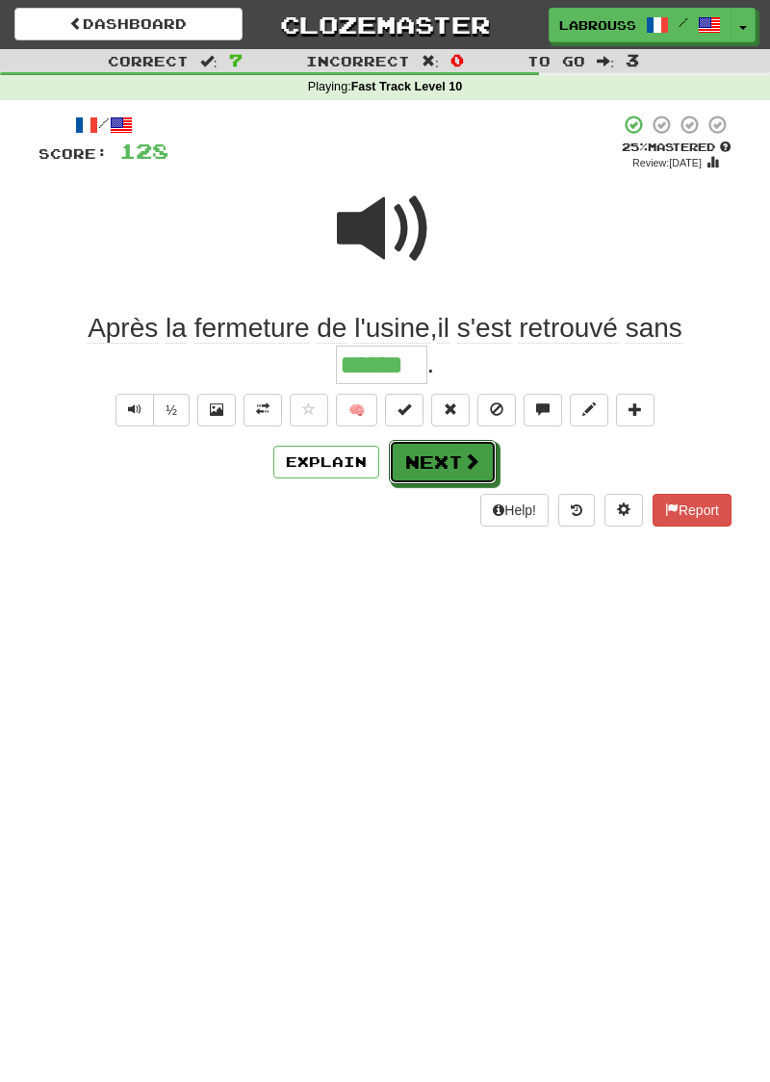
click at [416, 457] on button "Next" at bounding box center [443, 462] width 108 height 44
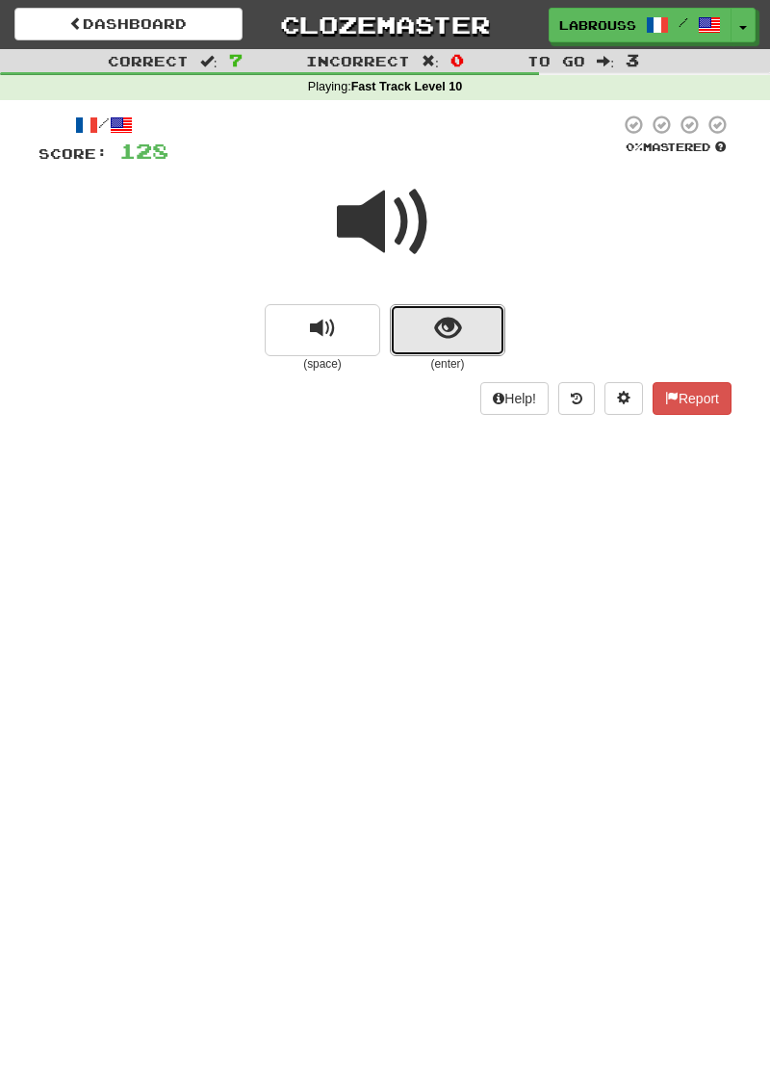
click at [431, 322] on button "show sentence" at bounding box center [448, 330] width 116 height 52
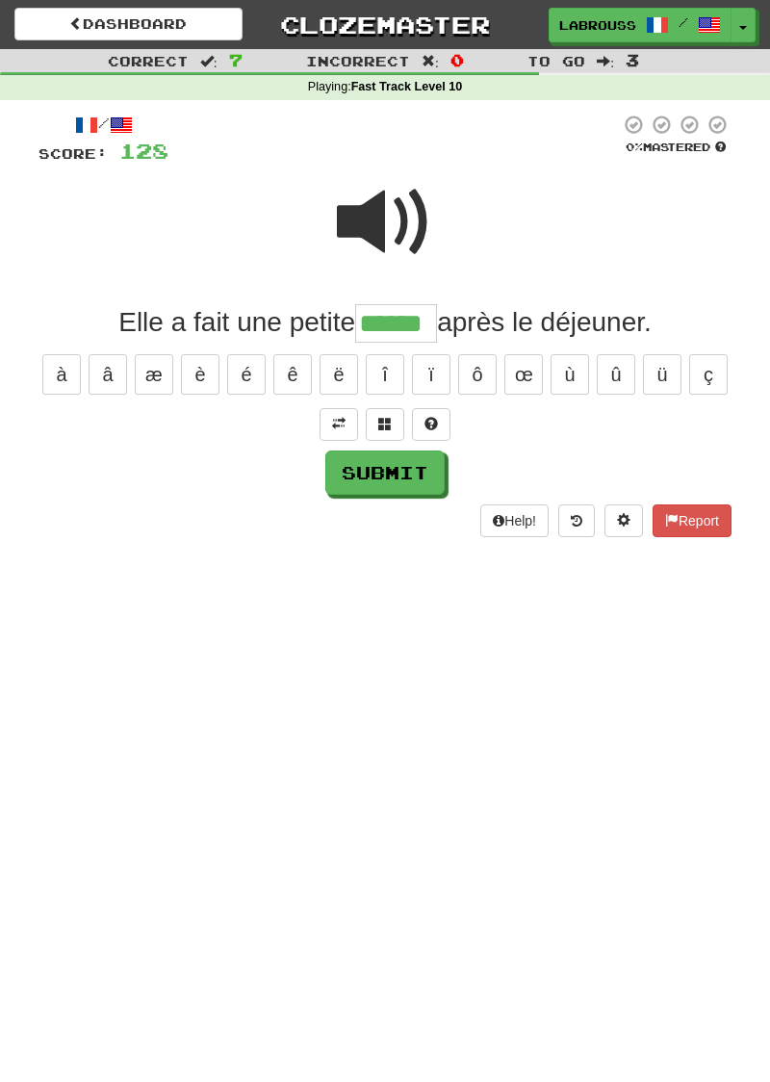
type input "******"
click at [345, 474] on button "Submit" at bounding box center [384, 473] width 119 height 44
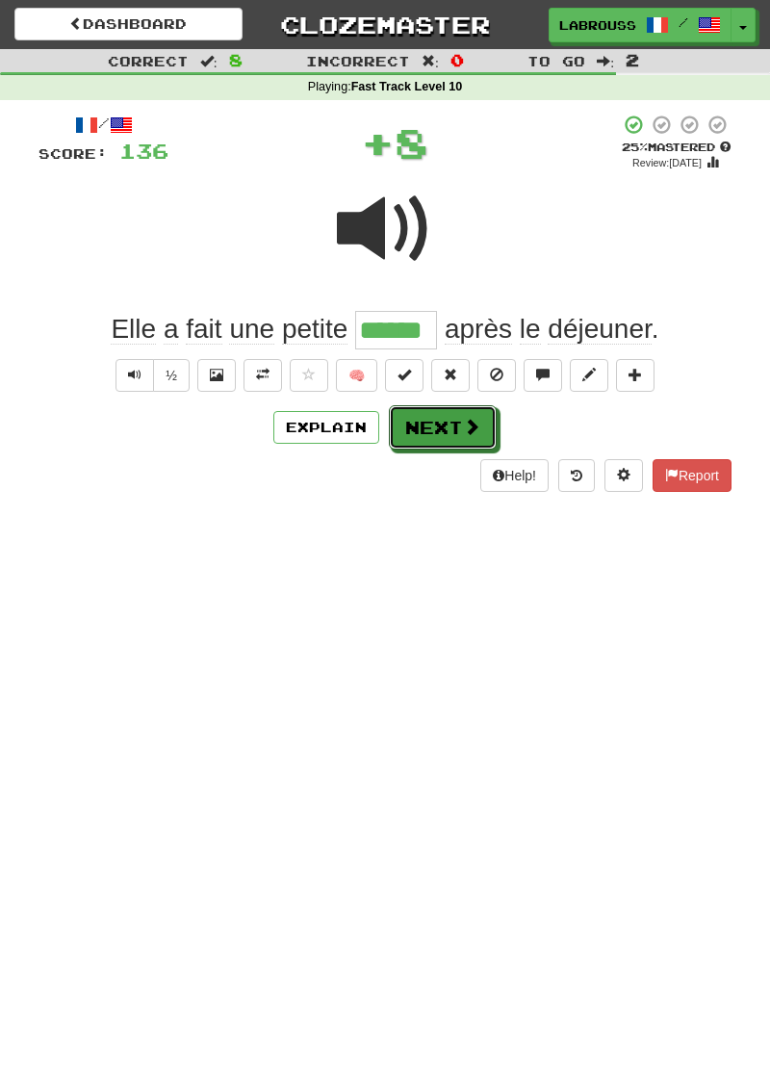
click at [412, 429] on button "Next" at bounding box center [443, 427] width 108 height 44
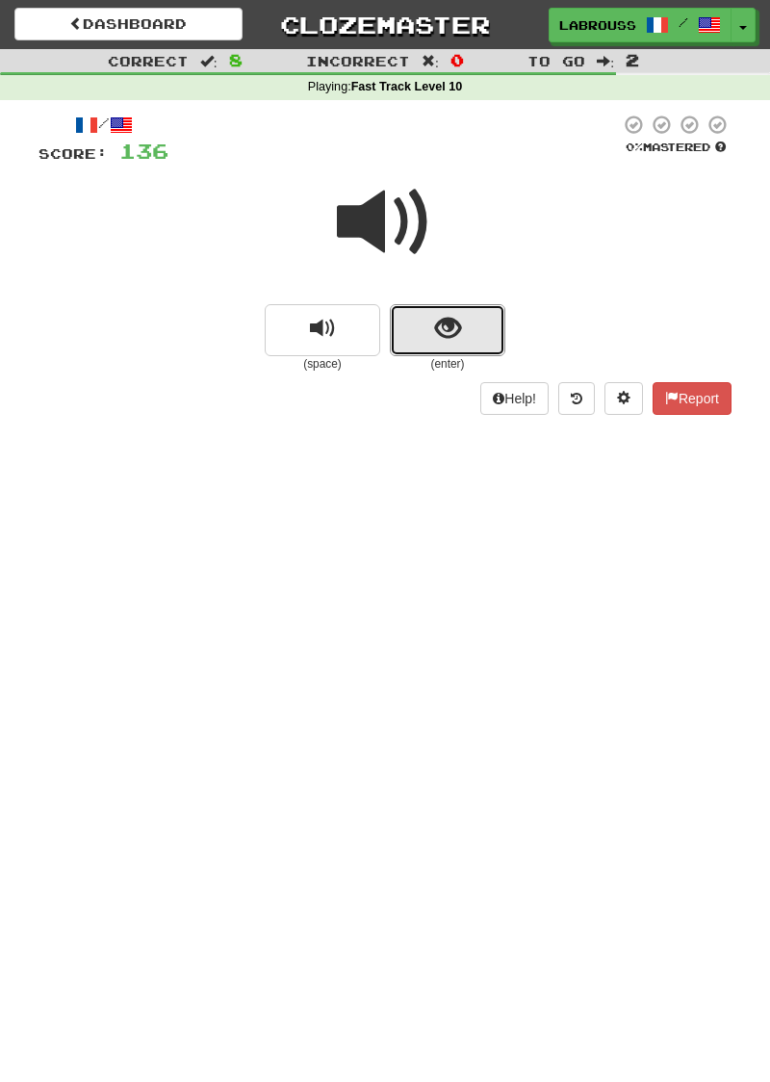
click at [414, 336] on button "show sentence" at bounding box center [448, 330] width 116 height 52
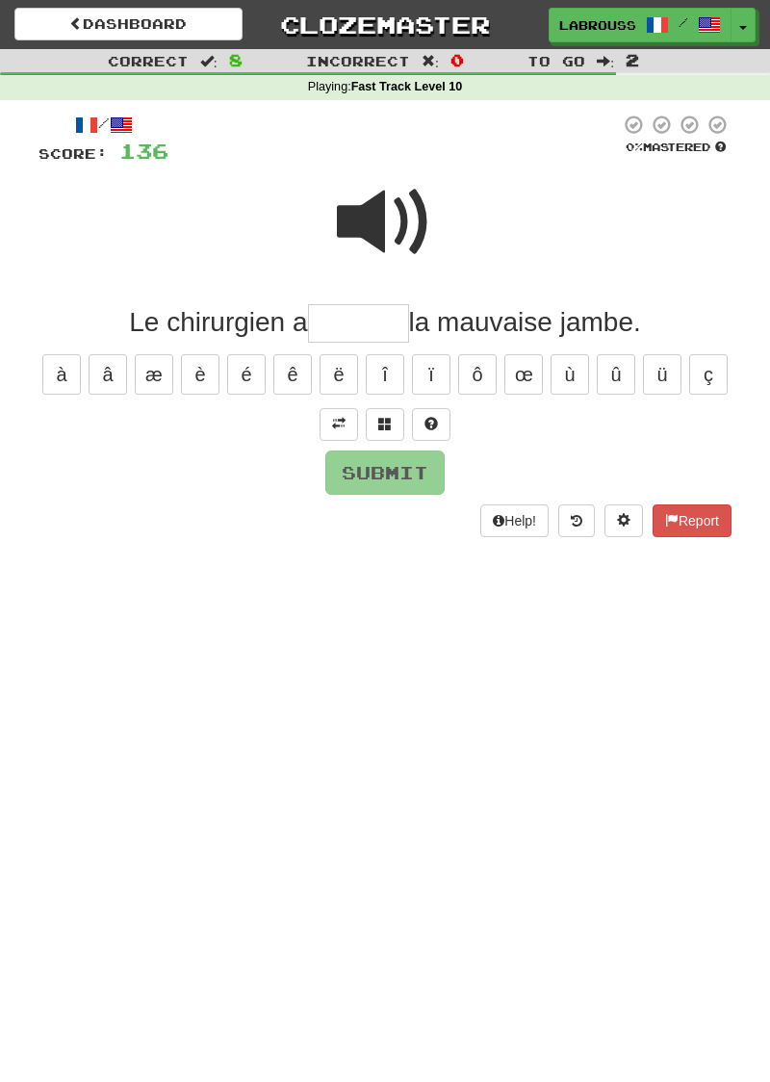
click at [375, 245] on span at bounding box center [385, 222] width 96 height 96
click at [341, 322] on input "text" at bounding box center [358, 323] width 101 height 39
type input "******"
click at [357, 462] on button "Submit" at bounding box center [384, 473] width 119 height 44
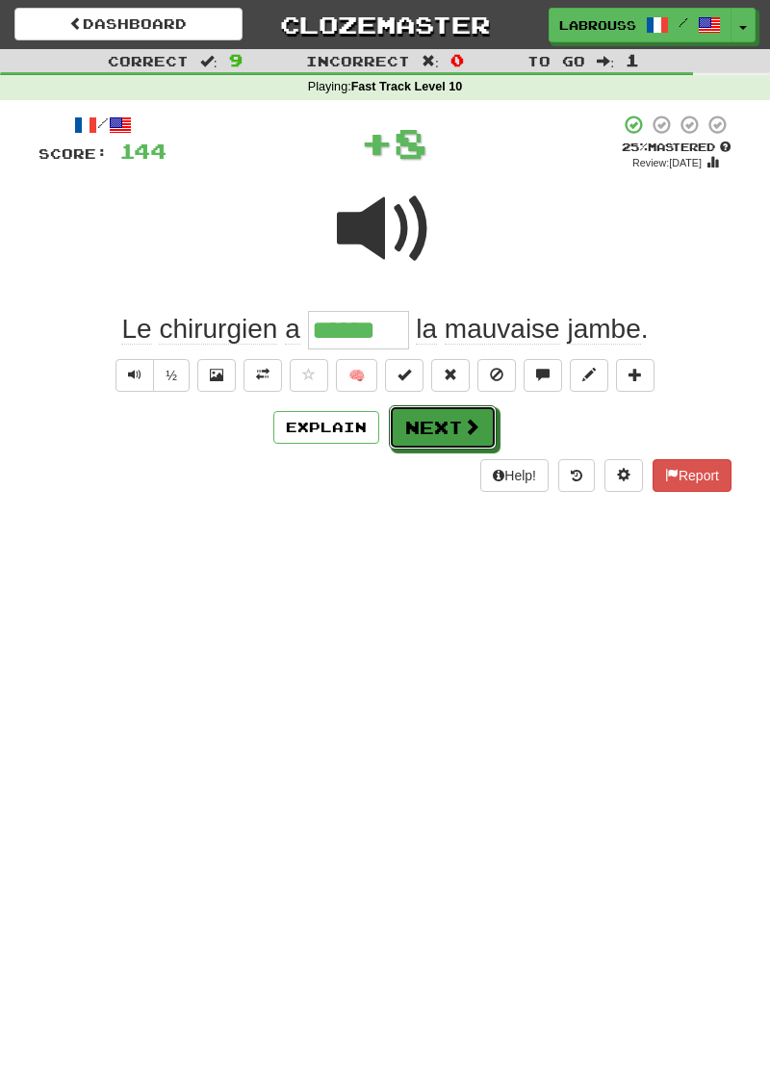
click at [408, 427] on button "Next" at bounding box center [443, 427] width 108 height 44
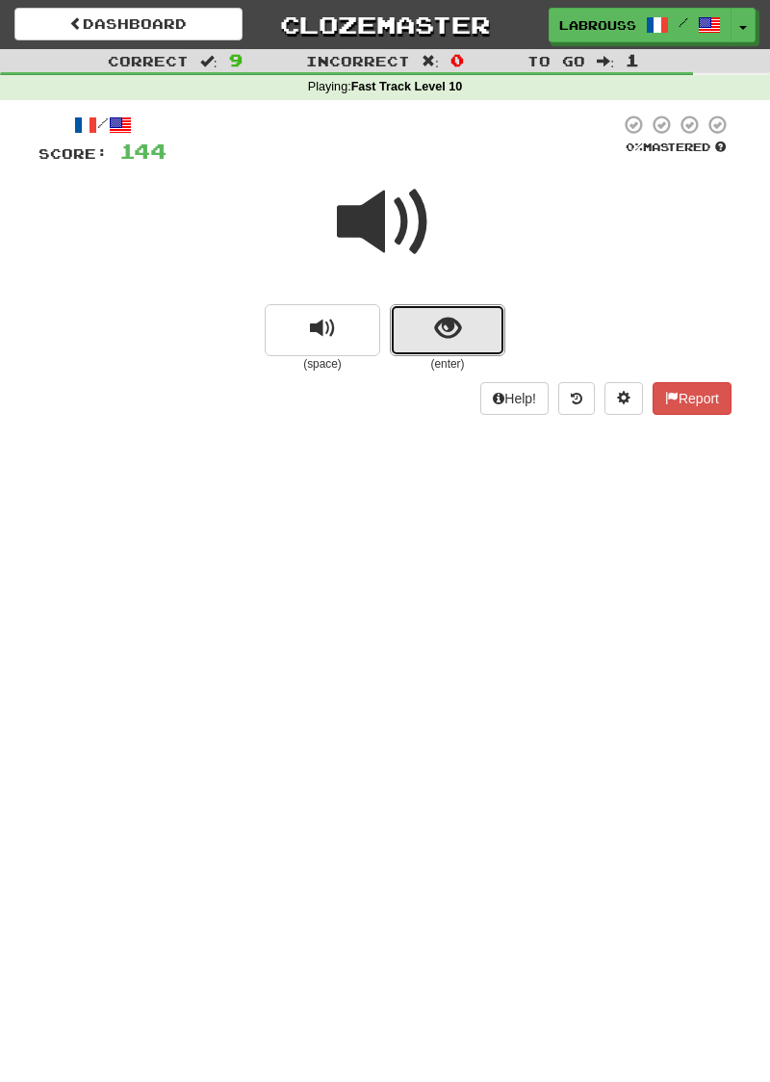
click at [439, 328] on span "show sentence" at bounding box center [448, 329] width 26 height 26
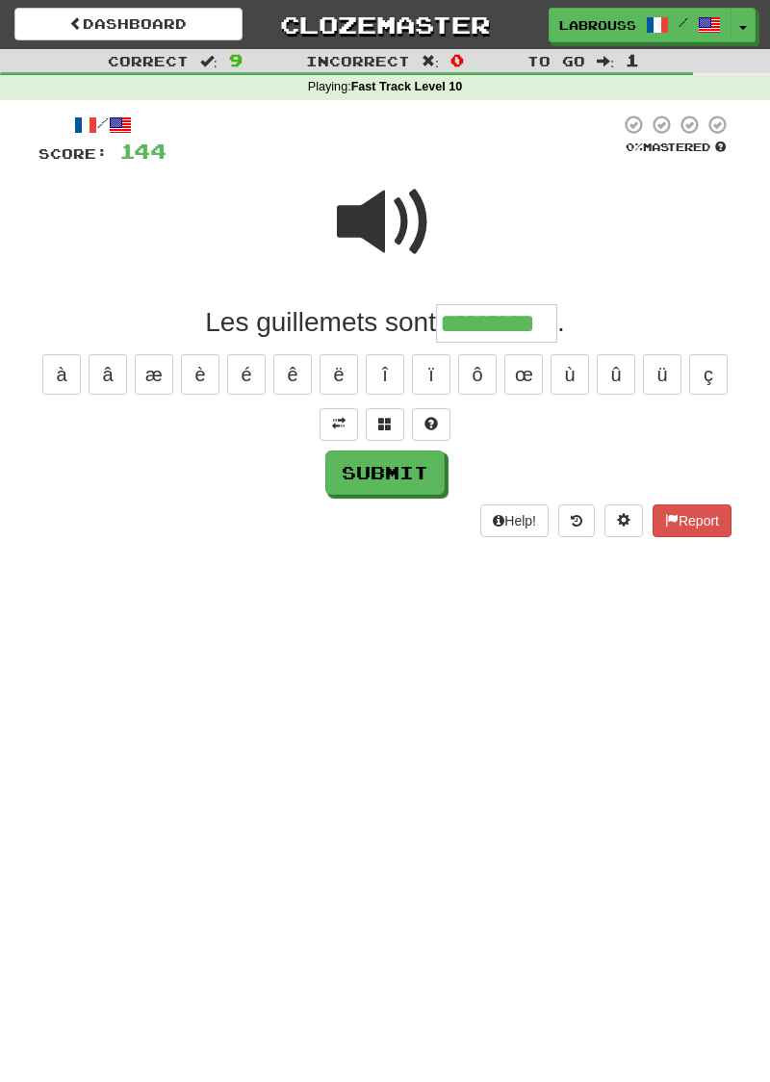
type input "*********"
click at [343, 472] on button "Submit" at bounding box center [384, 473] width 119 height 44
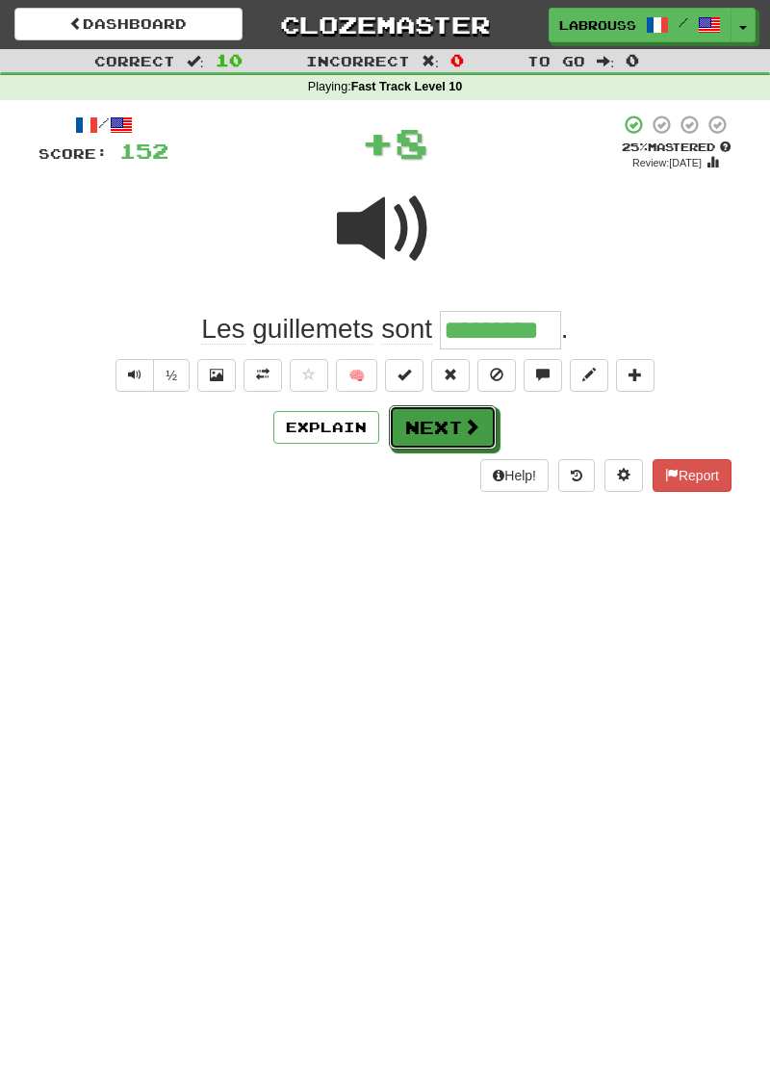
click at [404, 432] on button "Next" at bounding box center [443, 427] width 108 height 44
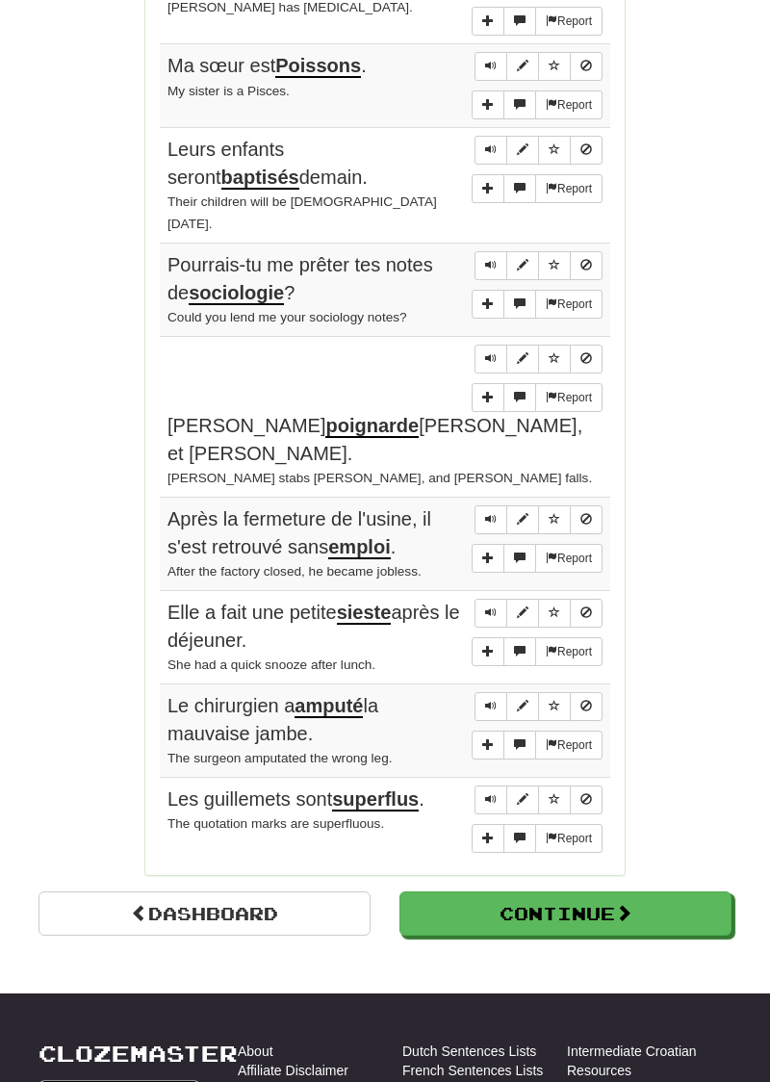
scroll to position [1164, 0]
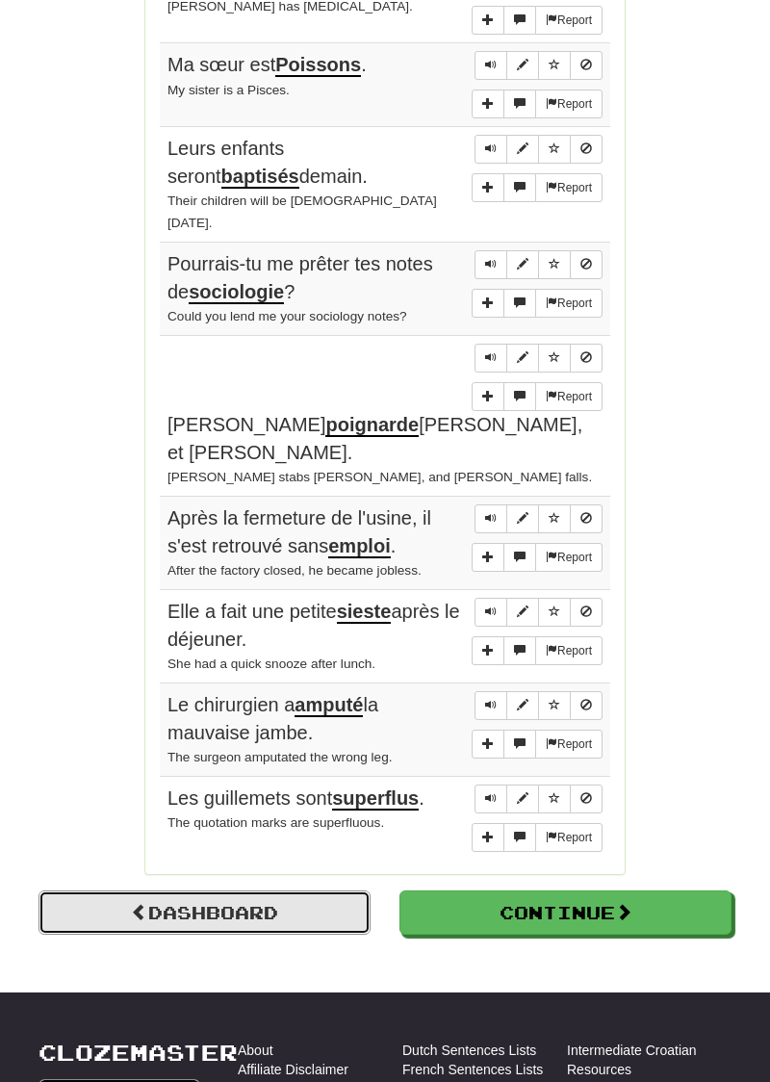
click at [146, 891] on link "Dashboard" at bounding box center [205, 913] width 332 height 44
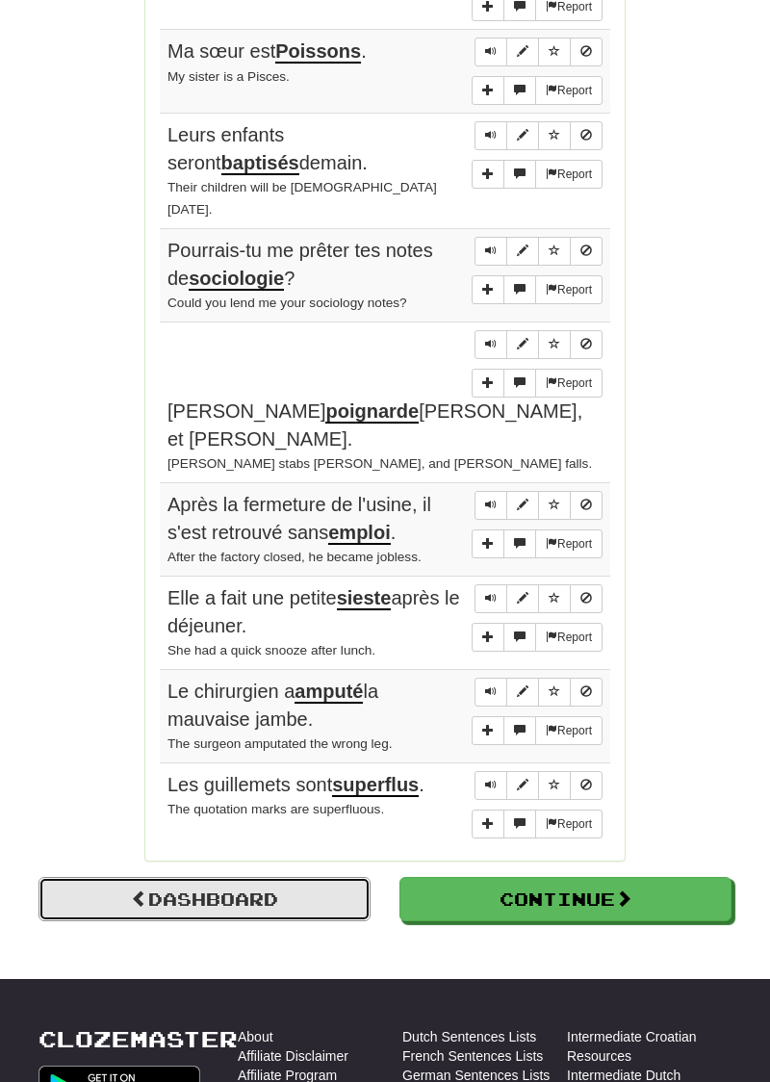
scroll to position [1245, 0]
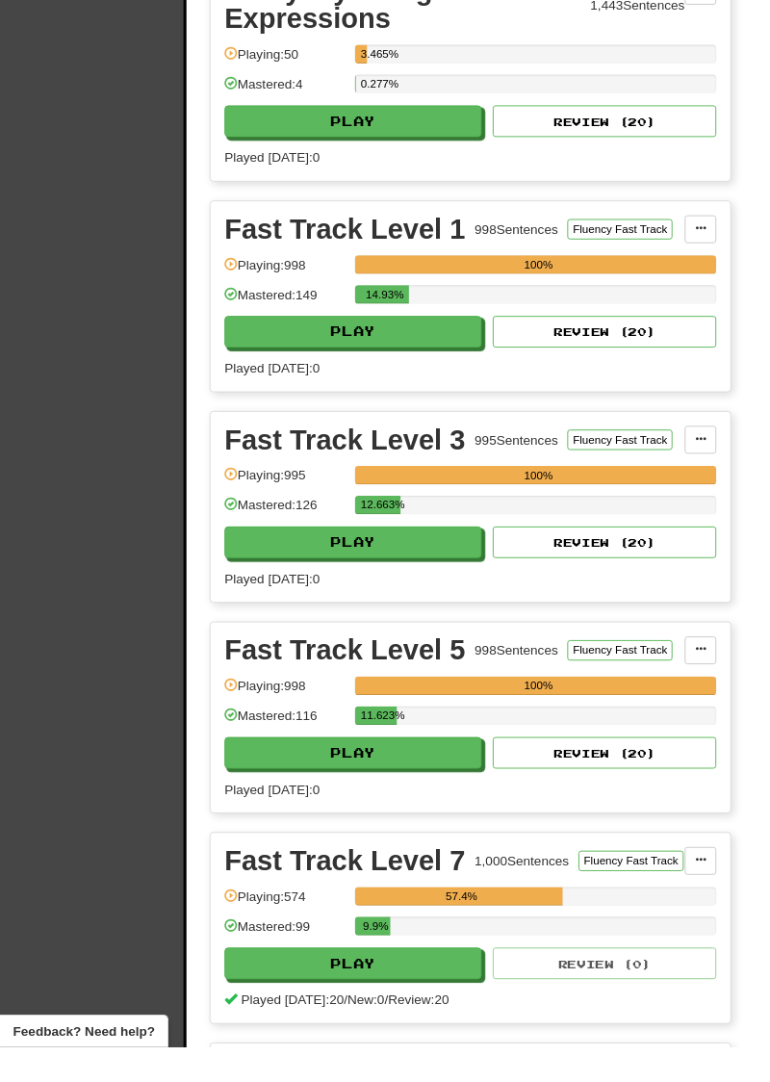
scroll to position [594, 0]
